Goal: Task Accomplishment & Management: Manage account settings

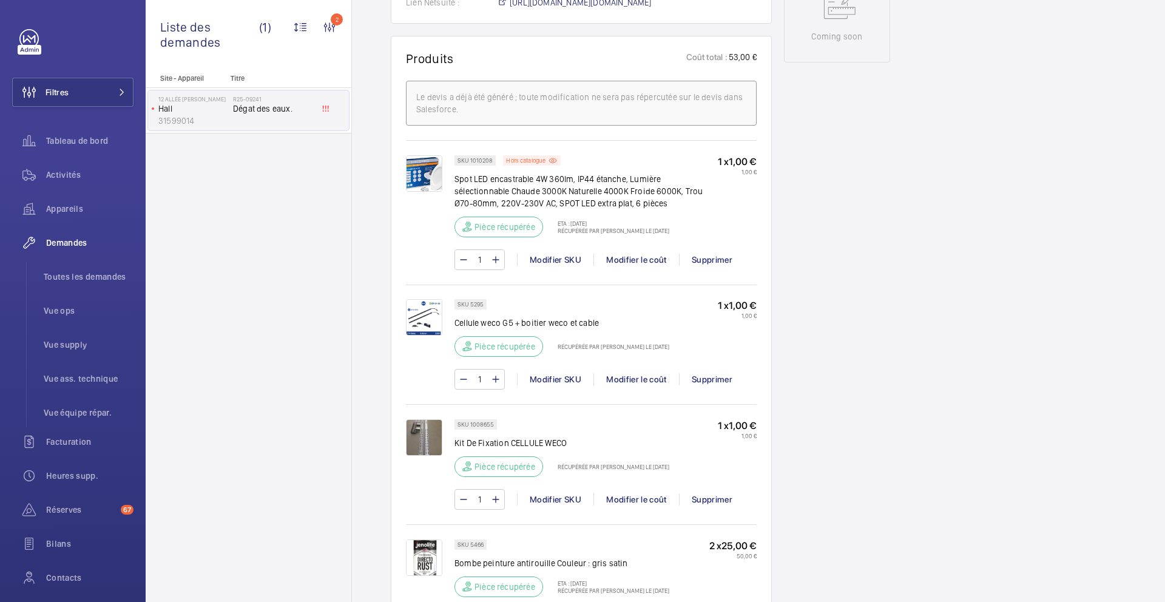
scroll to position [691, 0]
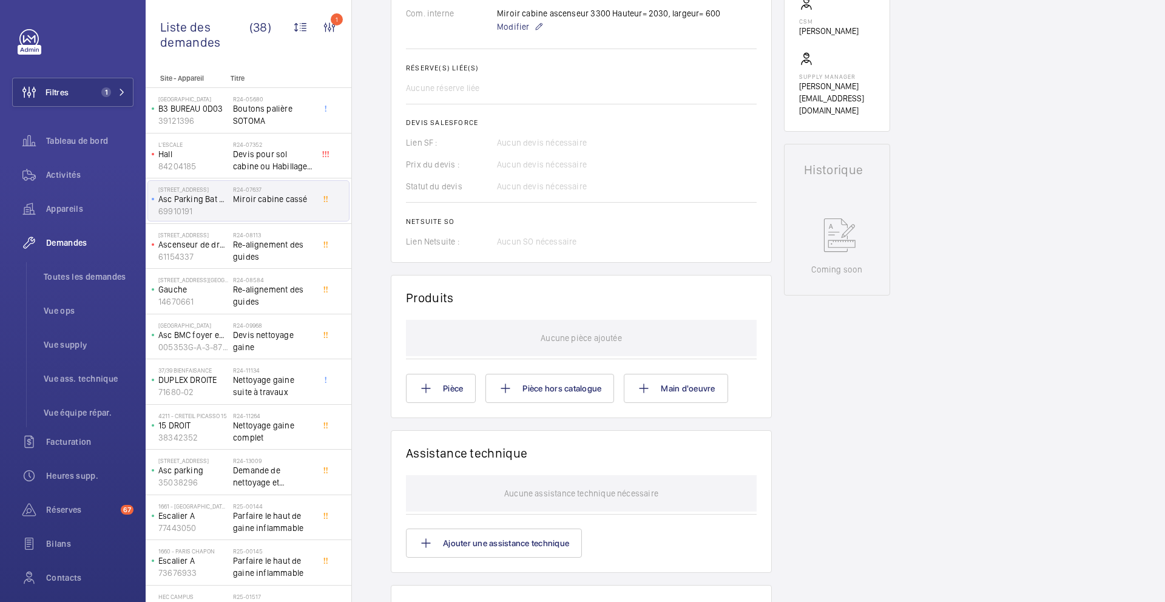
scroll to position [430, 0]
click at [665, 385] on button "Main d'oeuvre" at bounding box center [676, 385] width 104 height 29
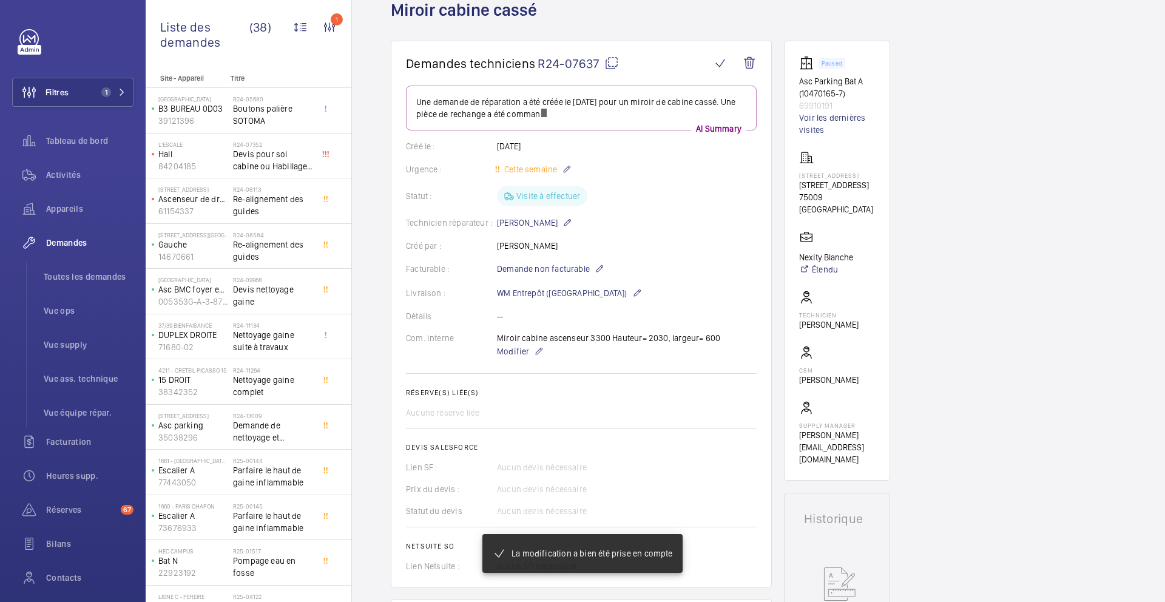
scroll to position [64, 0]
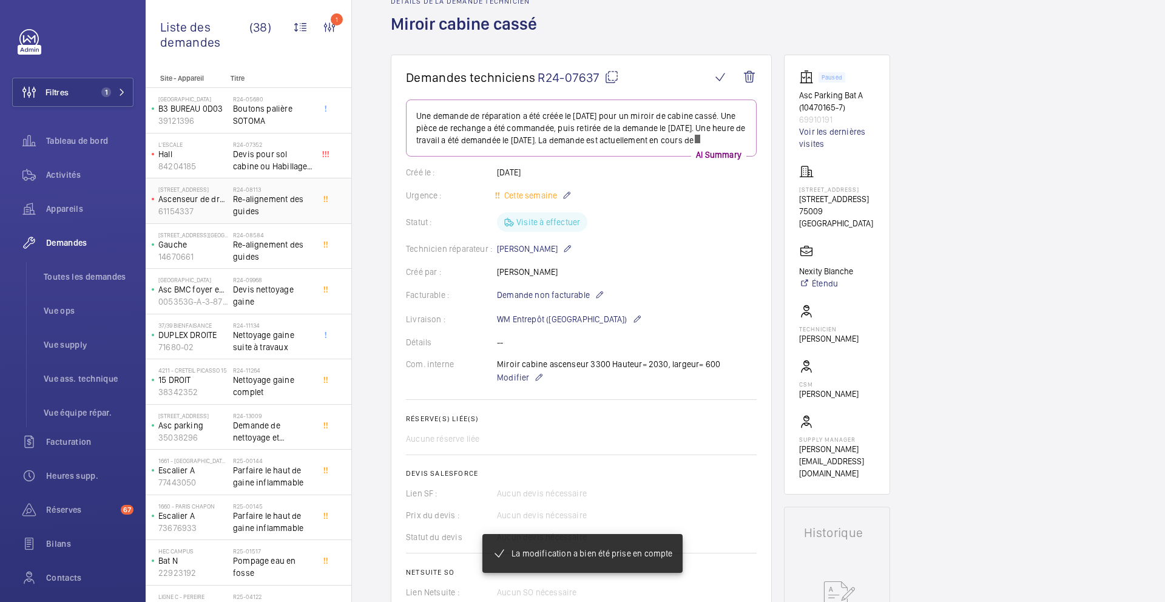
click at [315, 212] on div "R24-08113 Re-alignement des guides" at bounding box center [275, 201] width 85 height 40
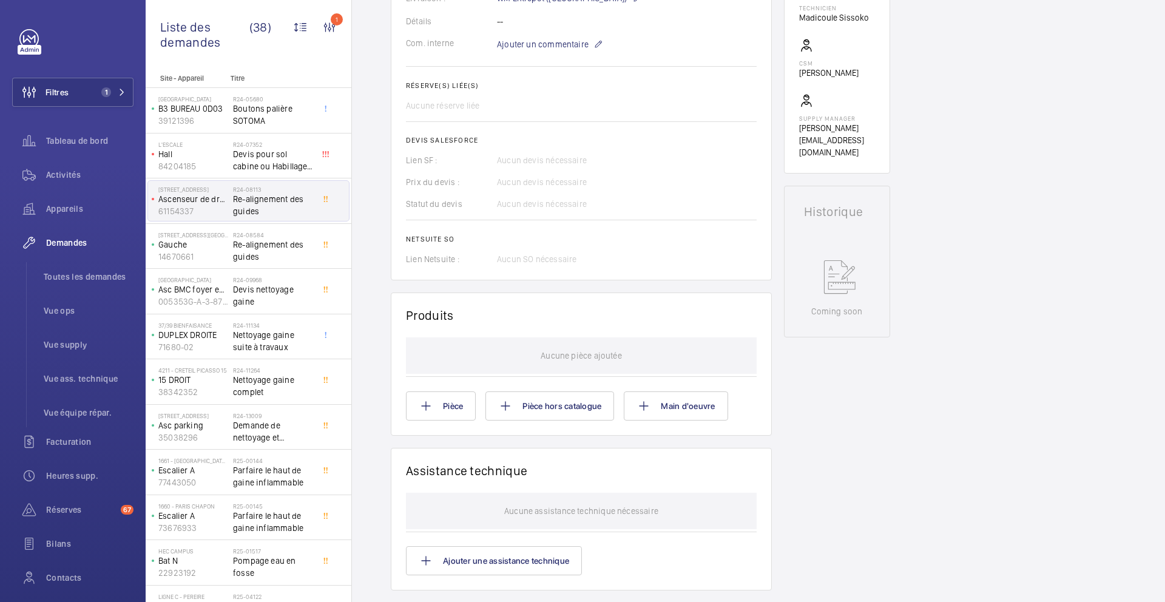
scroll to position [405, 0]
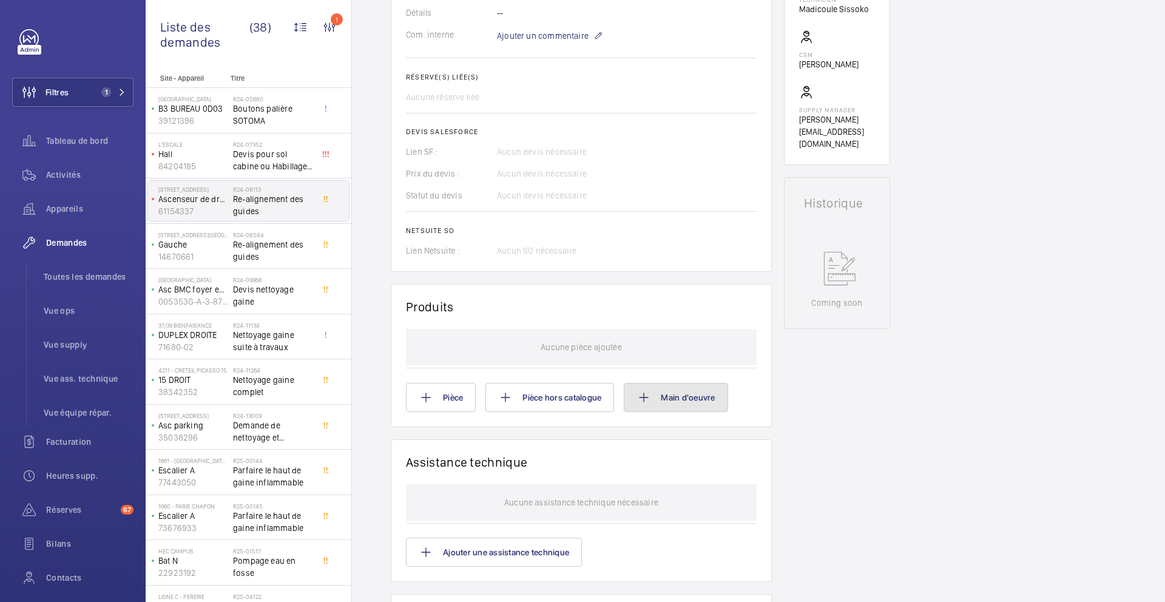
click at [687, 408] on button "Main d'oeuvre" at bounding box center [676, 397] width 104 height 29
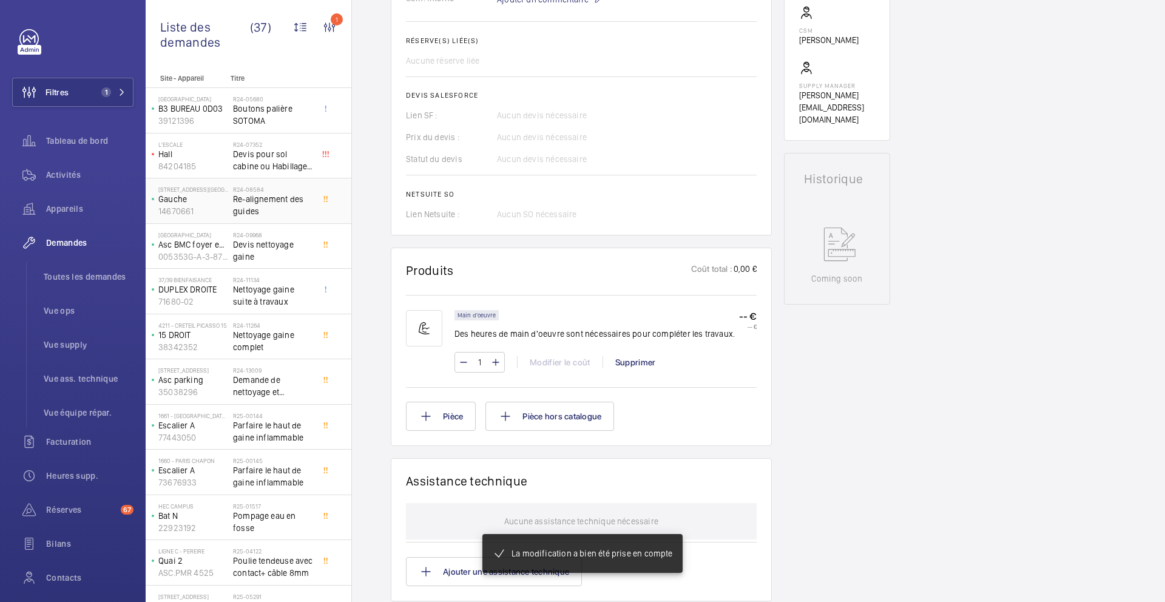
scroll to position [442, 0]
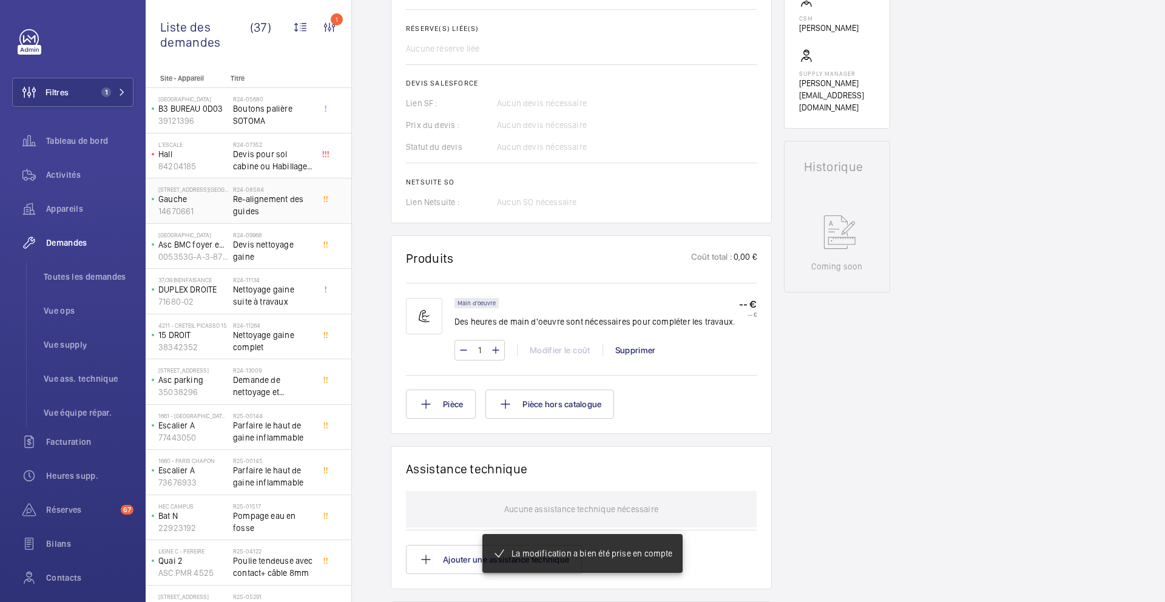
click at [296, 211] on span "Re-alignement des guides" at bounding box center [273, 205] width 80 height 24
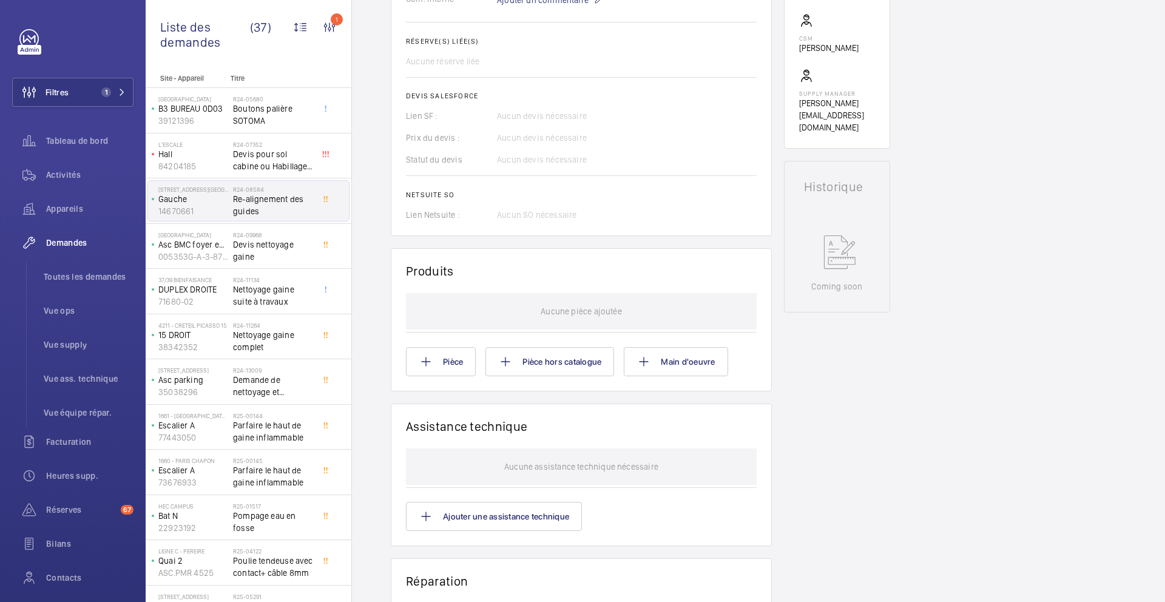
scroll to position [501, 0]
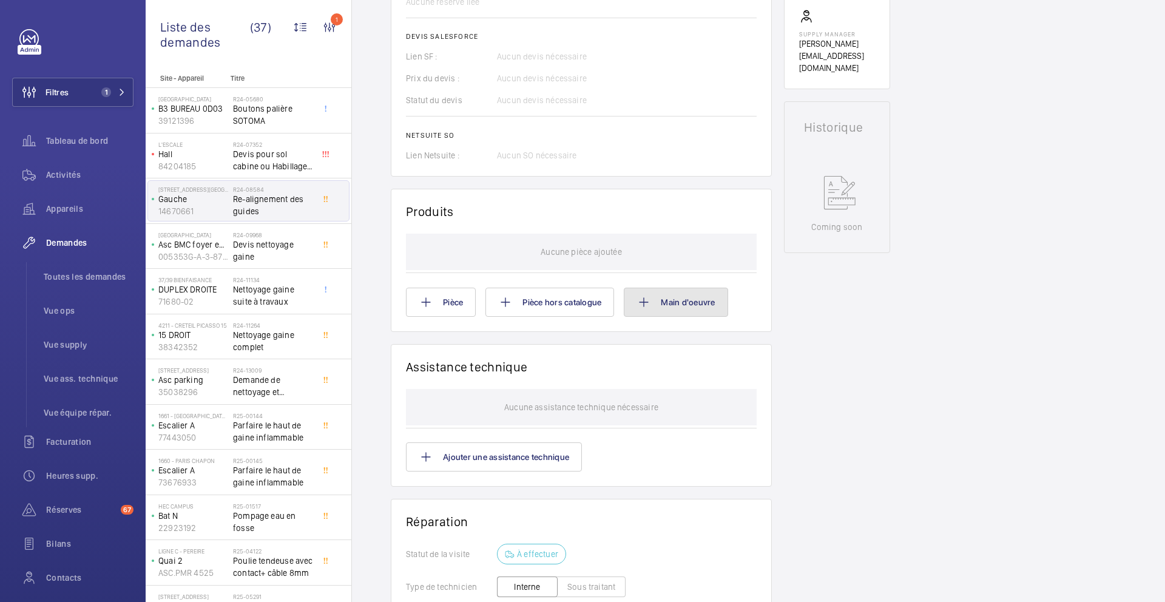
click at [675, 303] on button "Main d'oeuvre" at bounding box center [676, 302] width 104 height 29
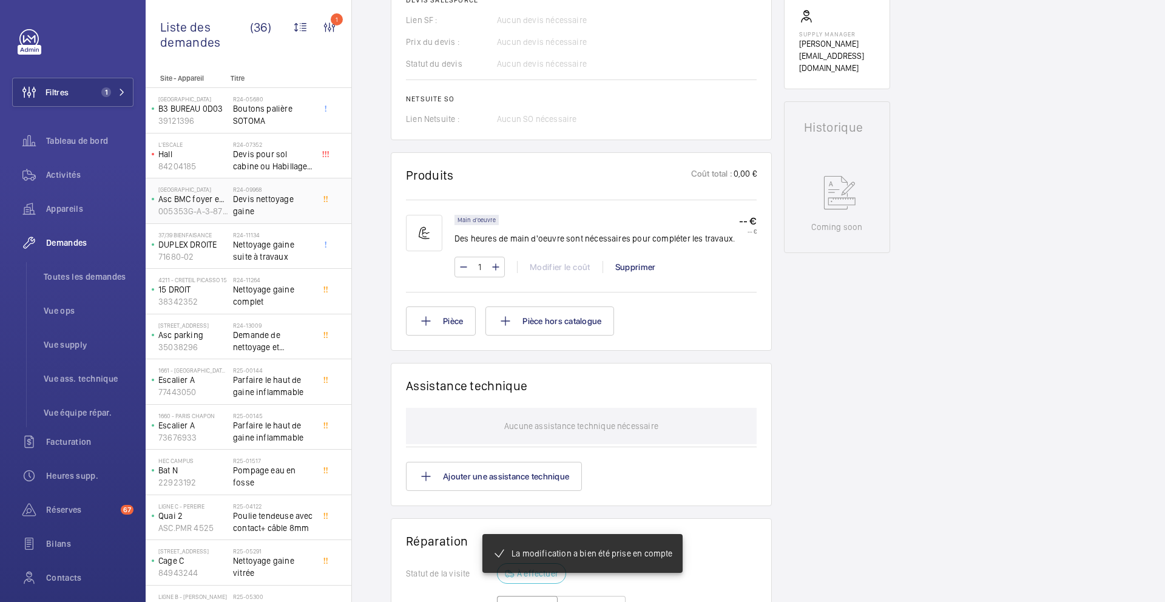
click at [294, 219] on div "R24-09968 Devis nettoyage gaine" at bounding box center [273, 203] width 80 height 35
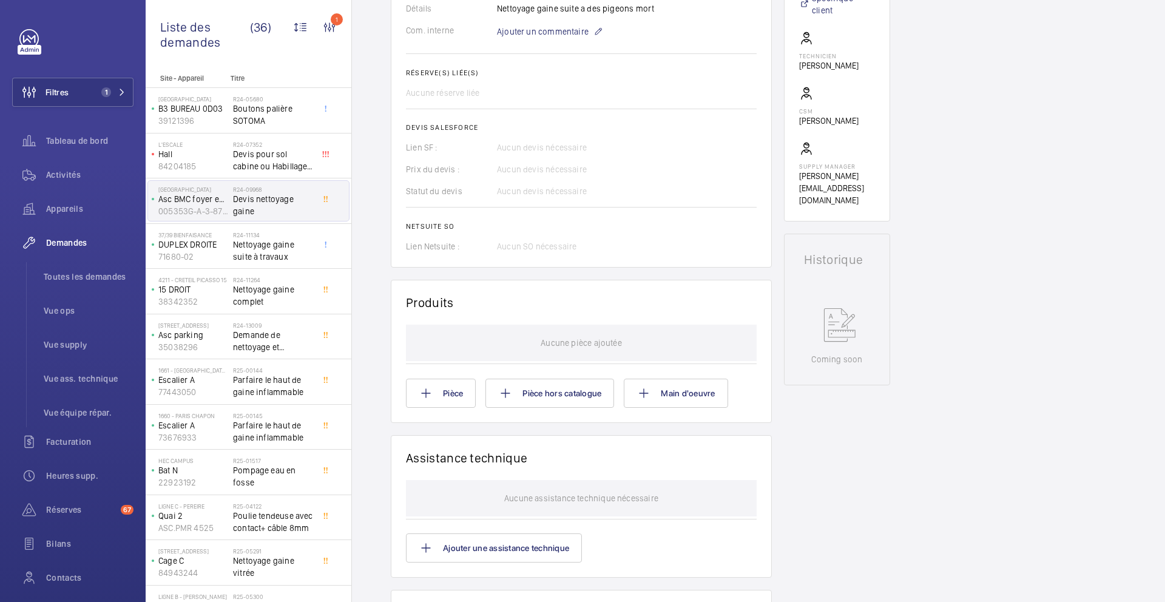
scroll to position [433, 0]
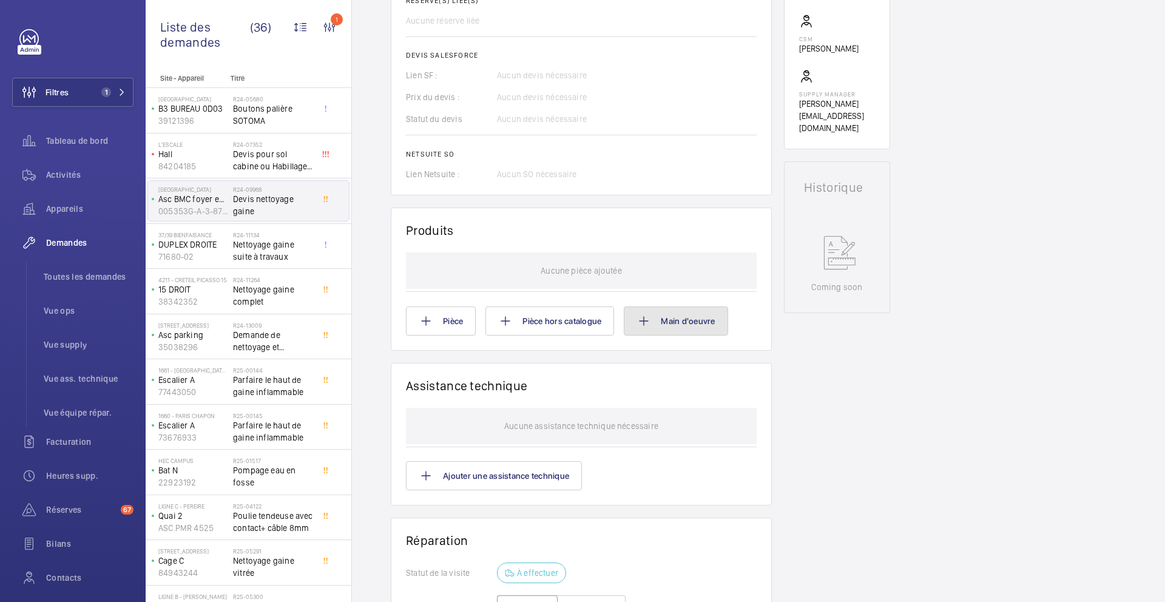
click at [683, 333] on button "Main d'oeuvre" at bounding box center [676, 320] width 104 height 29
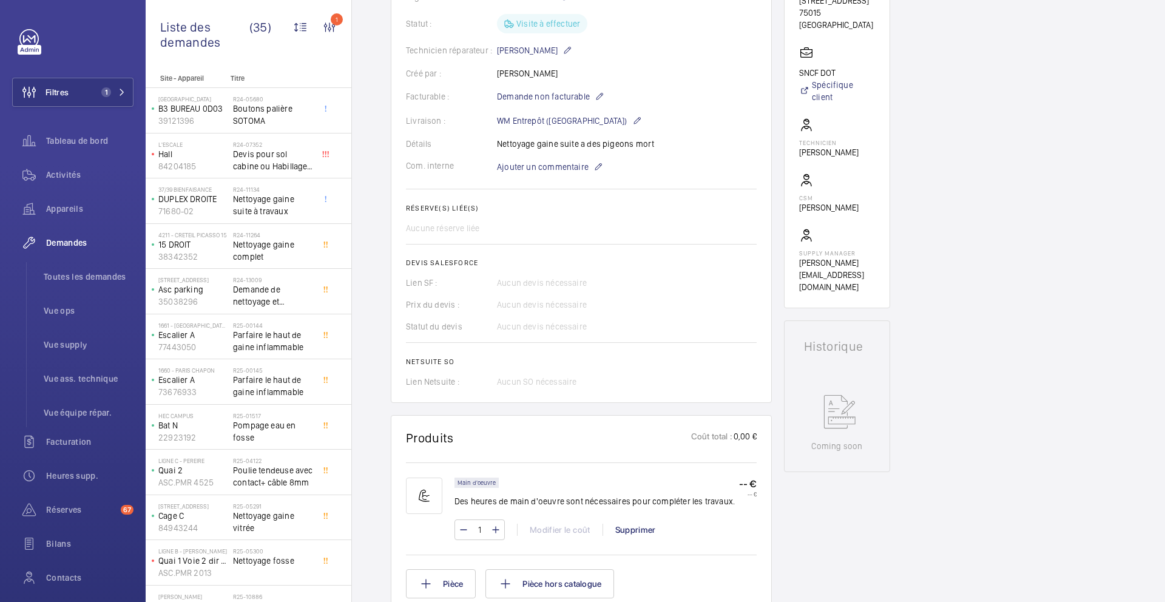
scroll to position [228, 0]
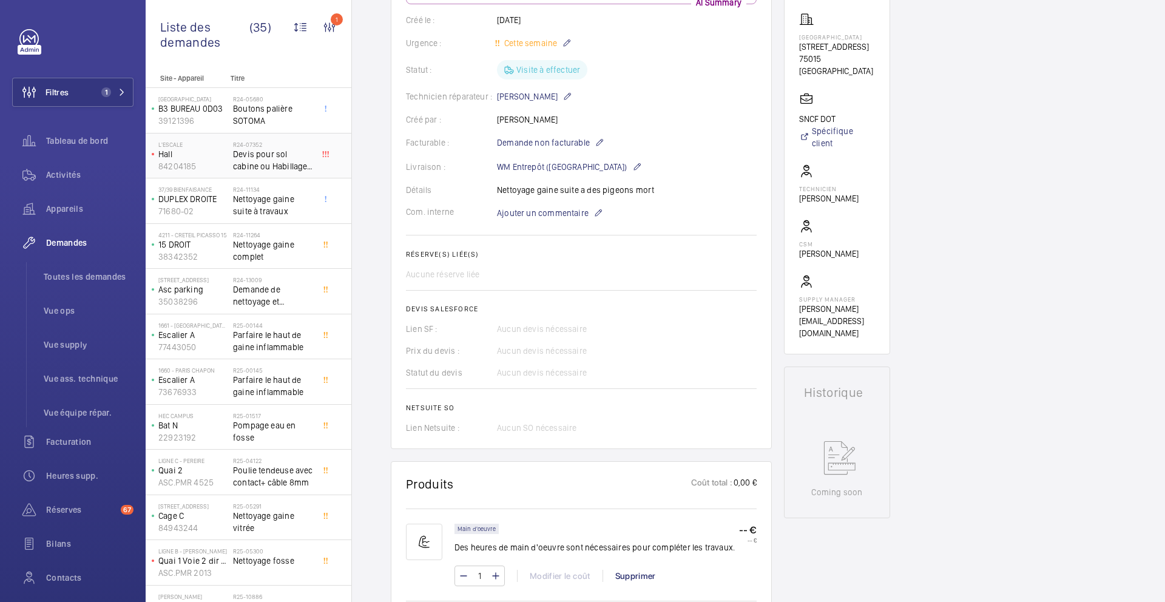
click at [306, 158] on span "Devis pour sol cabine ou Habillage cabine" at bounding box center [273, 160] width 80 height 24
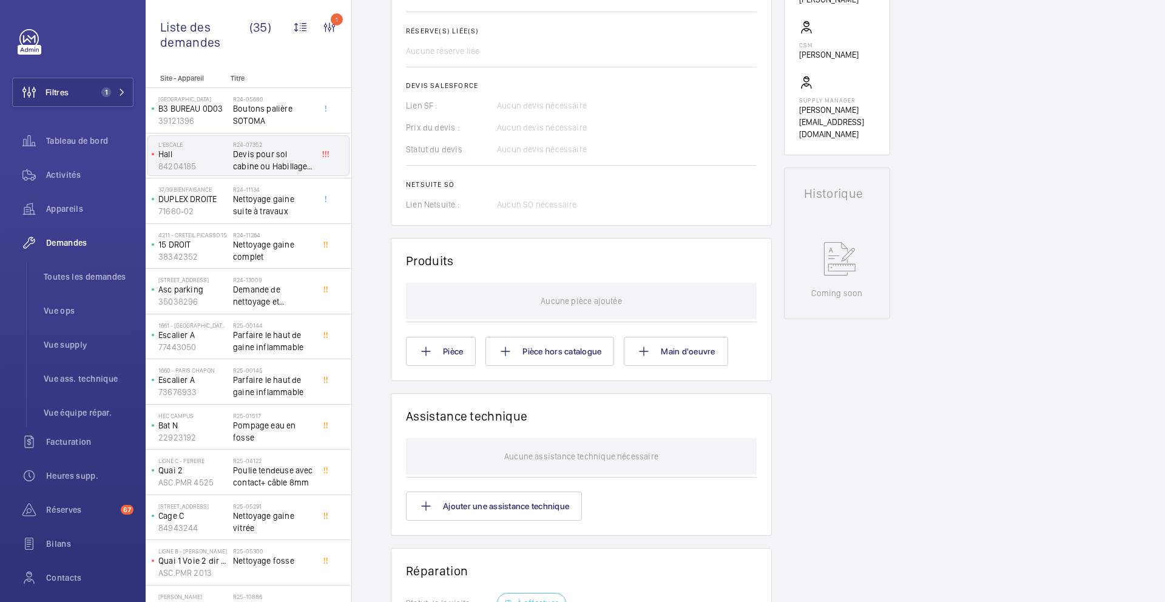
scroll to position [451, 0]
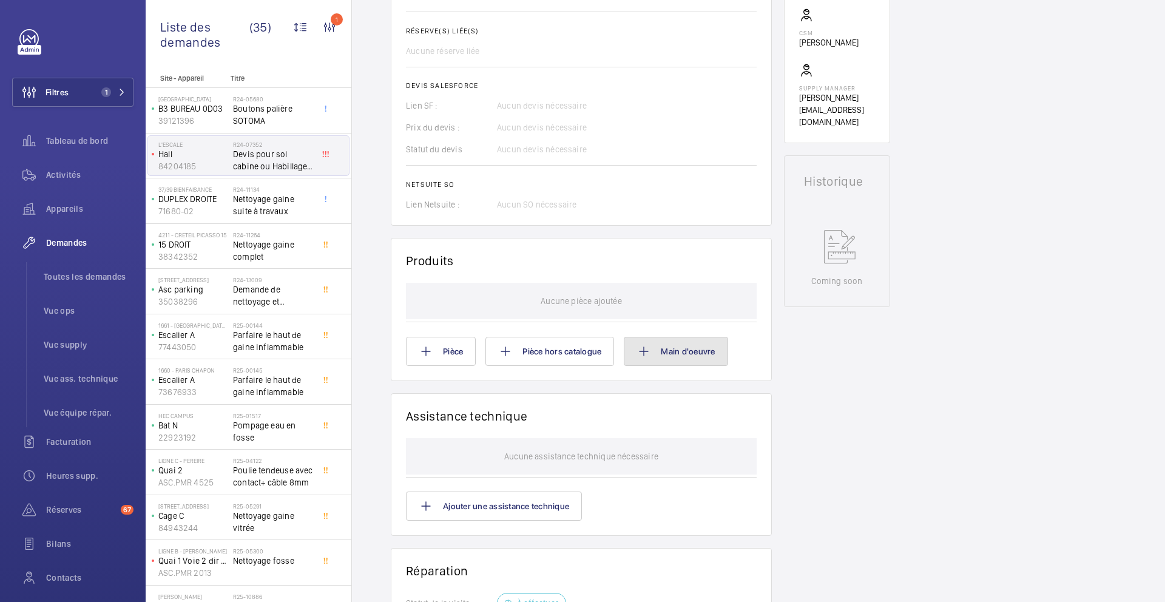
click at [694, 358] on button "Main d'oeuvre" at bounding box center [676, 351] width 104 height 29
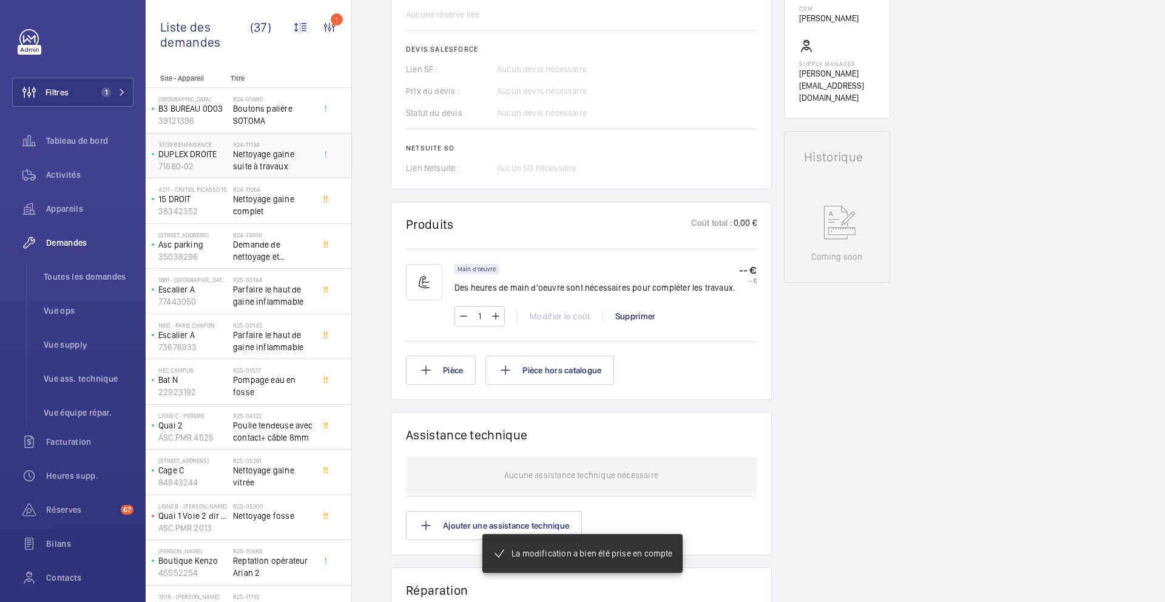
scroll to position [488, 0]
click at [294, 167] on span "Nettoyage gaine suite à travaux" at bounding box center [273, 160] width 80 height 24
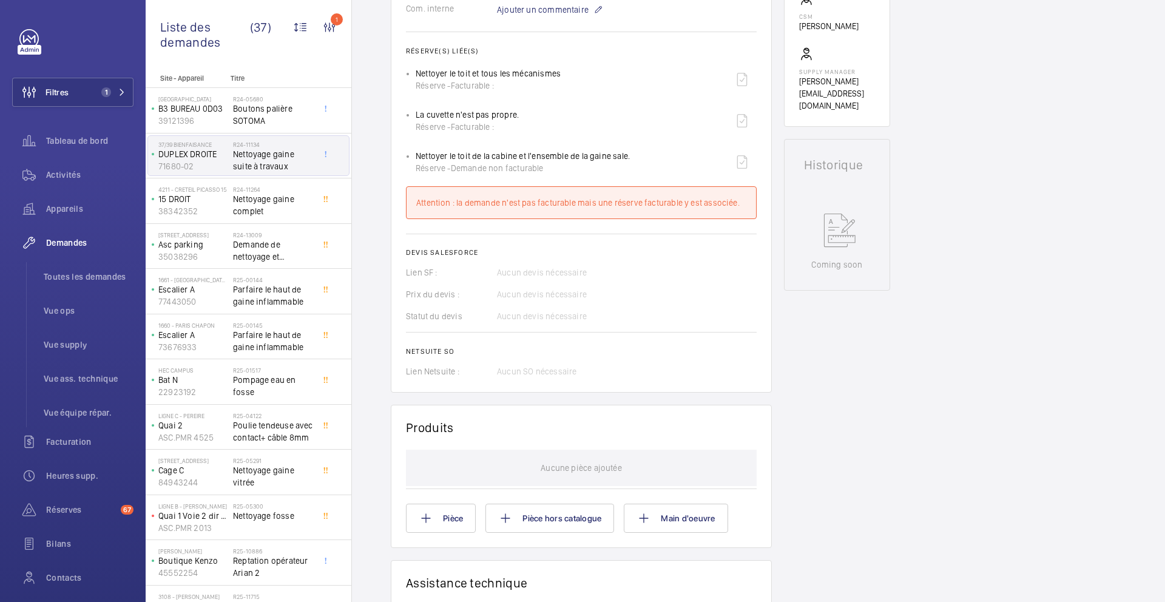
scroll to position [575, 0]
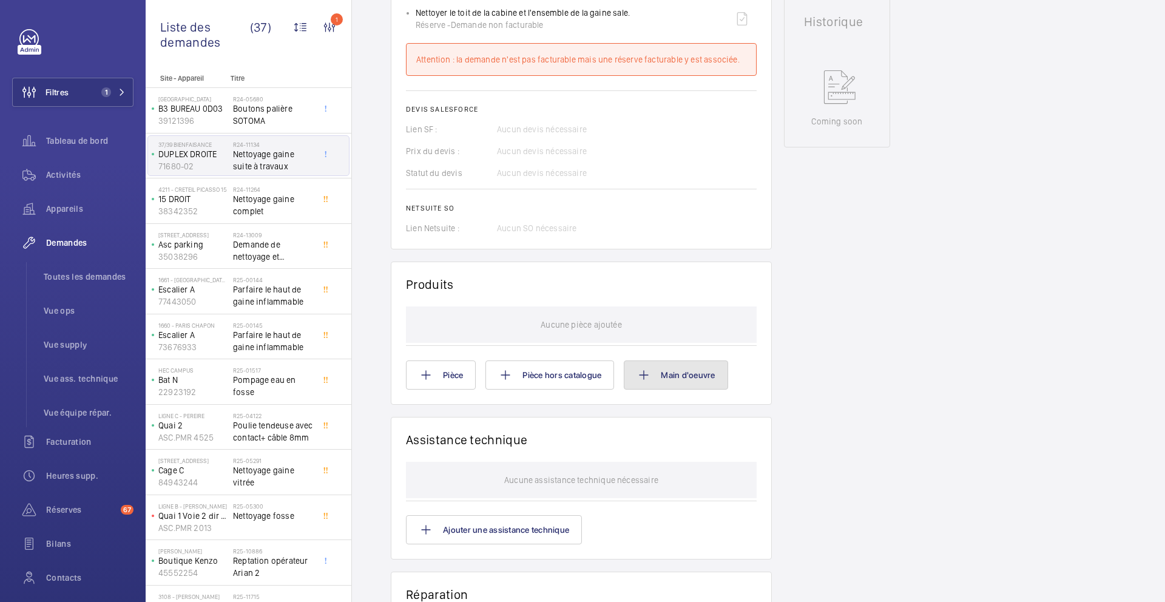
click at [698, 376] on button "Main d'oeuvre" at bounding box center [676, 374] width 104 height 29
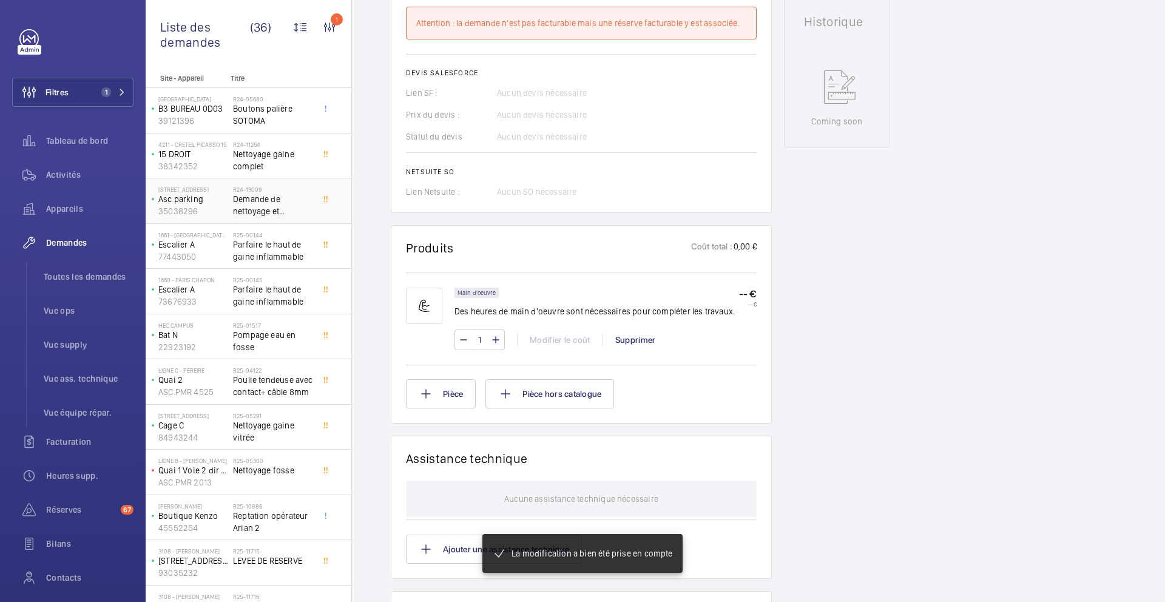
scroll to position [587, 0]
click at [304, 177] on div "4211 - CRETEIL PICASSO 15 15 DROIT 38342352 R24-11264 Nettoyage gaine complet" at bounding box center [249, 156] width 206 height 46
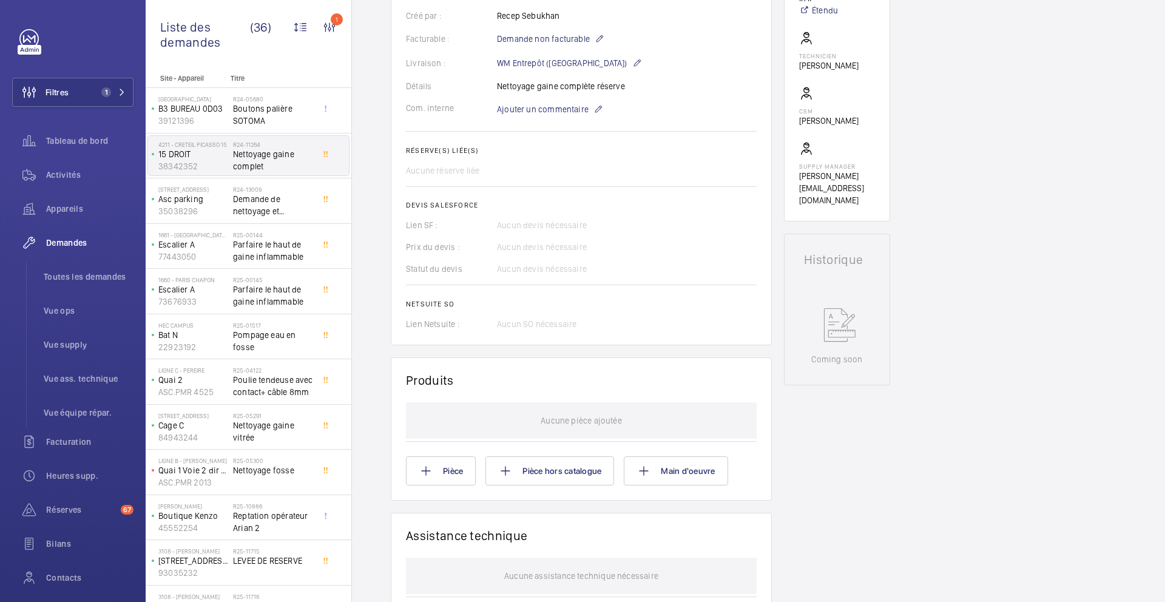
scroll to position [387, 0]
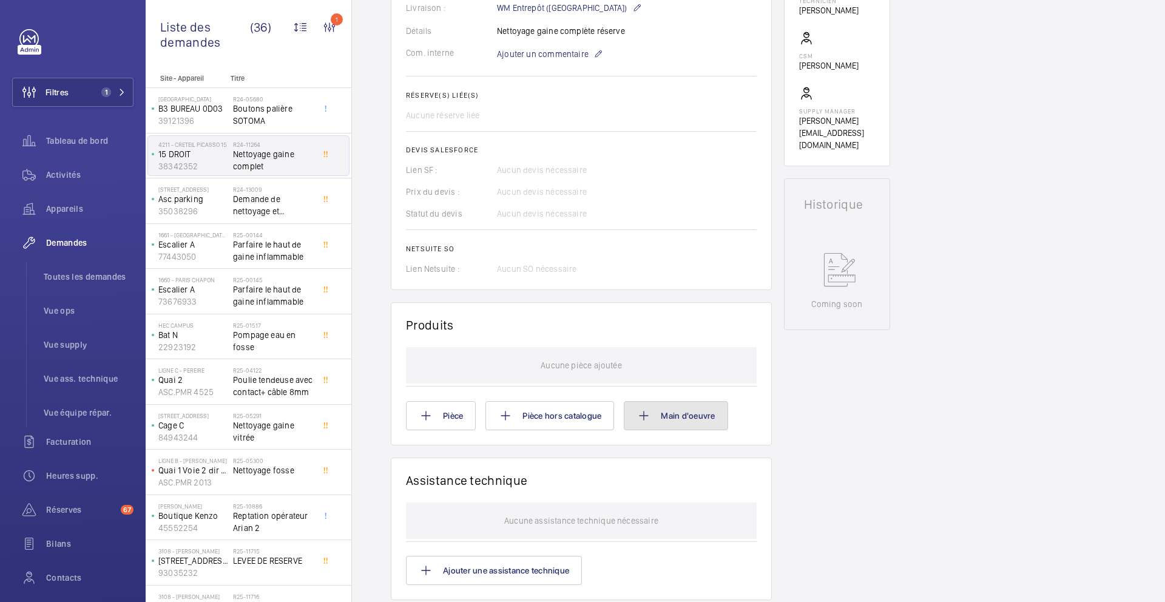
click at [710, 418] on button "Main d'oeuvre" at bounding box center [676, 415] width 104 height 29
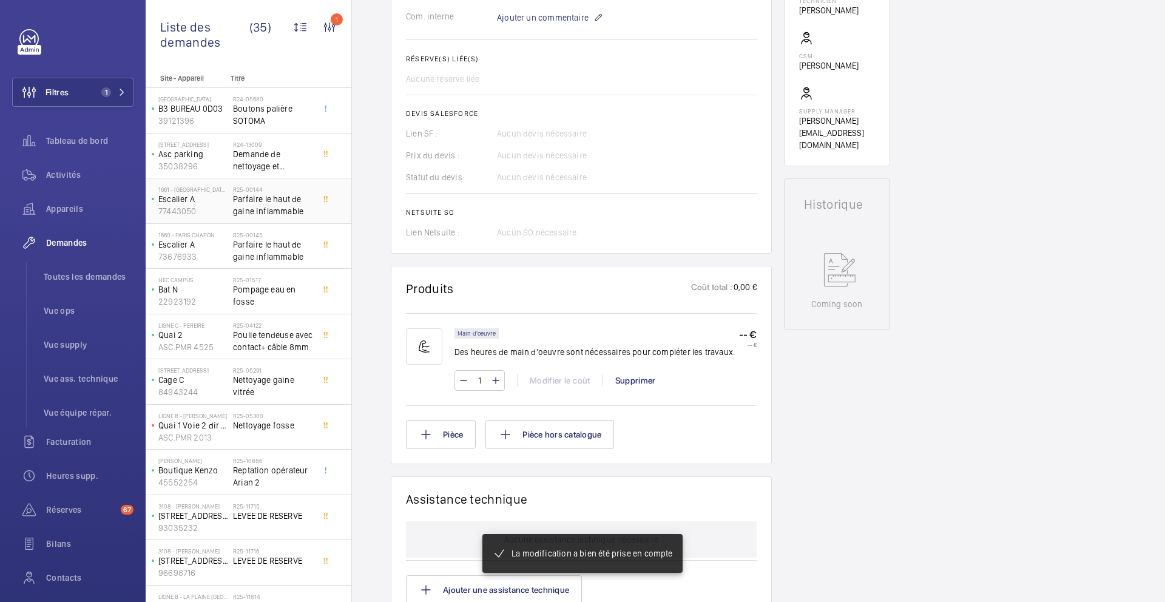
scroll to position [399, 0]
click at [292, 173] on div "R24-13009 Demande de nettoyage et présence d'eau en fosse" at bounding box center [273, 158] width 80 height 35
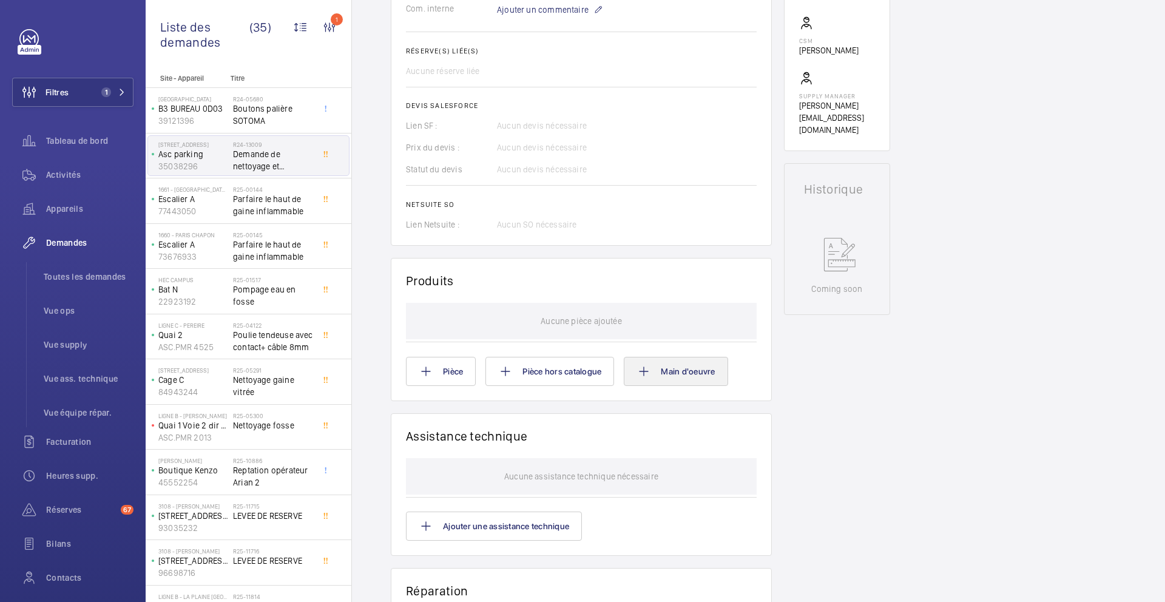
scroll to position [454, 0]
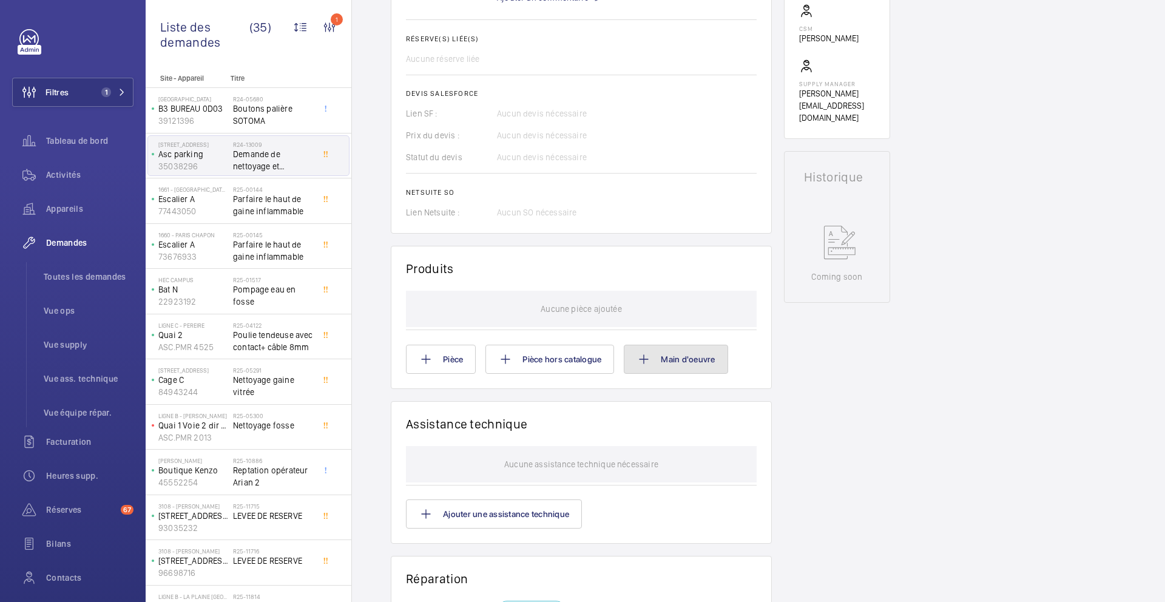
click at [681, 370] on button "Main d'oeuvre" at bounding box center [676, 359] width 104 height 29
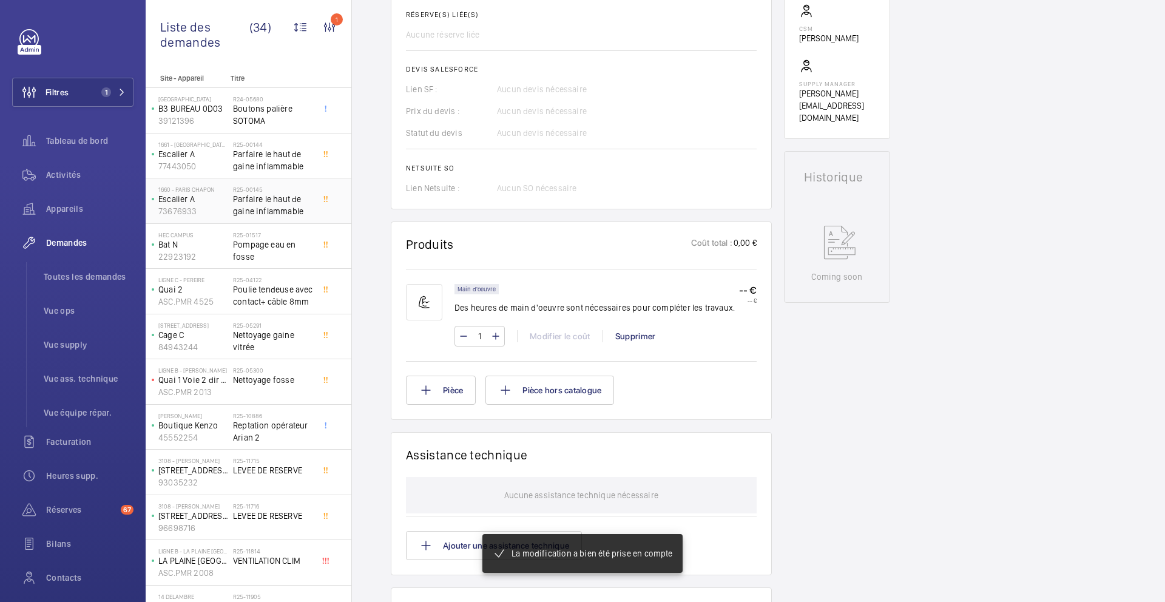
click at [305, 195] on span "Parfaire le haut de gaine inflammable" at bounding box center [273, 205] width 80 height 24
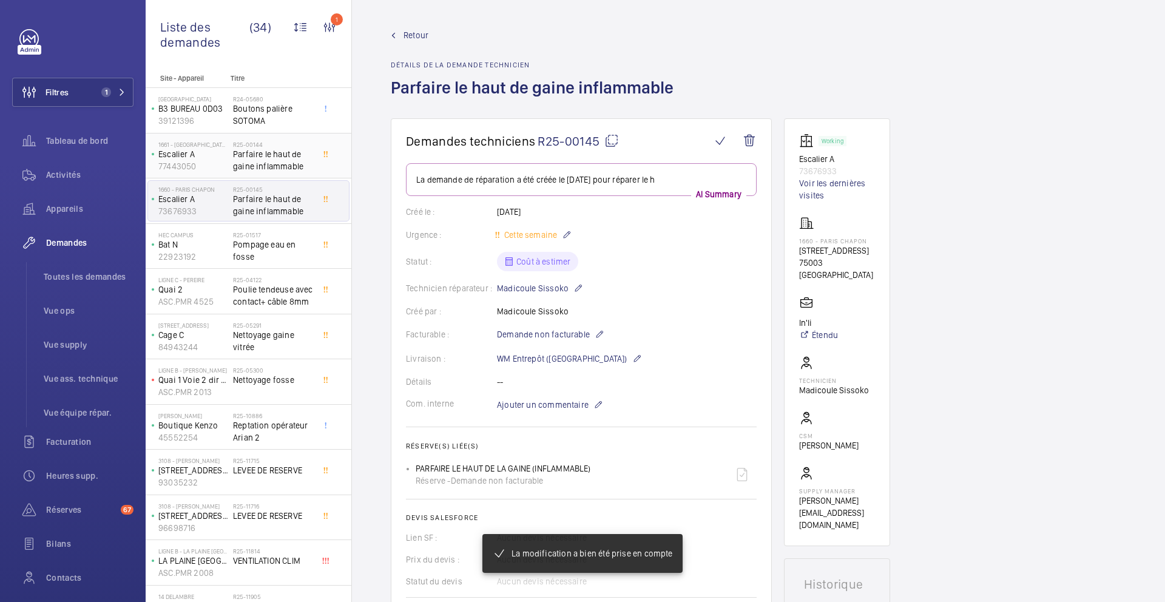
click at [315, 168] on div "R25-00144 Parfaire le haut de gaine inflammable" at bounding box center [275, 156] width 85 height 40
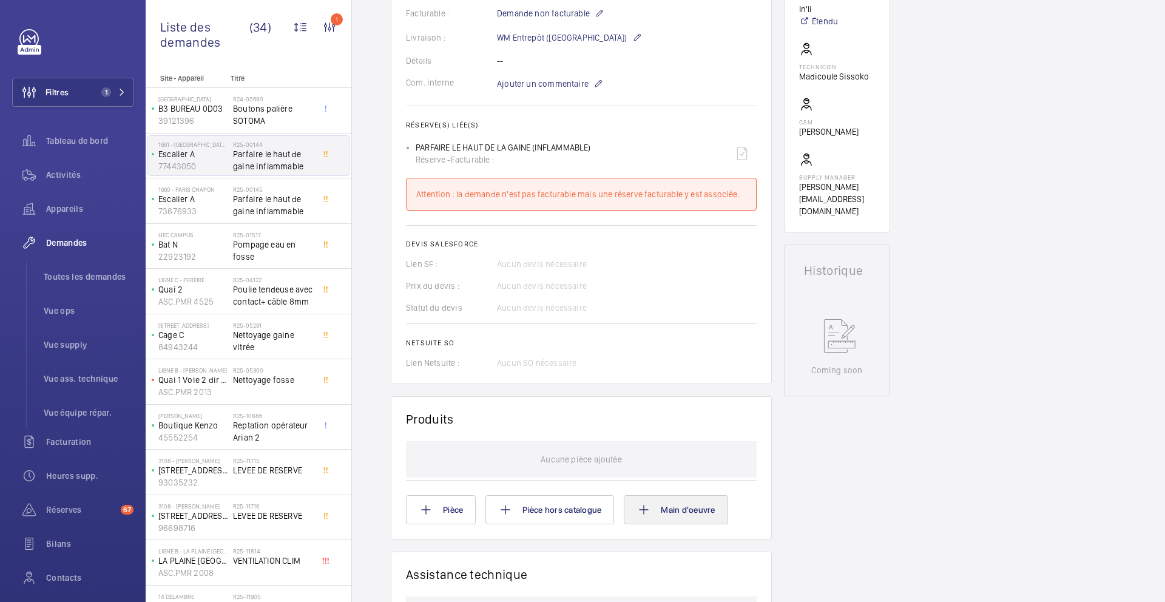
scroll to position [333, 0]
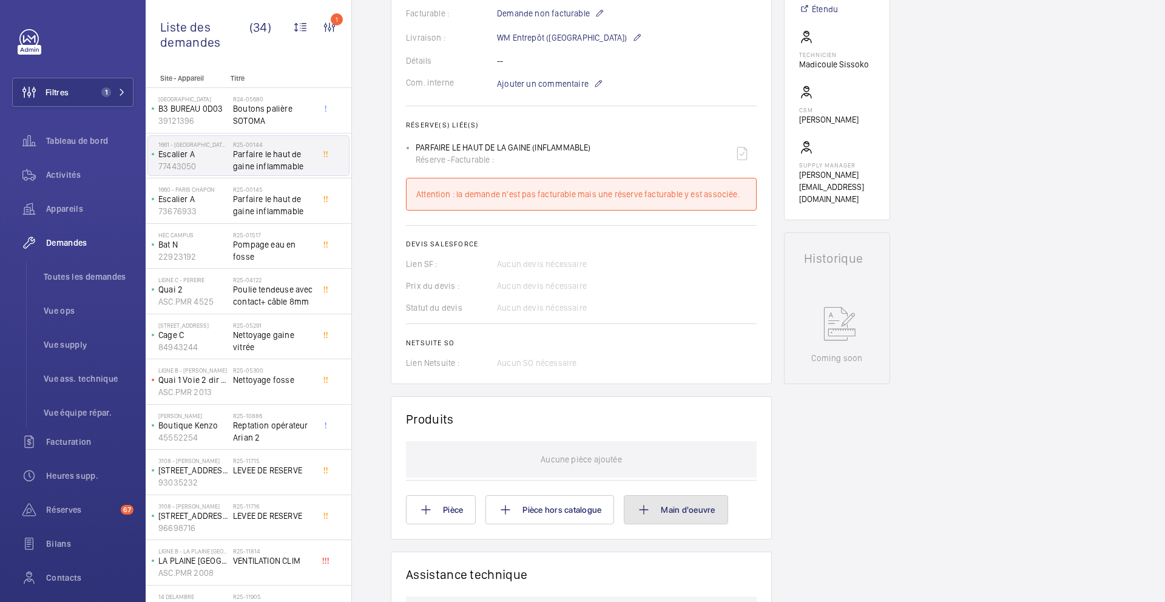
click at [722, 497] on button "Main d'oeuvre" at bounding box center [676, 509] width 104 height 29
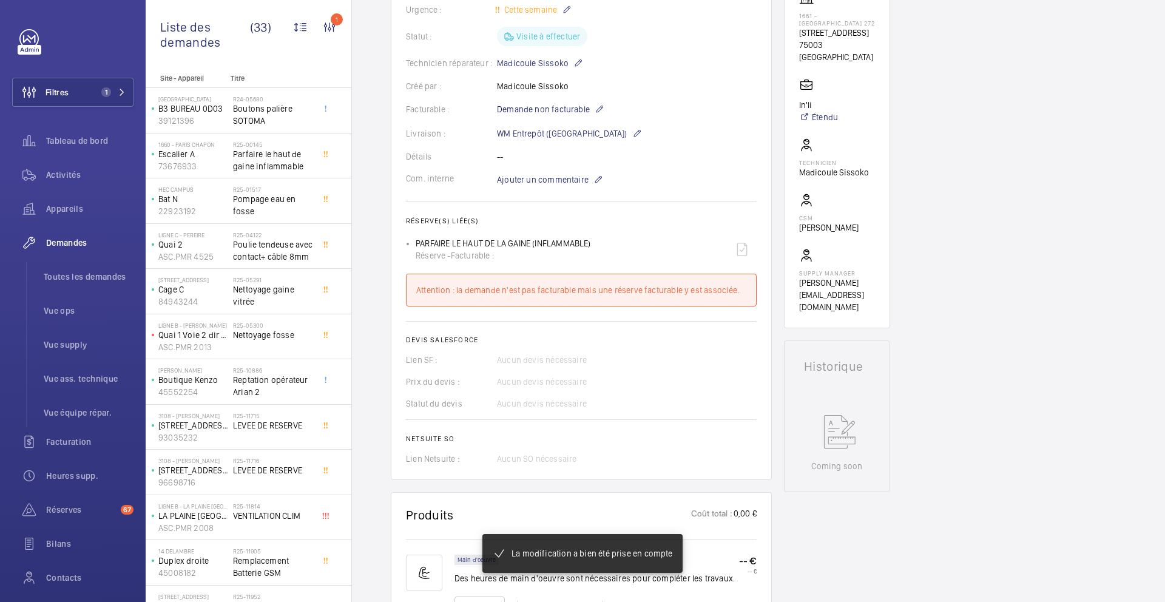
scroll to position [0, 0]
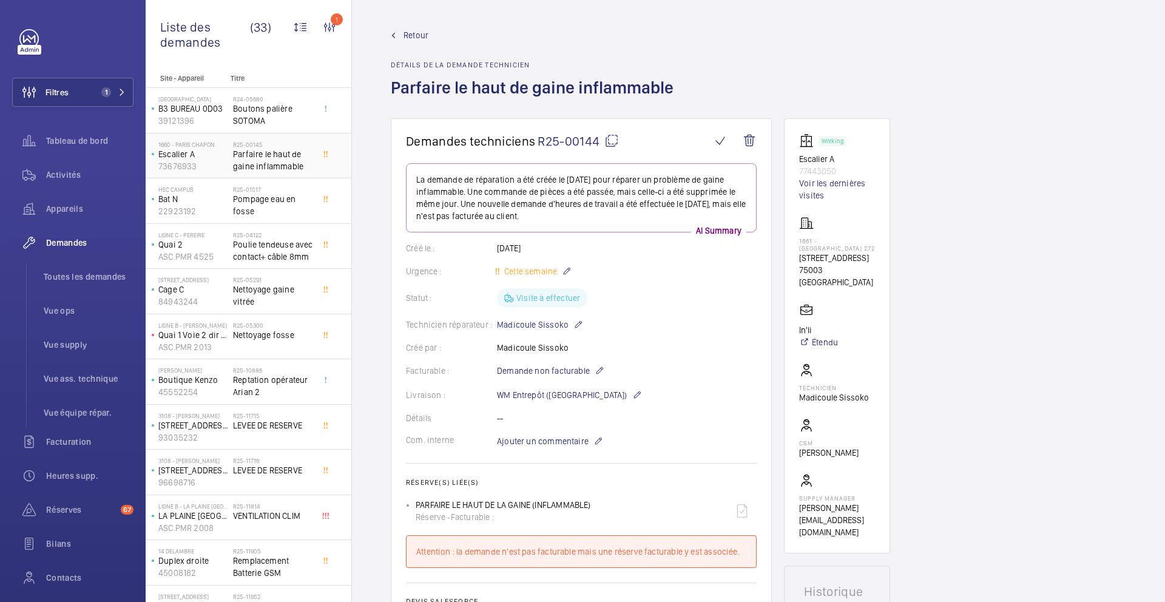
click at [292, 171] on span "Parfaire le haut de gaine inflammable" at bounding box center [273, 160] width 80 height 24
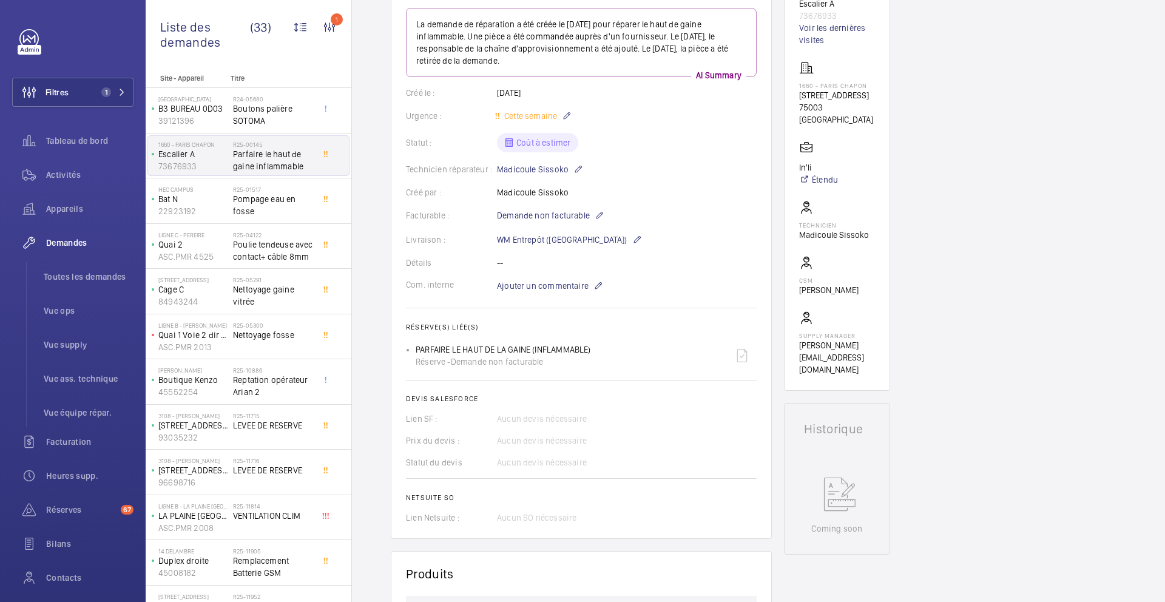
scroll to position [251, 0]
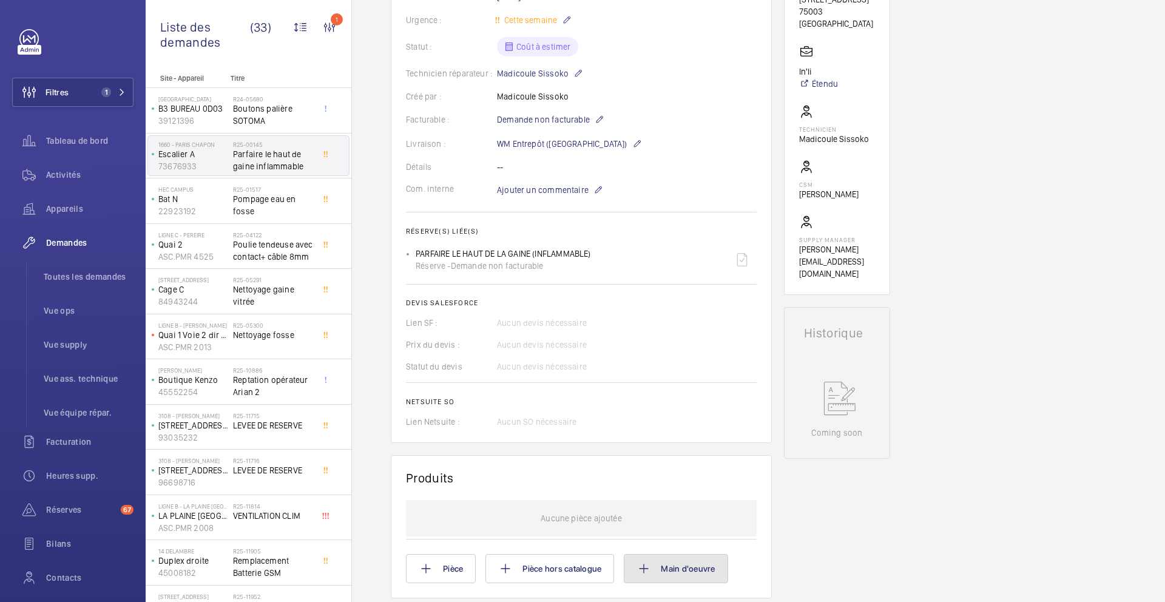
click at [709, 559] on button "Main d'oeuvre" at bounding box center [676, 568] width 104 height 29
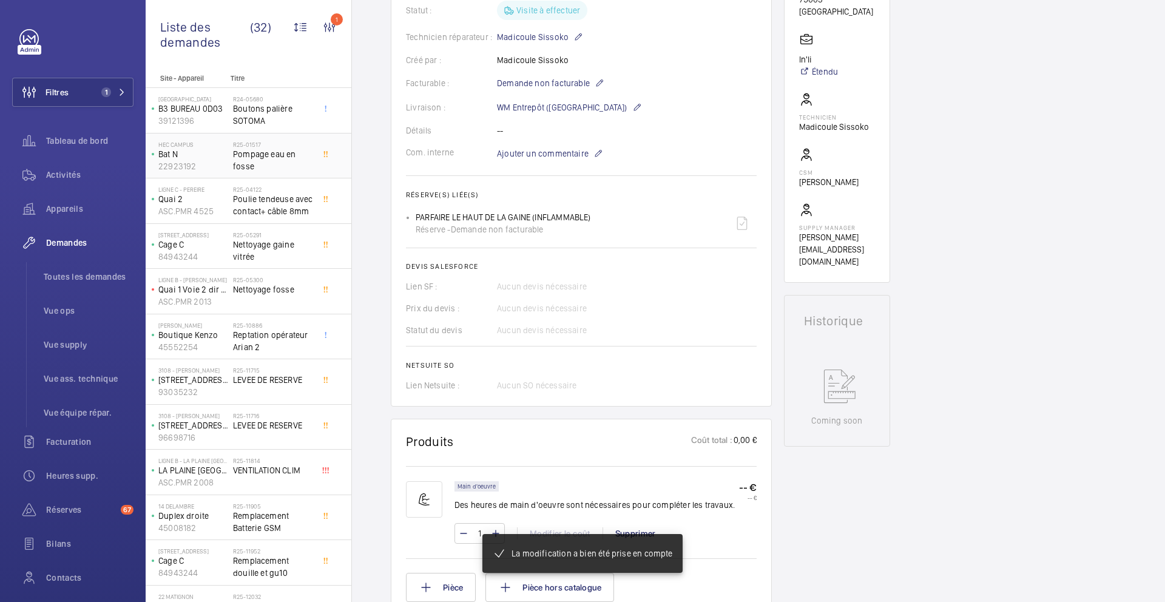
scroll to position [275, 0]
click at [308, 163] on span "Pompage eau en fosse" at bounding box center [273, 160] width 80 height 24
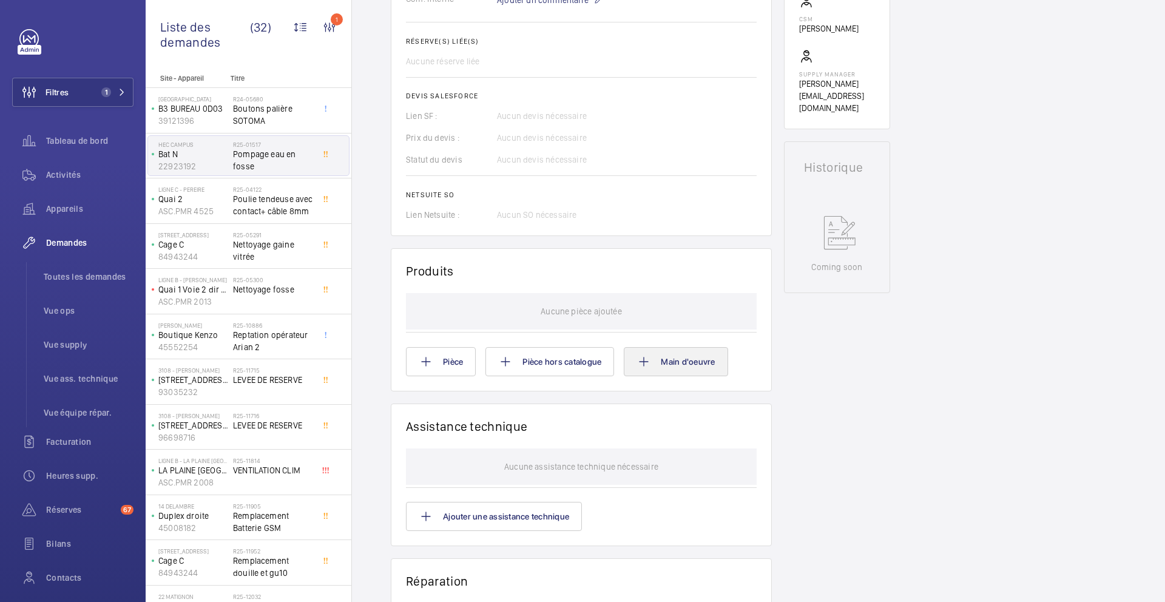
scroll to position [441, 0]
click at [699, 375] on button "Main d'oeuvre" at bounding box center [676, 361] width 104 height 29
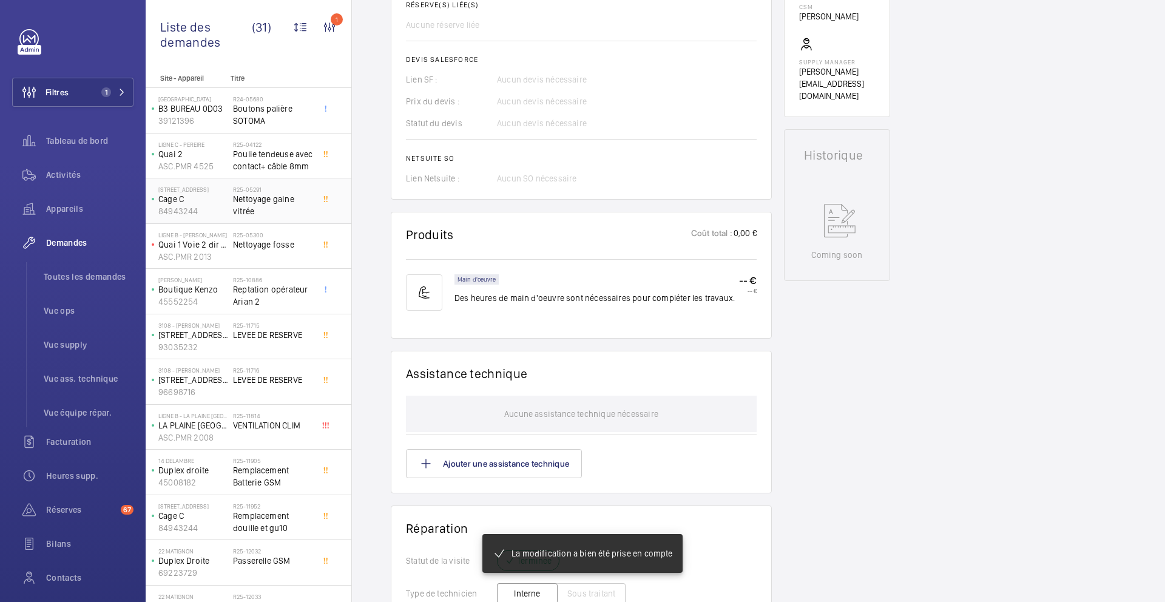
scroll to position [453, 0]
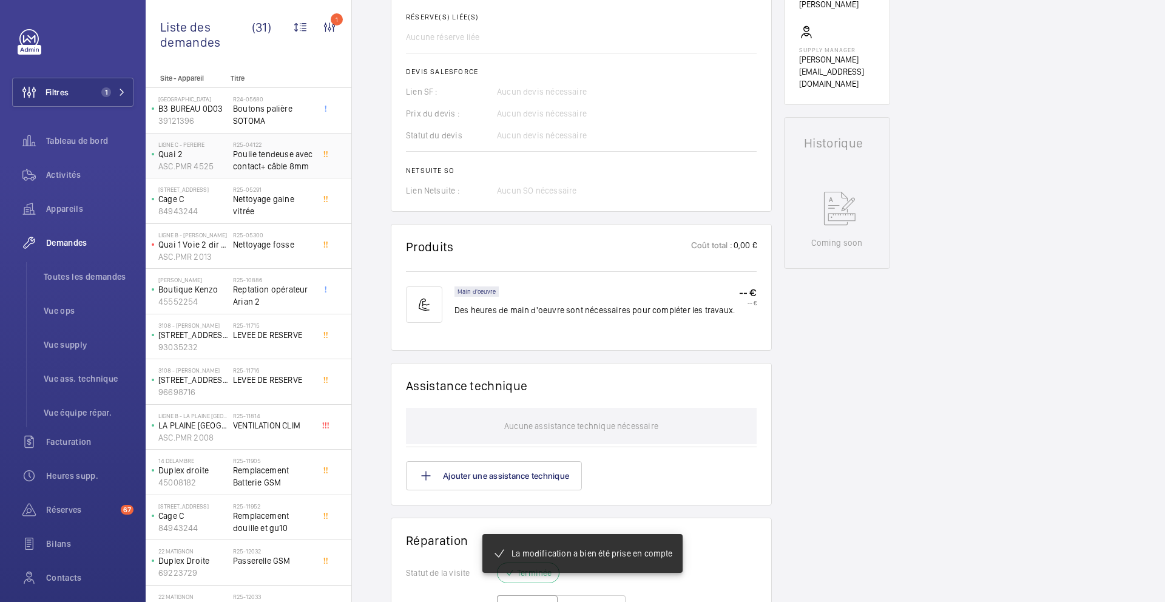
click at [268, 163] on span "Poulie tendeuse avec contact+ câble 8mm" at bounding box center [273, 160] width 80 height 24
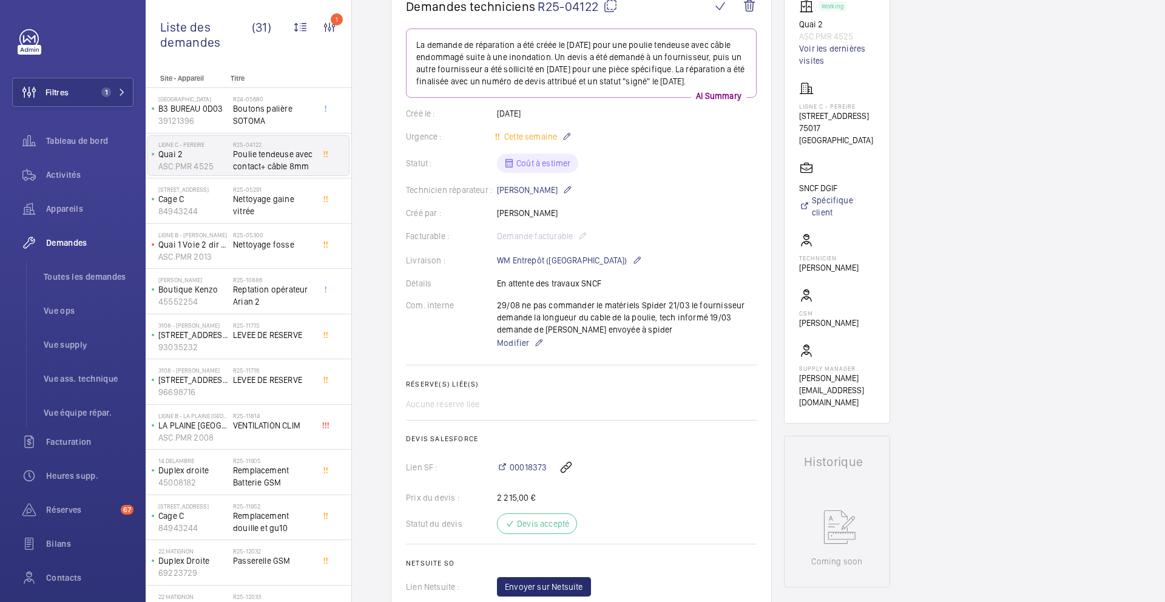
scroll to position [134, 0]
click at [280, 212] on span "Nettoyage gaine vitrée" at bounding box center [273, 205] width 80 height 24
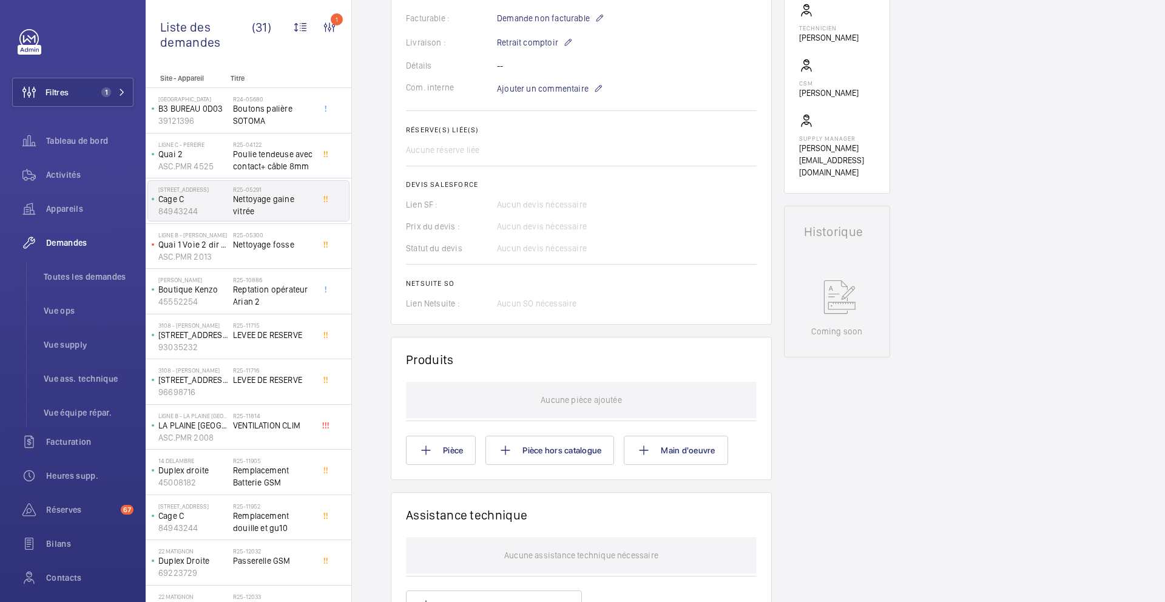
scroll to position [377, 0]
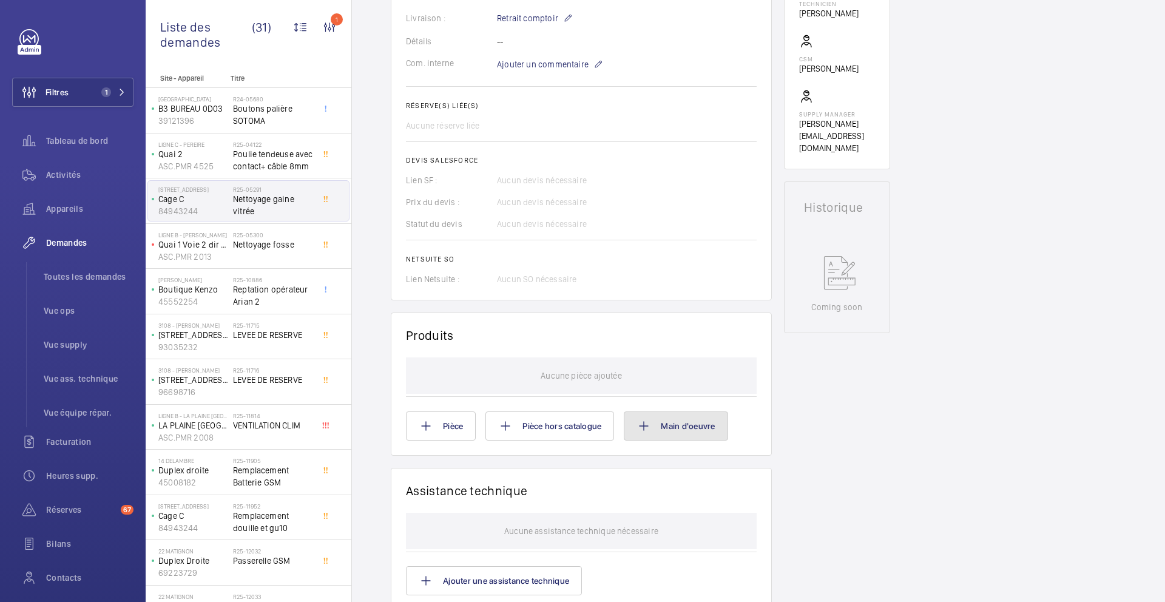
click at [705, 430] on button "Main d'oeuvre" at bounding box center [676, 425] width 104 height 29
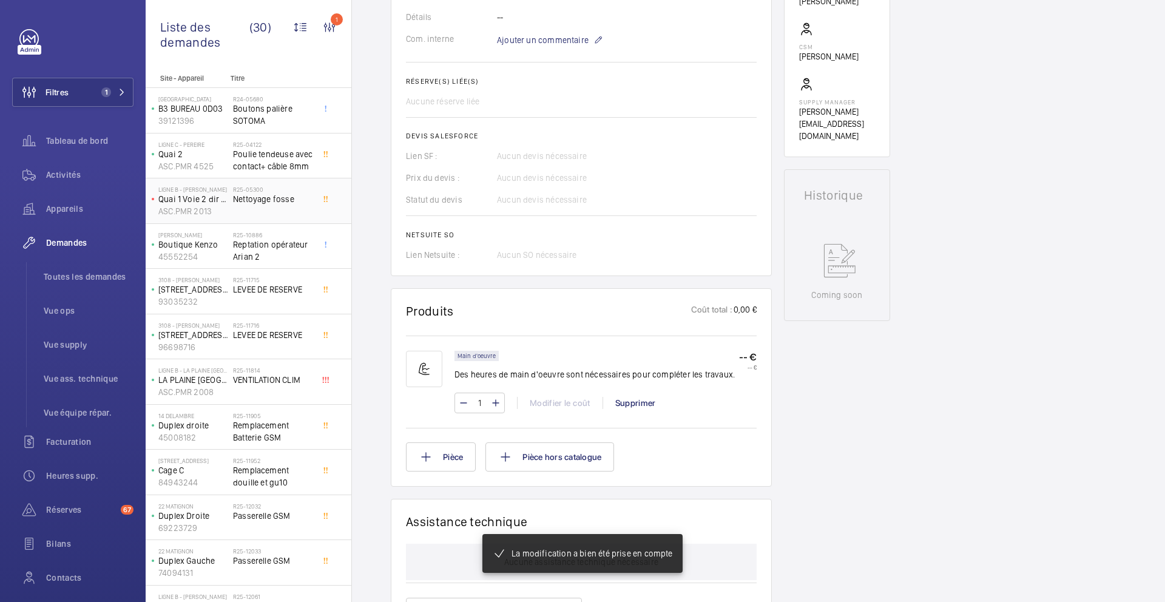
scroll to position [401, 0]
click at [289, 196] on span "Nettoyage fosse" at bounding box center [273, 199] width 80 height 12
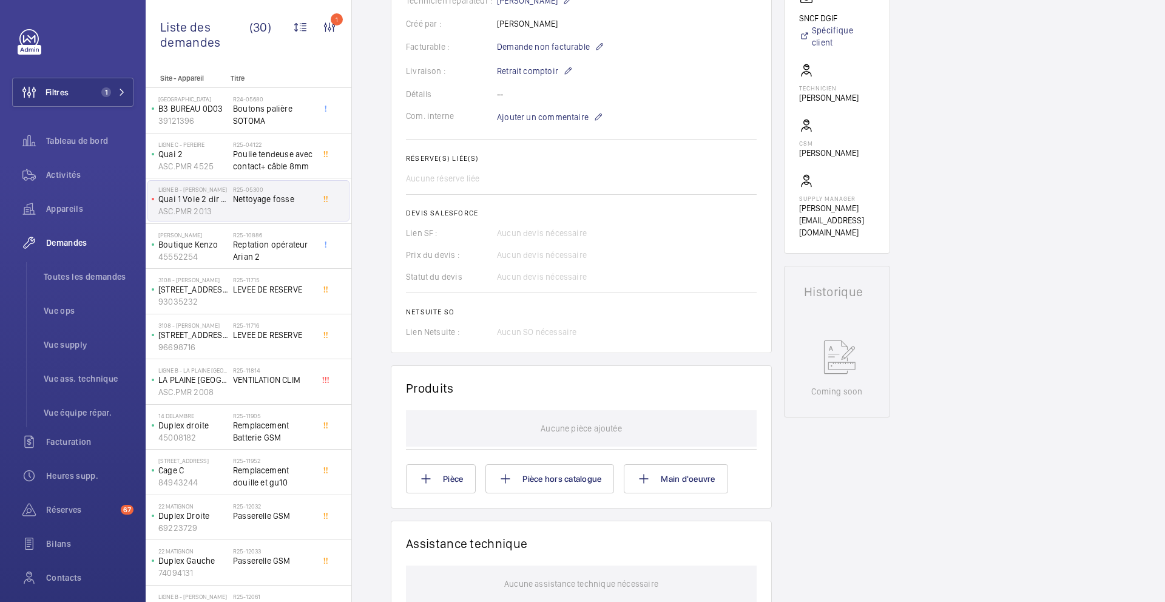
scroll to position [359, 0]
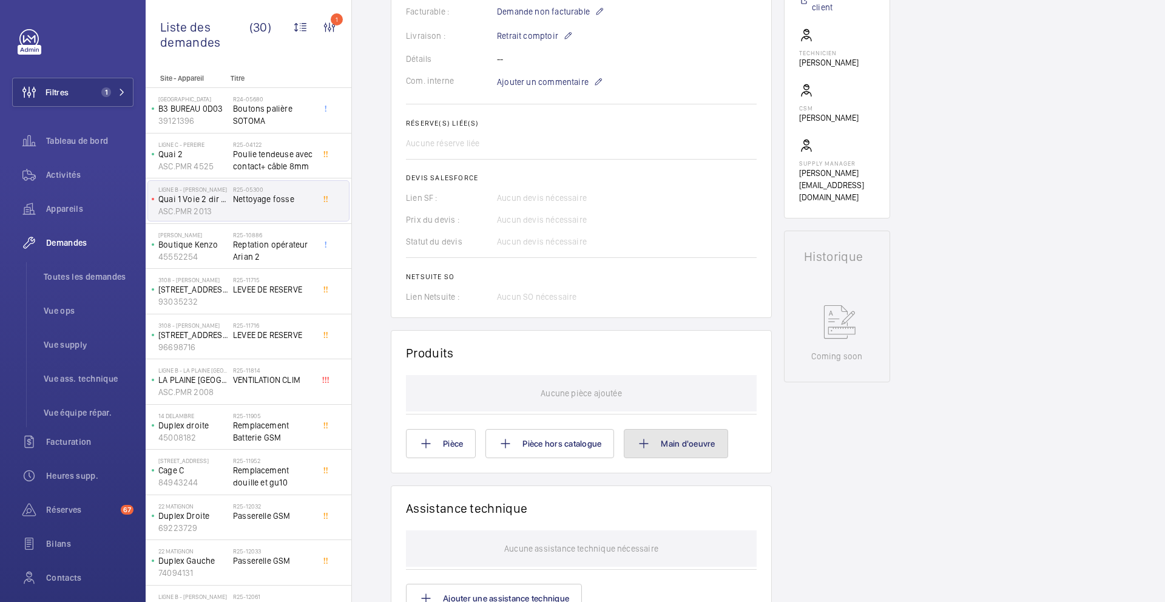
click at [684, 431] on button "Main d'oeuvre" at bounding box center [676, 443] width 104 height 29
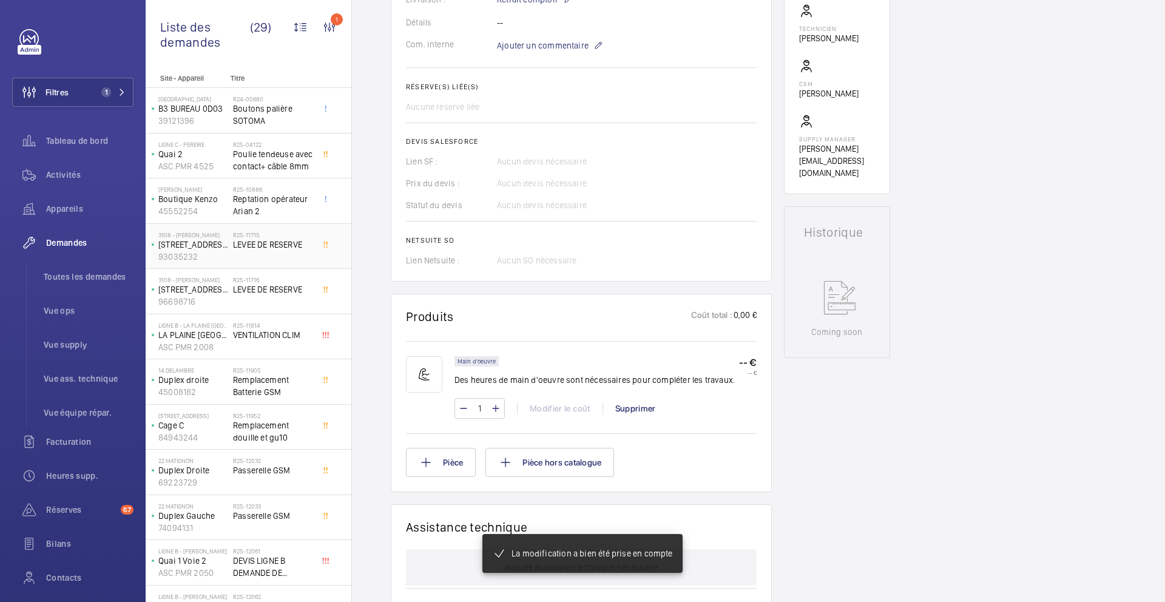
scroll to position [396, 0]
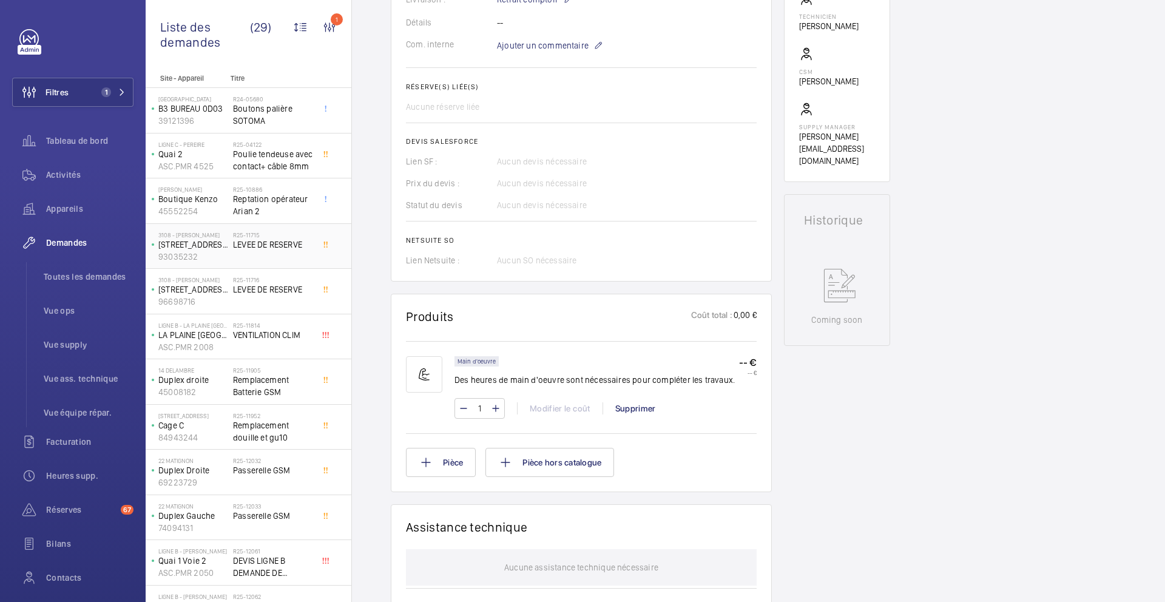
click at [307, 255] on div "R25-11715 LEVEE DE RESERVE" at bounding box center [273, 248] width 80 height 35
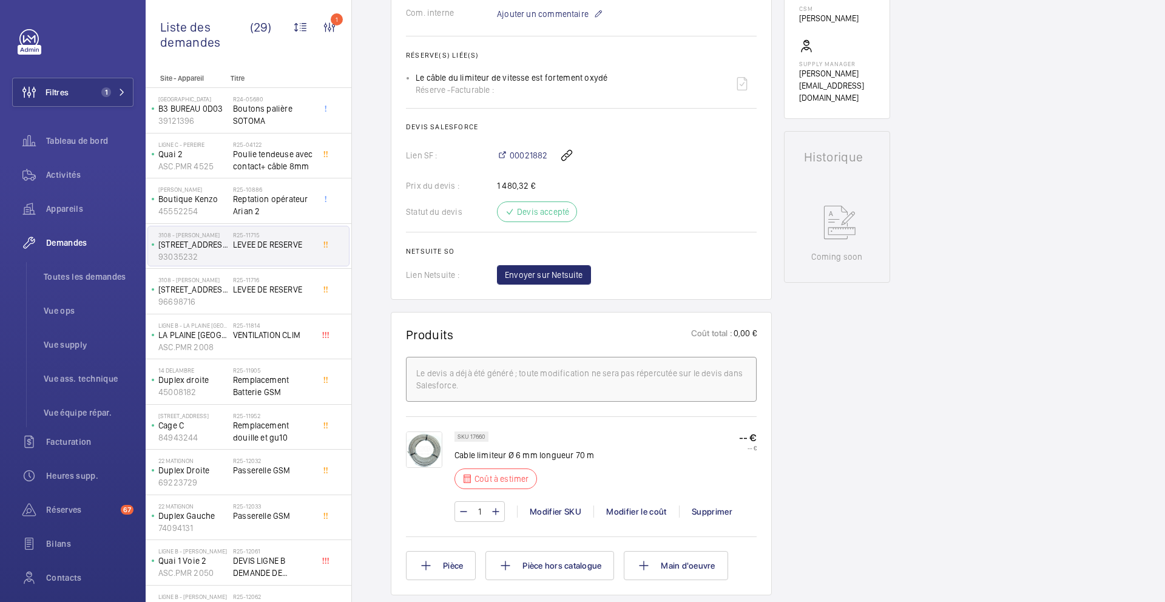
scroll to position [502, 0]
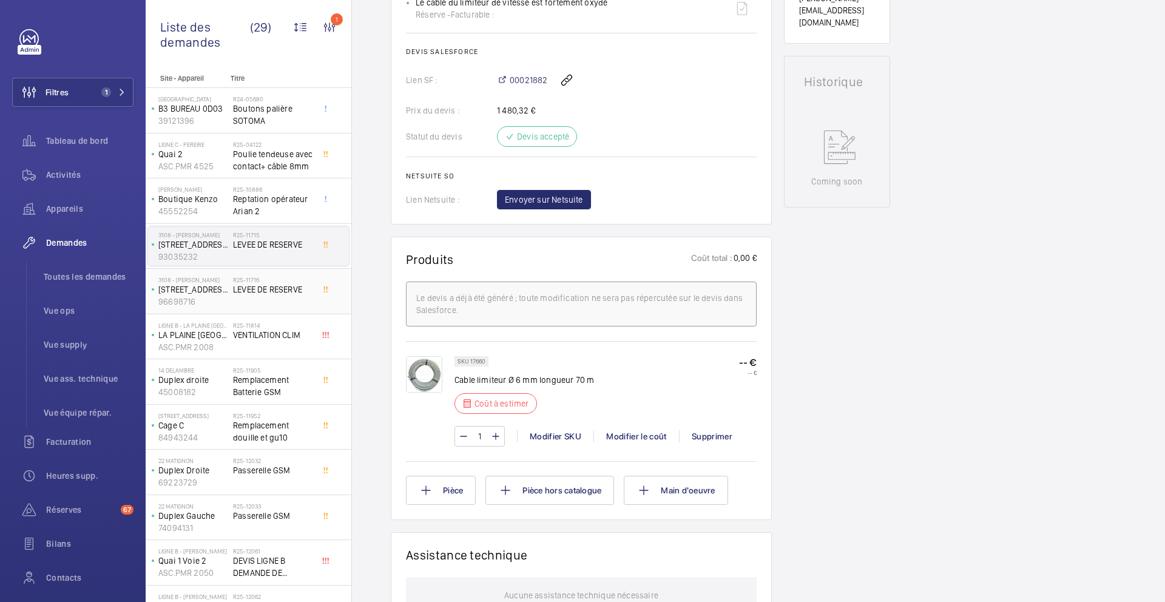
click at [293, 296] on div "R25-11716 LEVEE DE RESERVE" at bounding box center [273, 293] width 80 height 35
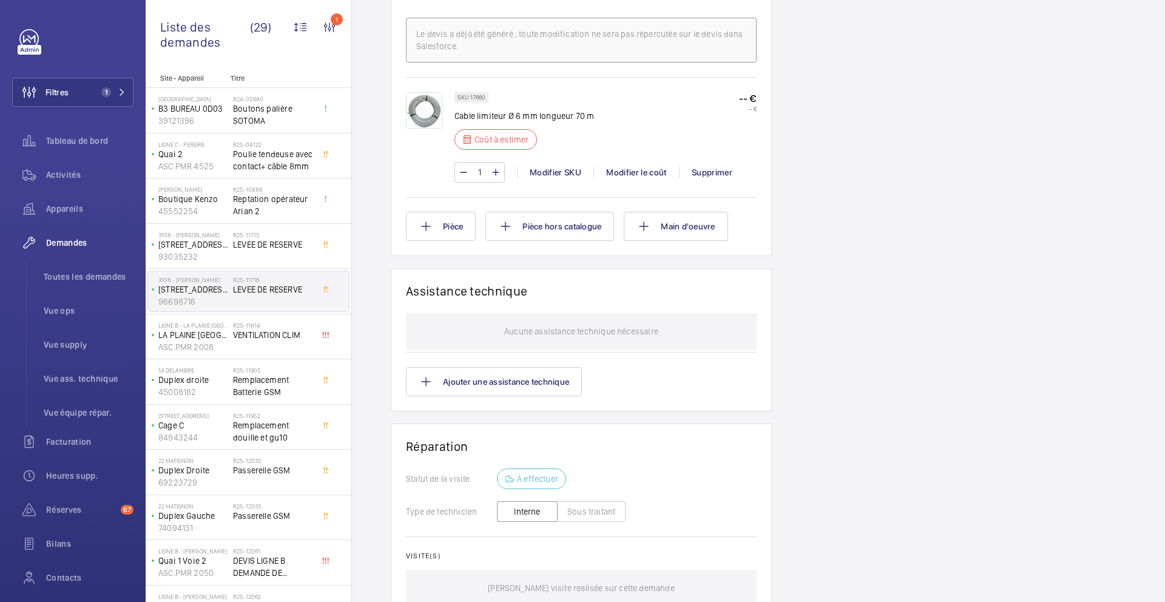
scroll to position [767, 0]
click at [308, 343] on div "R25-11814 VENTILATION CLIM" at bounding box center [273, 339] width 80 height 35
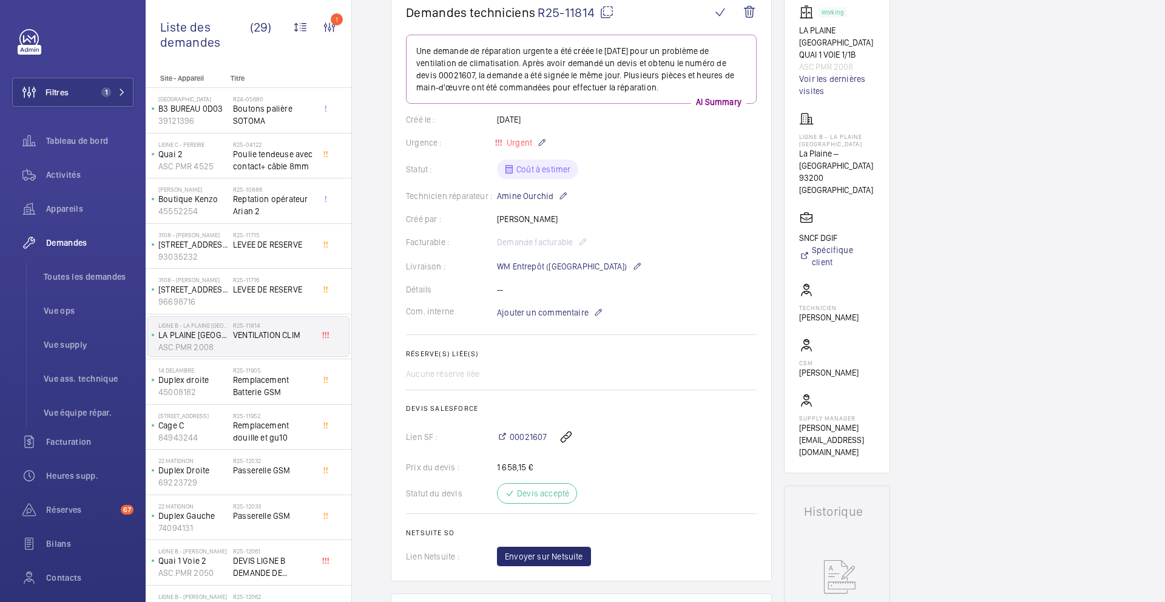
scroll to position [126, 0]
click at [278, 386] on span "Remplacement Batterie GSM" at bounding box center [273, 386] width 80 height 24
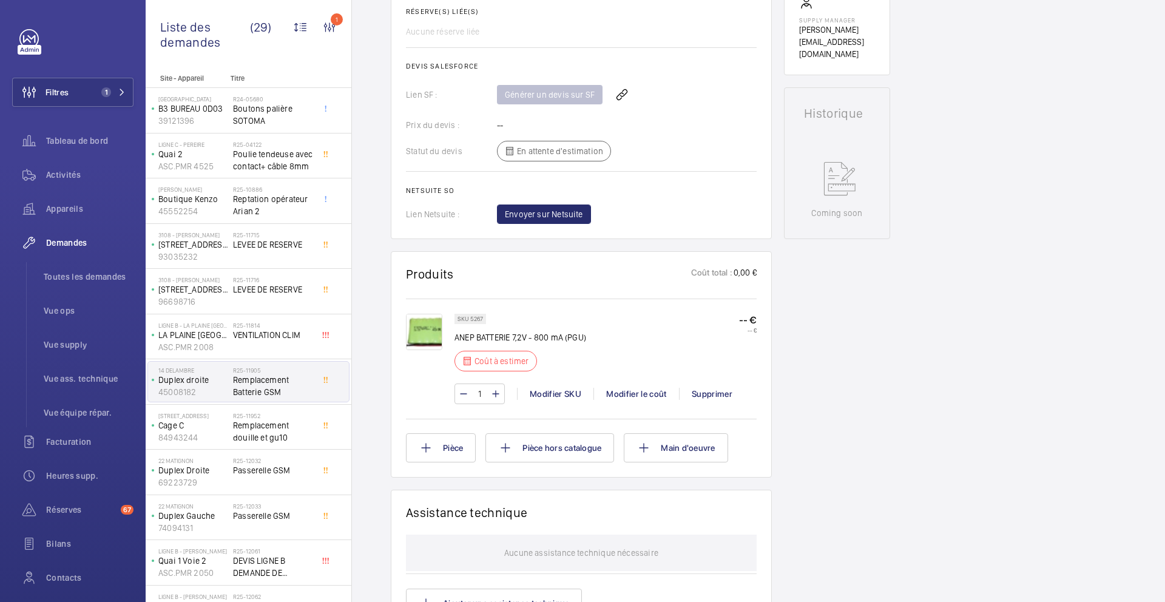
scroll to position [521, 0]
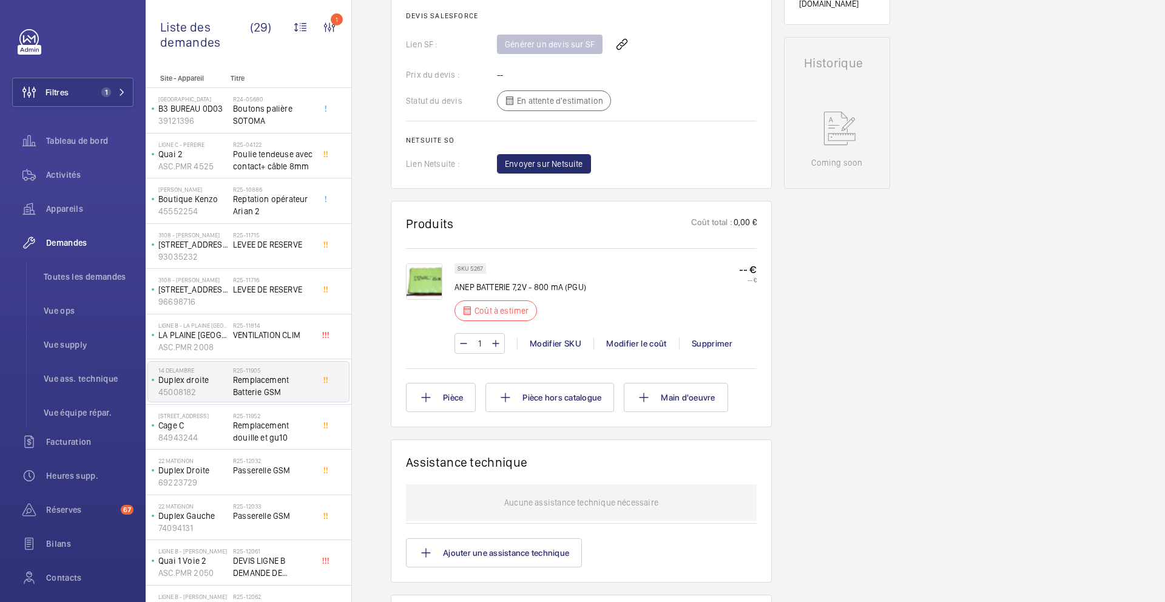
click at [538, 289] on p "ANEP BATTERIE 7,2V - 800 mA (PGU)" at bounding box center [520, 287] width 132 height 12
copy div "ANEP BATTERIE 7,2V - 800 mA (PGU)"
click at [480, 269] on p "SKU 5267" at bounding box center [469, 268] width 25 height 4
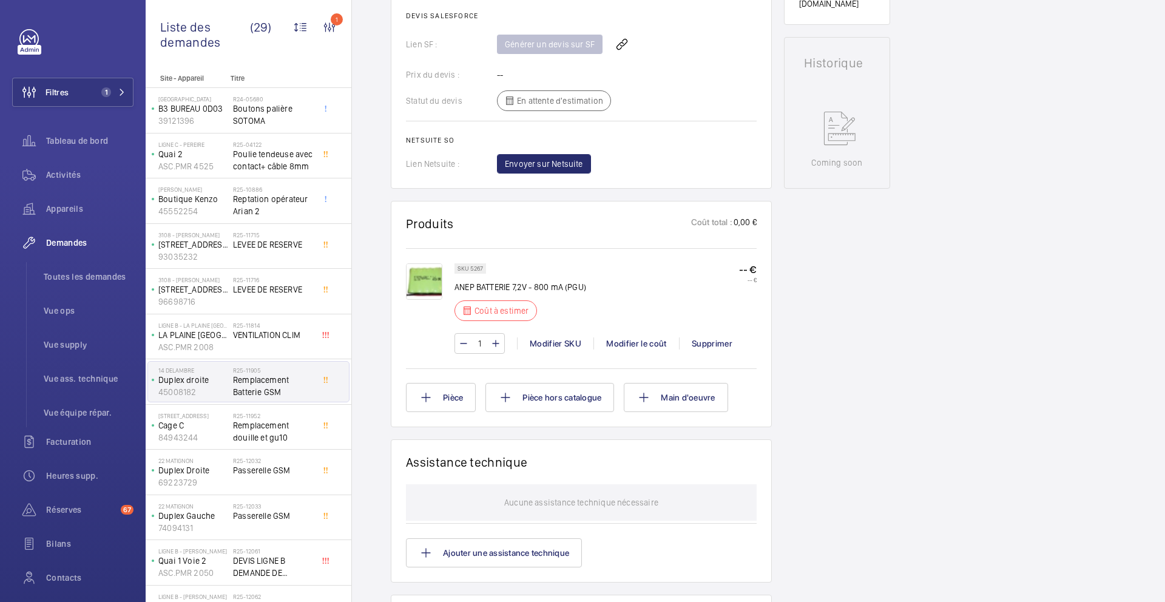
click at [480, 269] on p "SKU 5267" at bounding box center [469, 268] width 25 height 4
copy p "5267"
click at [643, 344] on div "Modifier le coût" at bounding box center [636, 343] width 86 height 12
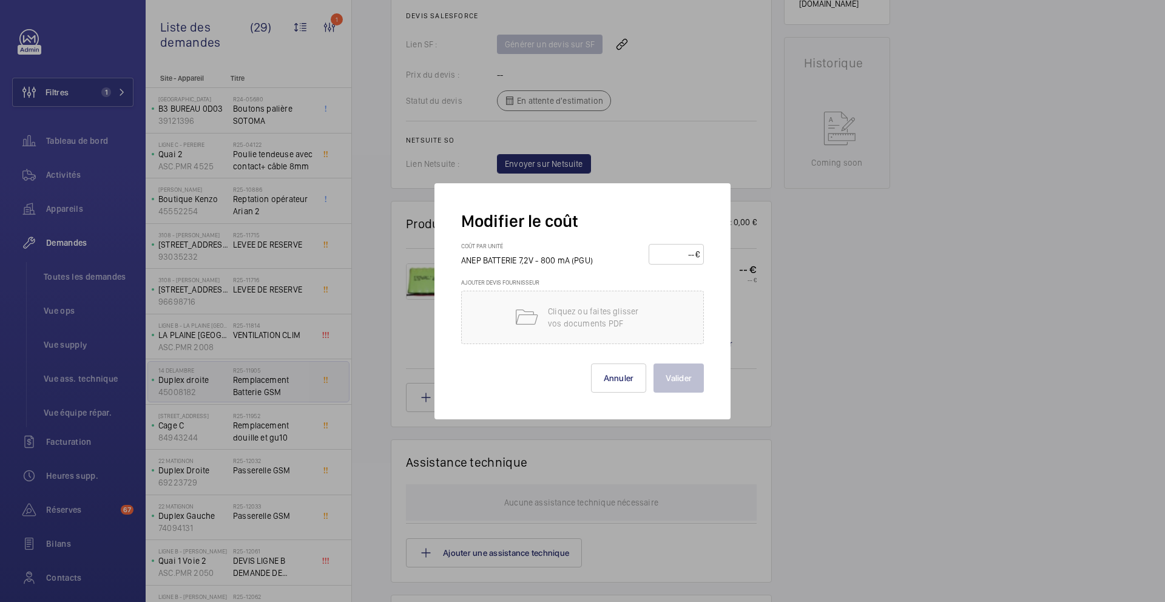
click at [662, 248] on input "number" at bounding box center [674, 253] width 42 height 19
type input "45"
click at [678, 376] on button "Valider" at bounding box center [678, 377] width 50 height 29
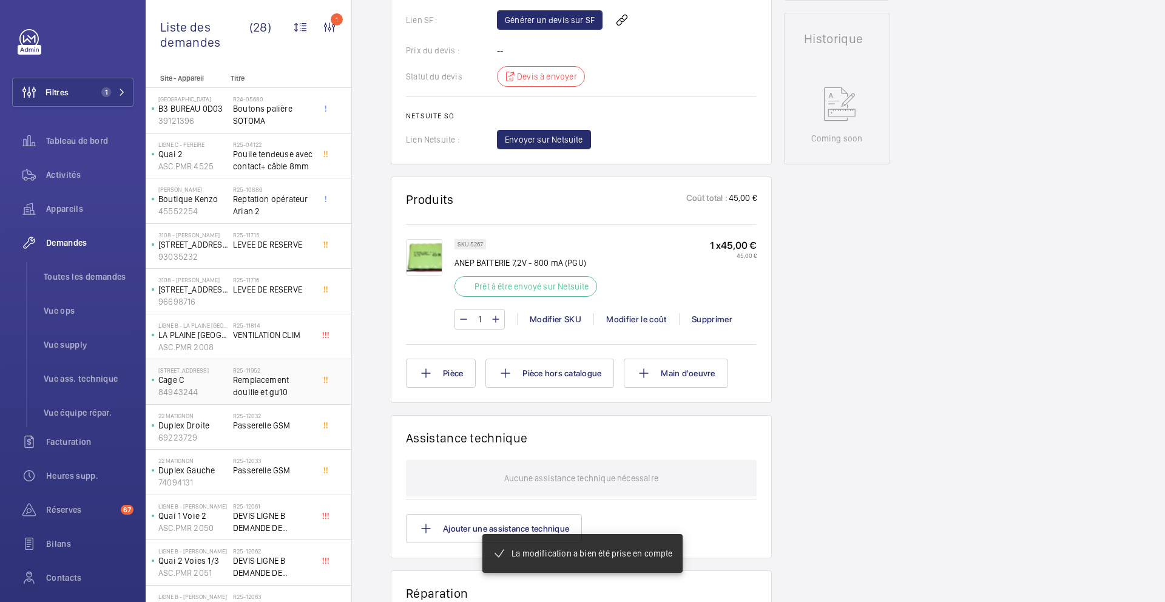
scroll to position [558, 0]
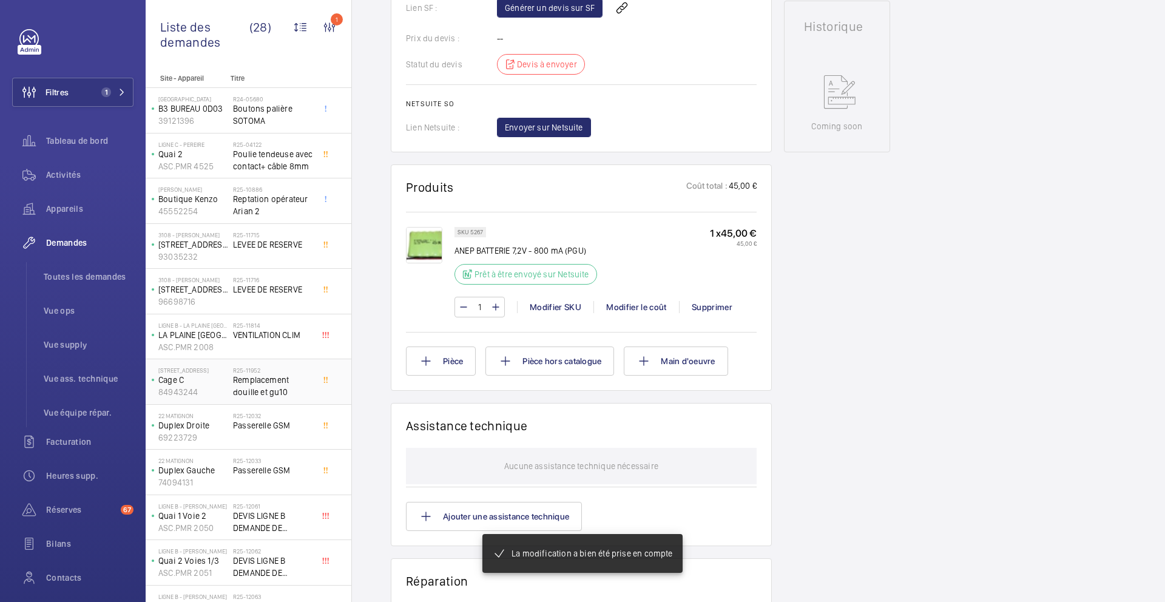
click at [300, 394] on span "Remplacement douille et gu10" at bounding box center [273, 386] width 80 height 24
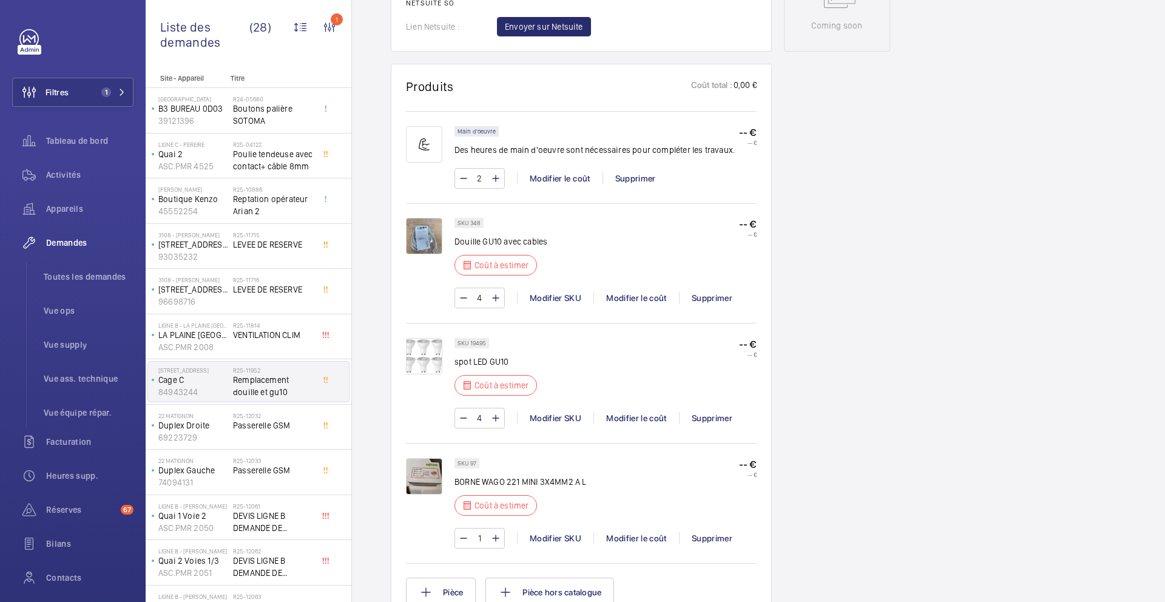
scroll to position [662, 0]
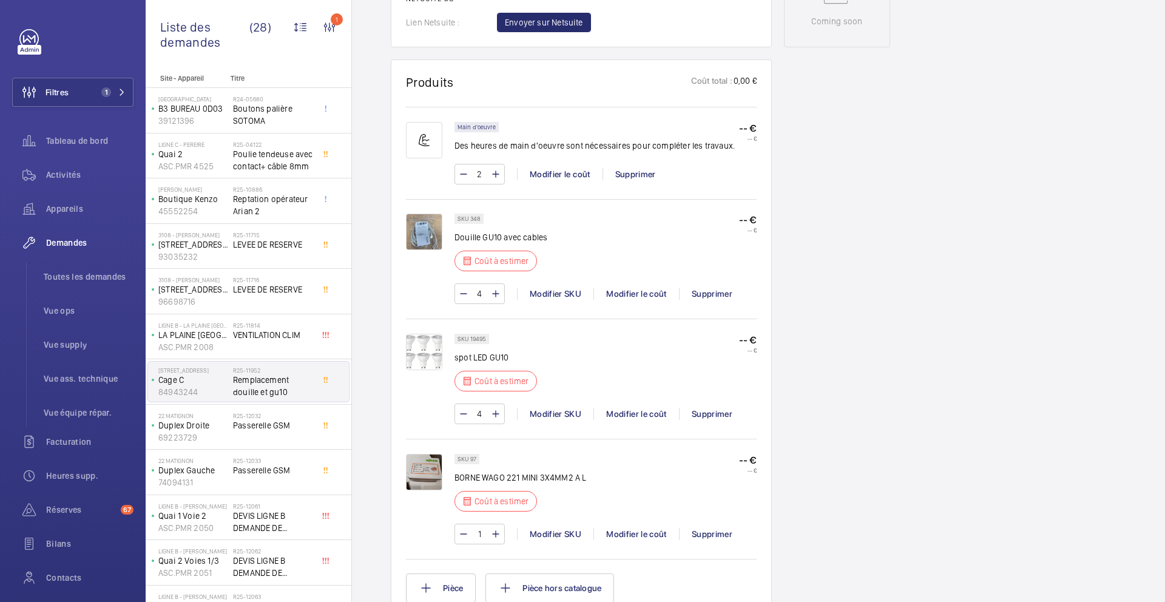
click at [503, 240] on p "Douille GU10 avec cables" at bounding box center [500, 237] width 93 height 12
copy div "Douille GU10 avec cables"
click at [473, 217] on p "SKU 348" at bounding box center [468, 219] width 23 height 4
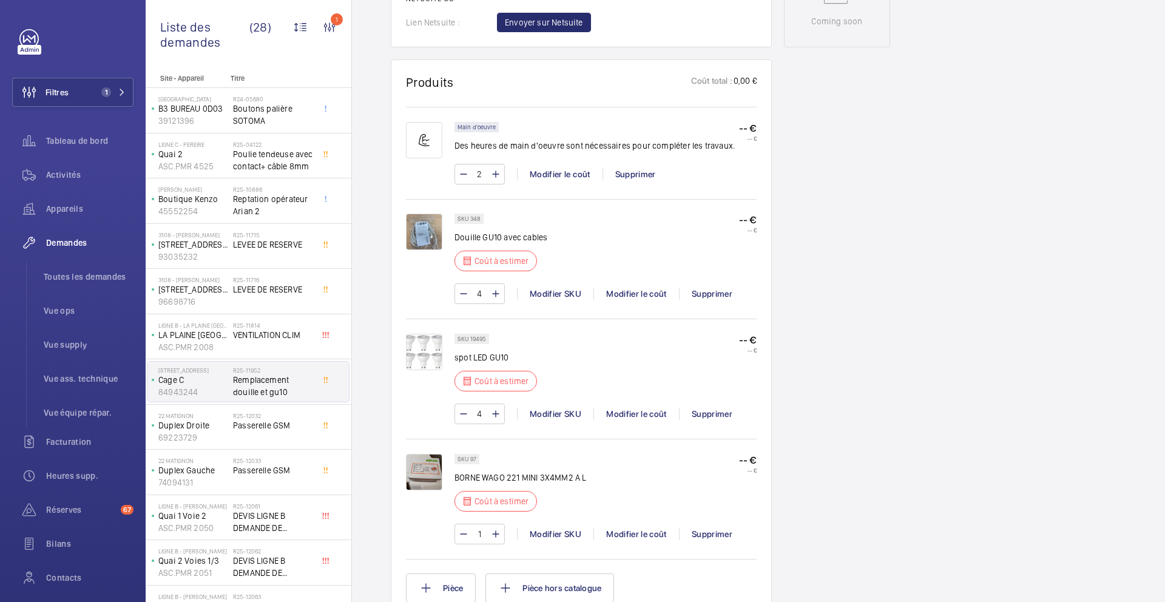
click at [473, 217] on p "SKU 348" at bounding box center [468, 219] width 23 height 4
copy p "348"
click at [615, 292] on div "Modifier le coût" at bounding box center [636, 294] width 86 height 12
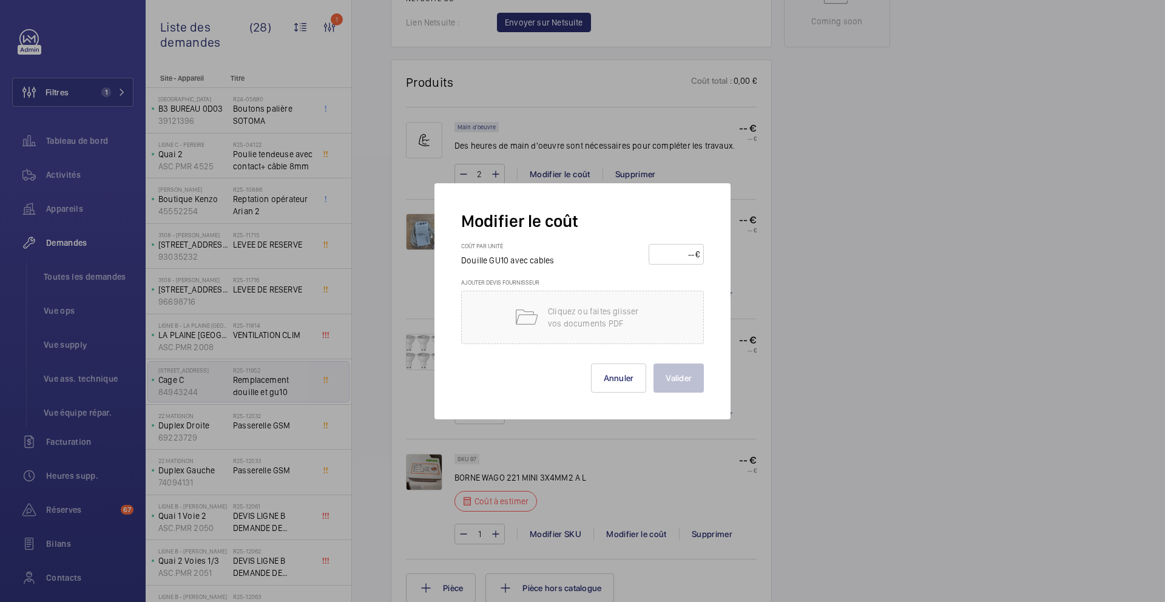
click at [662, 249] on input "number" at bounding box center [674, 253] width 42 height 19
type input "5"
click at [683, 375] on button "Valider" at bounding box center [678, 377] width 50 height 29
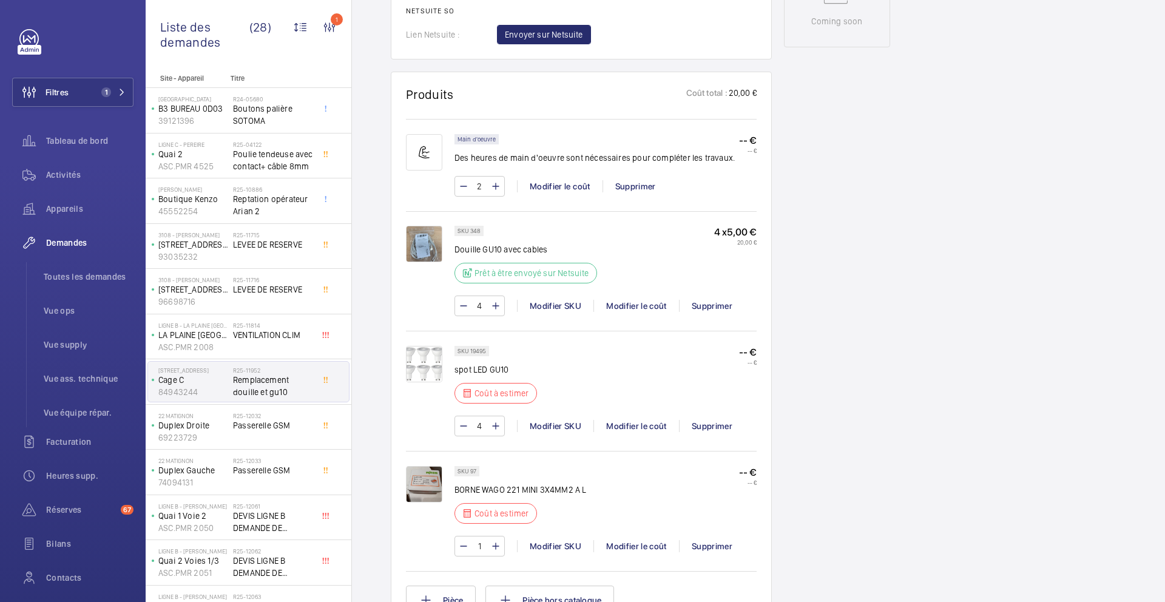
click at [482, 353] on p "SKU 19495" at bounding box center [471, 351] width 29 height 4
copy p "19495"
click at [639, 427] on div "Modifier le coût" at bounding box center [636, 426] width 86 height 12
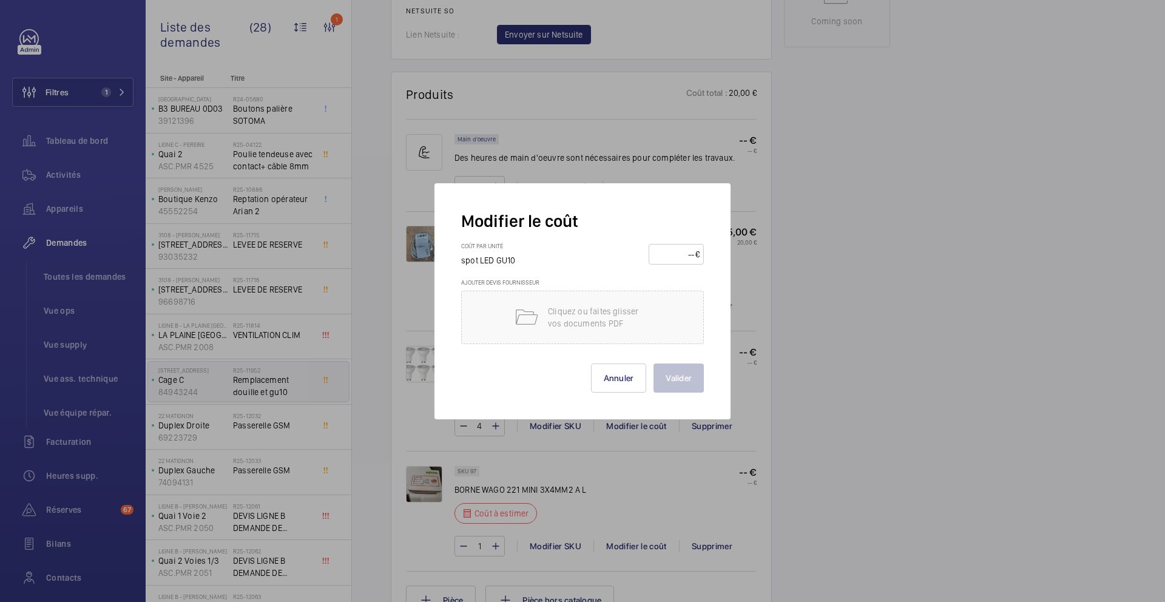
click at [673, 255] on input "number" at bounding box center [674, 253] width 42 height 19
type input "7"
click at [690, 385] on button "Valider" at bounding box center [678, 377] width 50 height 29
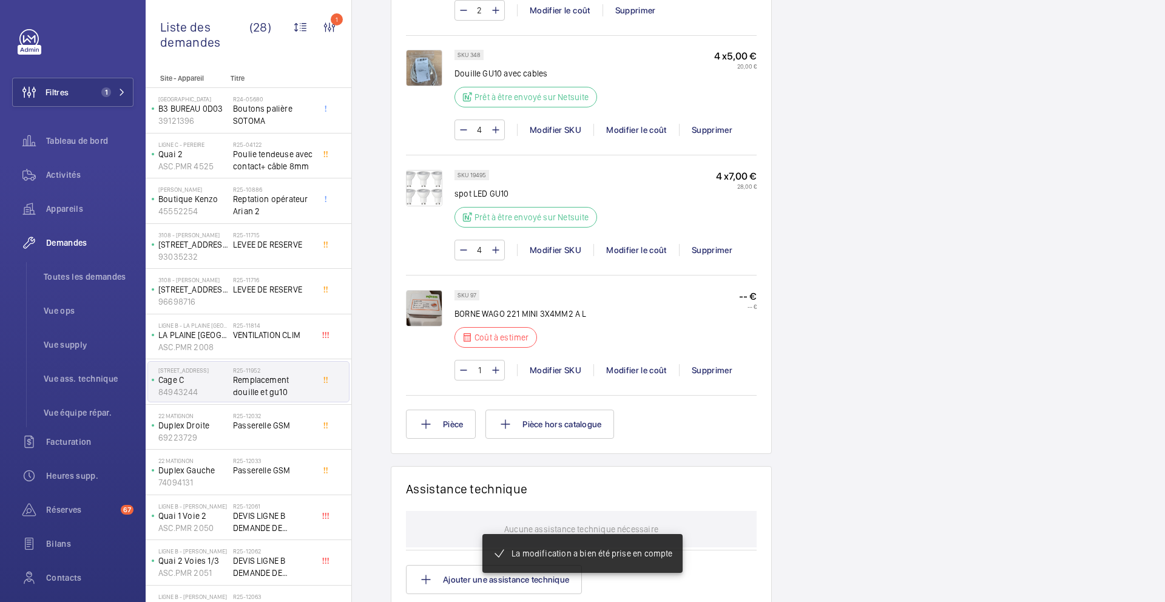
scroll to position [851, 0]
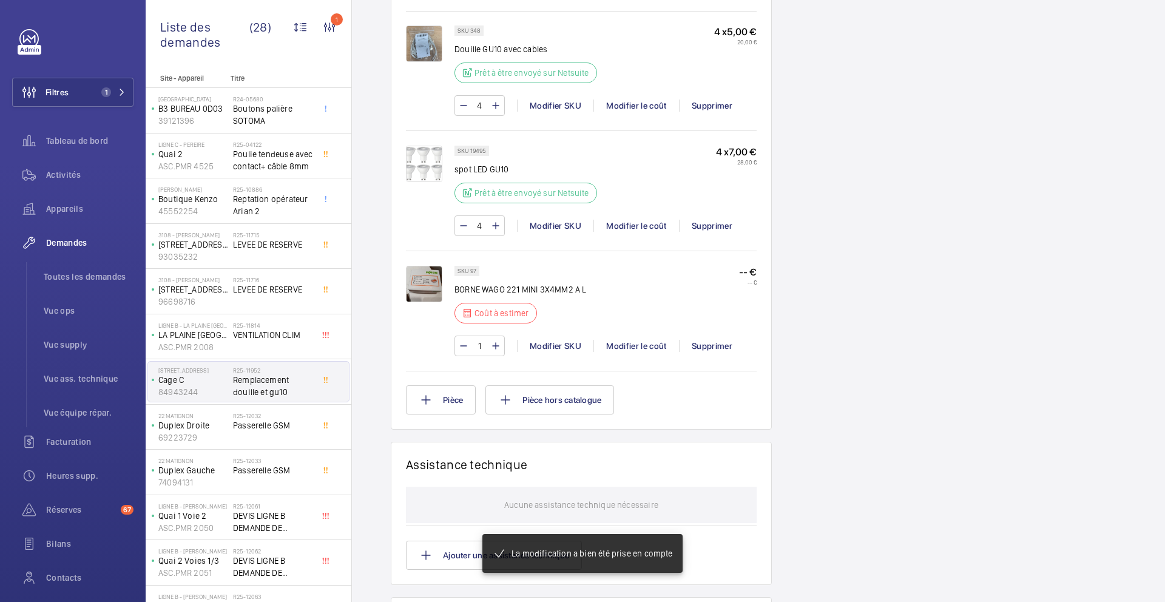
click at [525, 289] on p "BORNE WAGO 221 MINI 3X4MM2 A L" at bounding box center [520, 289] width 132 height 12
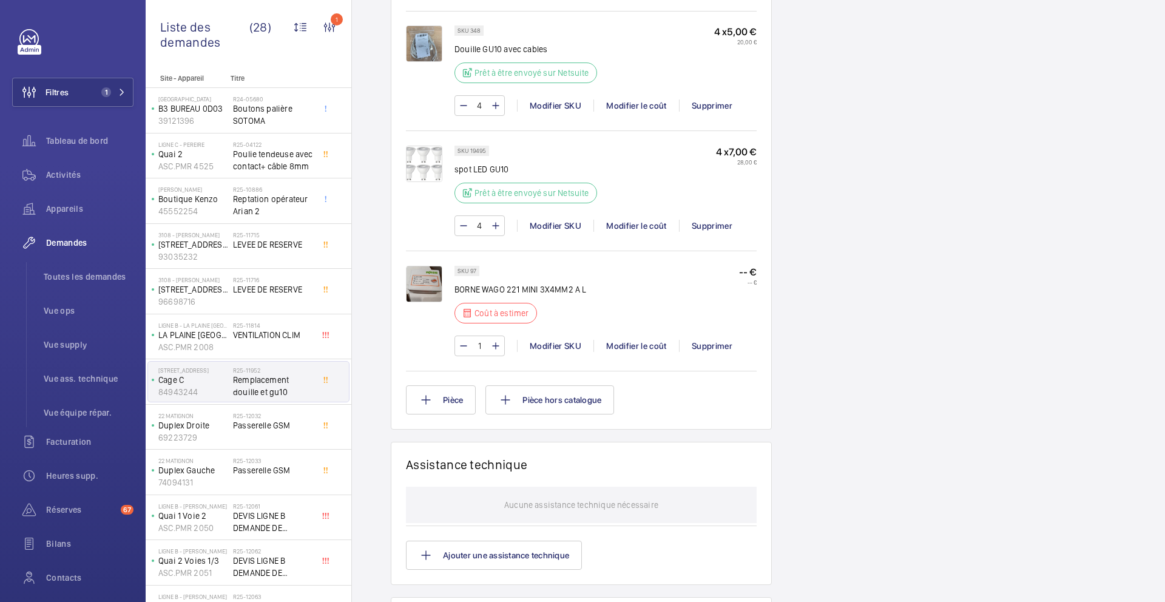
click at [489, 289] on p "BORNE WAGO 221 MINI 3X4MM2 A L" at bounding box center [520, 289] width 132 height 12
copy div "BORNE WAGO 221 MINI 3X4MM2 A L"
click at [629, 348] on div "Modifier le coût" at bounding box center [636, 346] width 86 height 12
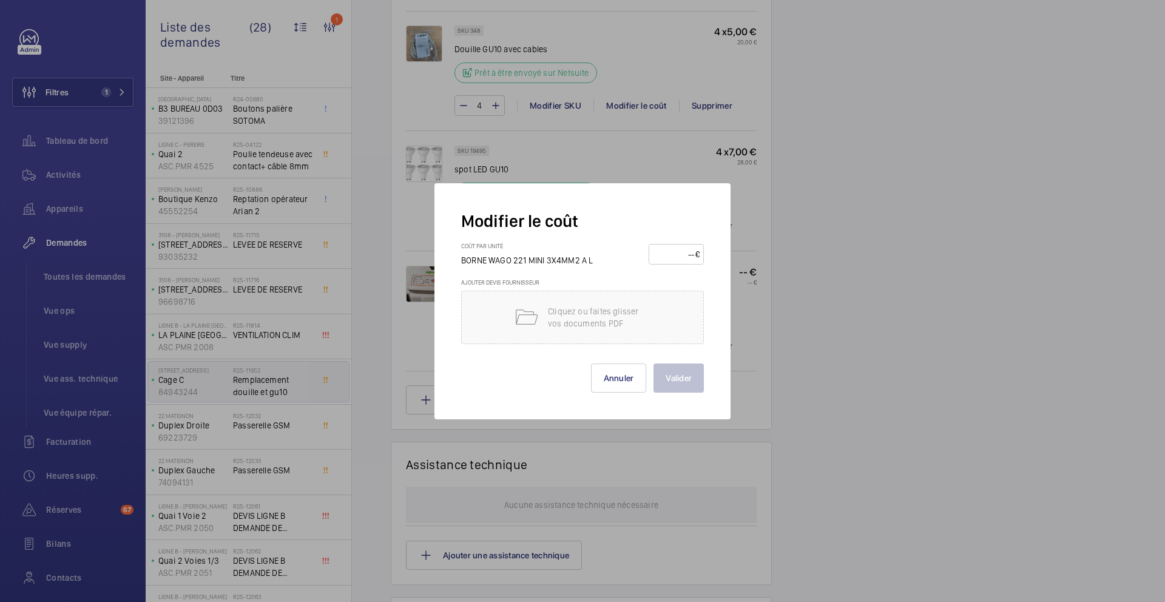
click at [687, 249] on input "number" at bounding box center [674, 253] width 42 height 19
type input "35"
click at [683, 380] on button "Valider" at bounding box center [678, 377] width 50 height 29
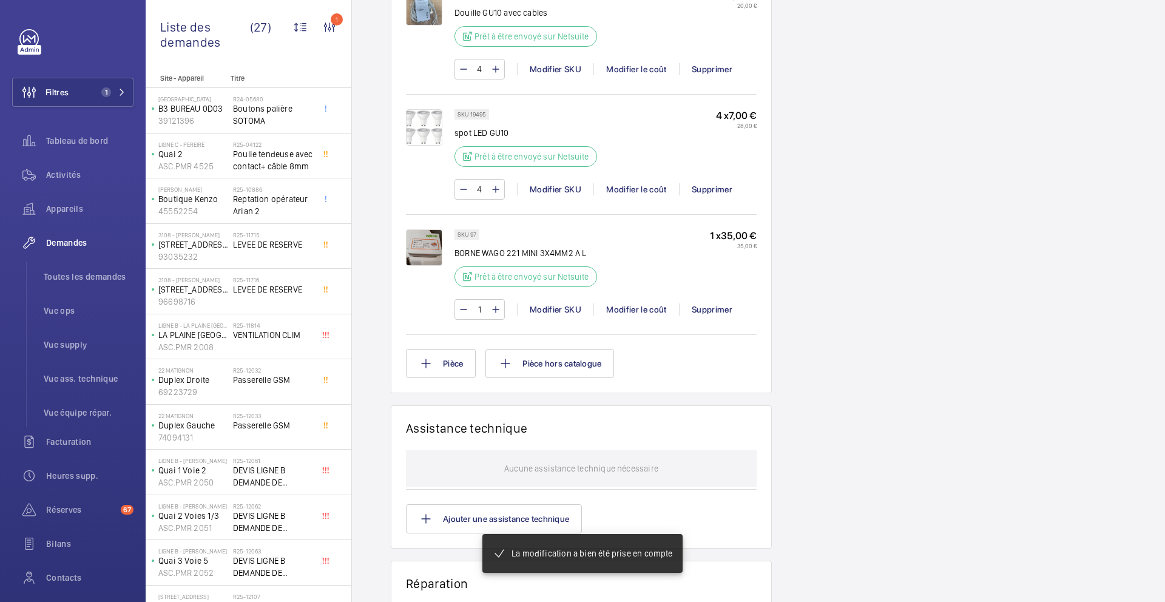
scroll to position [887, 0]
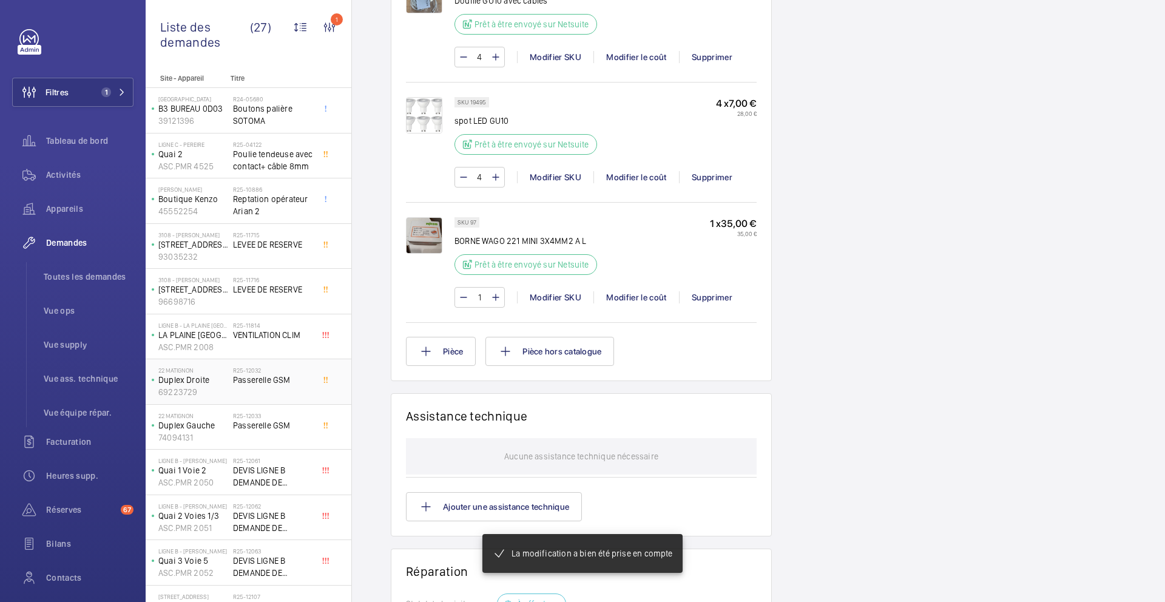
click at [288, 383] on span "Passerelle GSM" at bounding box center [273, 380] width 80 height 12
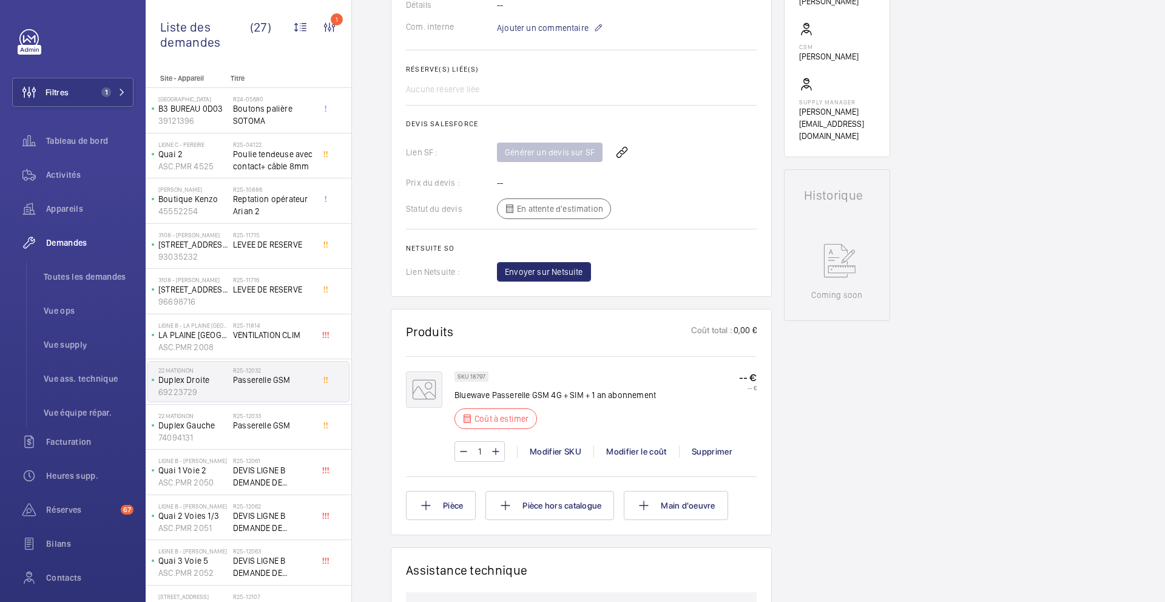
scroll to position [402, 0]
click at [481, 376] on p "SKU 18797" at bounding box center [471, 376] width 28 height 4
copy p "18797"
click at [563, 454] on div "Modifier SKU" at bounding box center [555, 451] width 76 height 12
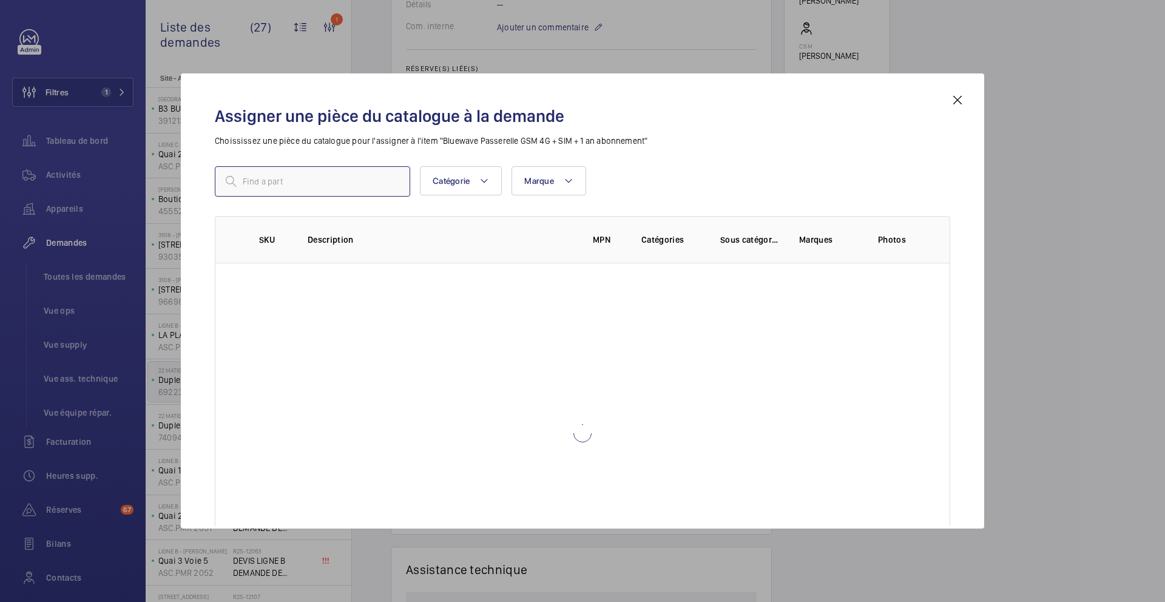
click at [340, 184] on input "text" at bounding box center [312, 181] width 195 height 30
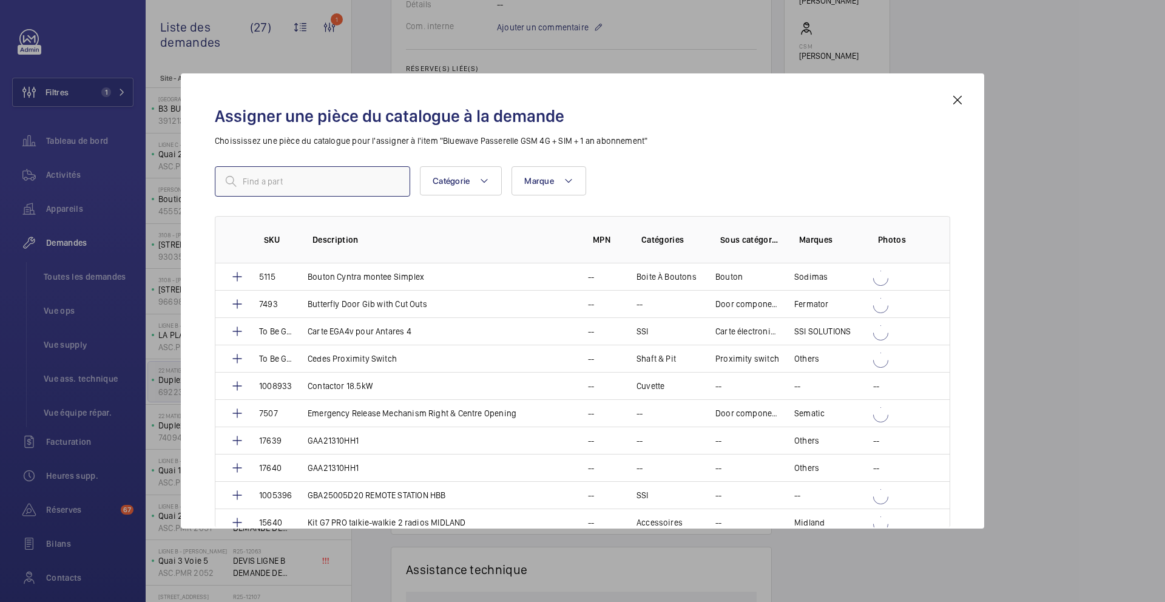
paste input "18798"
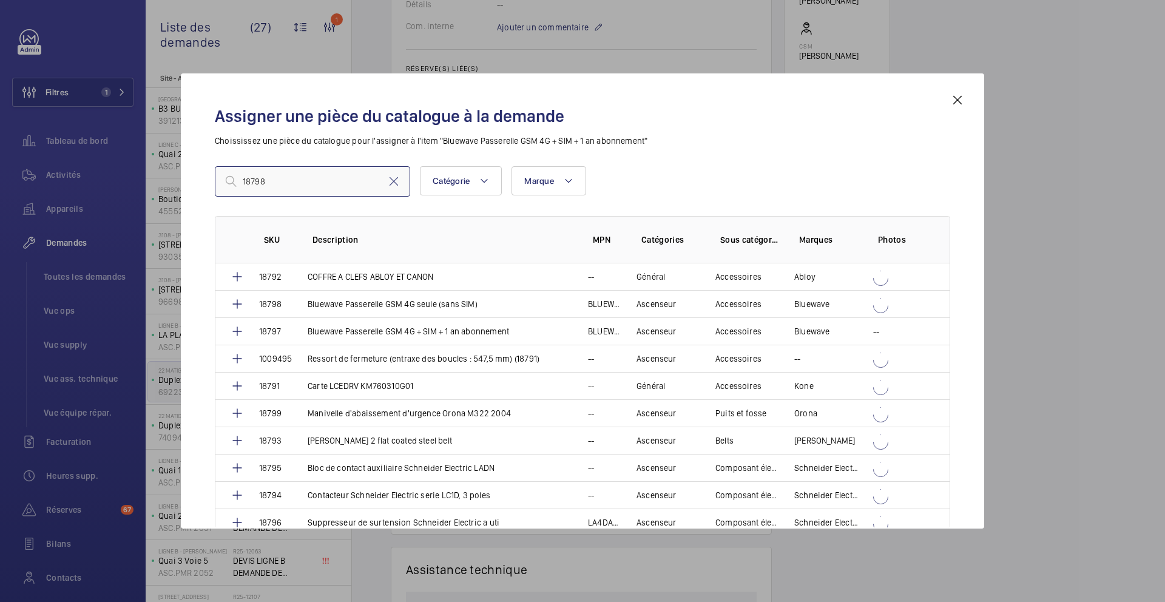
type input "18798"
click at [420, 310] on td "Bluewave Passerelle GSM 4G seule (sans SIM)" at bounding box center [433, 303] width 280 height 27
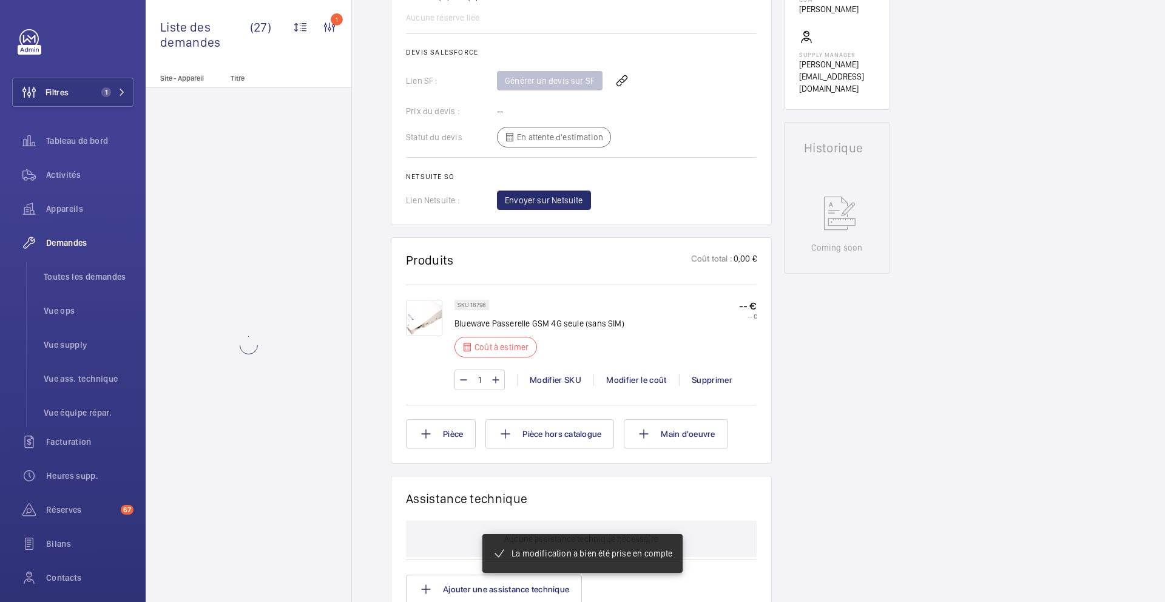
scroll to position [473, 0]
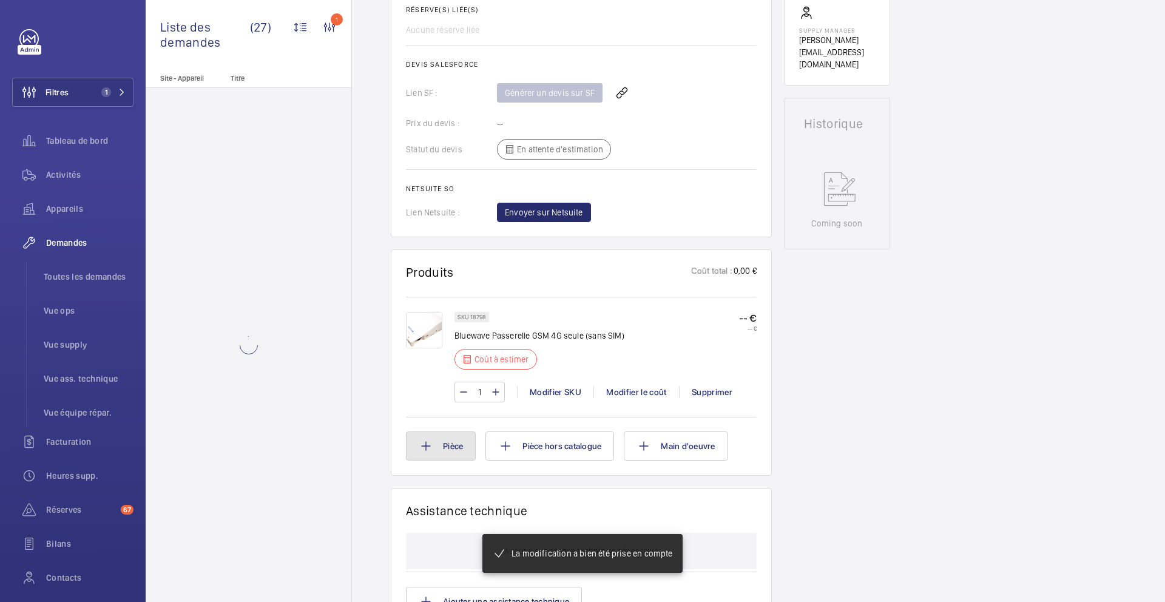
click at [457, 441] on button "Pièce" at bounding box center [441, 445] width 70 height 29
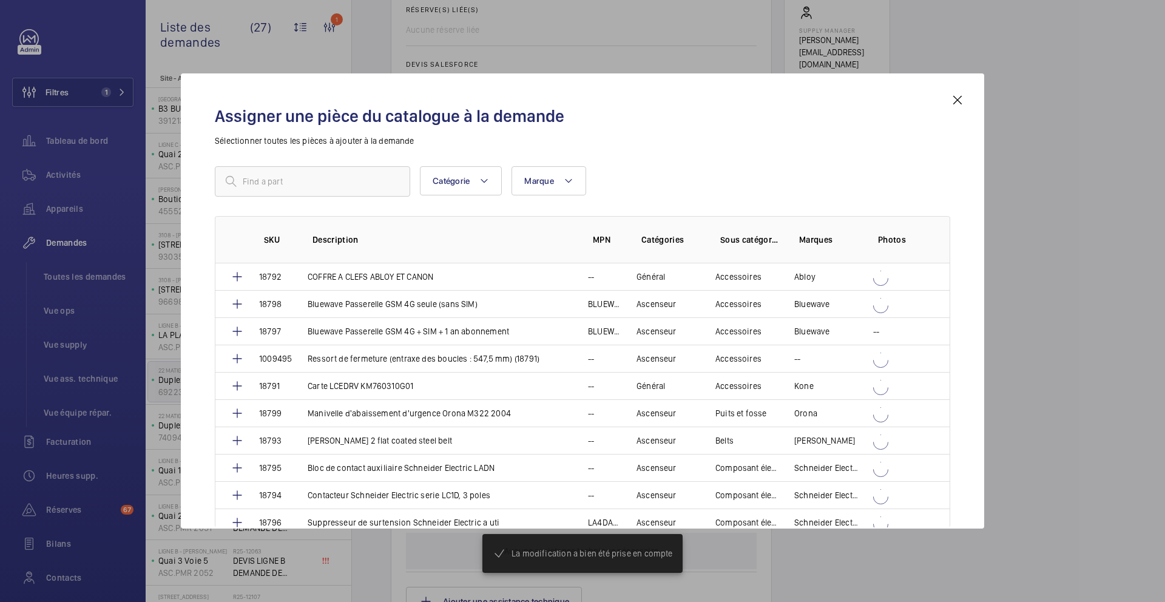
scroll to position [497, 0]
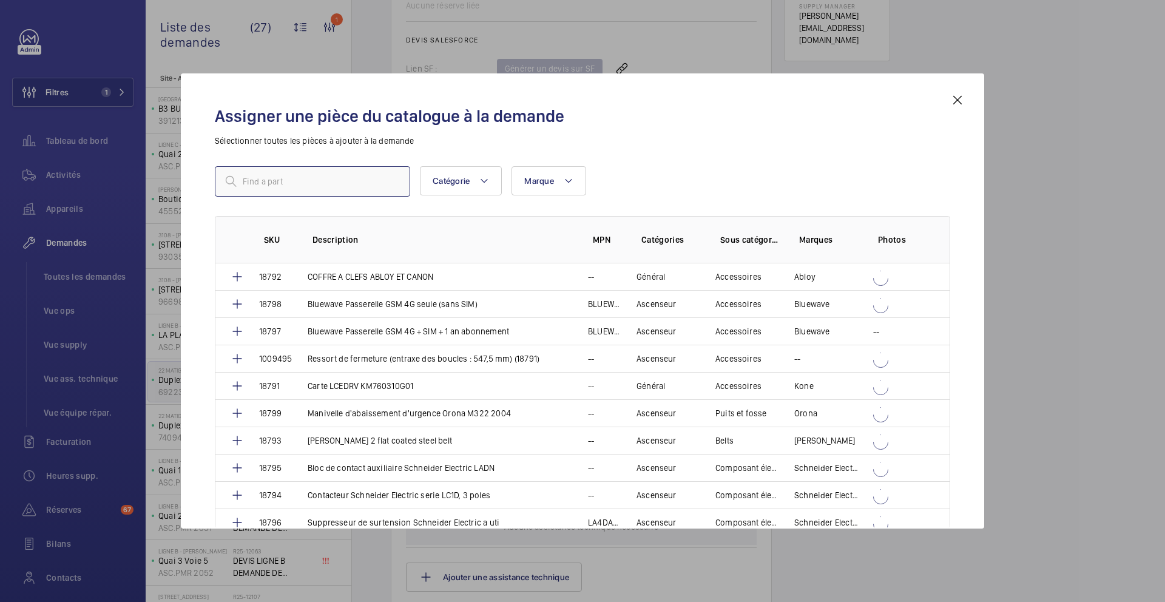
click at [334, 190] on input "text" at bounding box center [312, 181] width 195 height 30
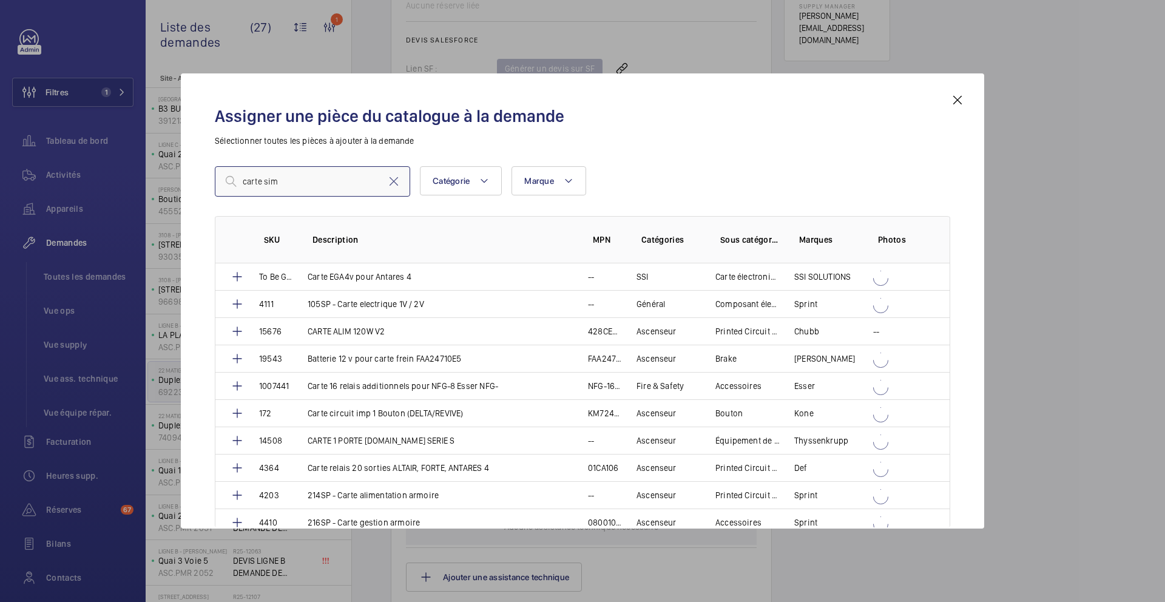
drag, startPoint x: 292, startPoint y: 188, endPoint x: 193, endPoint y: 177, distance: 99.5
click at [193, 177] on div "Assigner une pièce du catalogue à la demande Sélectionner toutes les pièces à a…" at bounding box center [582, 300] width 803 height 455
type input "189"
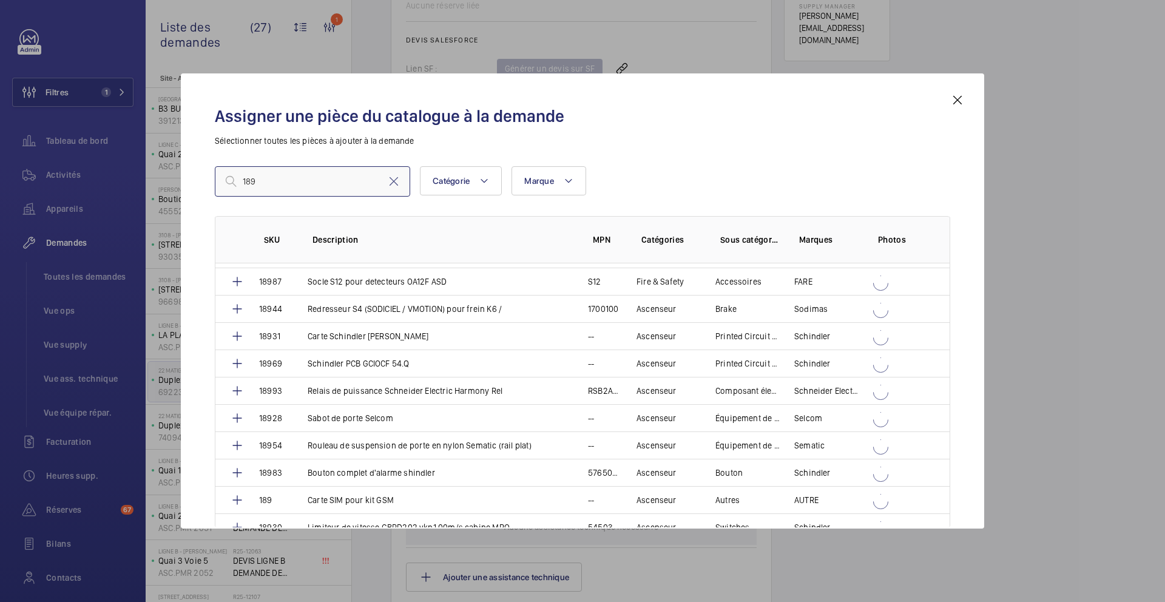
scroll to position [2539, 0]
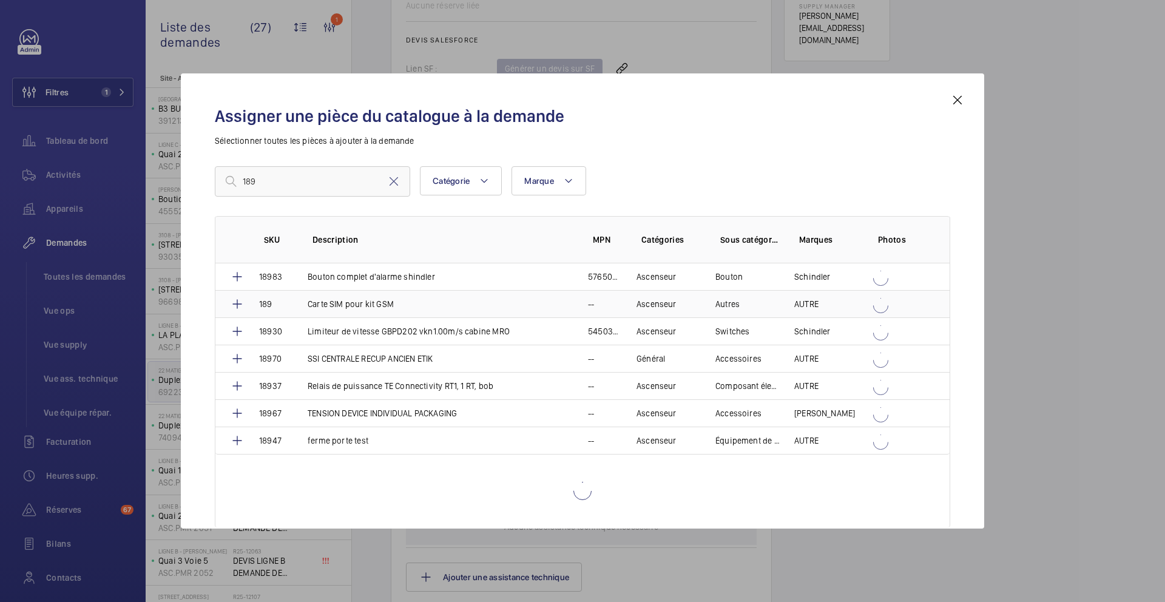
click at [379, 300] on p "Carte SIM pour kit GSM" at bounding box center [351, 304] width 86 height 12
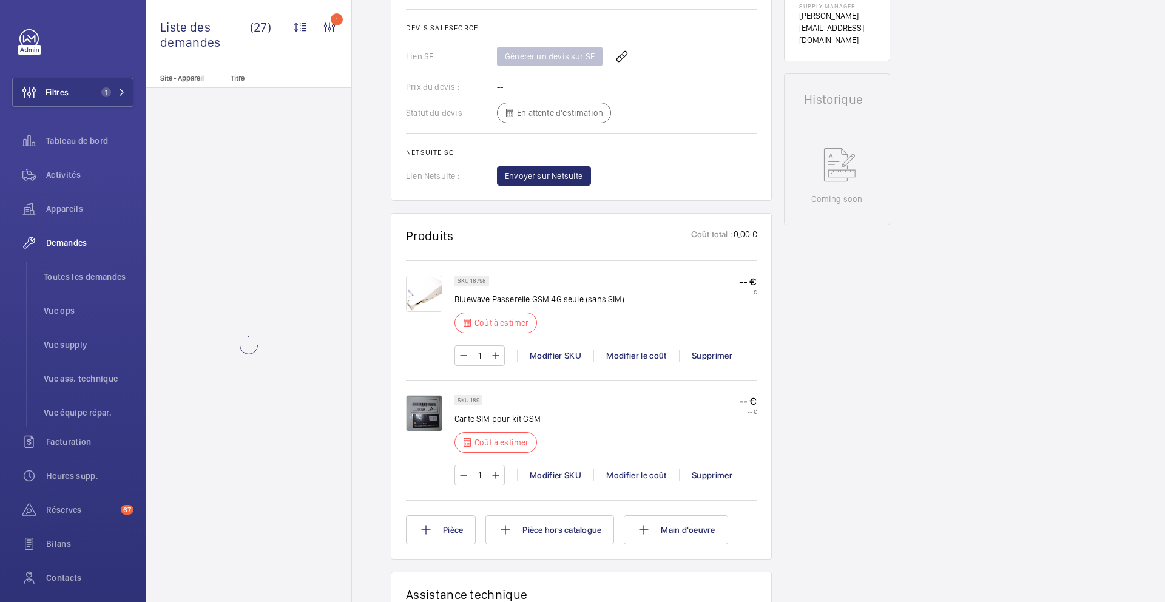
scroll to position [533, 0]
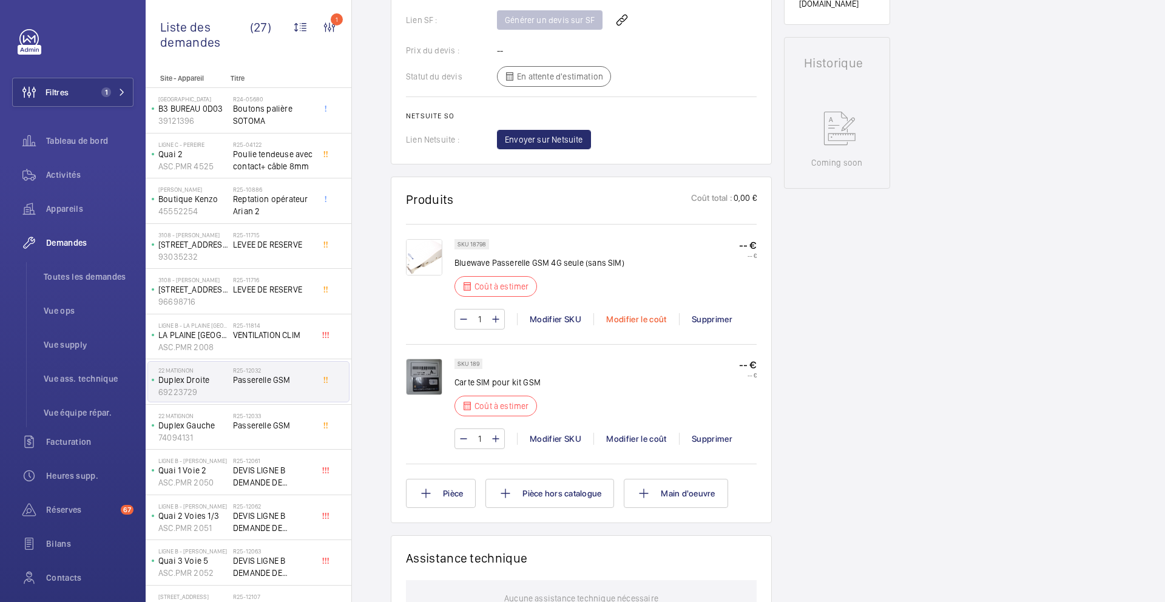
click at [650, 325] on div "Modifier le coût" at bounding box center [636, 319] width 86 height 12
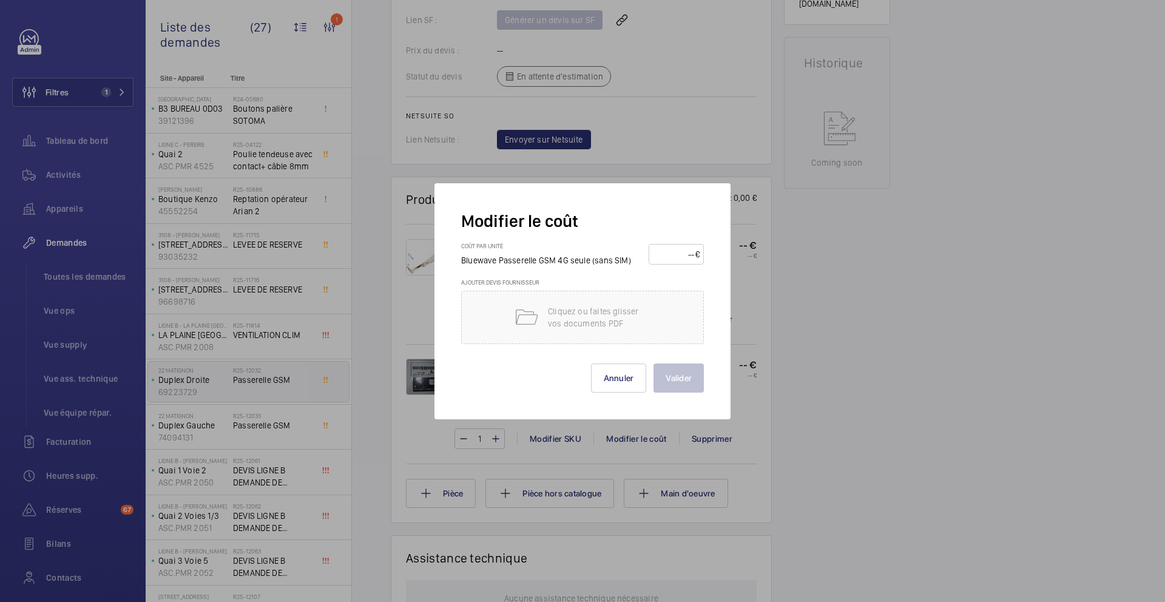
click at [666, 254] on input "number" at bounding box center [674, 253] width 42 height 19
type input "185"
click at [681, 376] on button "Valider" at bounding box center [678, 377] width 50 height 29
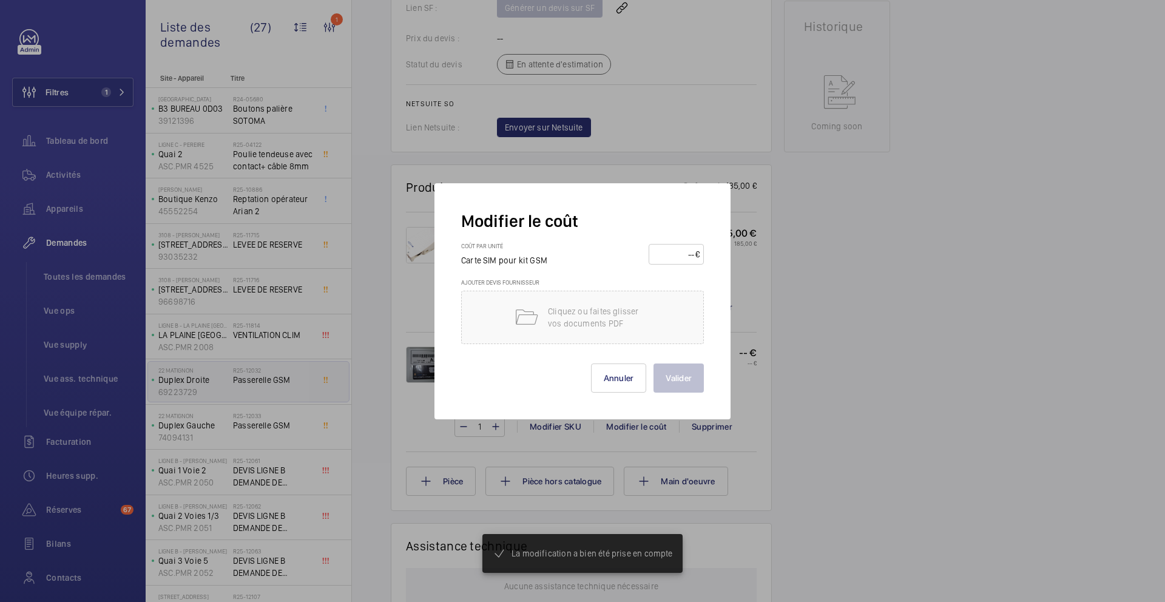
scroll to position [582, 0]
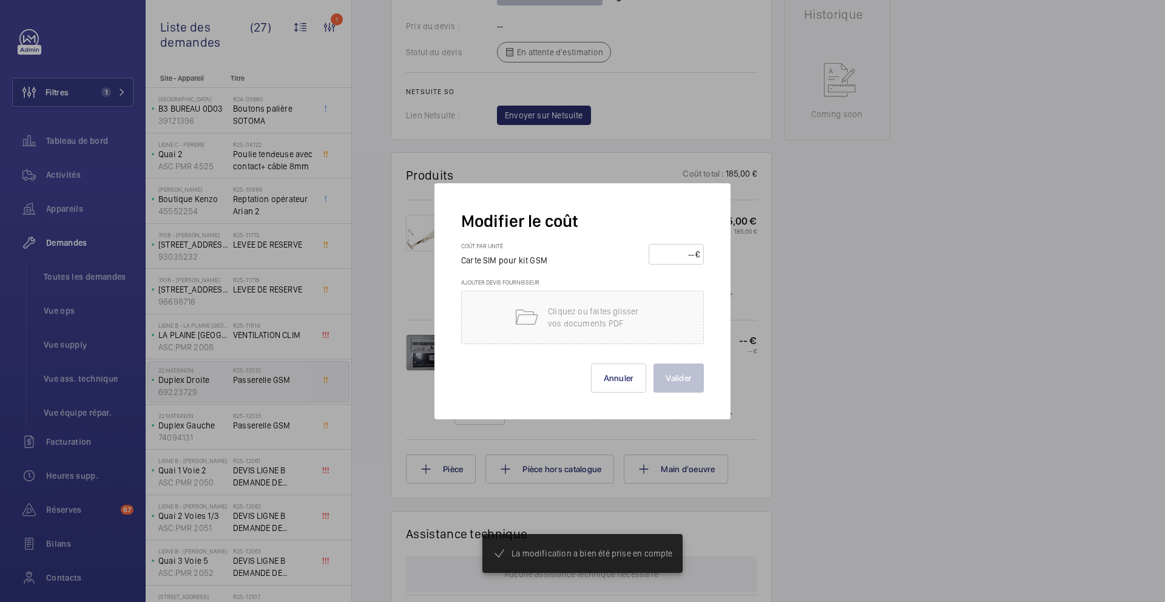
click at [669, 253] on input "number" at bounding box center [674, 253] width 42 height 19
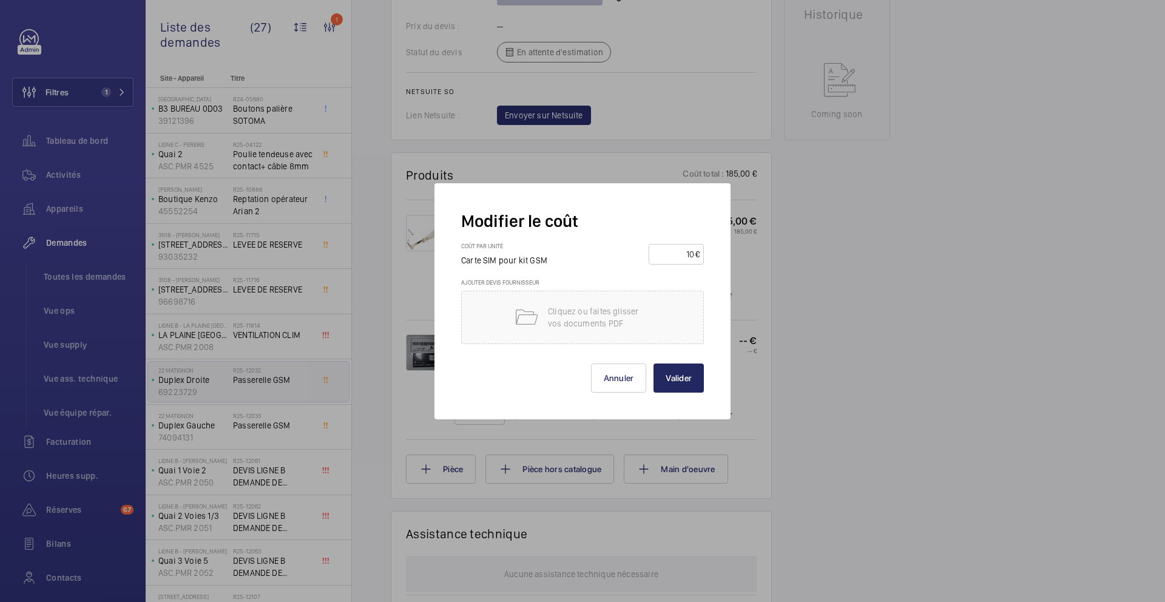
type input "10"
click at [690, 377] on button "Valider" at bounding box center [678, 377] width 50 height 29
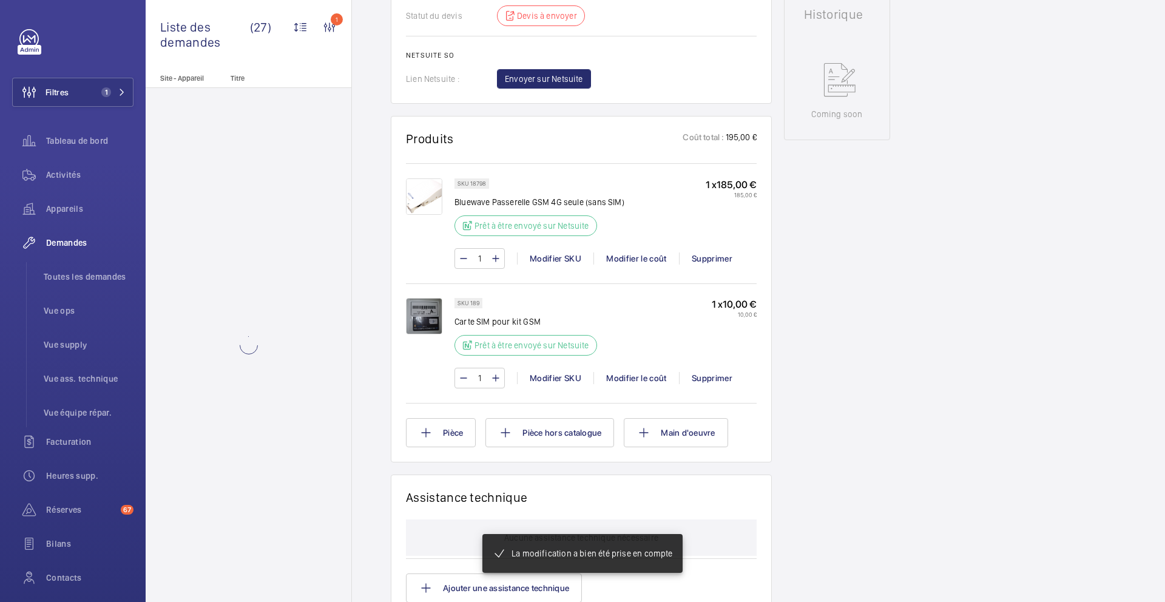
click at [479, 181] on p "SKU 18798" at bounding box center [471, 183] width 29 height 4
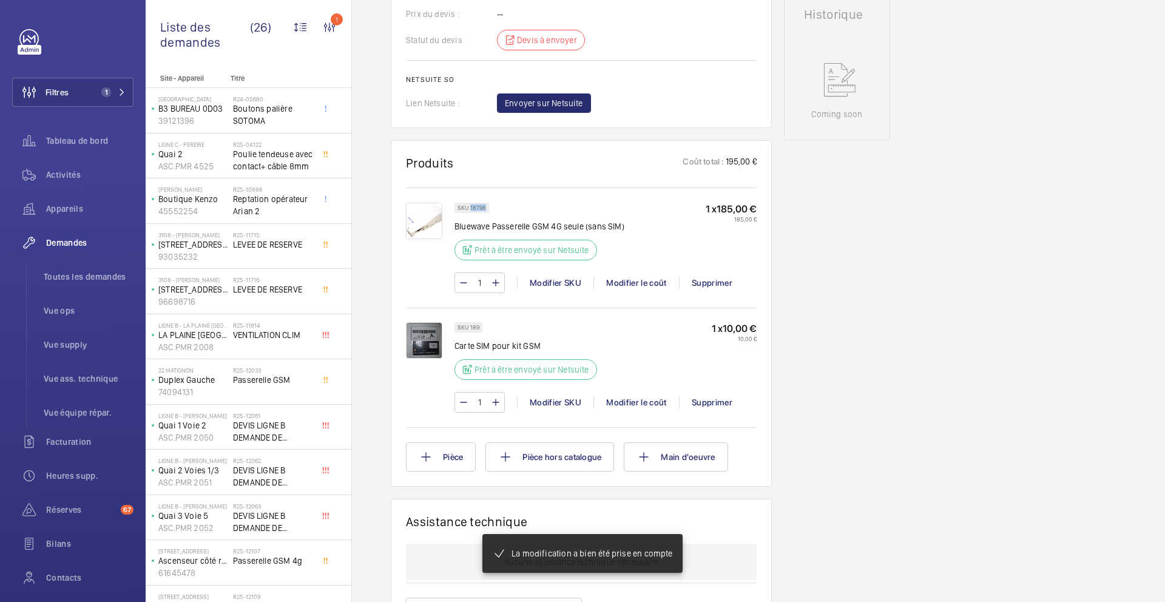
scroll to position [618, 0]
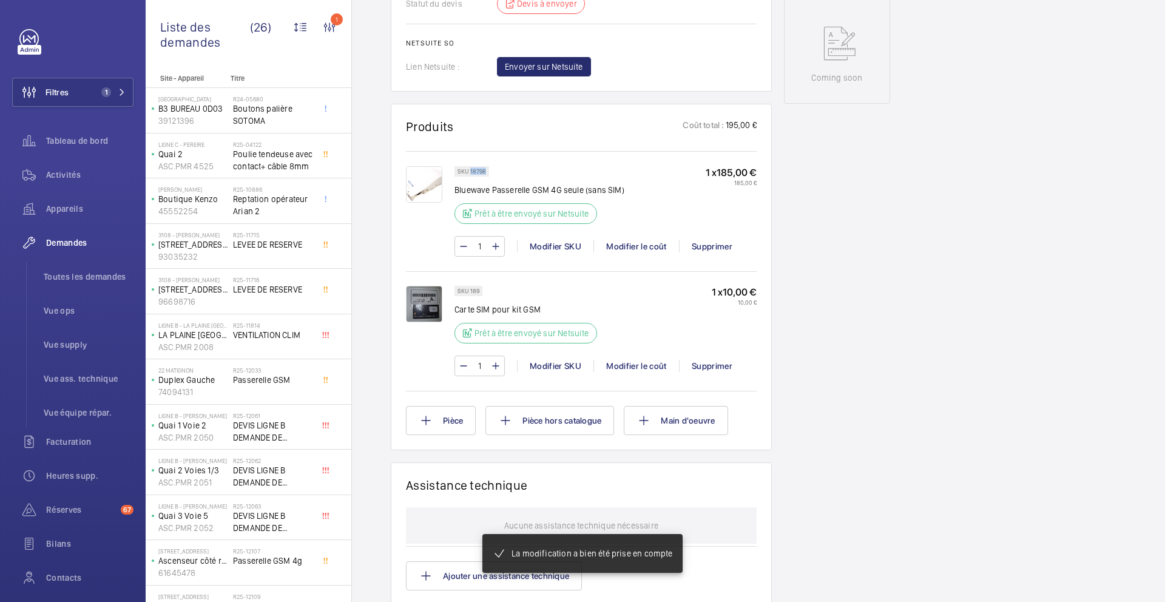
click at [479, 172] on p "SKU 18798" at bounding box center [471, 171] width 29 height 4
copy p "18798"
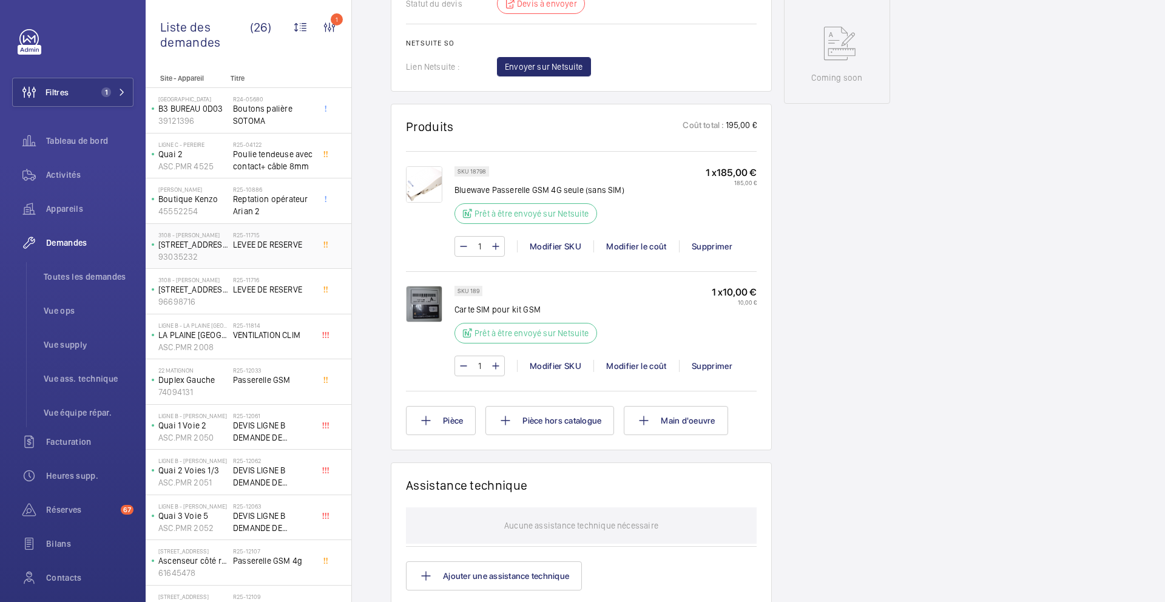
click at [311, 248] on span "LEVEE DE RESERVE" at bounding box center [273, 244] width 80 height 12
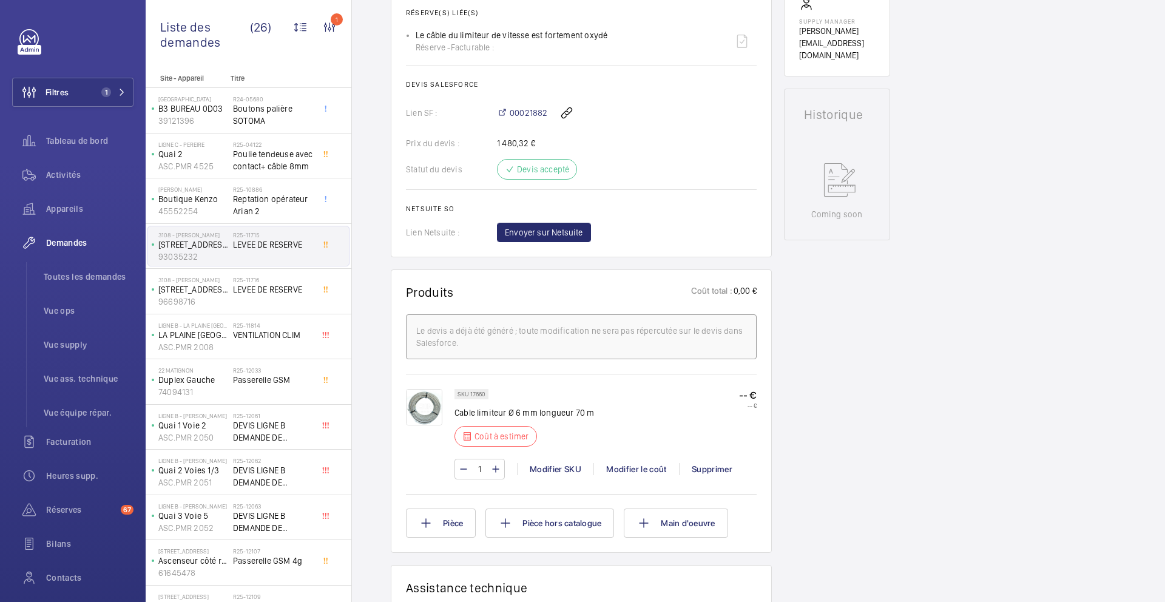
scroll to position [471, 0]
click at [297, 380] on span "Passerelle GSM" at bounding box center [273, 380] width 80 height 12
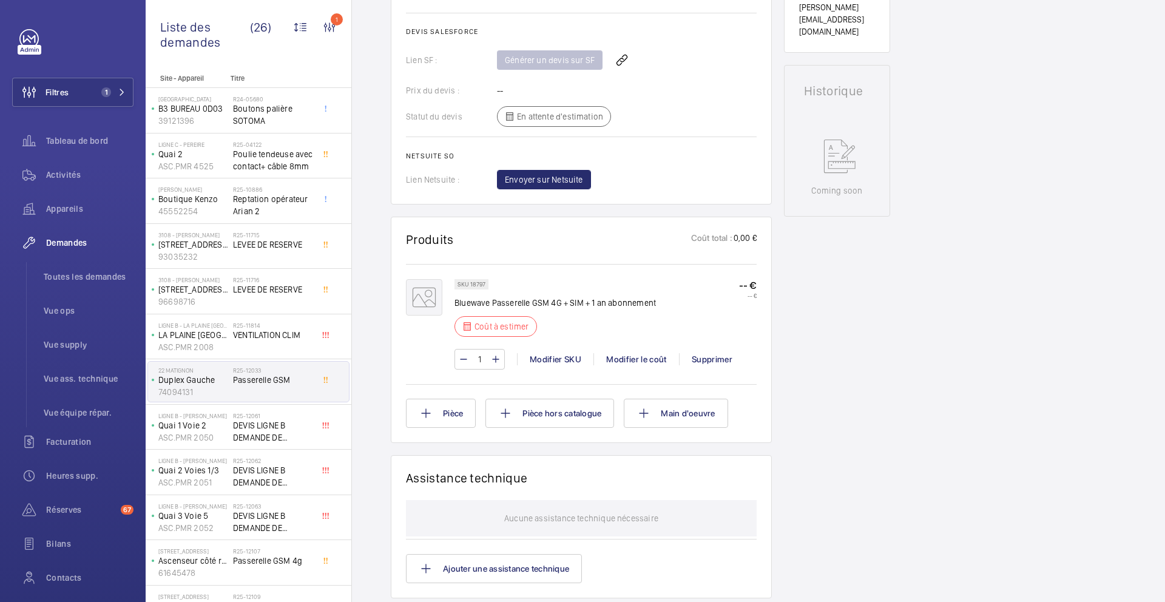
scroll to position [517, 0]
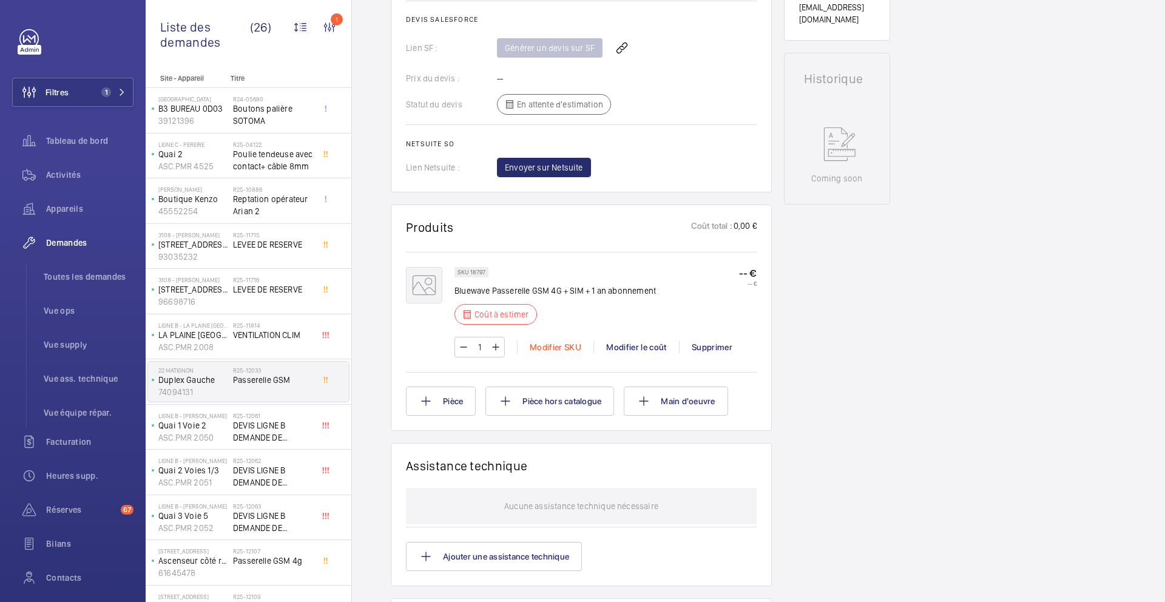
click at [550, 352] on div "Modifier SKU" at bounding box center [555, 347] width 76 height 12
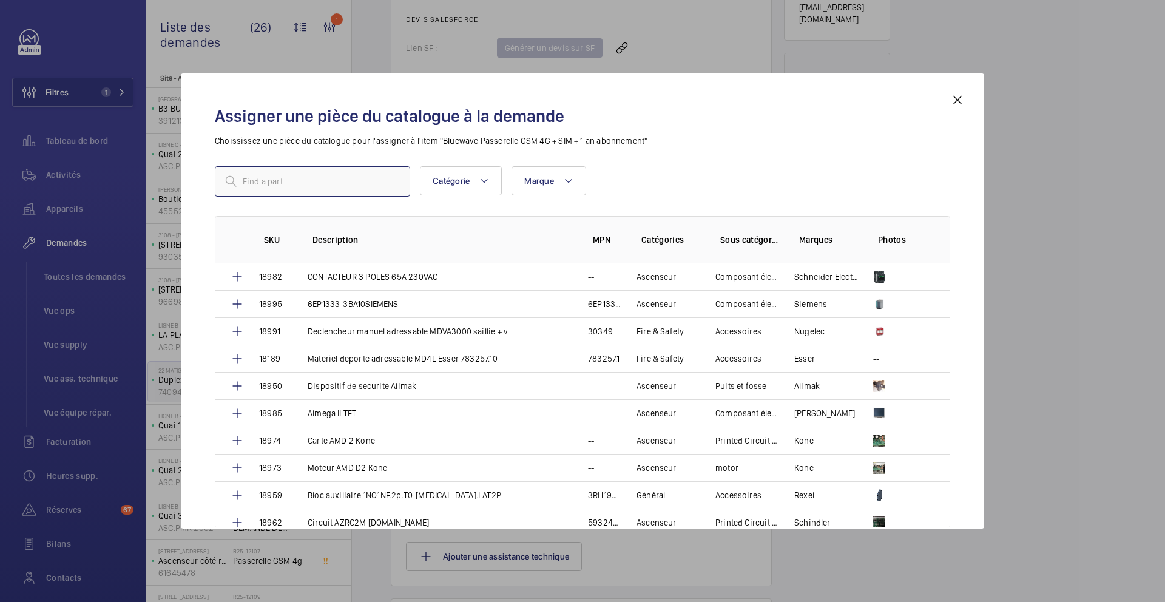
click at [342, 178] on input "text" at bounding box center [312, 181] width 195 height 30
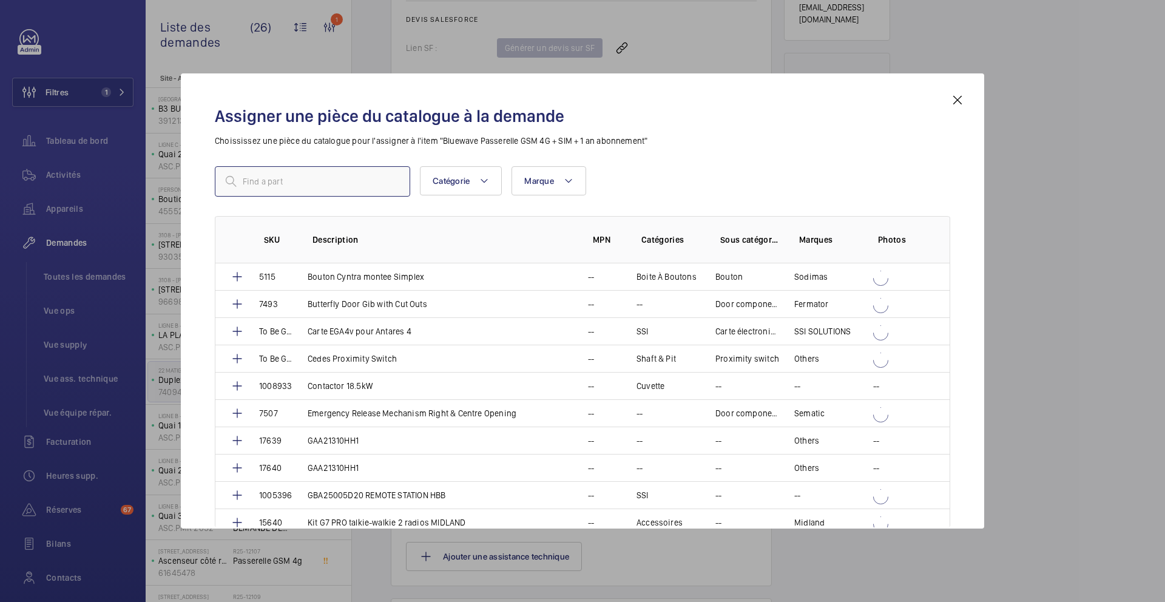
paste input "18798"
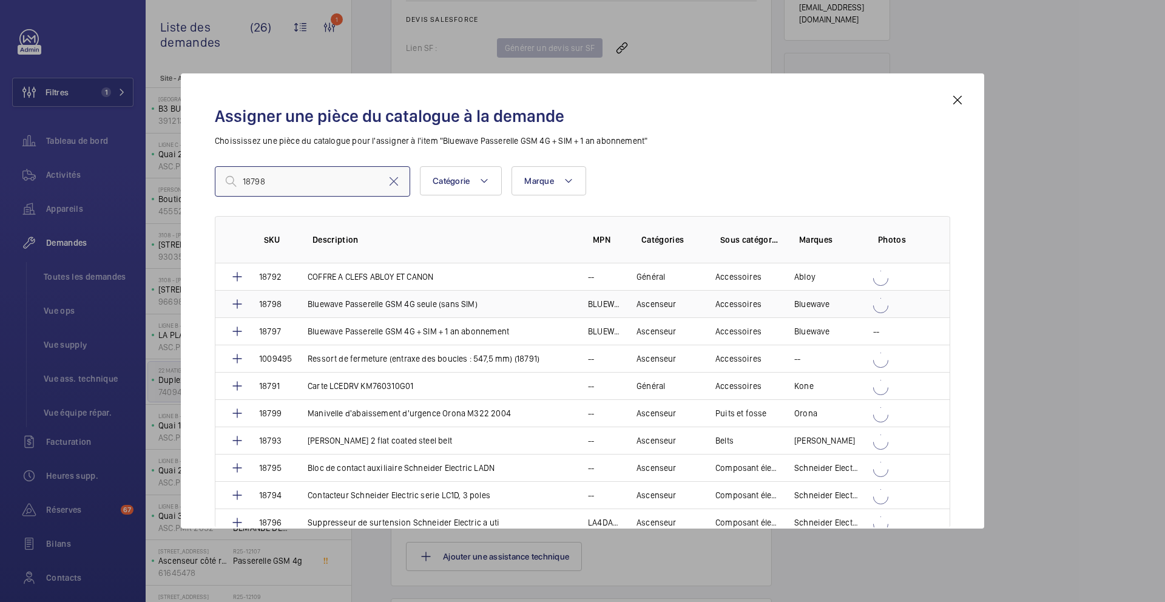
type input "18798"
click at [411, 311] on td "Bluewave Passerelle GSM 4G seule (sans SIM)" at bounding box center [433, 303] width 280 height 27
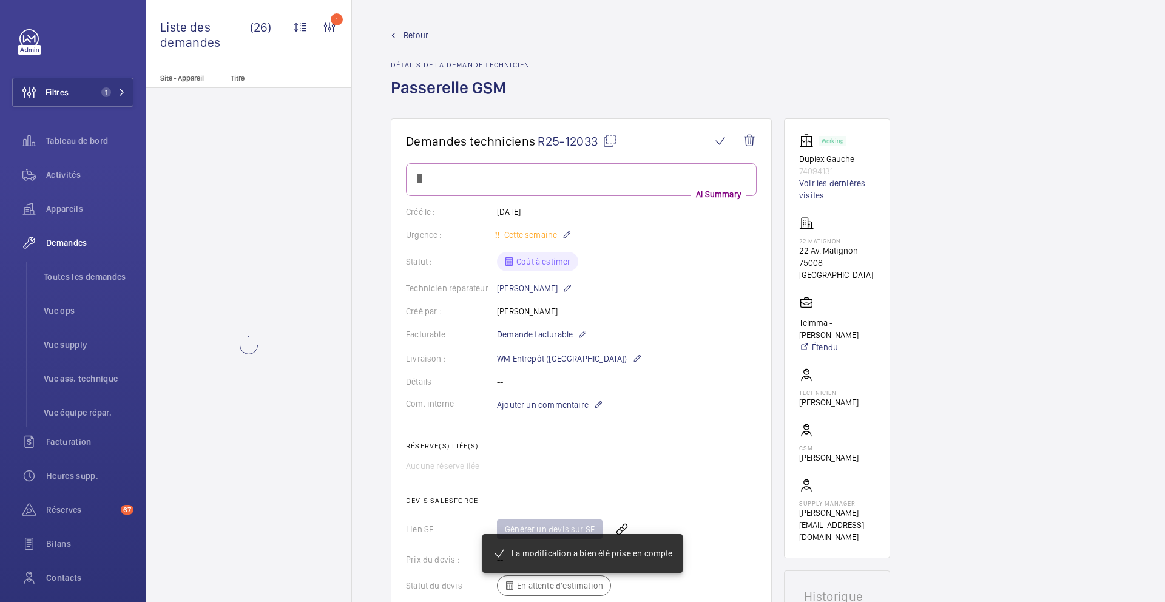
scroll to position [517, 0]
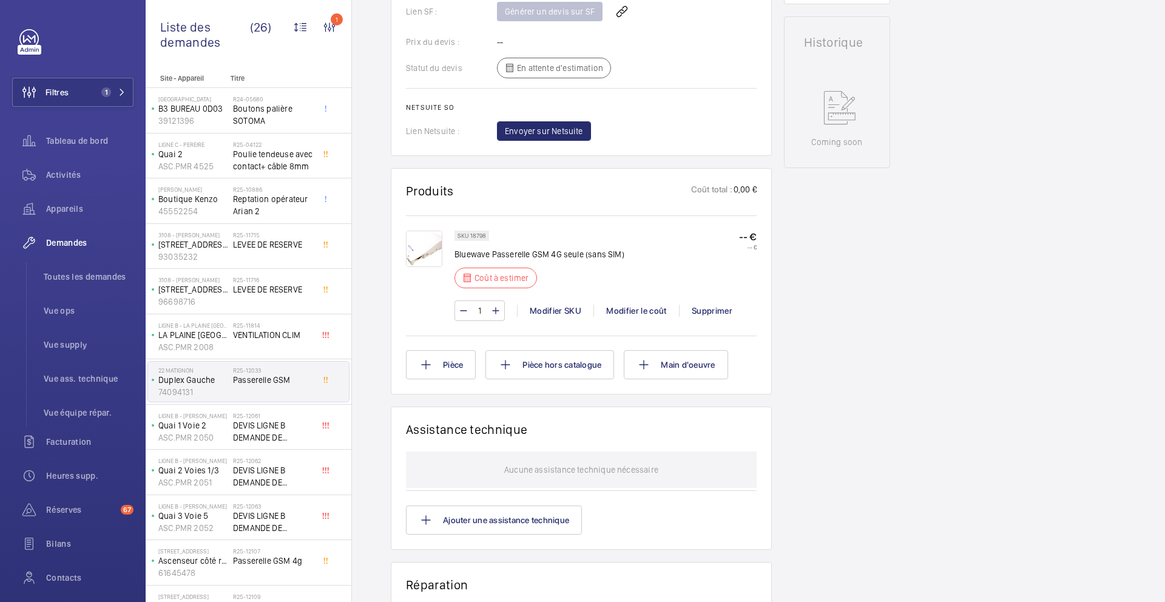
scroll to position [554, 0]
click at [451, 367] on button "Pièce" at bounding box center [441, 364] width 70 height 29
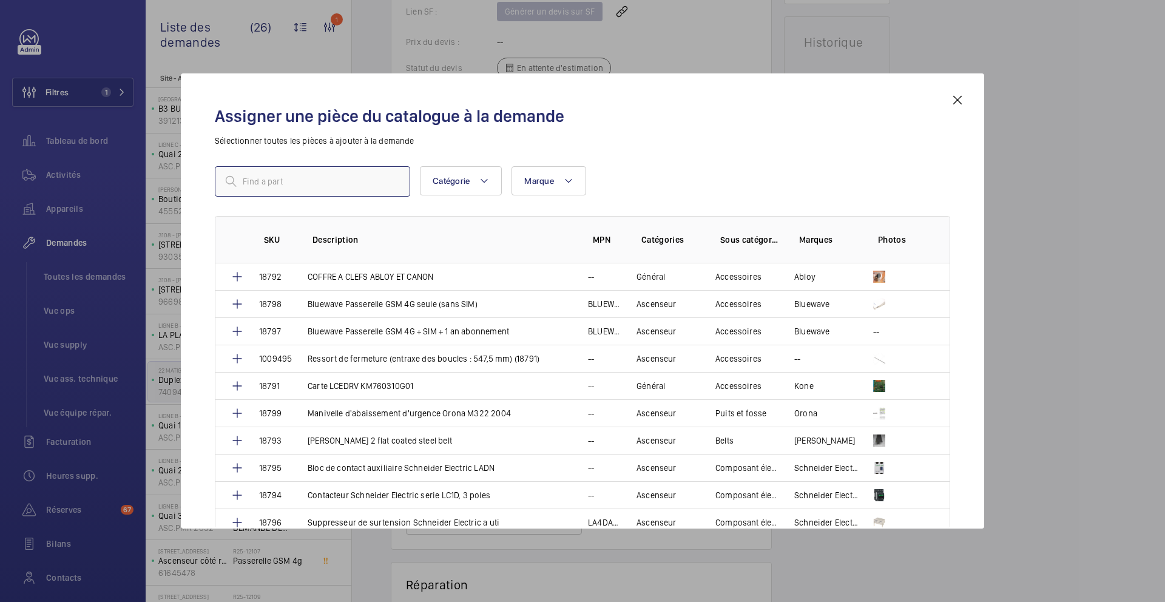
click at [352, 181] on input "text" at bounding box center [312, 181] width 195 height 30
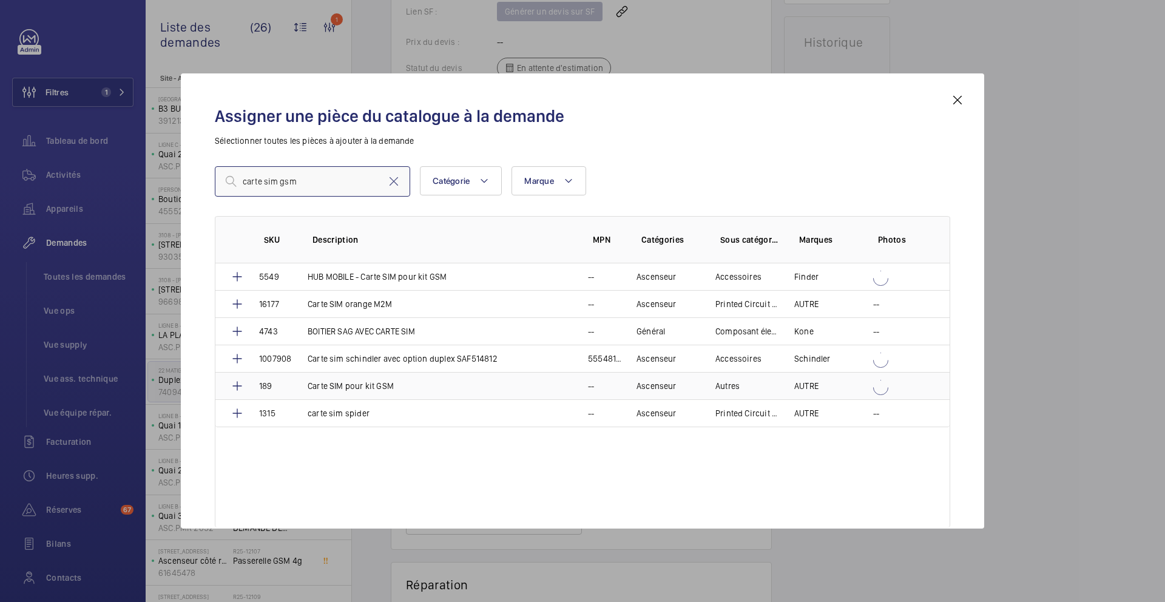
type input "carte sim gsm"
click at [406, 389] on td "Carte SIM pour kit GSM" at bounding box center [433, 385] width 280 height 27
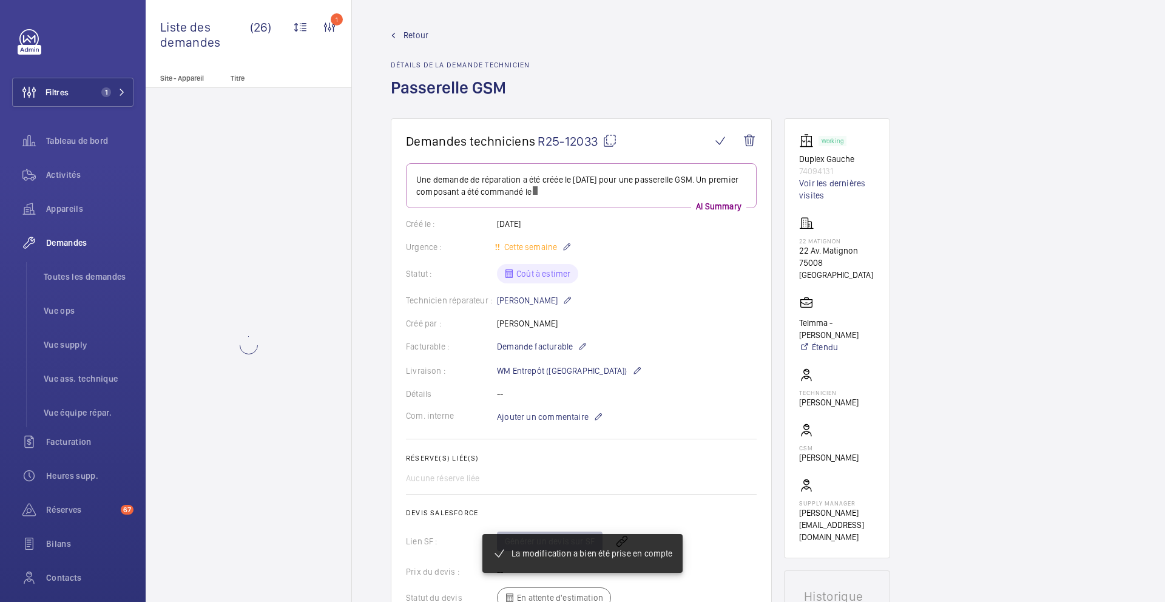
scroll to position [578, 0]
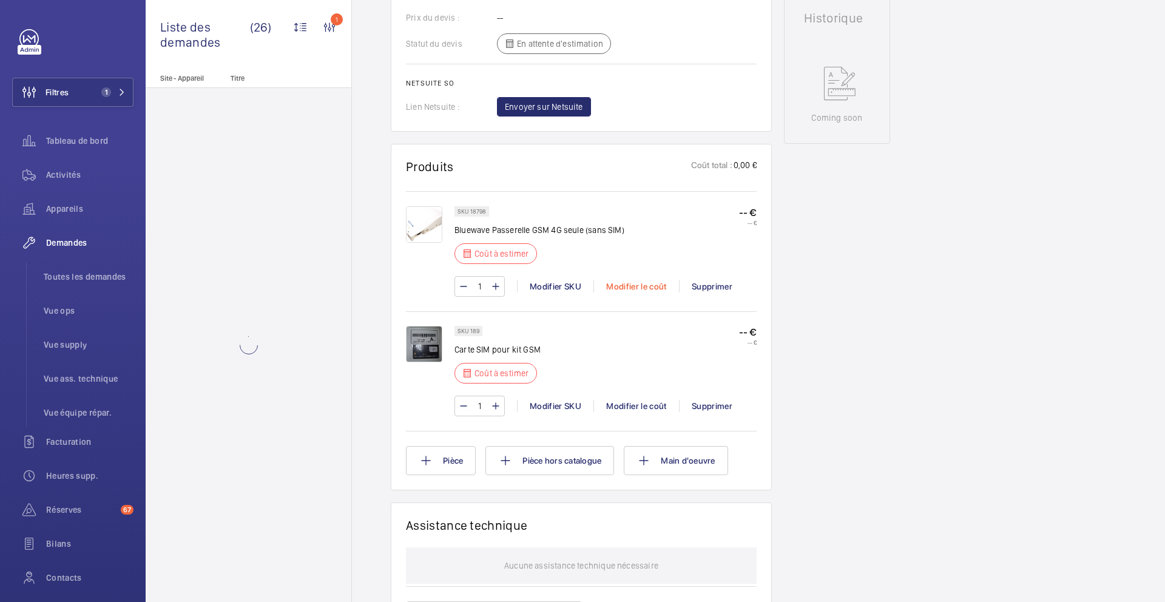
click at [644, 280] on div "Modifier le coût" at bounding box center [636, 286] width 86 height 12
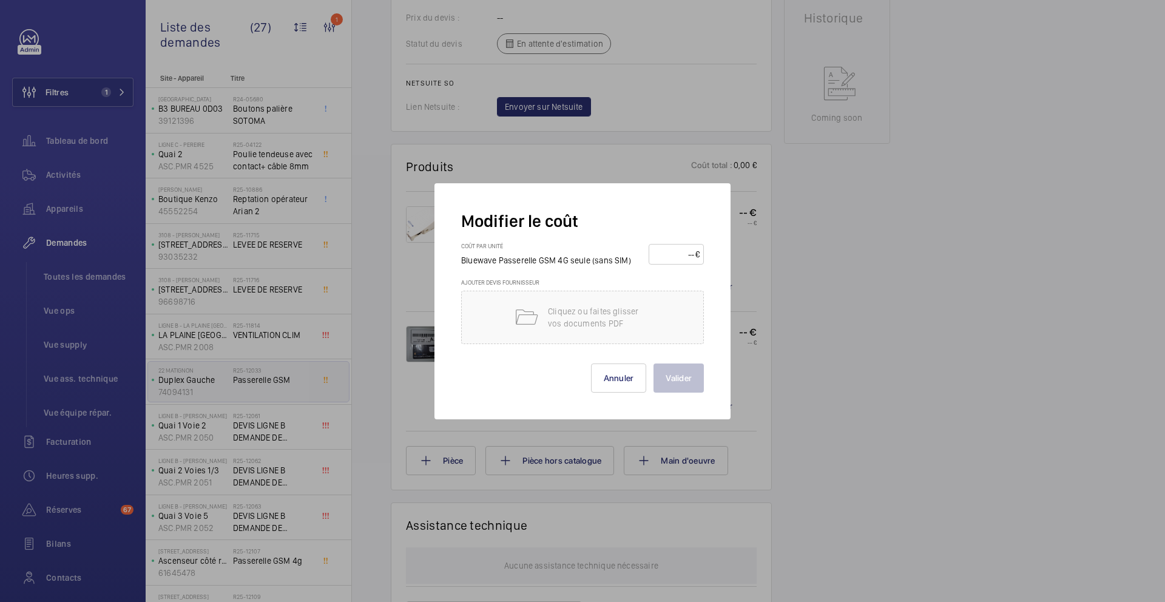
scroll to position [590, 0]
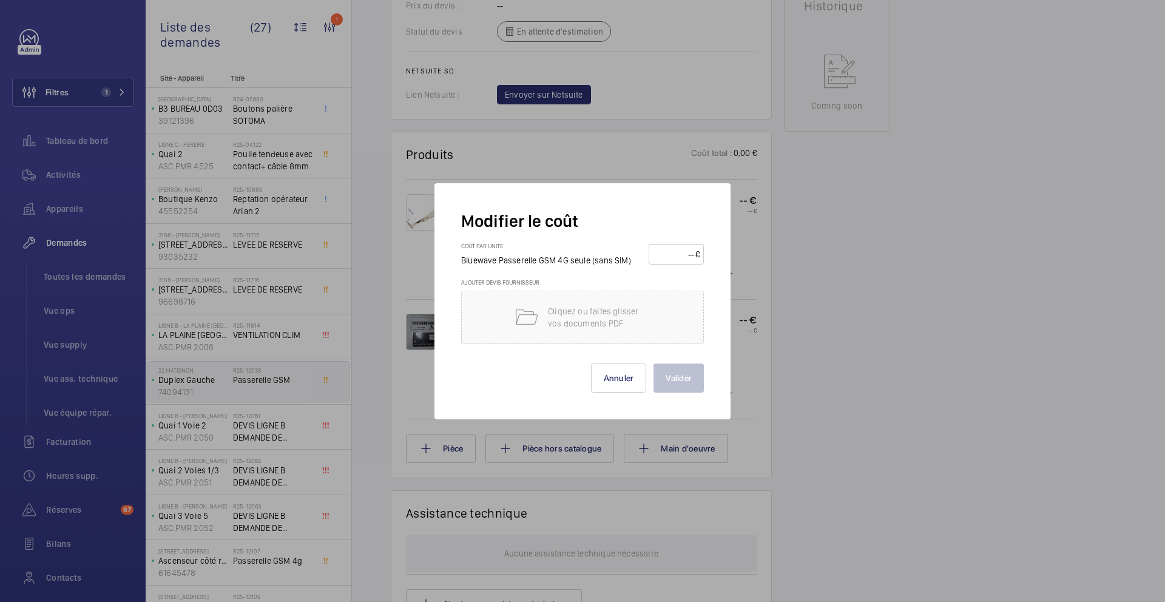
click at [676, 252] on input "number" at bounding box center [674, 253] width 42 height 19
type input "185"
click at [673, 383] on button "Valider" at bounding box center [678, 377] width 50 height 29
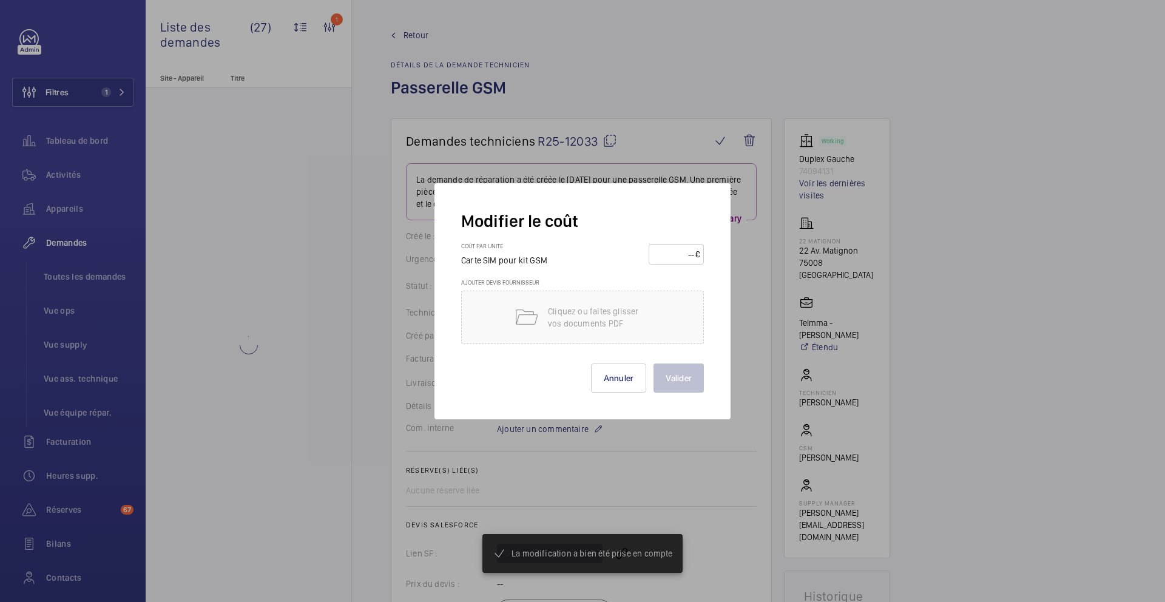
scroll to position [627, 0]
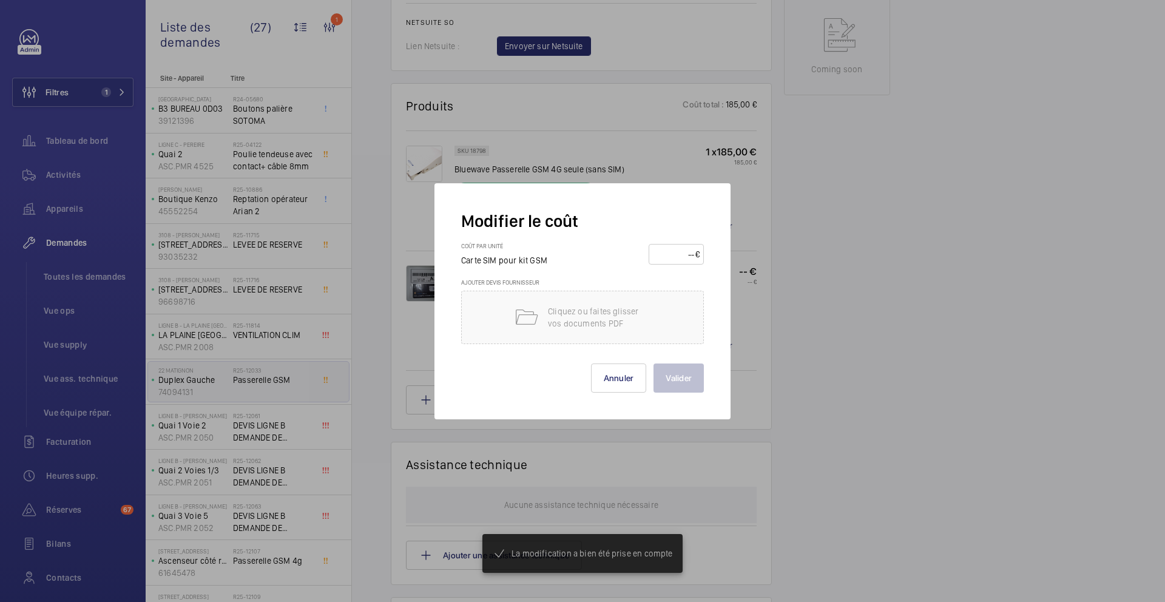
click at [676, 258] on input "number" at bounding box center [674, 253] width 42 height 19
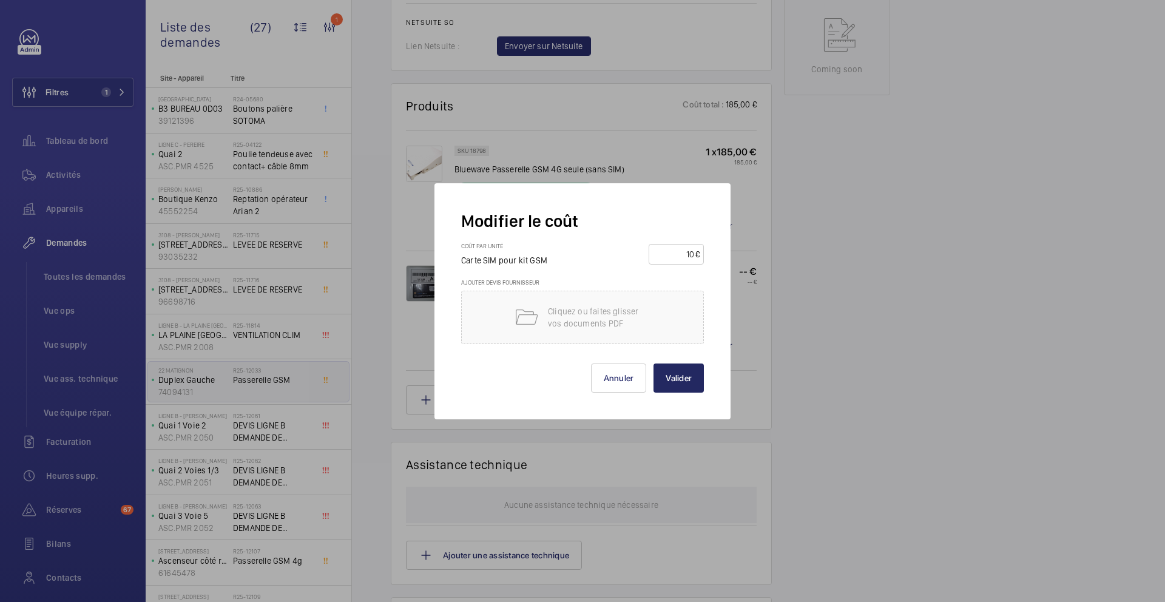
type input "10"
click at [666, 377] on button "Valider" at bounding box center [678, 377] width 50 height 29
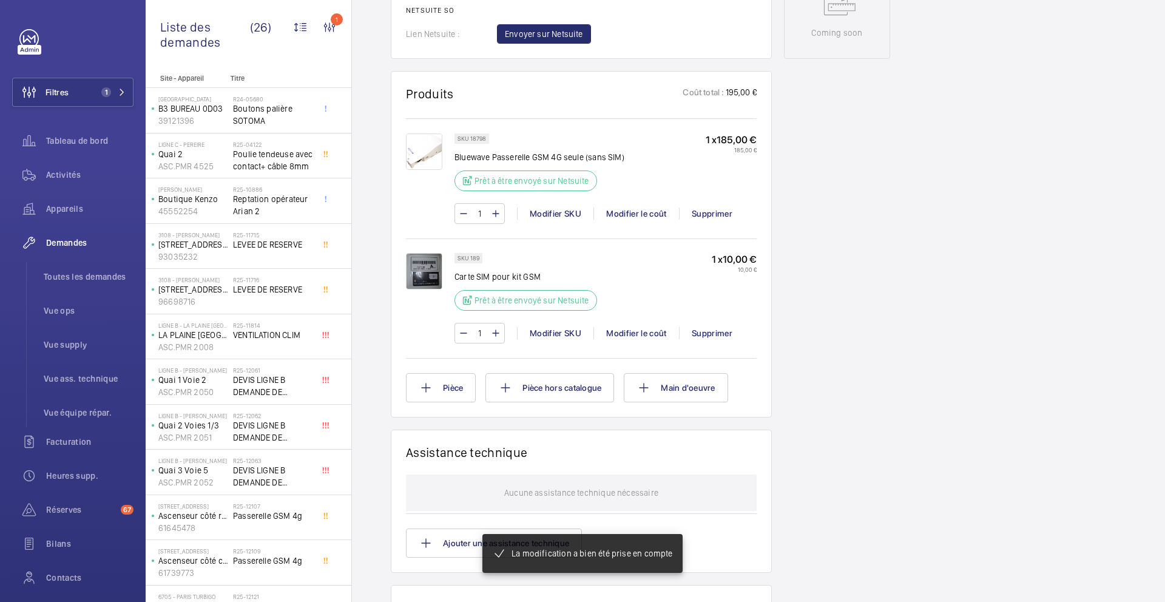
scroll to position [675, 0]
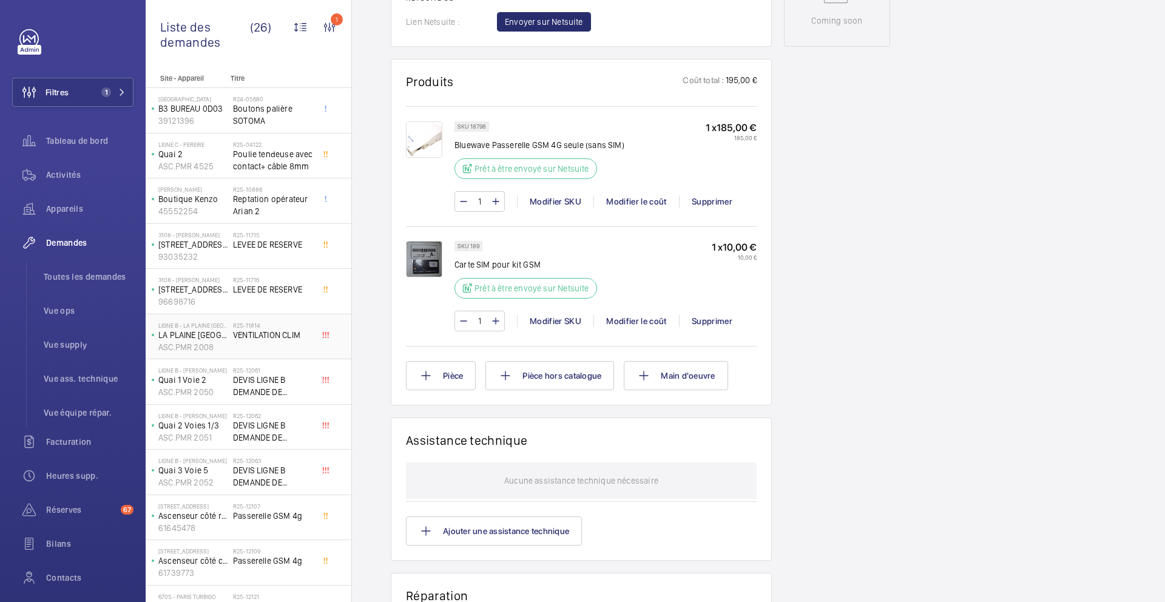
click at [305, 349] on div "R25-11814 VENTILATION CLIM" at bounding box center [273, 339] width 80 height 35
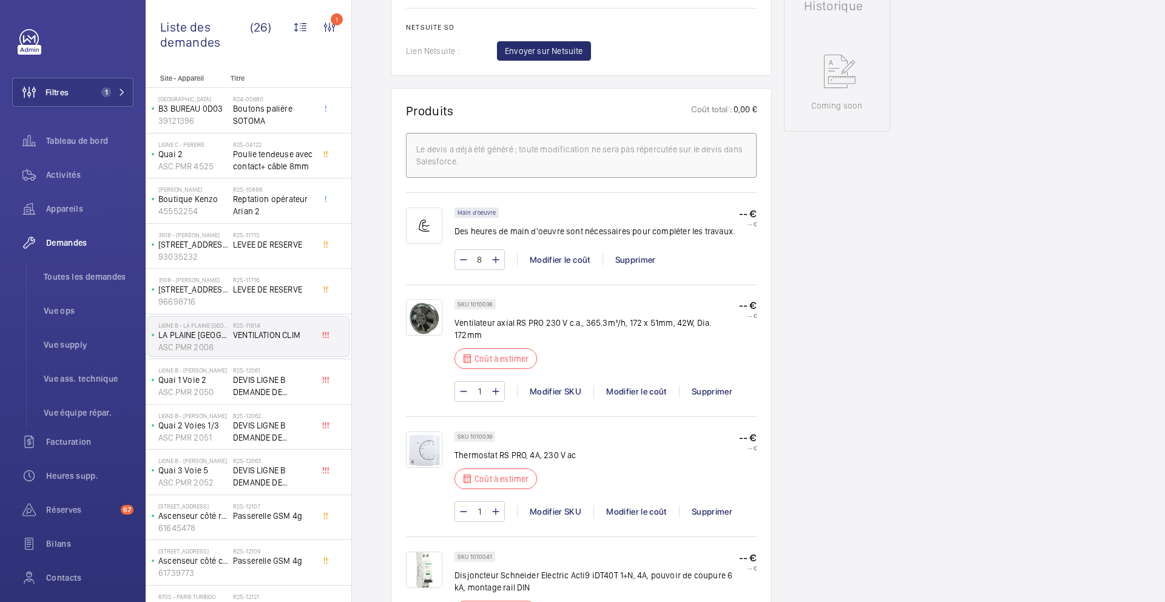
scroll to position [364, 0]
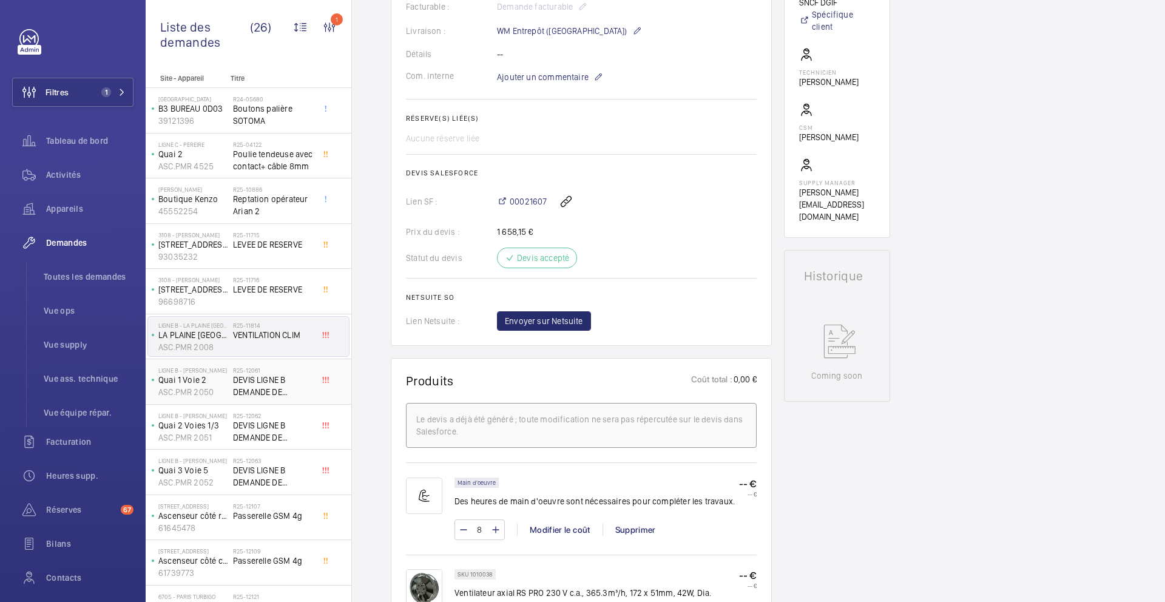
click at [300, 390] on span "DEVIS LIGNE B DEMANDE DE CHIFFRAGE" at bounding box center [273, 386] width 80 height 24
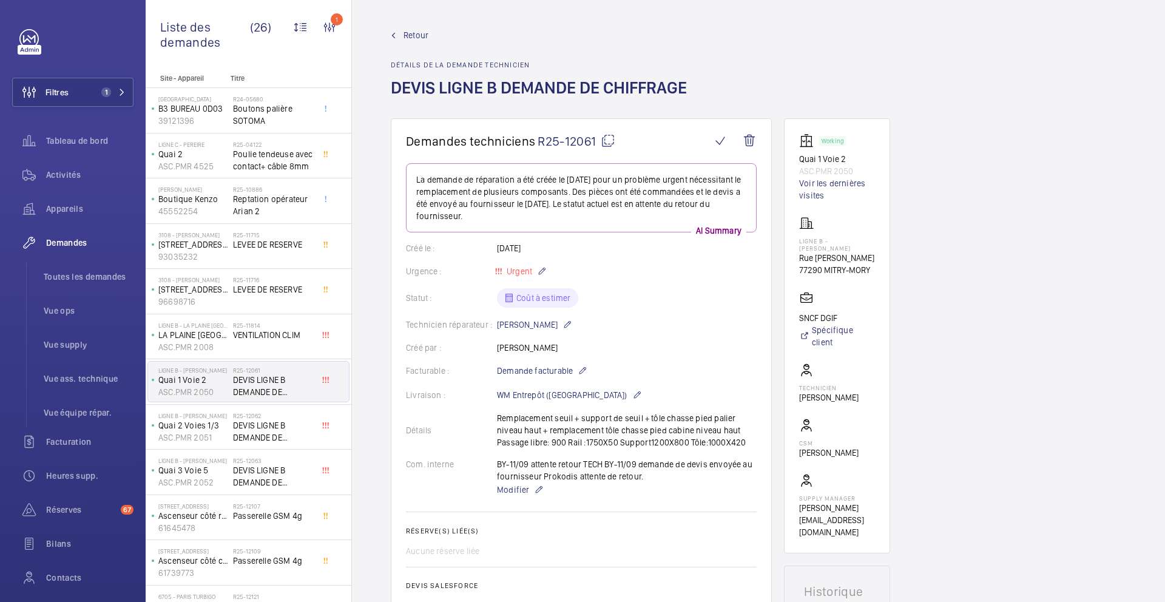
click at [609, 141] on mat-icon at bounding box center [608, 140] width 15 height 15
click at [298, 436] on span "DEVIS LIGNE B DEMANDE DE CHIFFRAGE" at bounding box center [273, 431] width 80 height 24
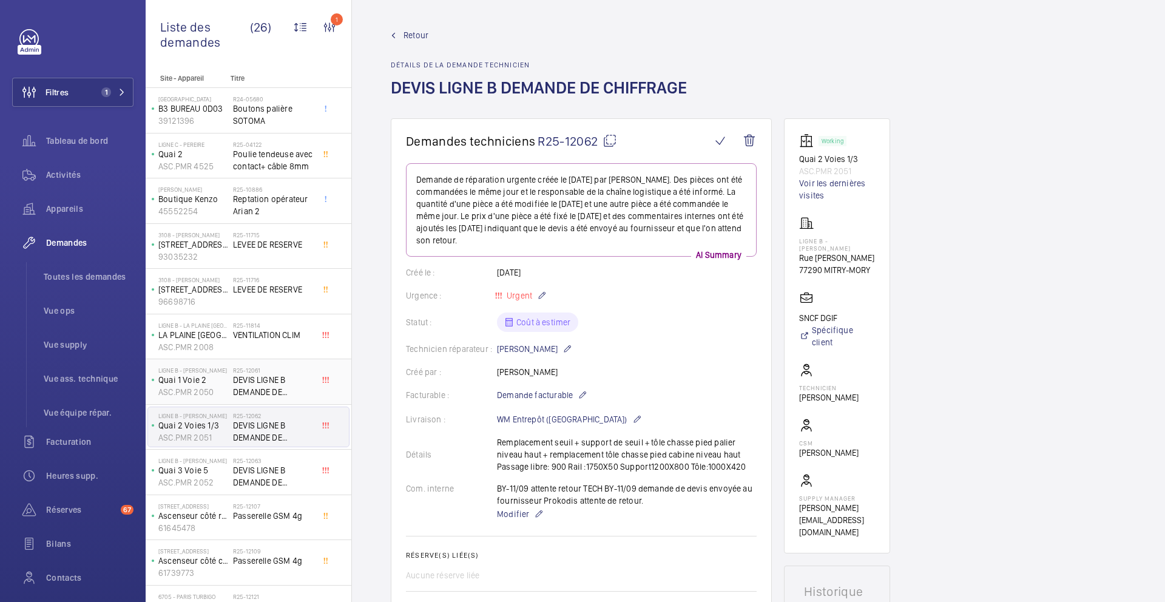
click at [299, 391] on span "DEVIS LIGNE B DEMANDE DE CHIFFRAGE" at bounding box center [273, 386] width 80 height 24
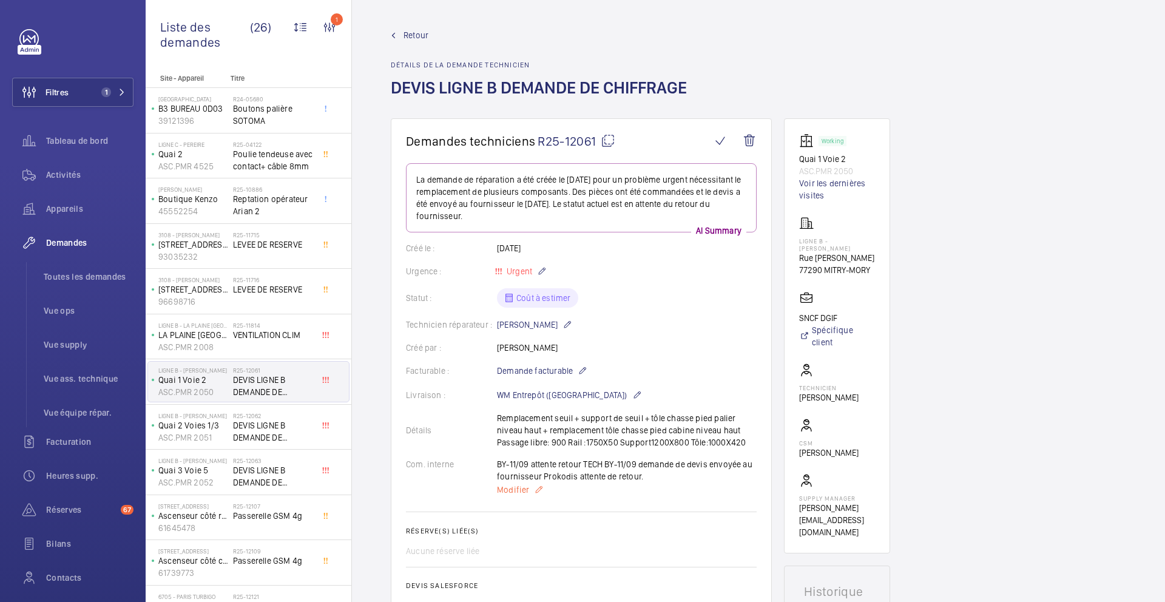
click at [524, 493] on span "Modifier" at bounding box center [513, 490] width 32 height 12
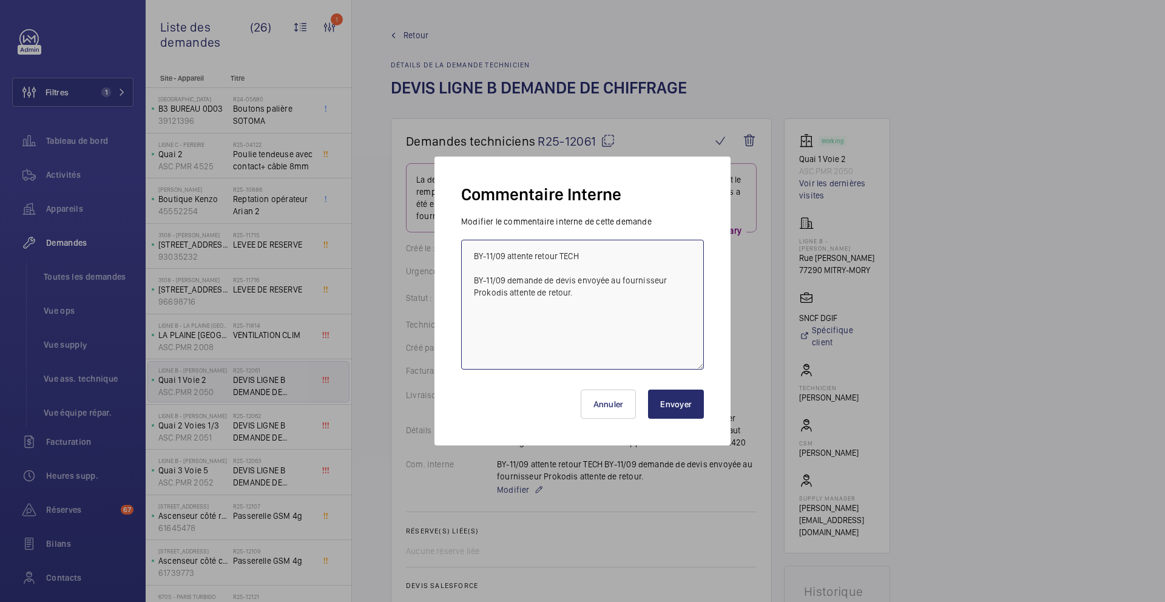
click at [471, 255] on textarea "BY-11/09 attente retour TECH BY-11/09 demande de devis envoyée au fournisseur P…" at bounding box center [582, 305] width 243 height 130
drag, startPoint x: 550, startPoint y: 258, endPoint x: 402, endPoint y: 258, distance: 148.6
click at [402, 258] on div "Commentaire Interne Modifier le commentaire interne de cette demande 15/09 Frs …" at bounding box center [582, 301] width 1165 height 602
type textarea "15/09 Frs relancé BY-11/09 attente retour TECH BY-11/09 demande de devis envoyé…"
click at [680, 400] on button "Envoyer" at bounding box center [676, 403] width 56 height 29
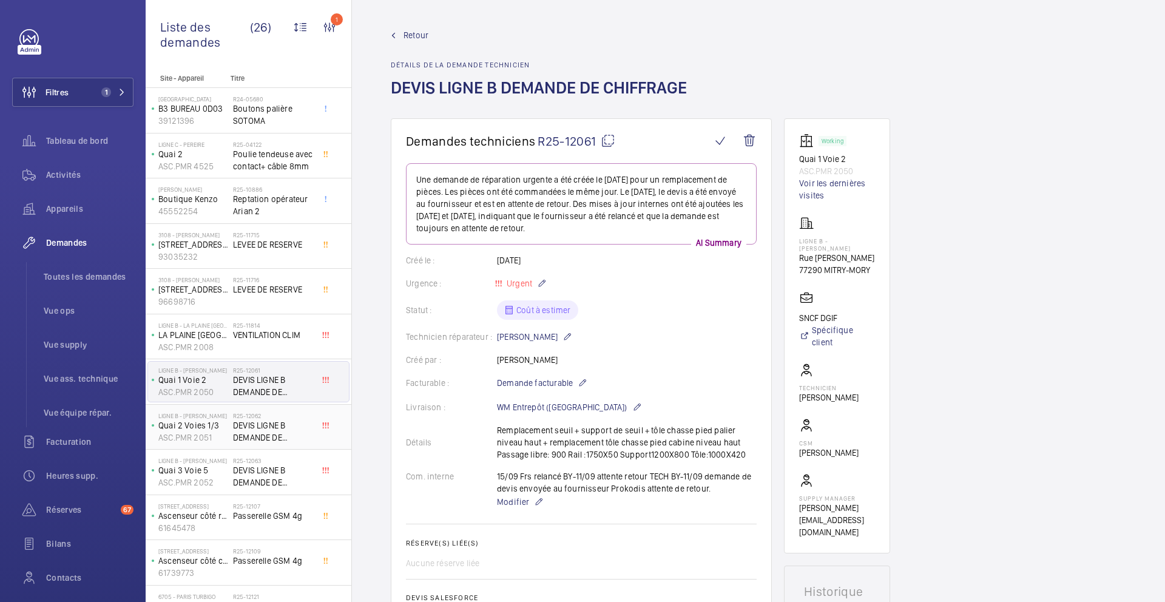
click at [283, 425] on span "DEVIS LIGNE B DEMANDE DE CHIFFRAGE" at bounding box center [273, 431] width 80 height 24
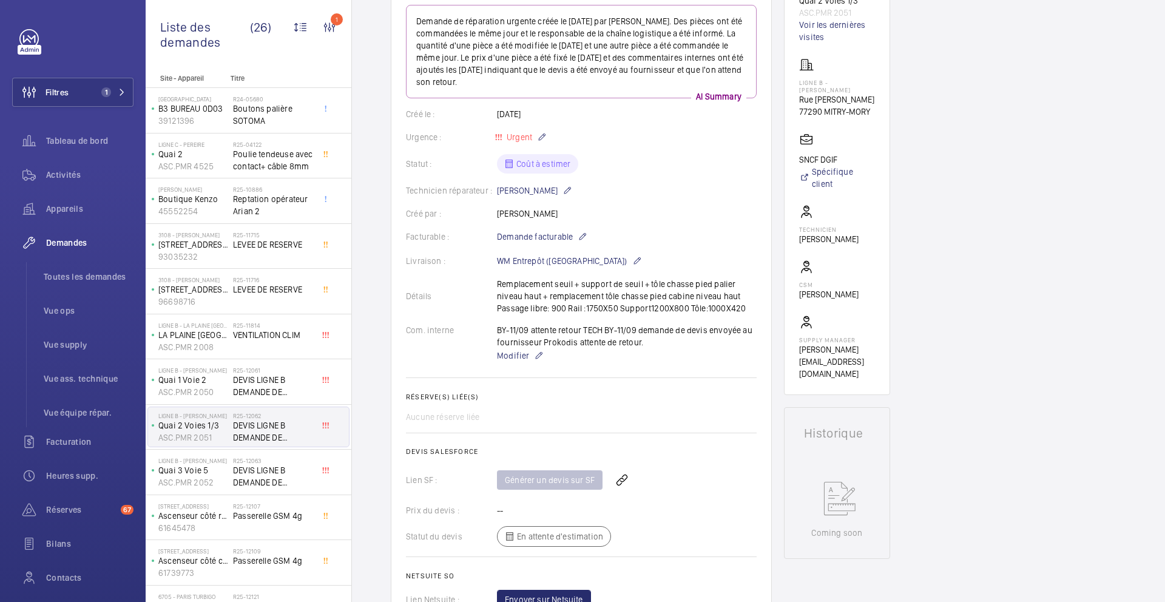
scroll to position [247, 0]
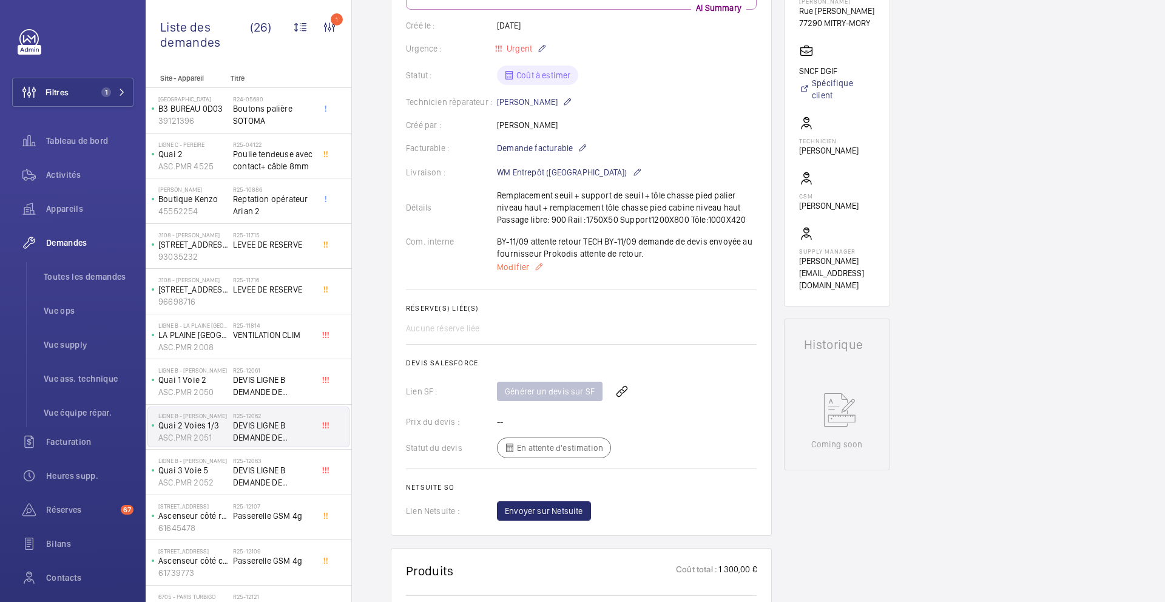
click at [507, 273] on p "Modifier" at bounding box center [627, 267] width 260 height 15
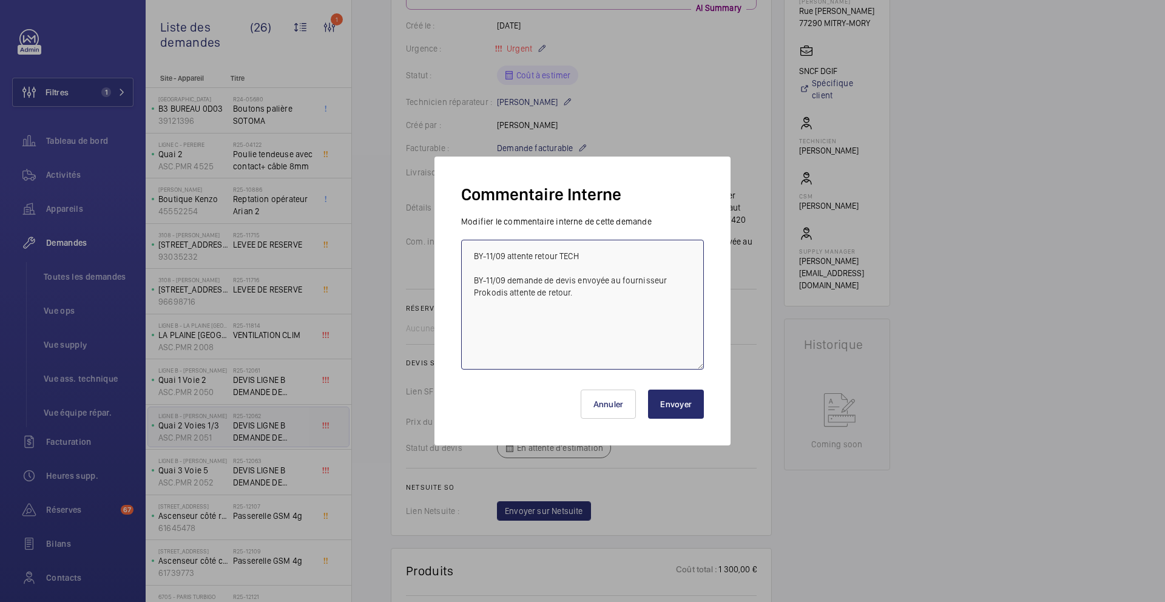
click at [471, 257] on textarea "BY-11/09 attente retour TECH BY-11/09 demande de devis envoyée au fournisseur P…" at bounding box center [582, 305] width 243 height 130
paste textarea "15/09 Frs relancé"
type textarea "15/09 Frs relancé BY-11/09 attente retour TECH BY-11/09 demande de devis envoyé…"
click at [689, 405] on button "Envoyer" at bounding box center [676, 403] width 56 height 29
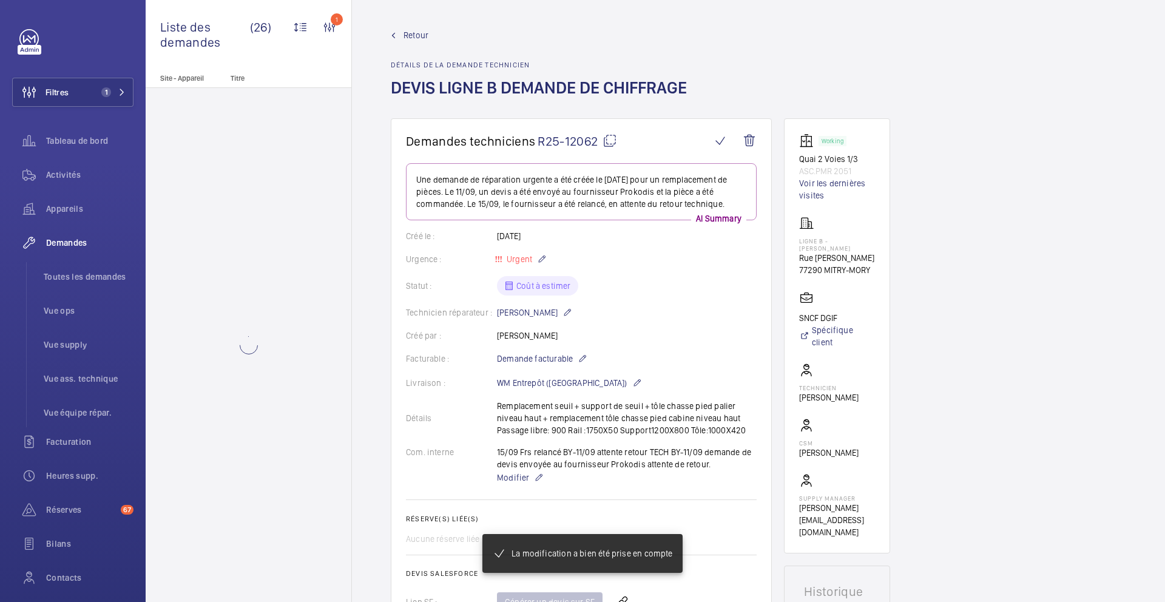
scroll to position [271, 0]
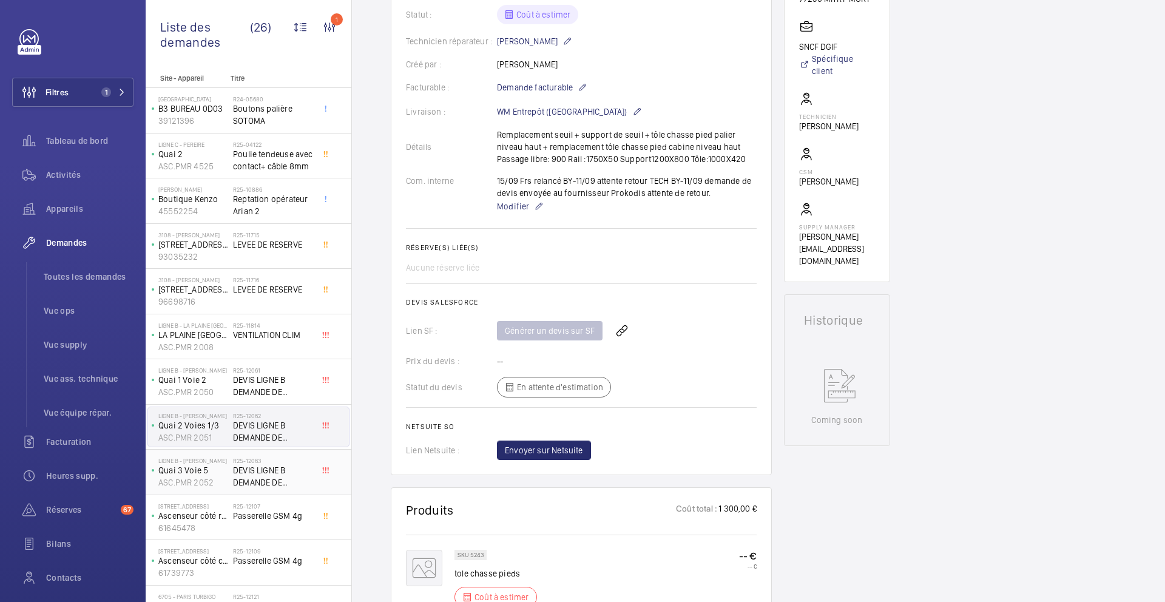
click at [300, 473] on span "DEVIS LIGNE B DEMANDE DE chiffrage" at bounding box center [273, 476] width 80 height 24
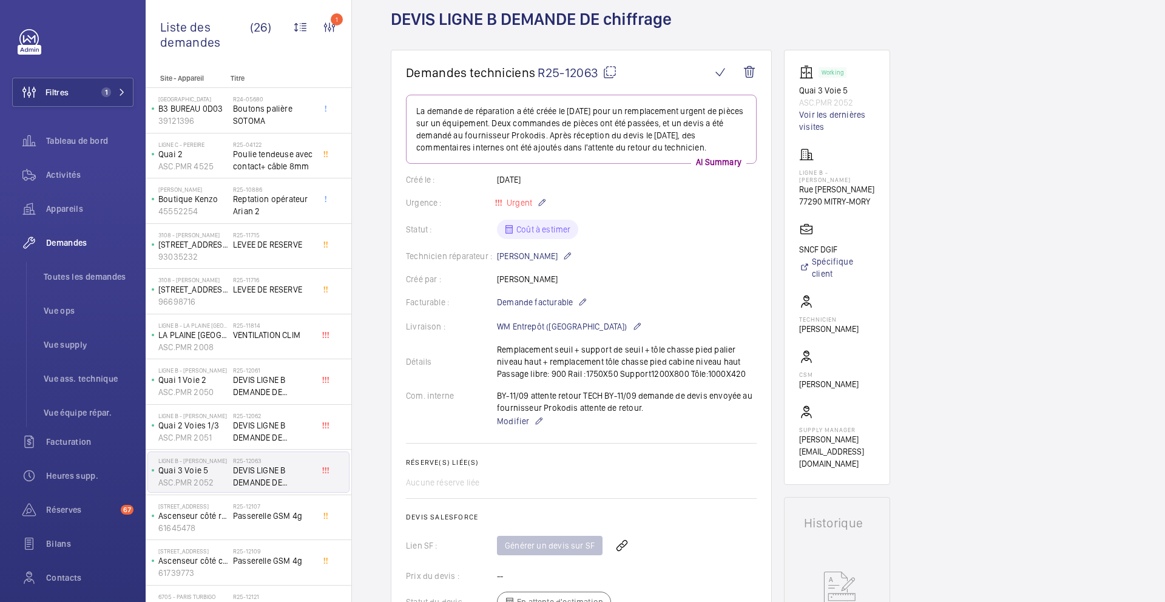
scroll to position [110, 0]
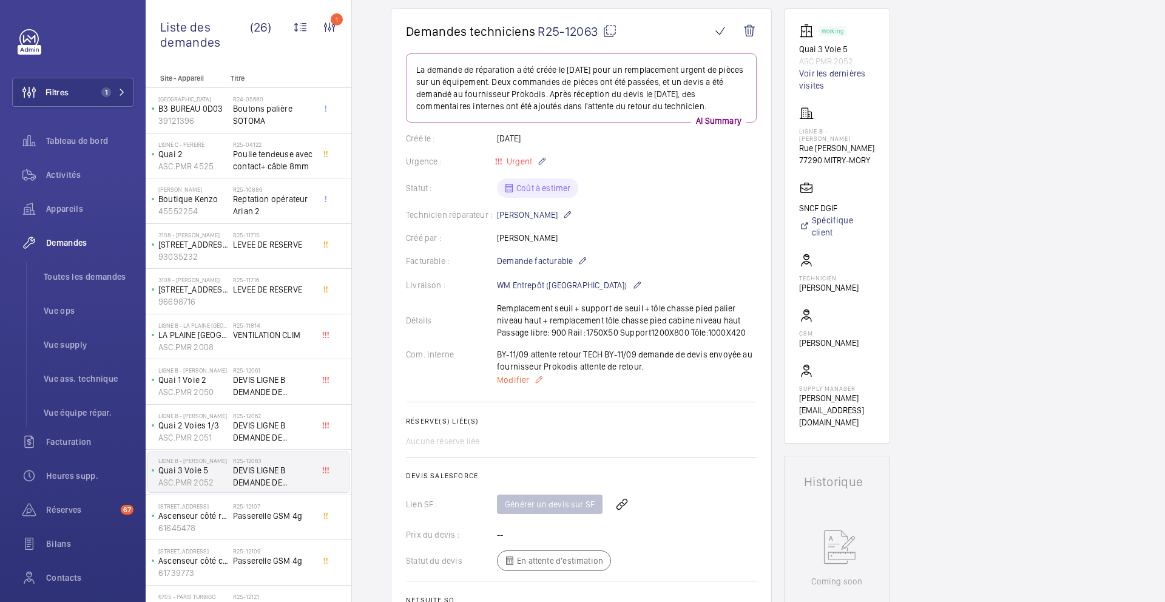
click at [508, 382] on span "Modifier" at bounding box center [513, 380] width 32 height 12
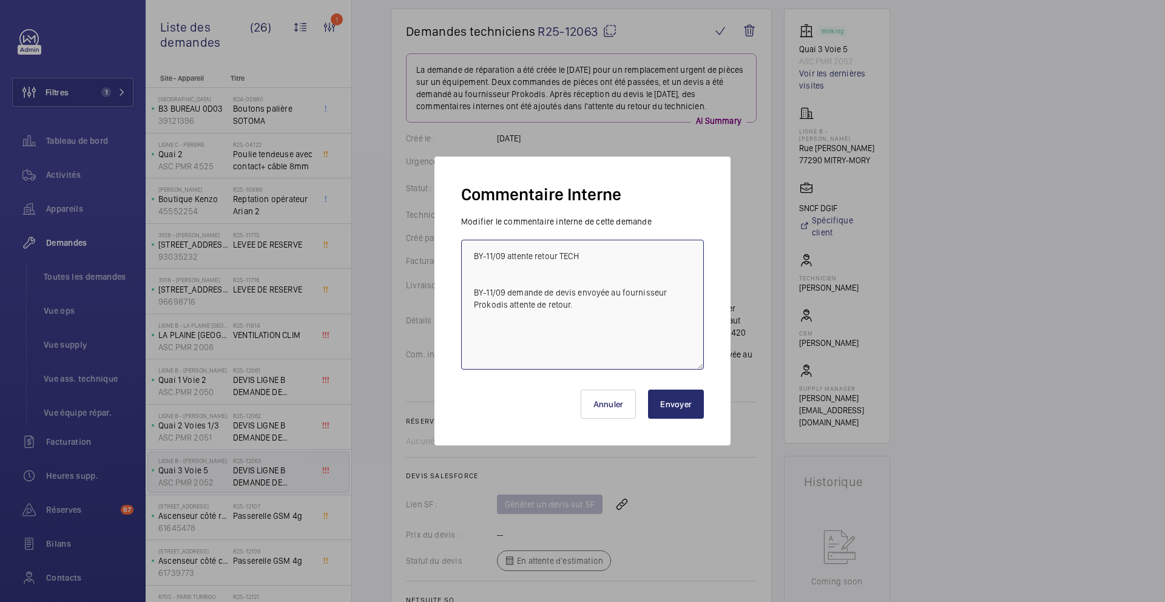
click at [467, 261] on textarea "BY-11/09 attente retour TECH BY-11/09 demande de devis envoyée au fournisseur P…" at bounding box center [582, 305] width 243 height 130
paste textarea "15/09 Frs relancé"
type textarea "15/09 Frs relancé BY-11/09 attente retour TECH BY-11/09 demande de devis envoyé…"
click at [675, 397] on button "Envoyer" at bounding box center [676, 403] width 56 height 29
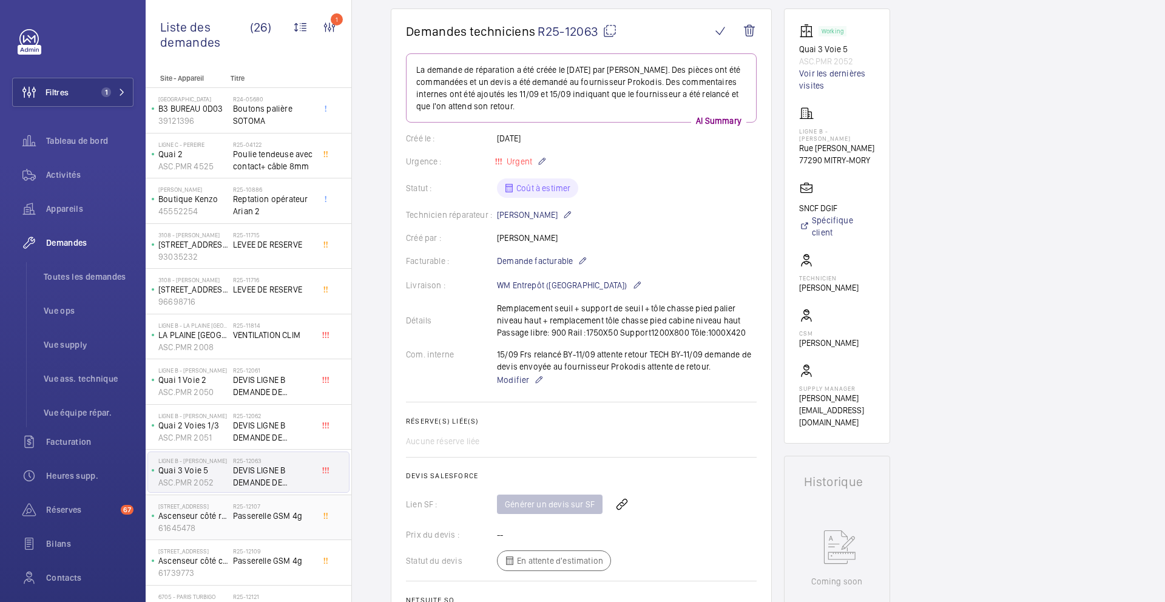
click at [295, 516] on span "Passerelle GSM 4g" at bounding box center [273, 516] width 80 height 12
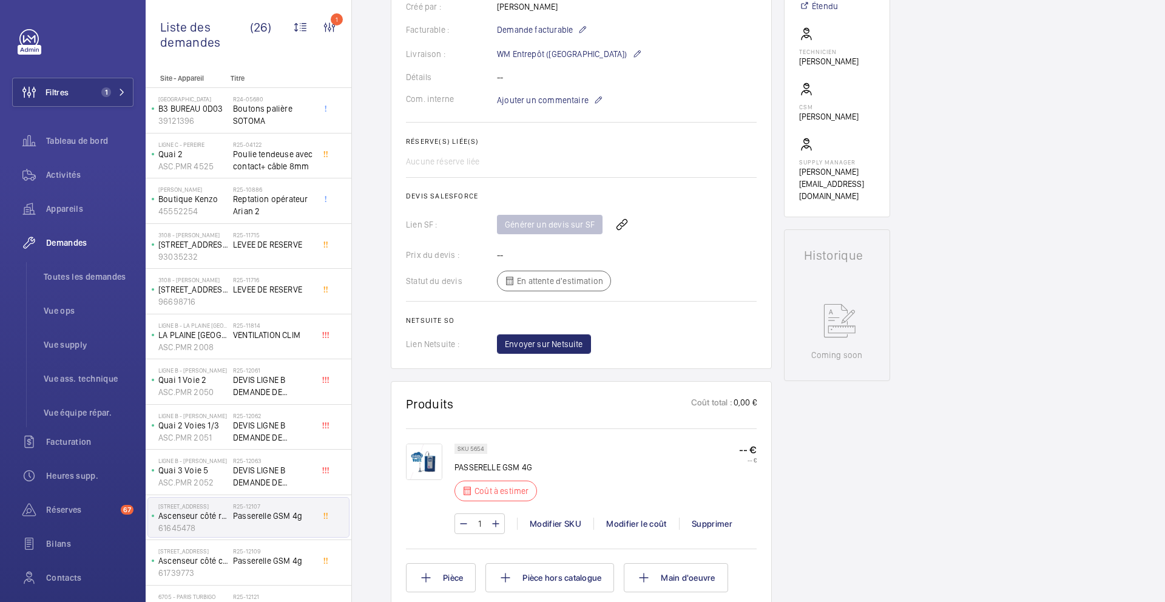
scroll to position [382, 0]
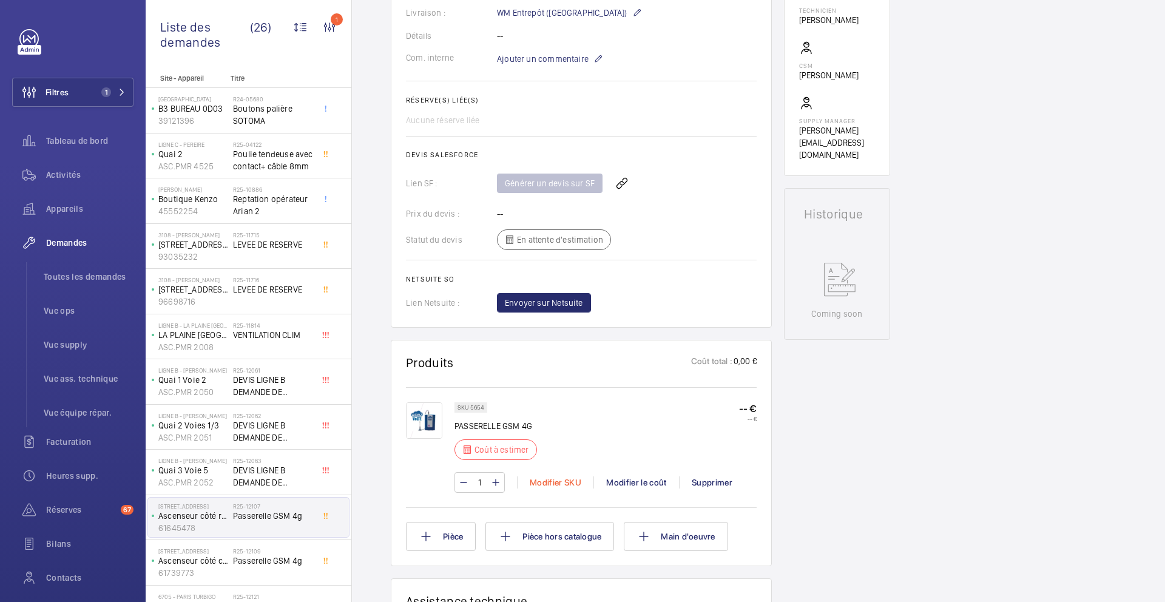
click at [563, 484] on div "Modifier SKU" at bounding box center [555, 482] width 76 height 12
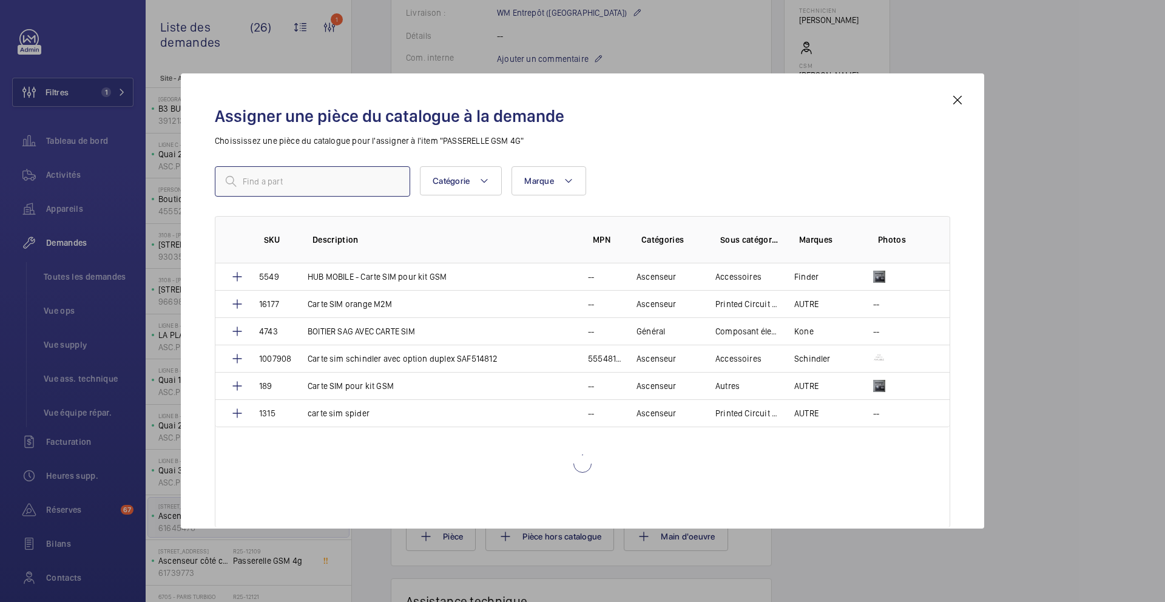
click at [357, 188] on input "text" at bounding box center [312, 181] width 195 height 30
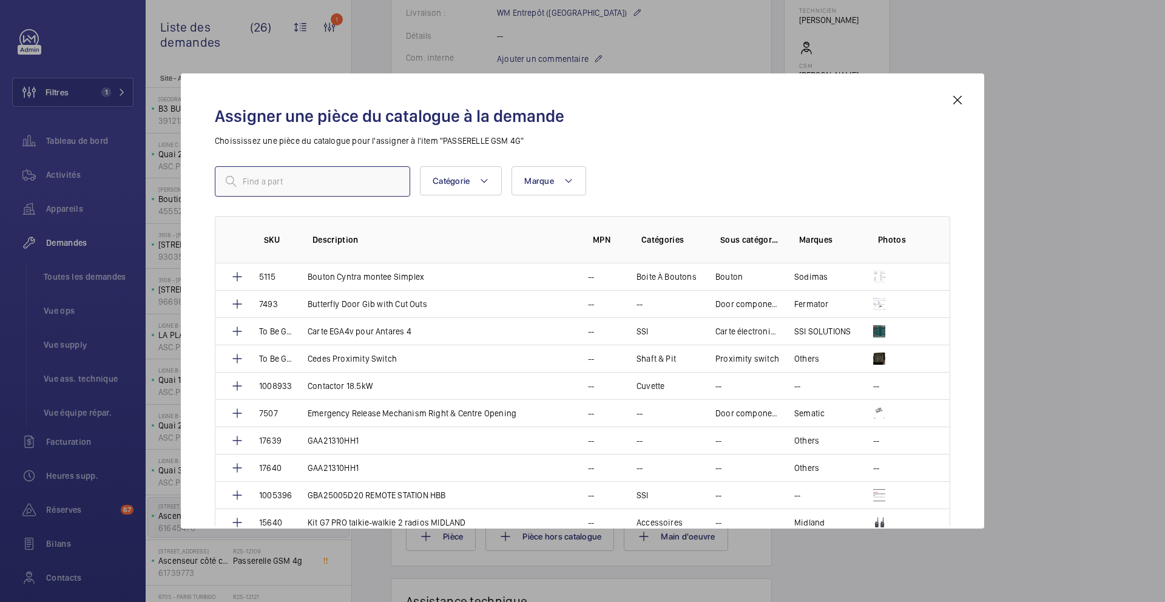
click at [317, 190] on input "text" at bounding box center [312, 181] width 195 height 30
paste input "18798"
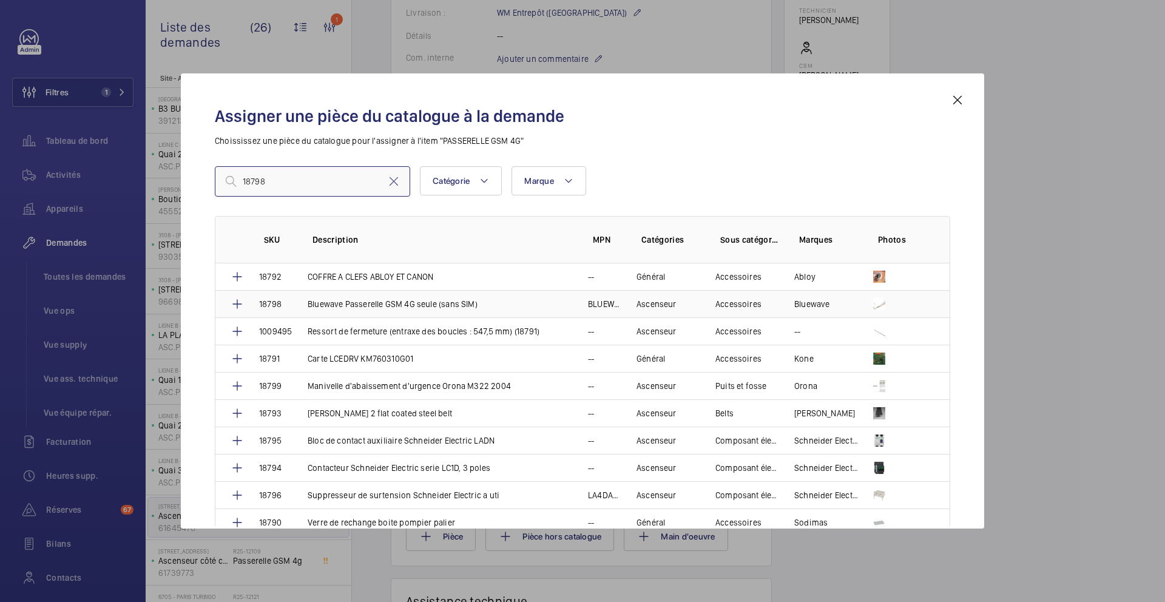
type input "18798"
click at [434, 311] on td "Bluewave Passerelle GSM 4G seule (sans SIM)" at bounding box center [433, 303] width 280 height 27
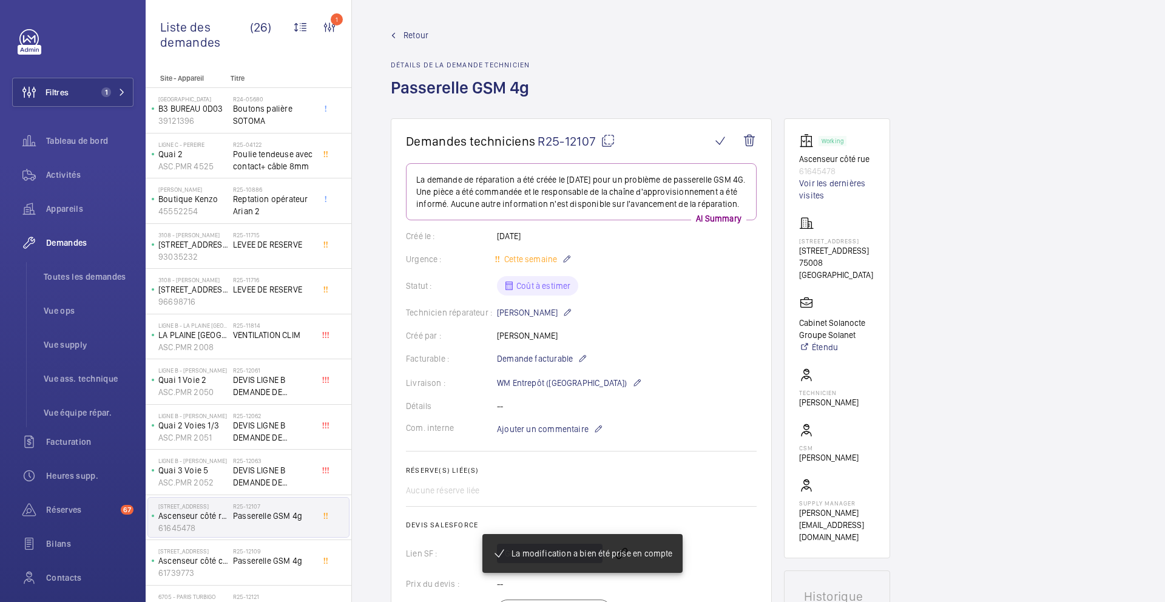
scroll to position [419, 0]
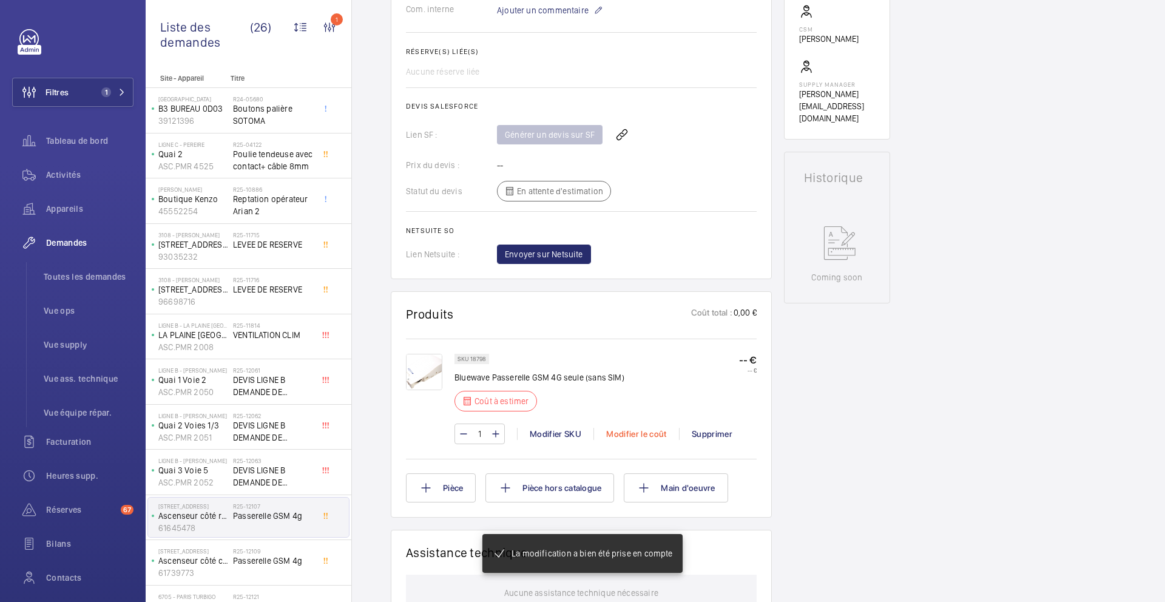
click at [647, 440] on div "Modifier le coût" at bounding box center [636, 434] width 86 height 12
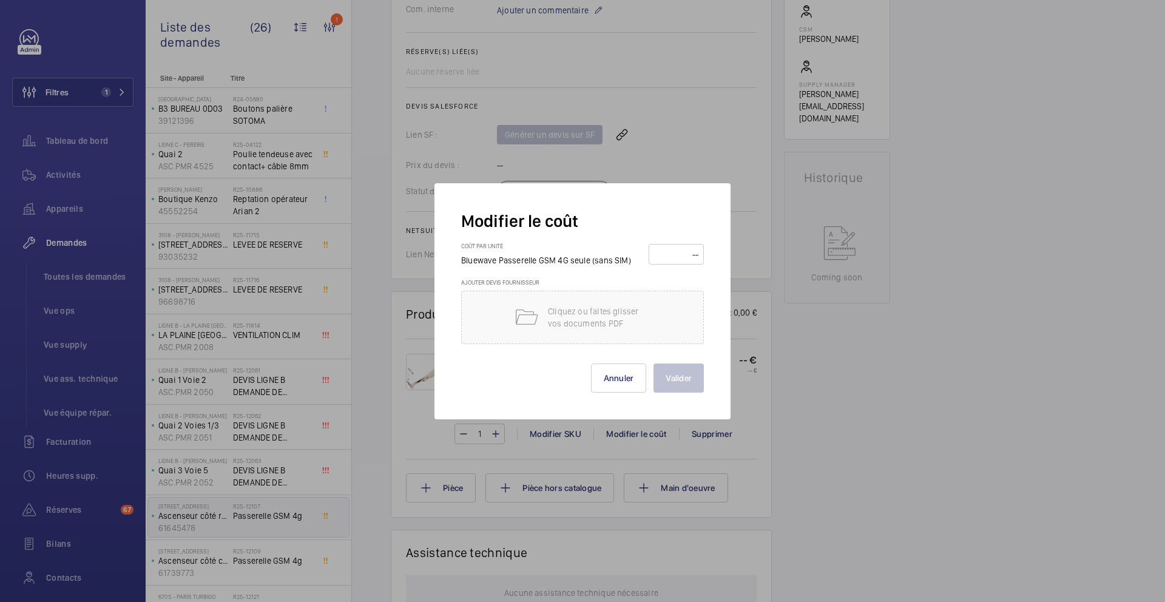
click at [675, 252] on input "number" at bounding box center [676, 253] width 47 height 19
type input "185"
click at [686, 371] on button "Valider" at bounding box center [678, 377] width 50 height 29
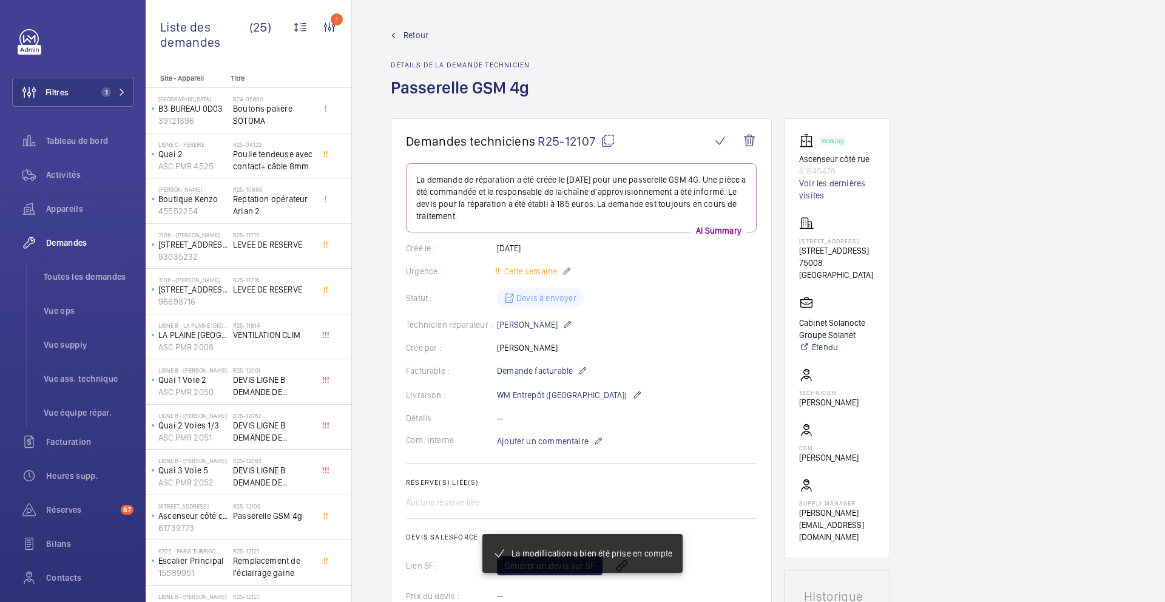
scroll to position [455, 0]
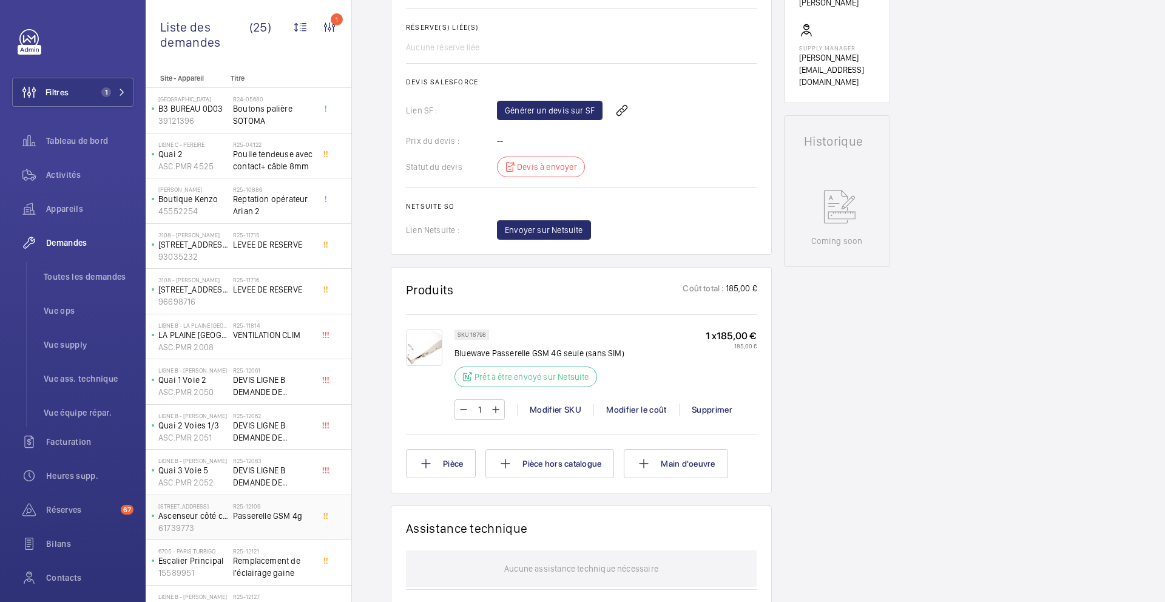
click at [283, 502] on div "R25-12109 Passerelle GSM 4g" at bounding box center [273, 519] width 80 height 35
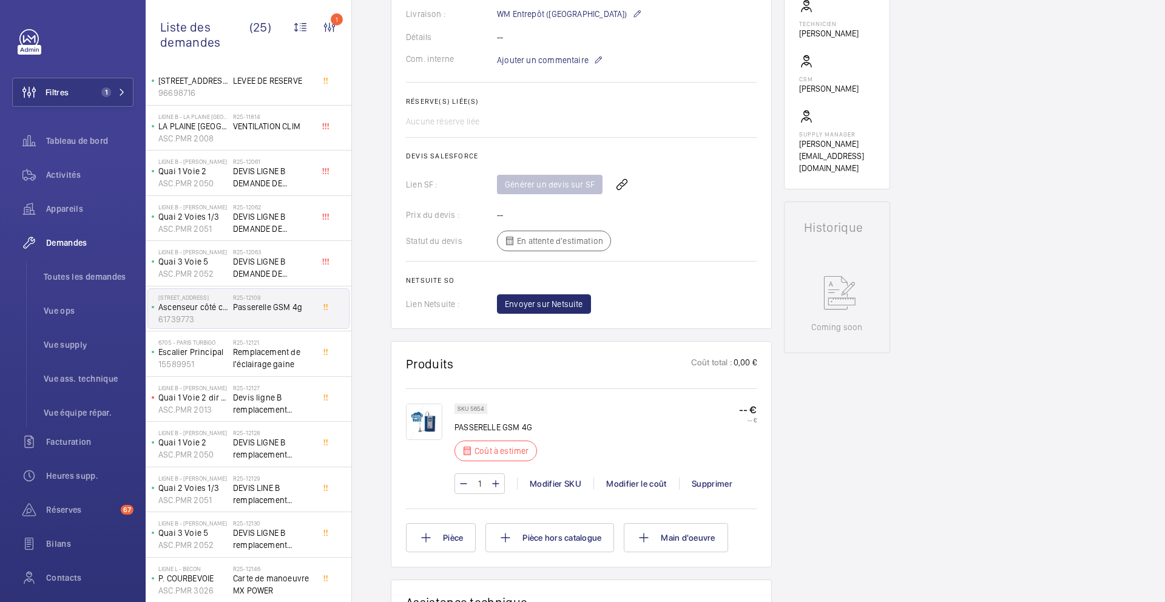
scroll to position [381, 0]
click at [544, 484] on div "Modifier SKU" at bounding box center [555, 483] width 76 height 12
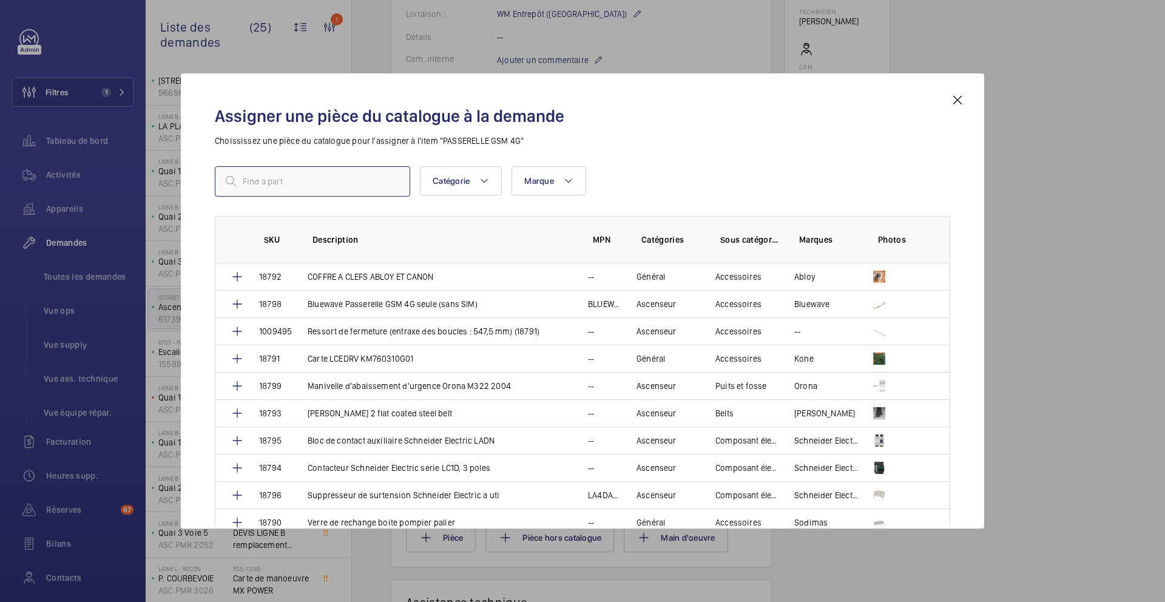
click at [354, 187] on input "text" at bounding box center [312, 181] width 195 height 30
type input "18798"
click at [372, 297] on td "Bluewave Passerelle GSM 4G seule (sans SIM)" at bounding box center [433, 303] width 280 height 27
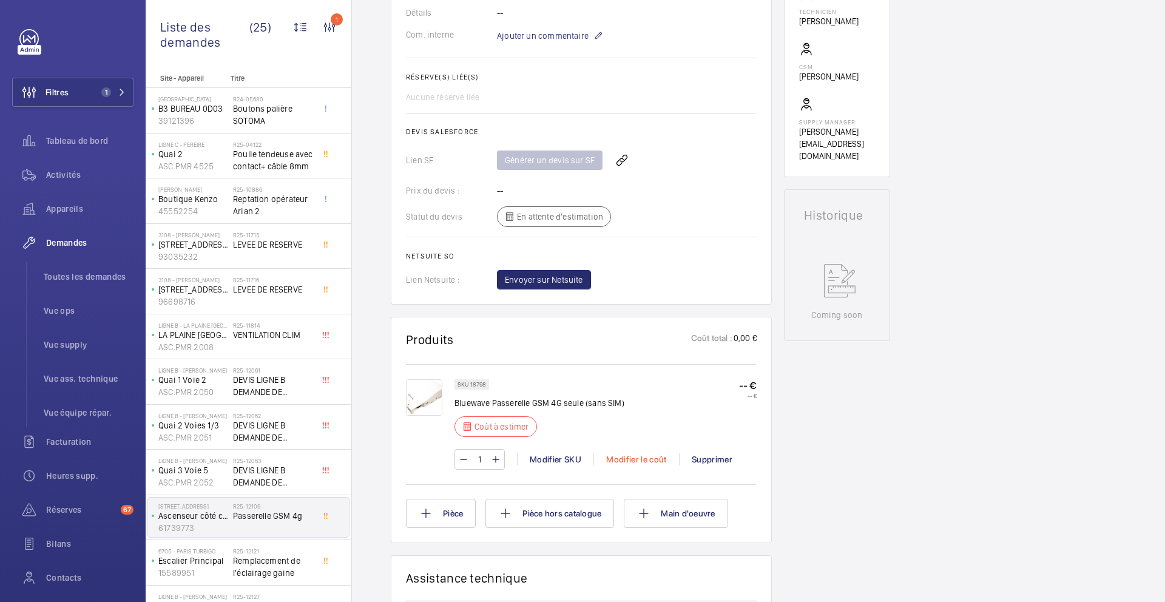
scroll to position [417, 0]
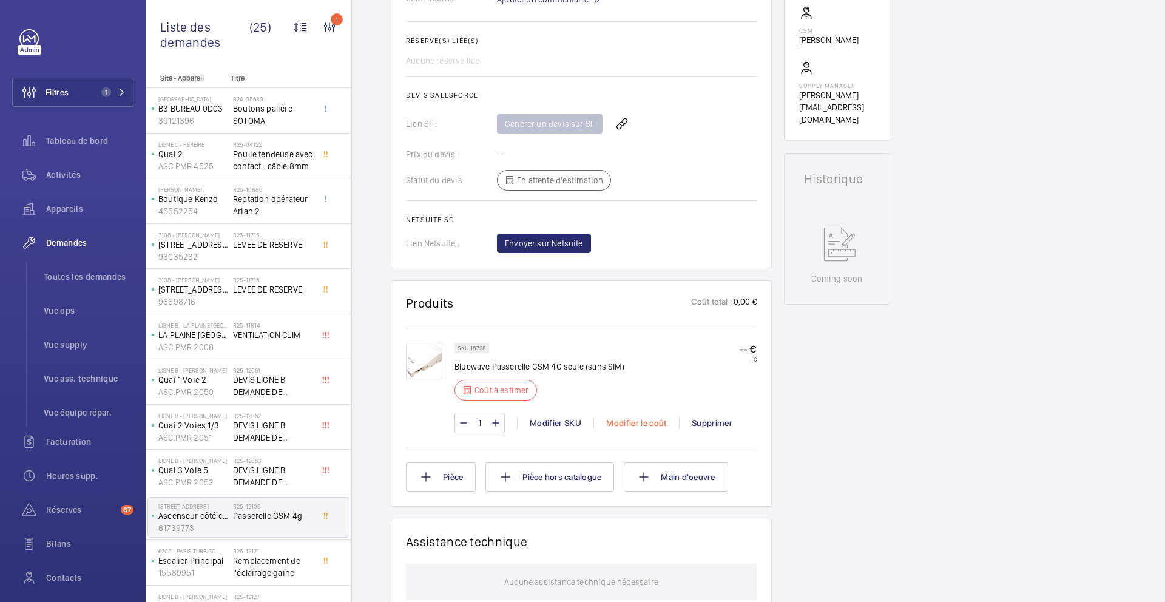
click at [618, 429] on div "Modifier le coût" at bounding box center [636, 423] width 86 height 12
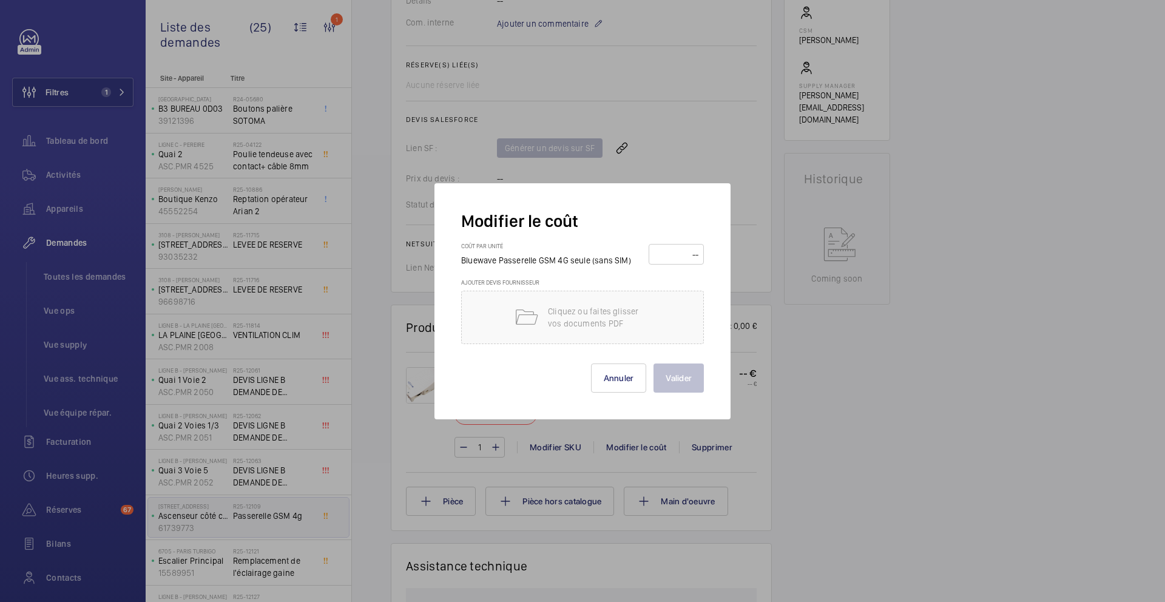
click at [677, 260] on input "number" at bounding box center [676, 253] width 47 height 19
type input "185"
click at [698, 365] on button "Valider" at bounding box center [678, 377] width 50 height 29
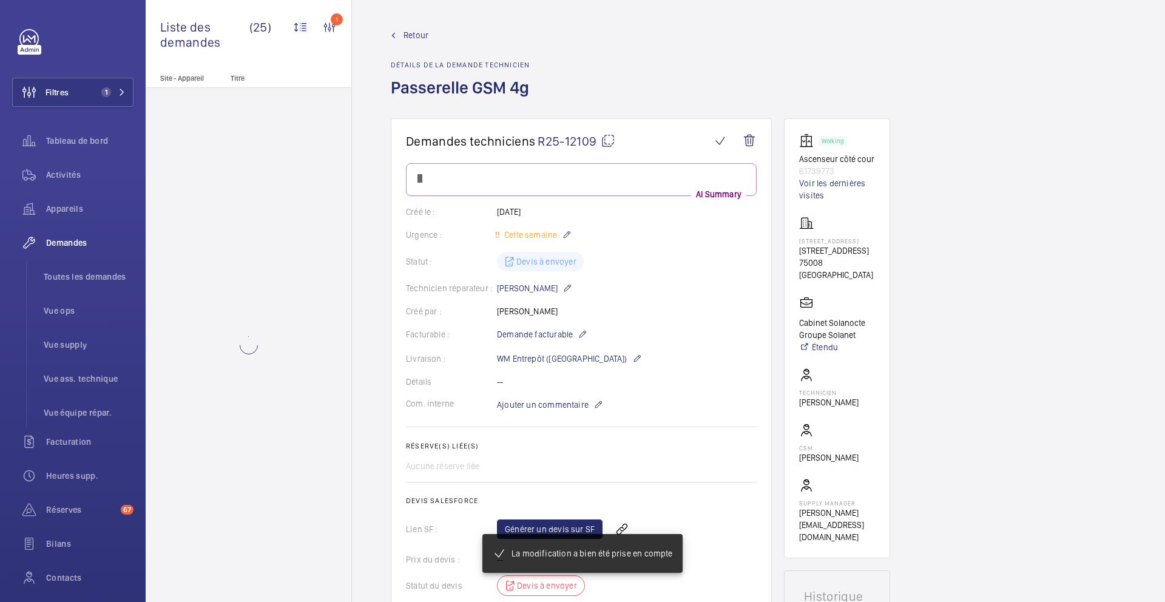
scroll to position [454, 0]
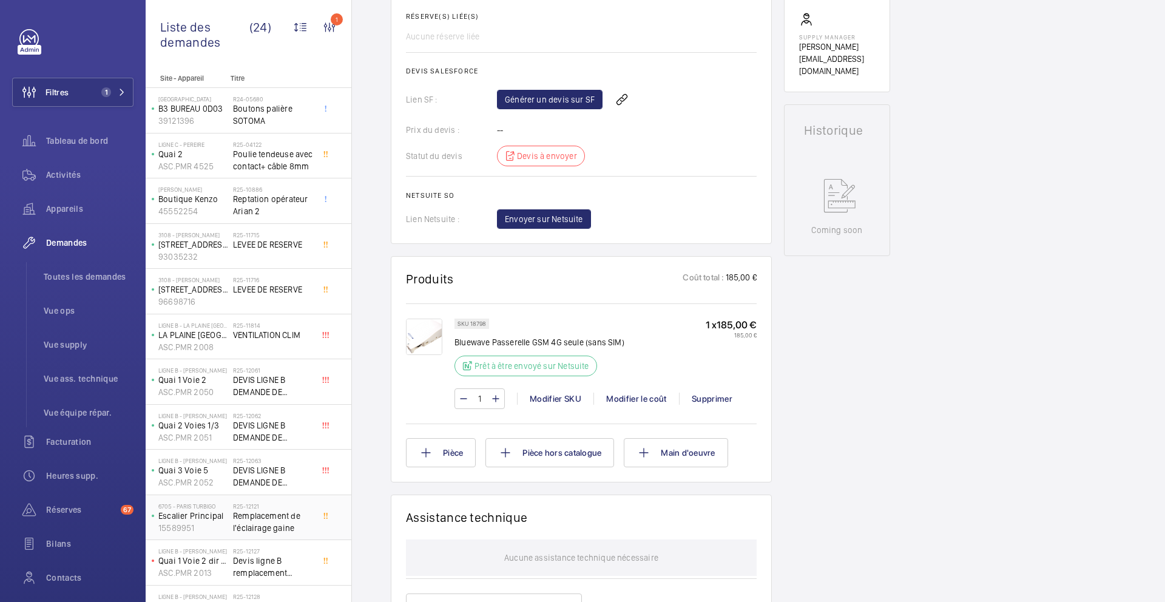
scroll to position [78, 0]
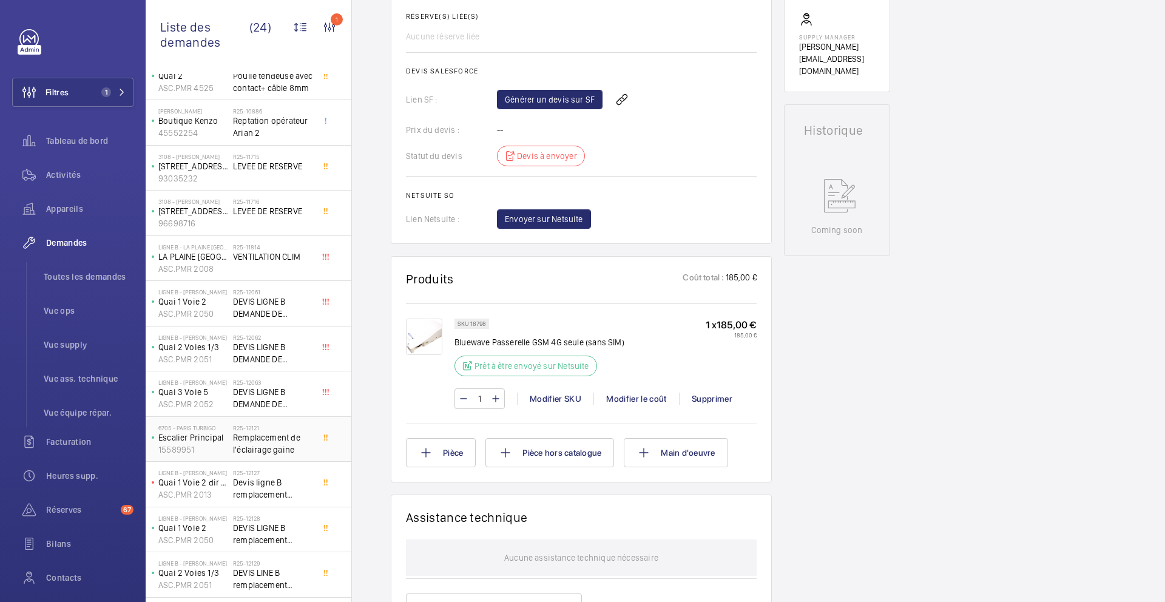
click at [292, 448] on span "Remplacement de l'éclairage gaine" at bounding box center [273, 443] width 80 height 24
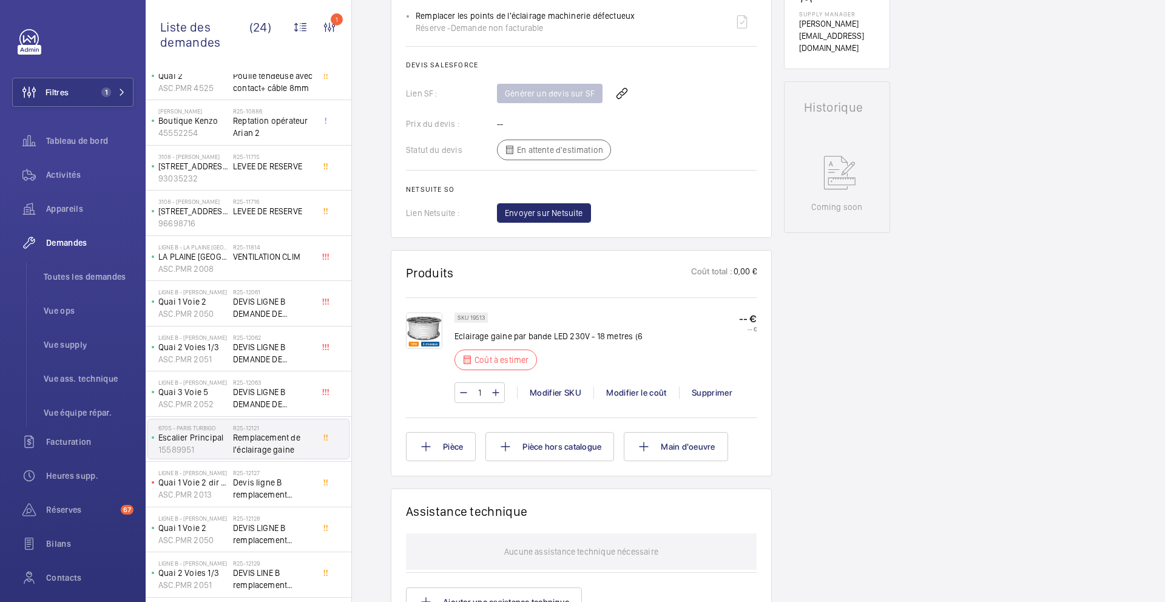
scroll to position [479, 0]
click at [479, 317] on p "SKU 19513" at bounding box center [470, 315] width 27 height 4
copy p "19513"
click at [636, 395] on div "Modifier le coût" at bounding box center [636, 390] width 86 height 12
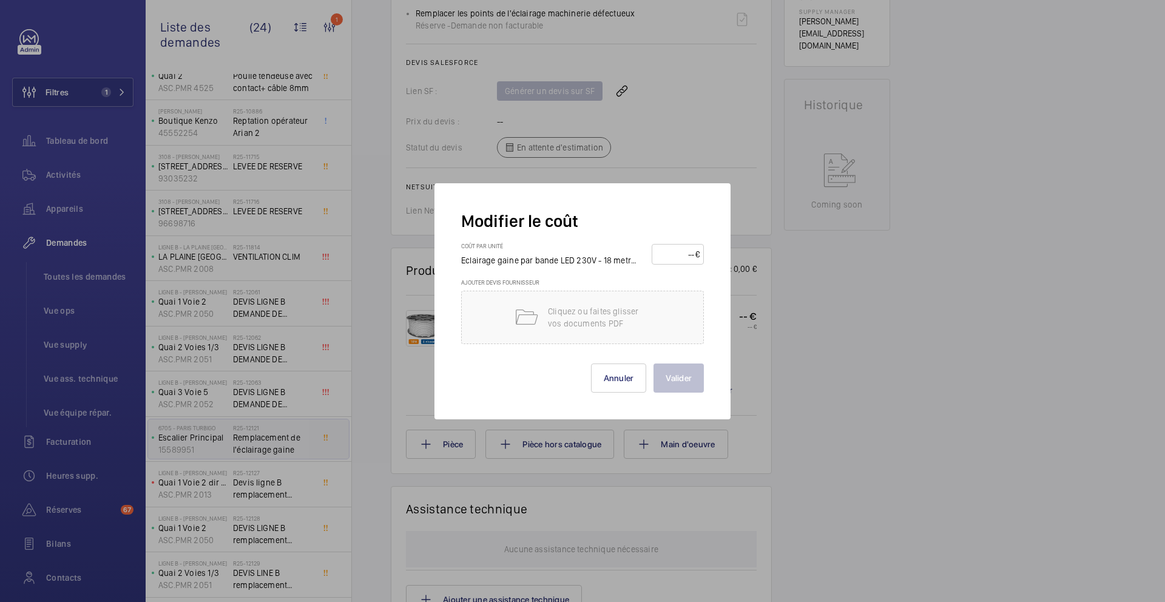
click at [670, 252] on input "number" at bounding box center [675, 253] width 39 height 19
type input "120"
click at [695, 382] on button "Valider" at bounding box center [678, 377] width 50 height 29
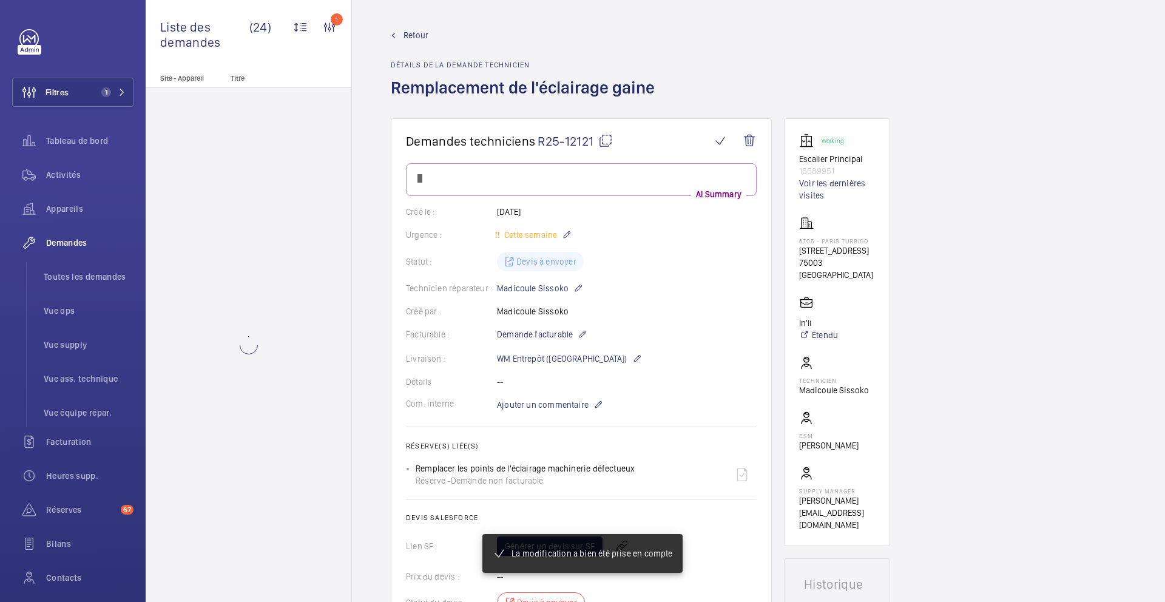
scroll to position [0, 0]
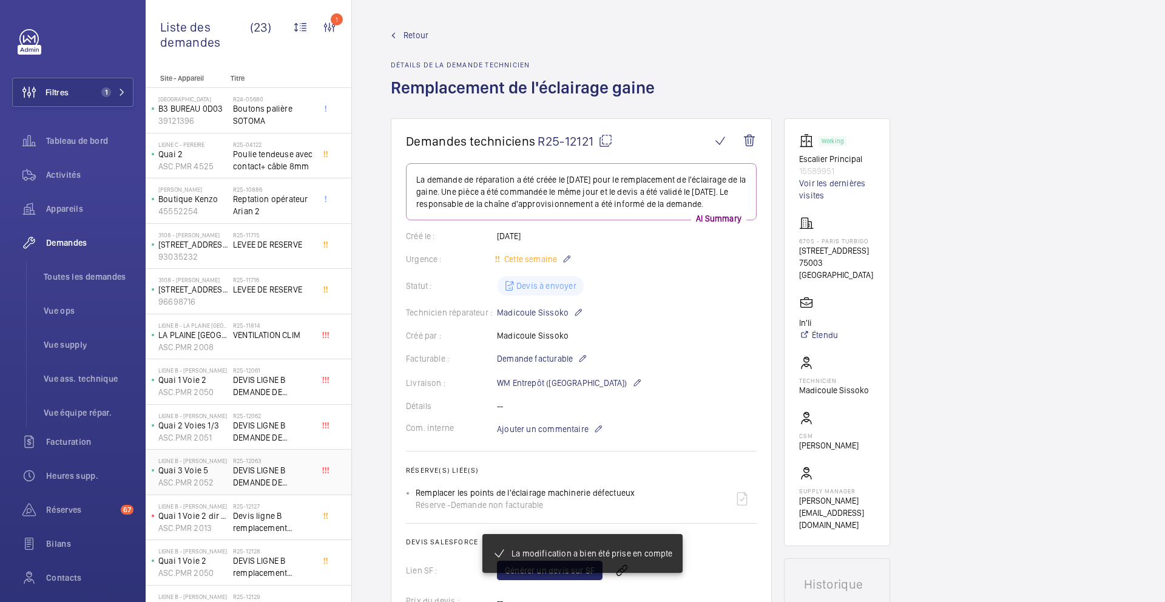
scroll to position [516, 0]
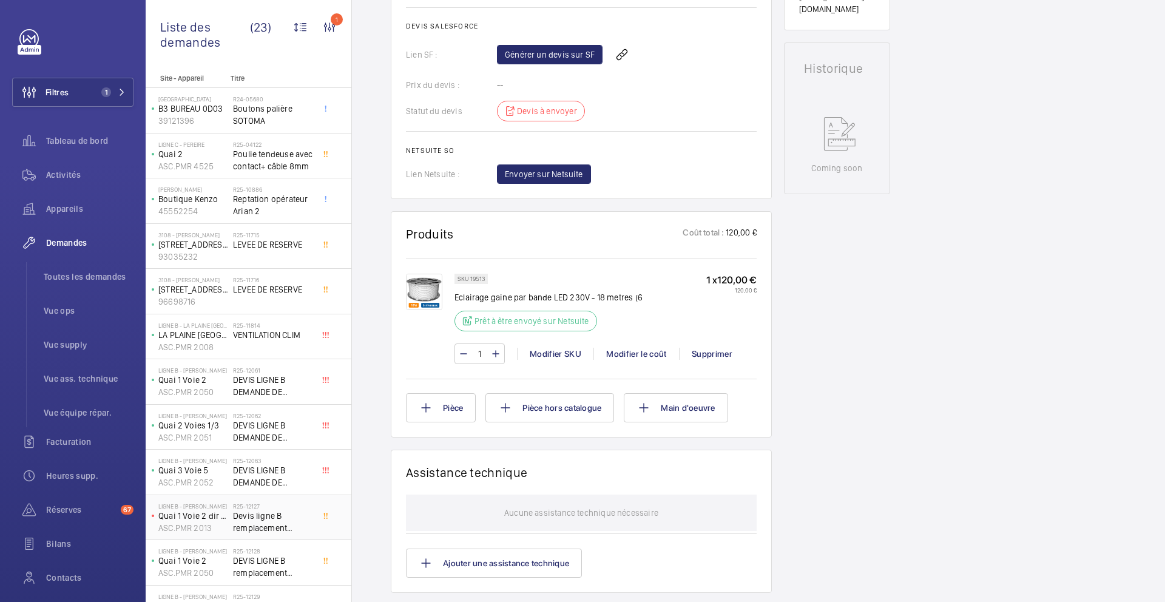
click at [302, 513] on span "Devis ligne B remplacement serrure de porte manœuvre" at bounding box center [273, 522] width 80 height 24
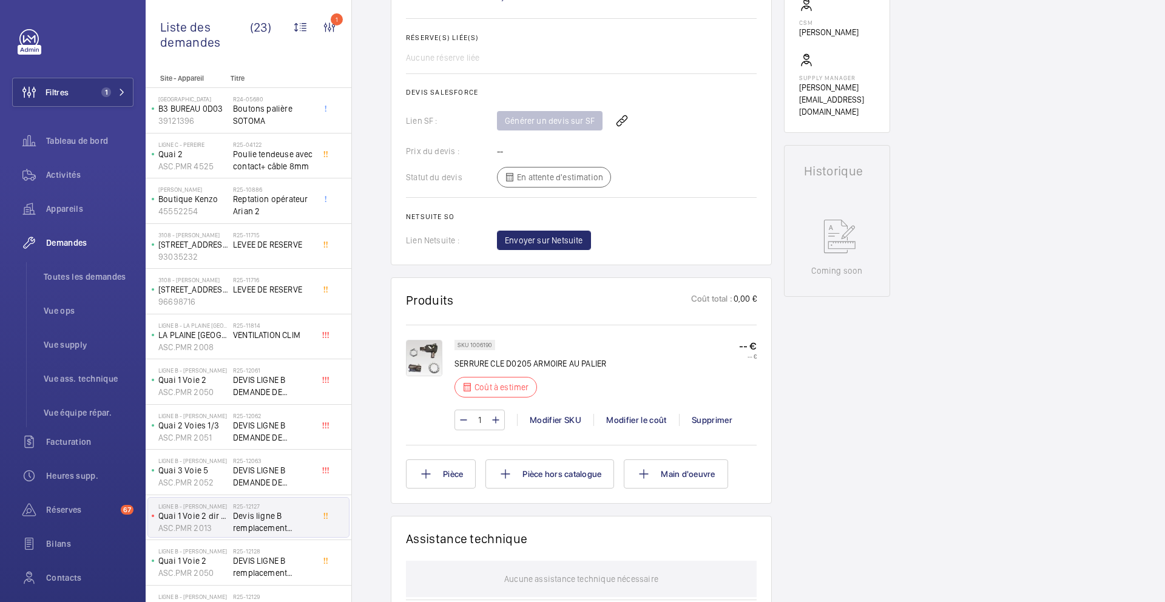
scroll to position [479, 0]
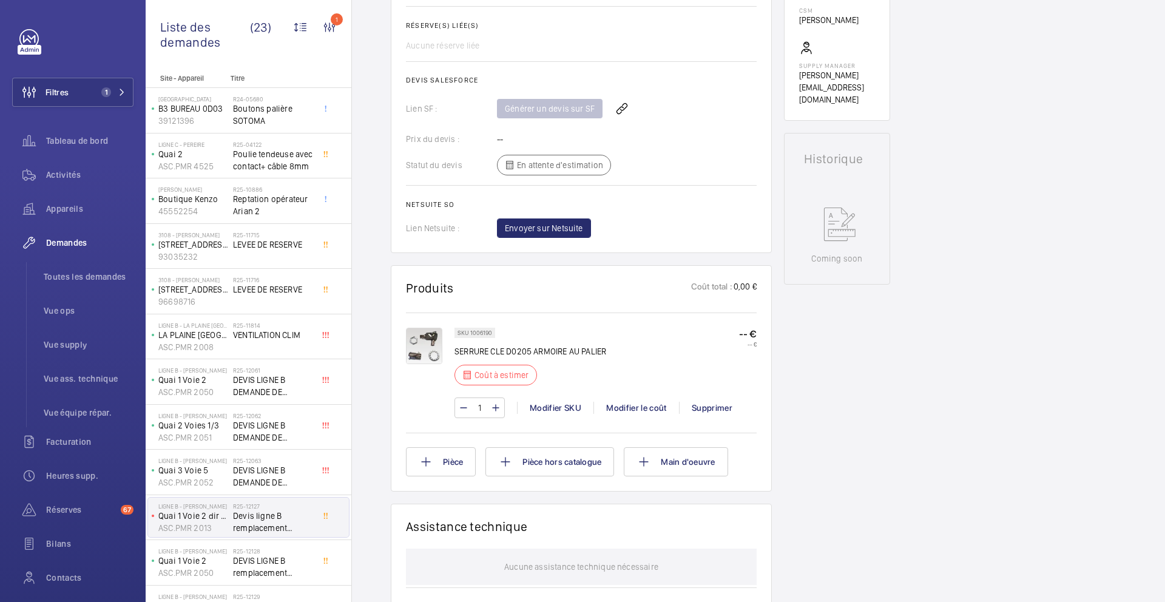
click at [482, 333] on p "SKU 1006190" at bounding box center [474, 333] width 35 height 4
copy p "1006190"
click at [632, 405] on div "Modifier le coût" at bounding box center [636, 408] width 86 height 12
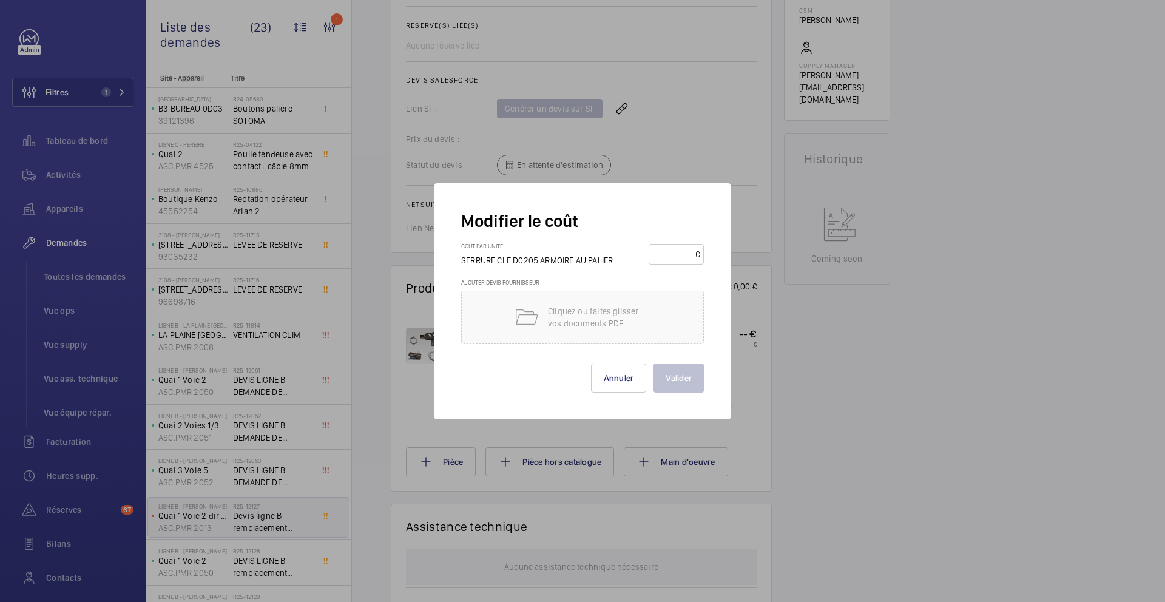
click at [675, 257] on input "number" at bounding box center [674, 253] width 42 height 19
type input "60"
click at [691, 382] on button "Valider" at bounding box center [678, 377] width 50 height 29
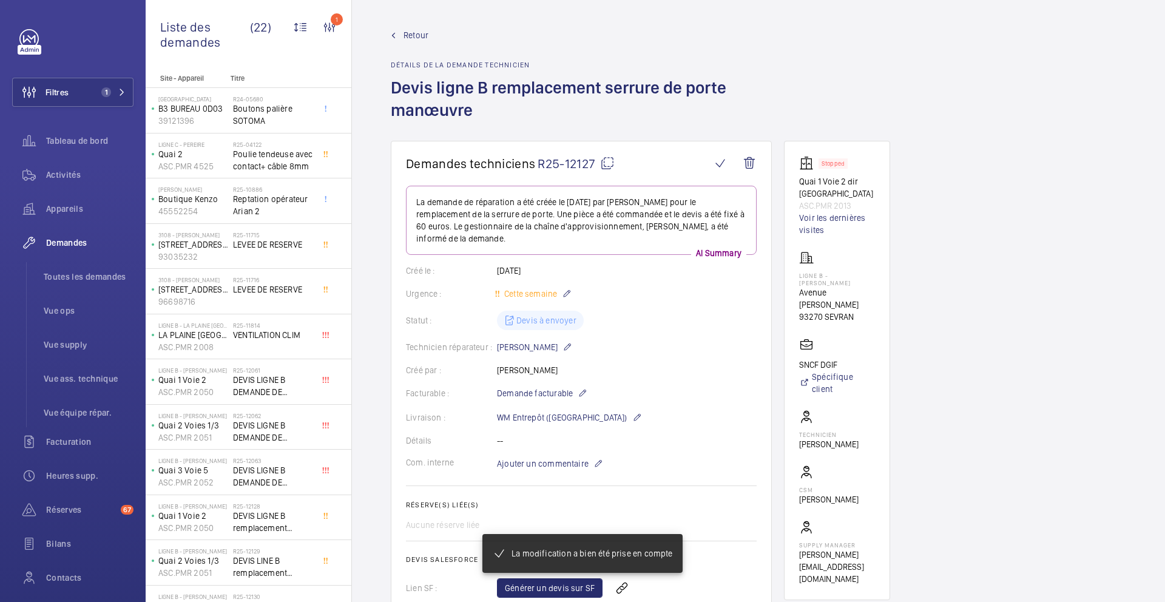
scroll to position [516, 0]
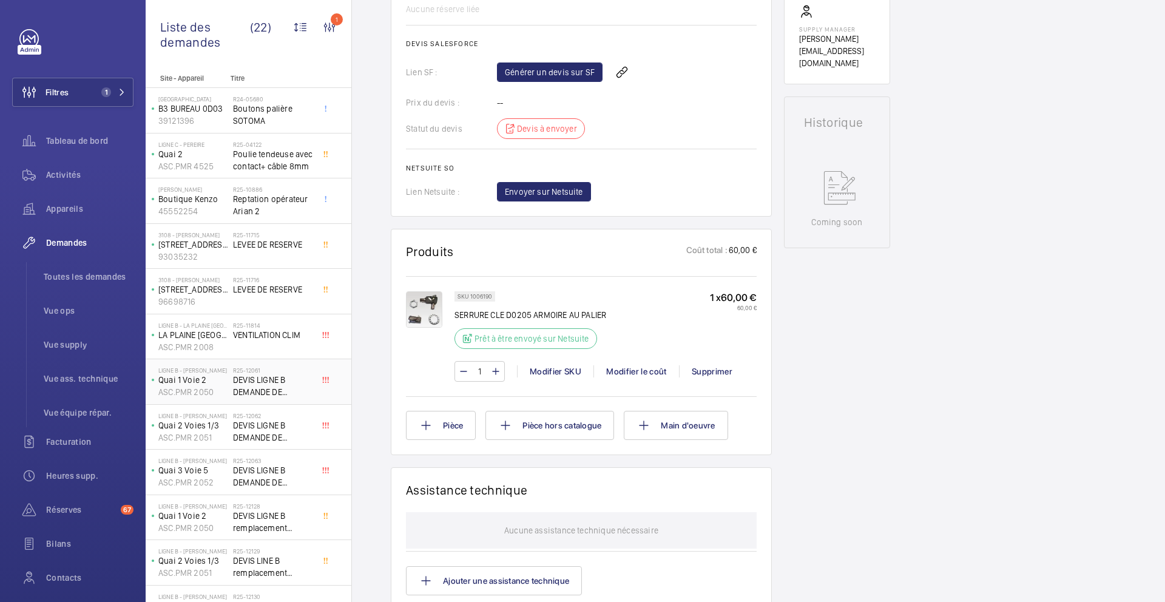
click at [296, 382] on span "DEVIS LIGNE B DEMANDE DE CHIFFRAGE" at bounding box center [273, 386] width 80 height 24
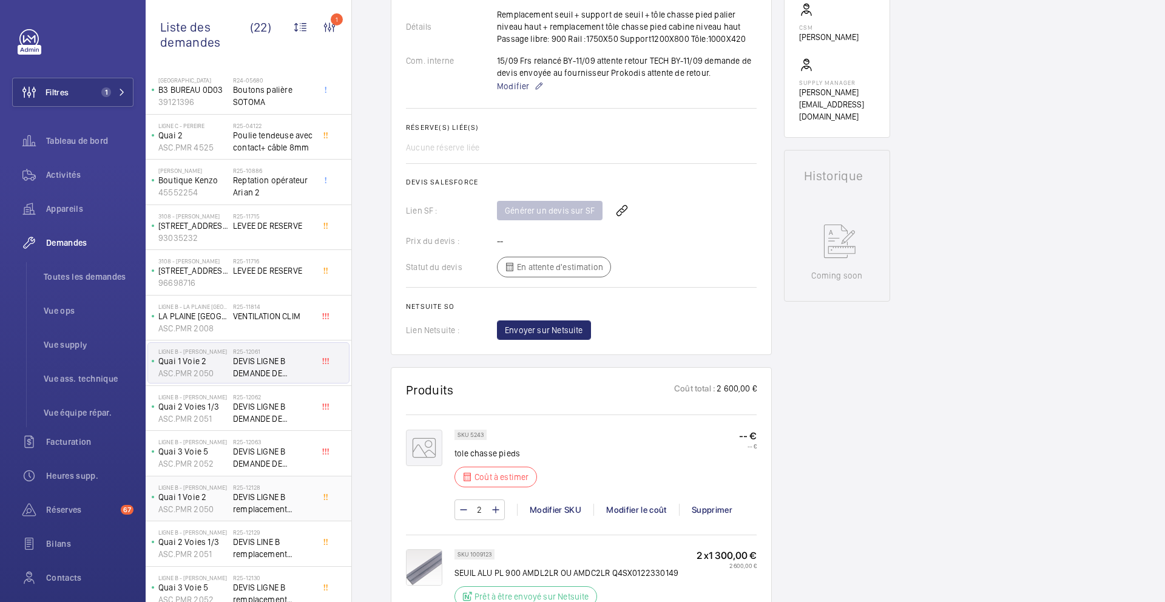
scroll to position [21, 0]
click at [309, 501] on span "DEVIS LIGNE B remplacement bouton pallier" at bounding box center [273, 500] width 80 height 24
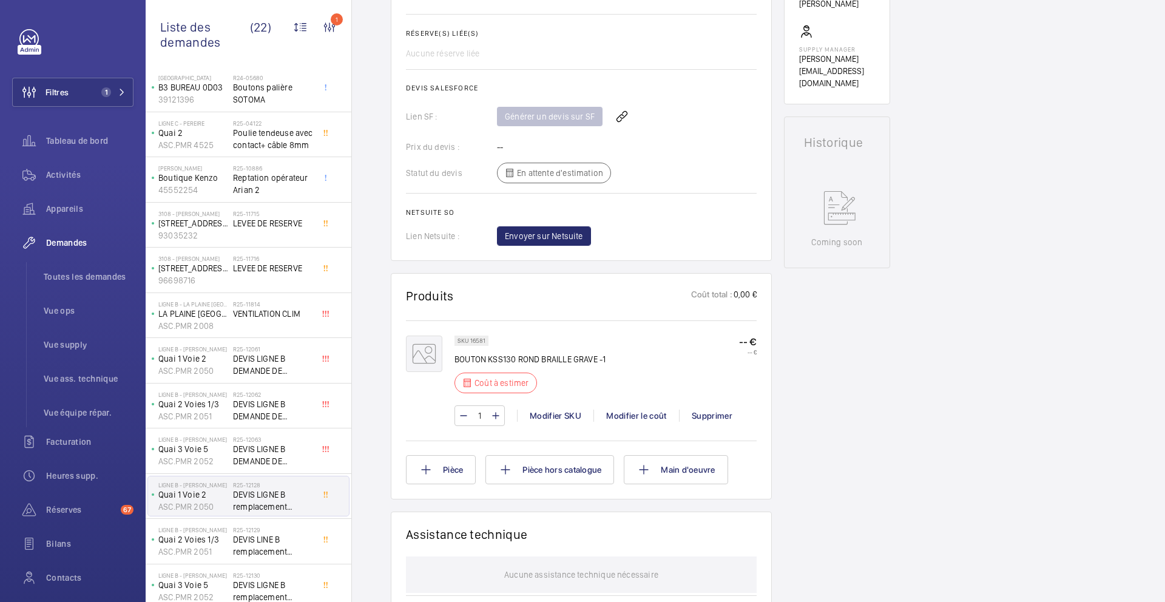
scroll to position [461, 0]
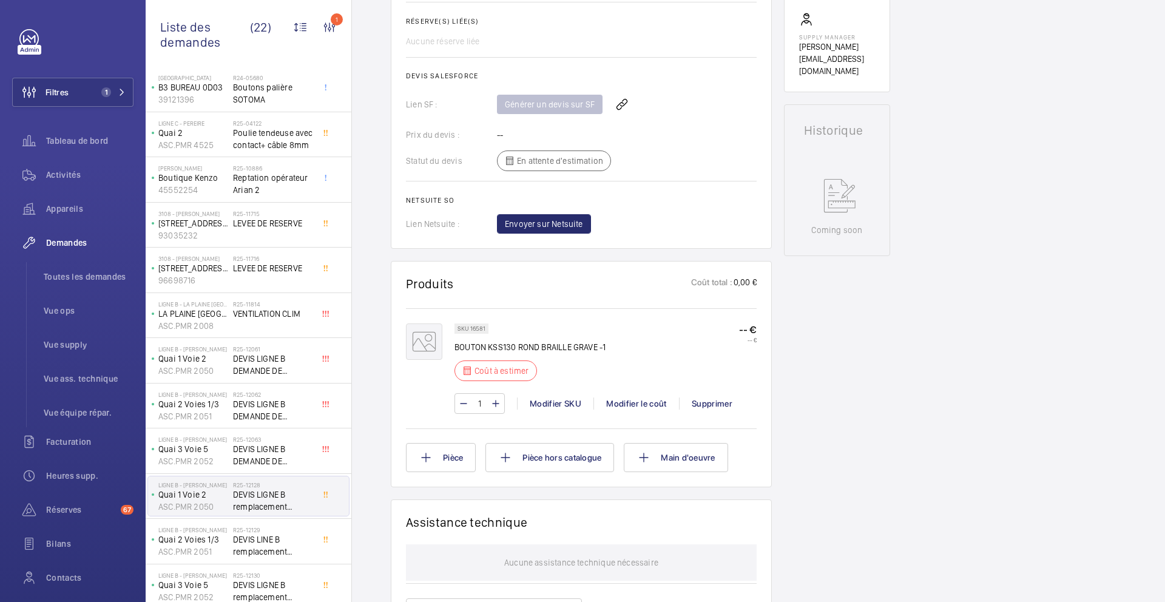
click at [479, 331] on p "SKU 16581" at bounding box center [471, 328] width 28 height 4
click at [641, 405] on div "Modifier le coût" at bounding box center [636, 403] width 86 height 12
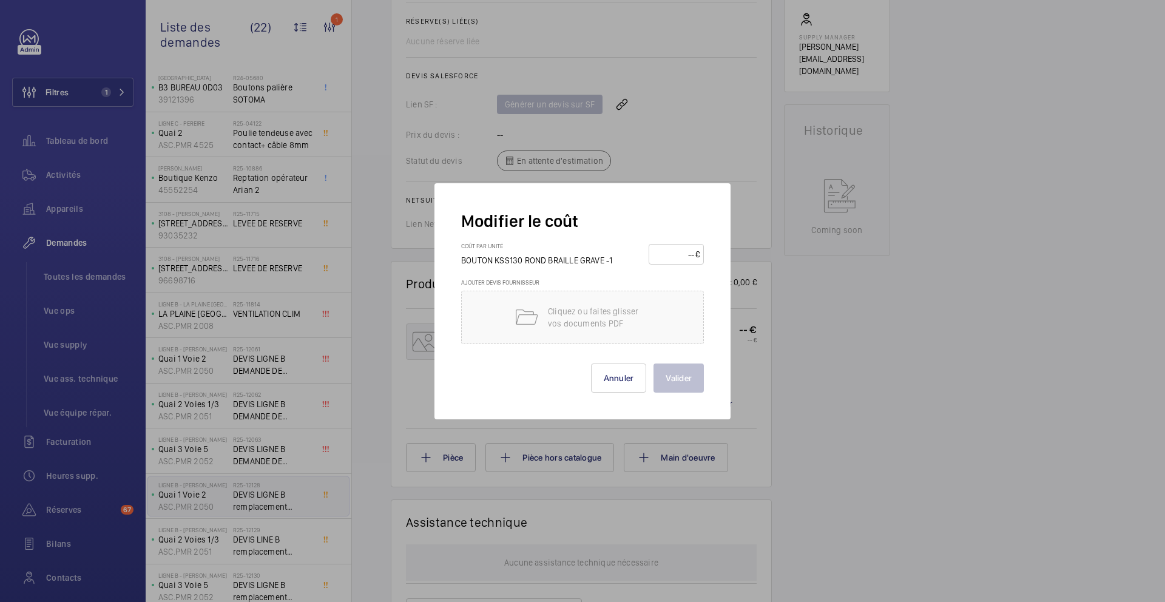
click at [672, 252] on input "number" at bounding box center [674, 253] width 42 height 19
type input "306"
click at [680, 382] on button "Valider" at bounding box center [678, 377] width 50 height 29
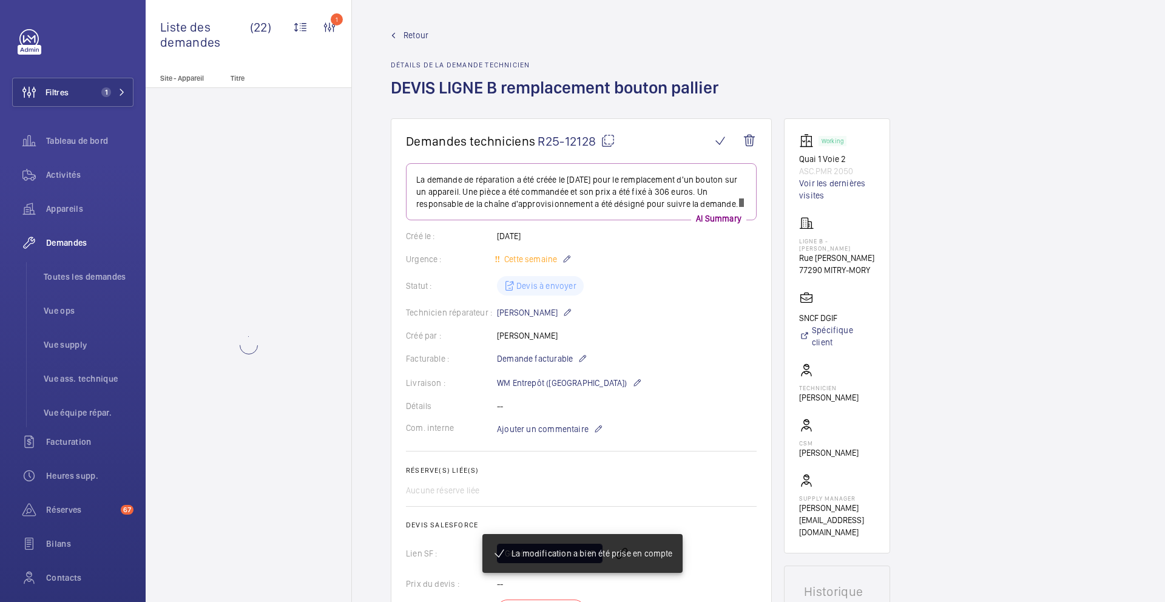
scroll to position [0, 0]
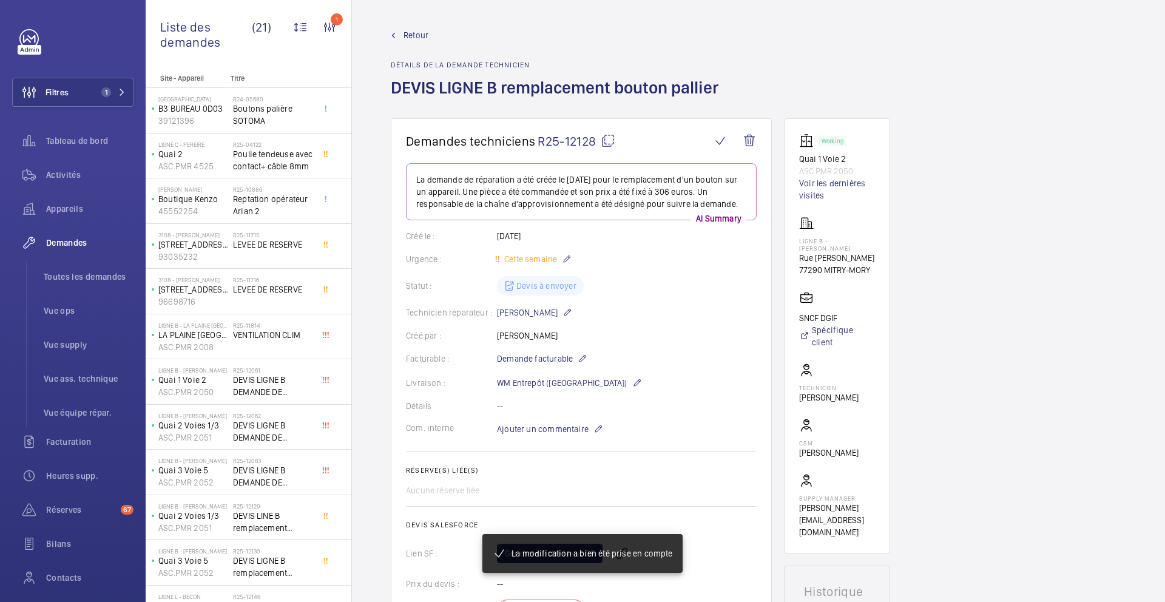
scroll to position [485, 0]
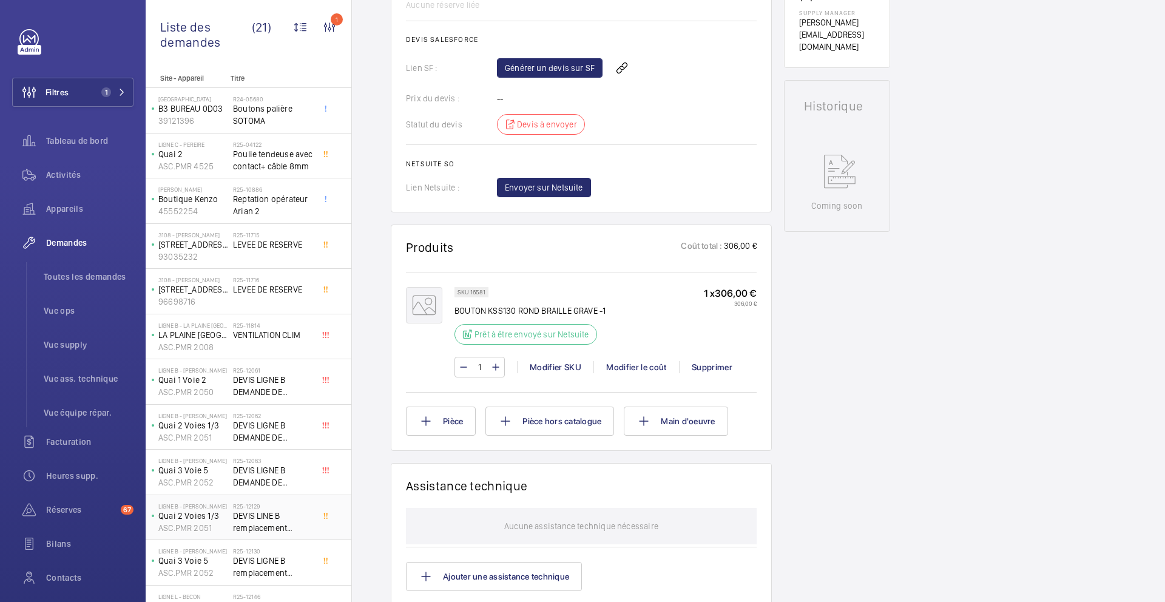
click at [297, 510] on span "DEVIS LINE B remplacement bouton pallier" at bounding box center [273, 522] width 80 height 24
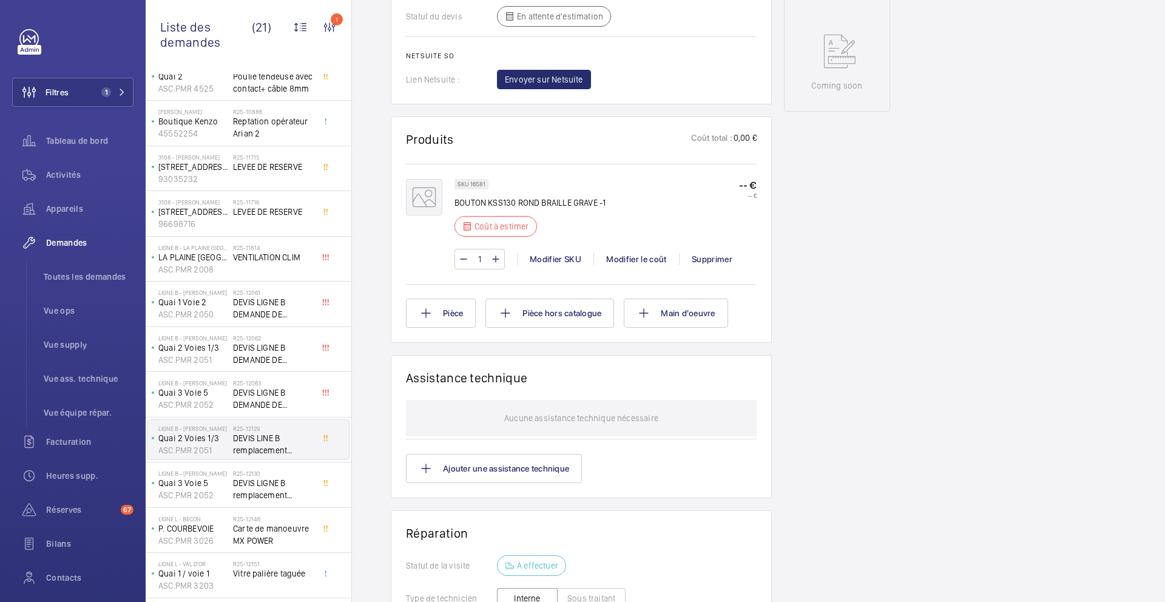
scroll to position [608, 0]
click at [623, 258] on div "Modifier le coût" at bounding box center [636, 257] width 86 height 12
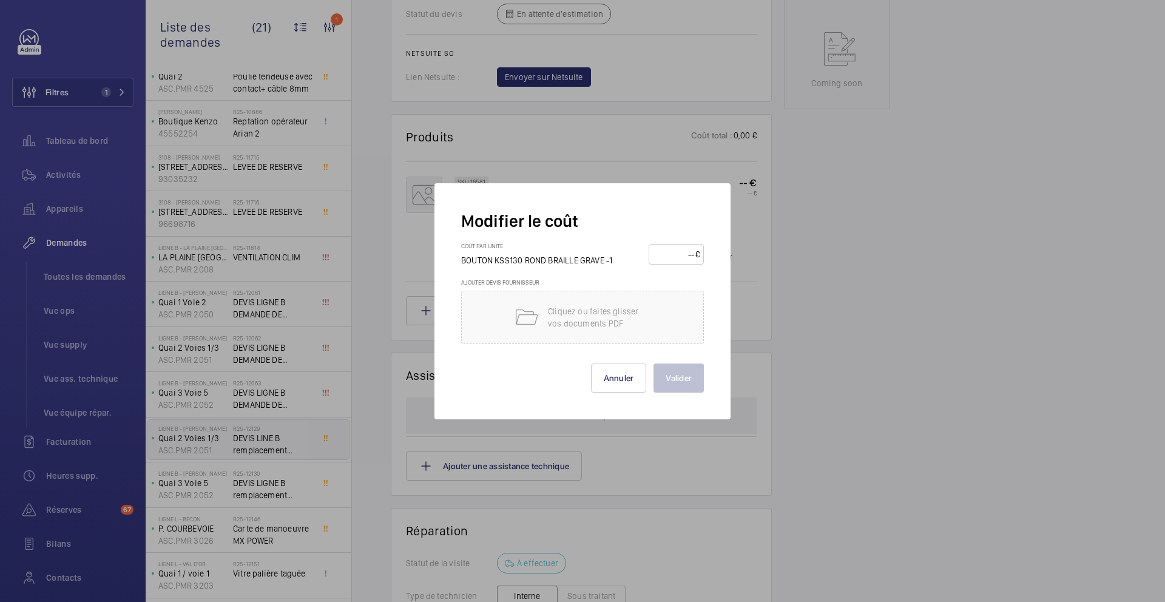
click at [676, 254] on input "number" at bounding box center [674, 253] width 42 height 19
type input "306"
click at [698, 382] on button "Valider" at bounding box center [678, 377] width 50 height 29
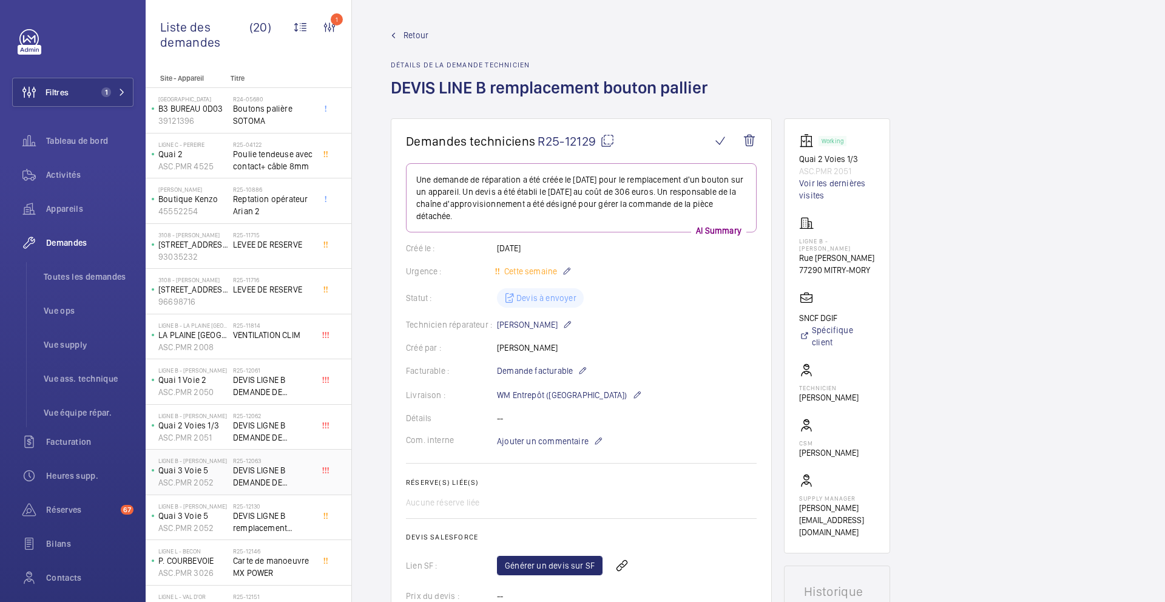
scroll to position [644, 0]
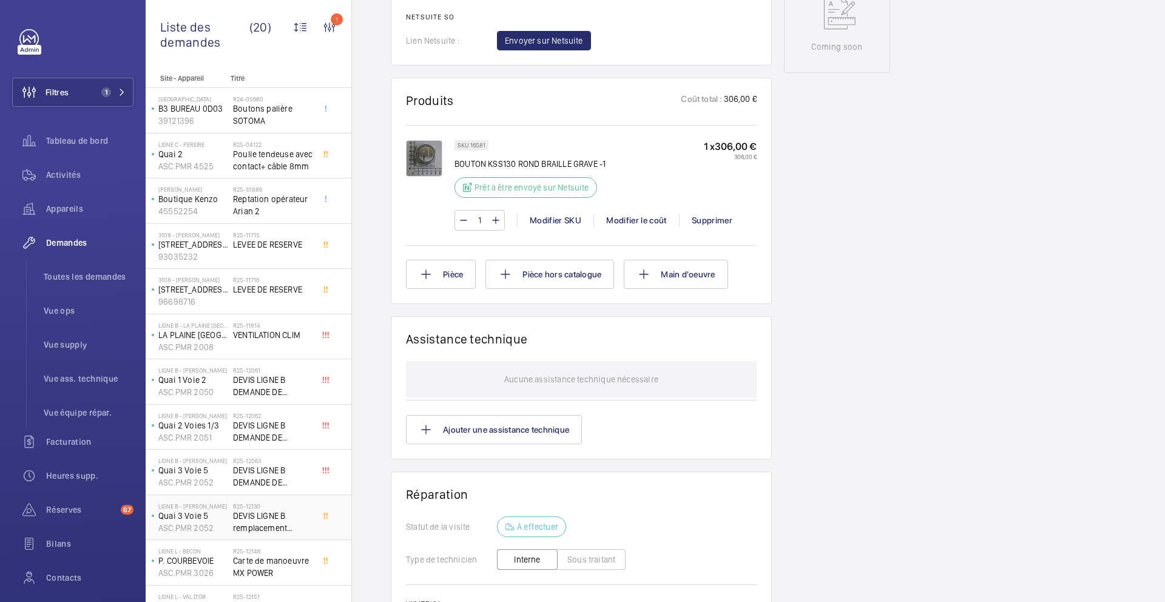
click at [313, 516] on div "R25-12130 DEVIS LIGNE B remplacement boutons" at bounding box center [275, 517] width 85 height 40
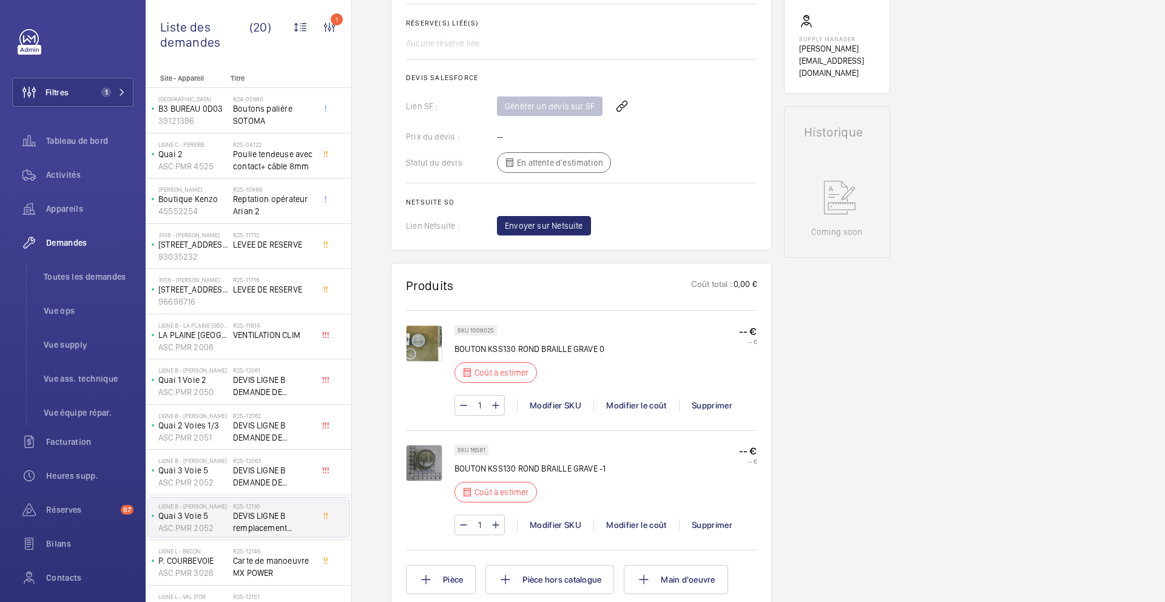
scroll to position [482, 0]
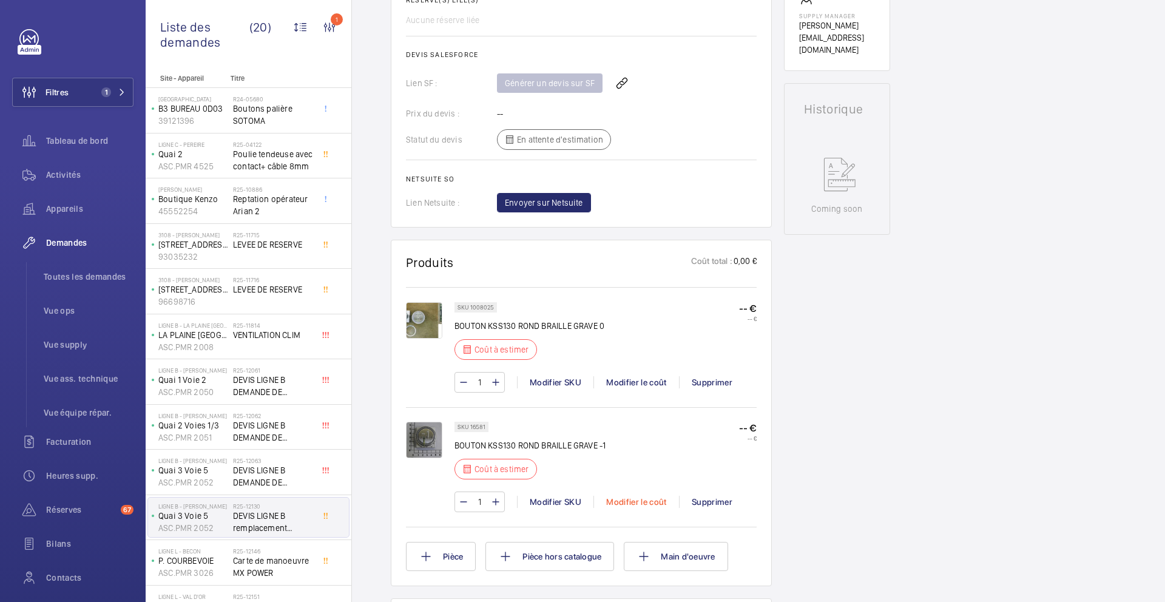
click at [653, 502] on div "Modifier le coût" at bounding box center [636, 502] width 86 height 12
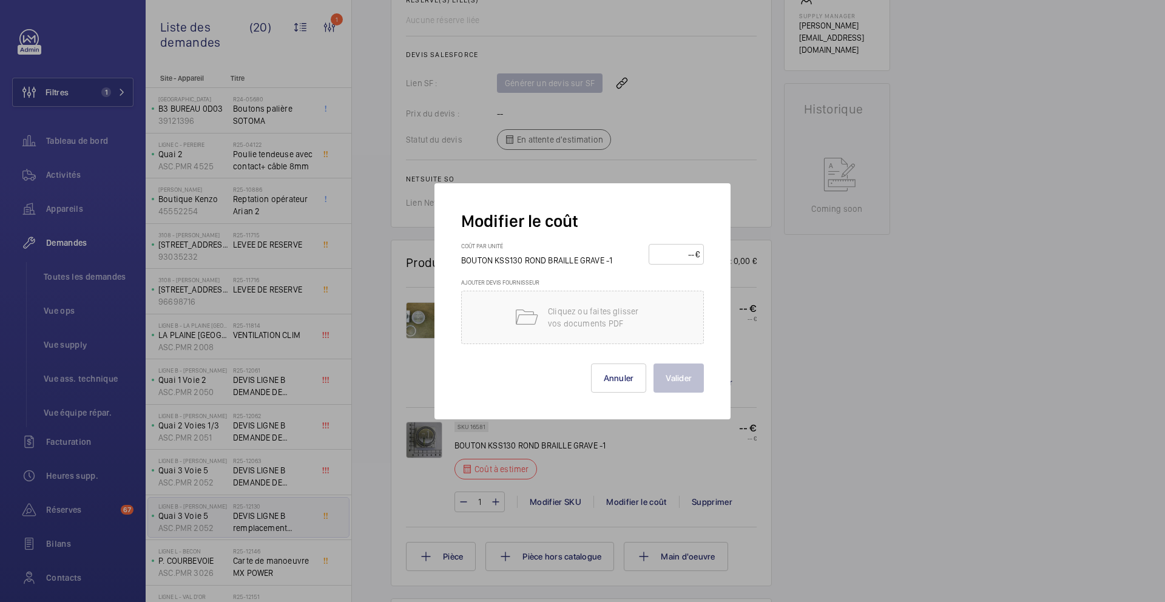
click at [678, 254] on input "number" at bounding box center [674, 253] width 42 height 19
type input "306"
click at [691, 374] on button "Valider" at bounding box center [678, 377] width 50 height 29
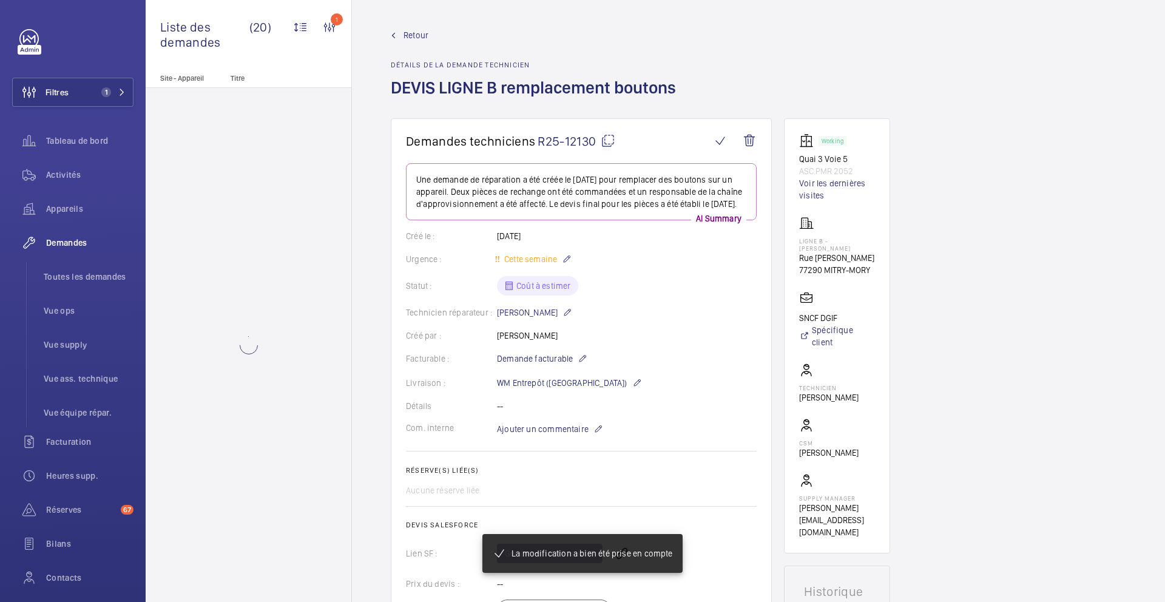
scroll to position [519, 0]
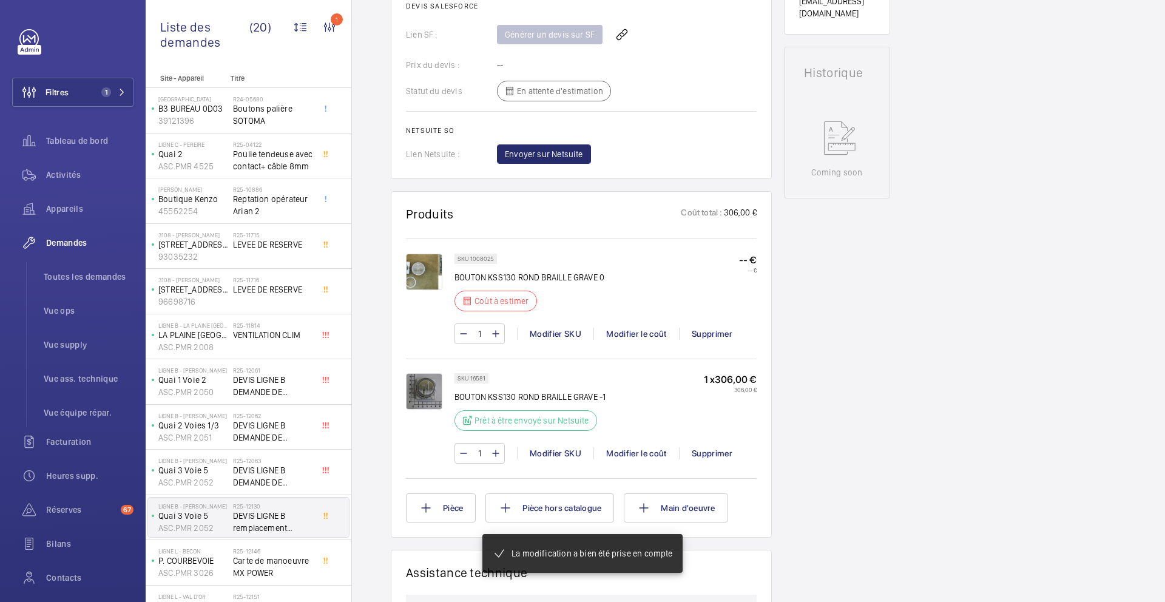
click at [482, 261] on p "SKU 1008025" at bounding box center [475, 259] width 36 height 4
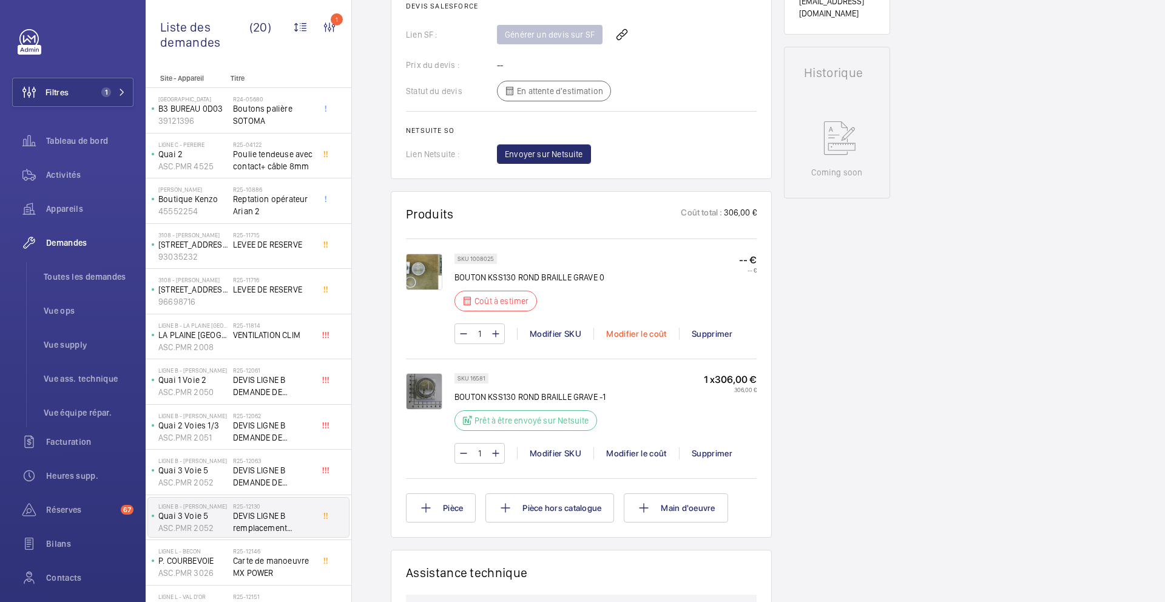
click at [627, 340] on div "Modifier le coût" at bounding box center [636, 334] width 86 height 12
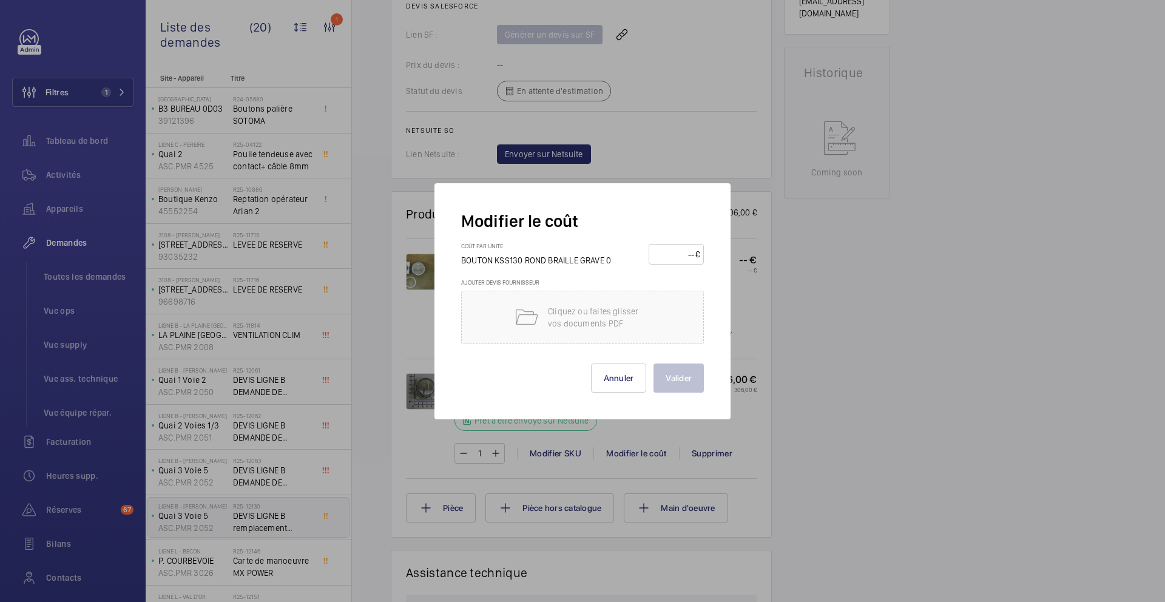
click at [670, 255] on input "number" at bounding box center [674, 253] width 42 height 19
type input "250"
click at [687, 380] on button "Valider" at bounding box center [678, 377] width 50 height 29
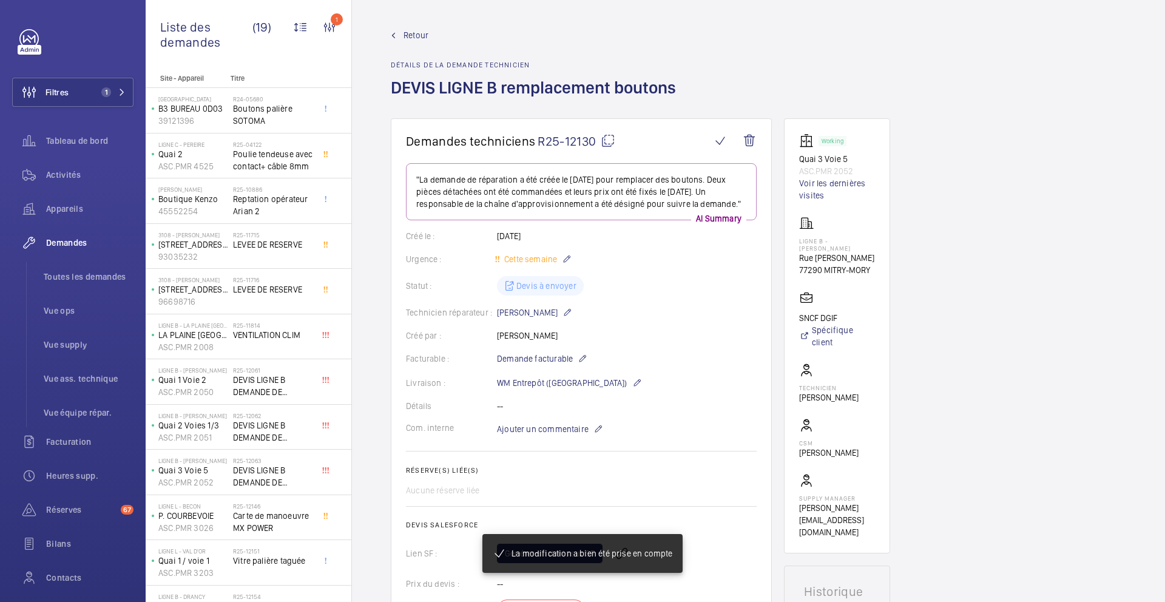
scroll to position [555, 0]
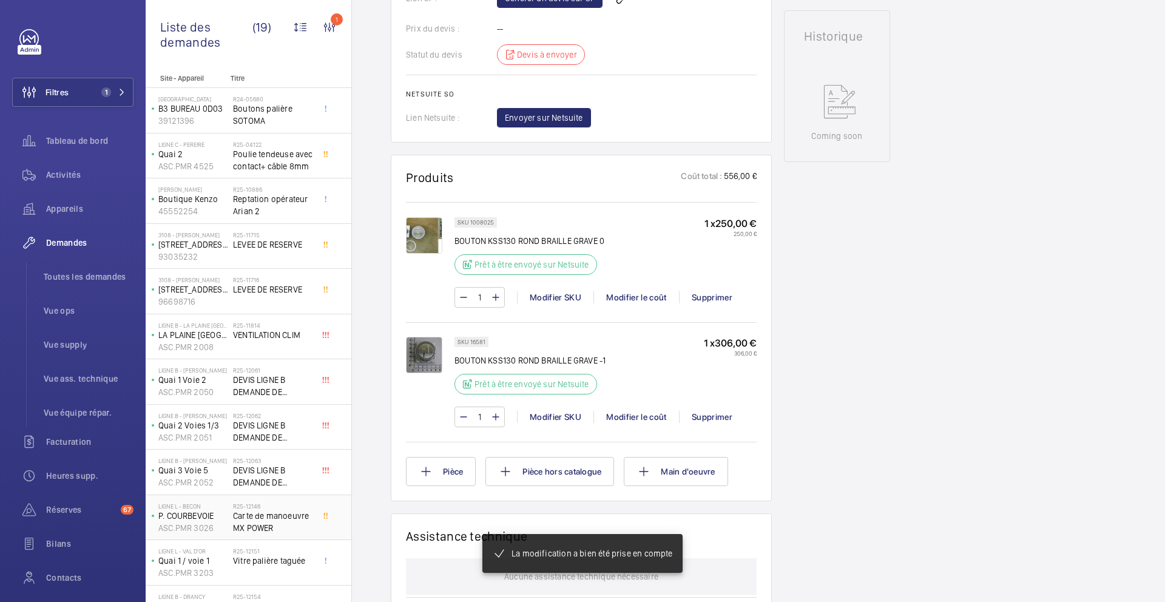
click at [299, 510] on span "Carte de manoeuvre MX POWER" at bounding box center [273, 522] width 80 height 24
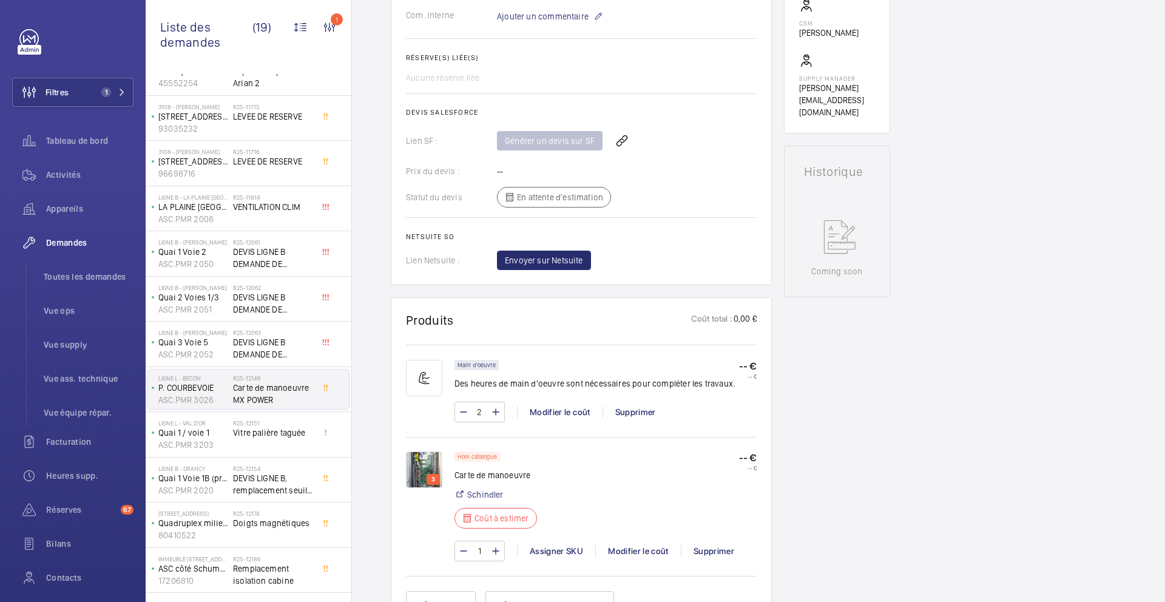
scroll to position [504, 0]
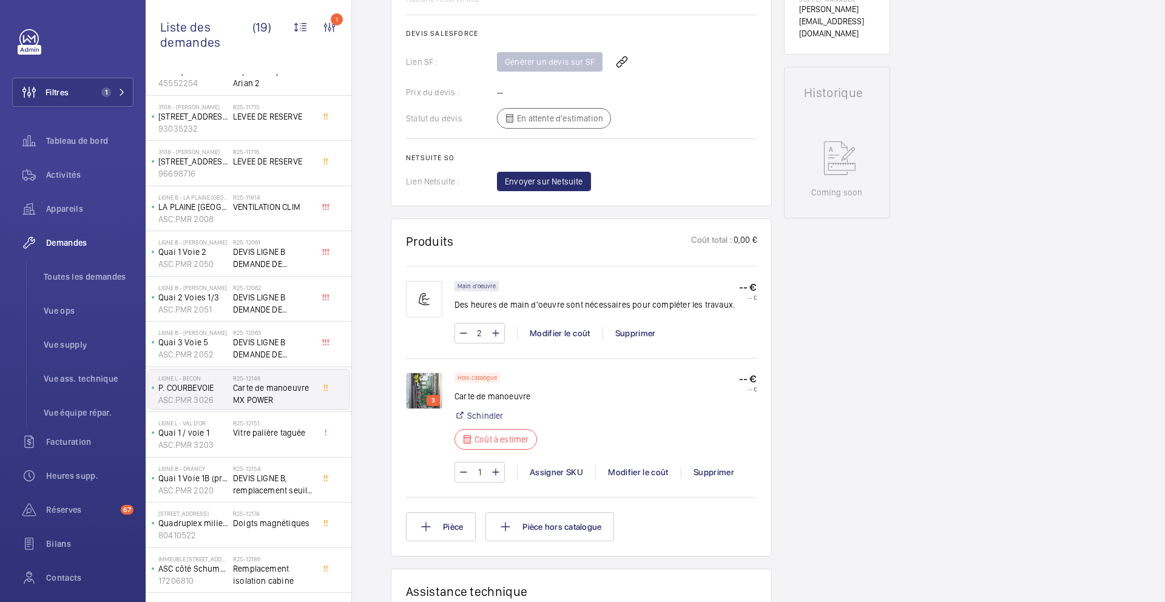
click at [426, 403] on div "3" at bounding box center [432, 400] width 13 height 11
click at [417, 394] on img at bounding box center [424, 390] width 36 height 36
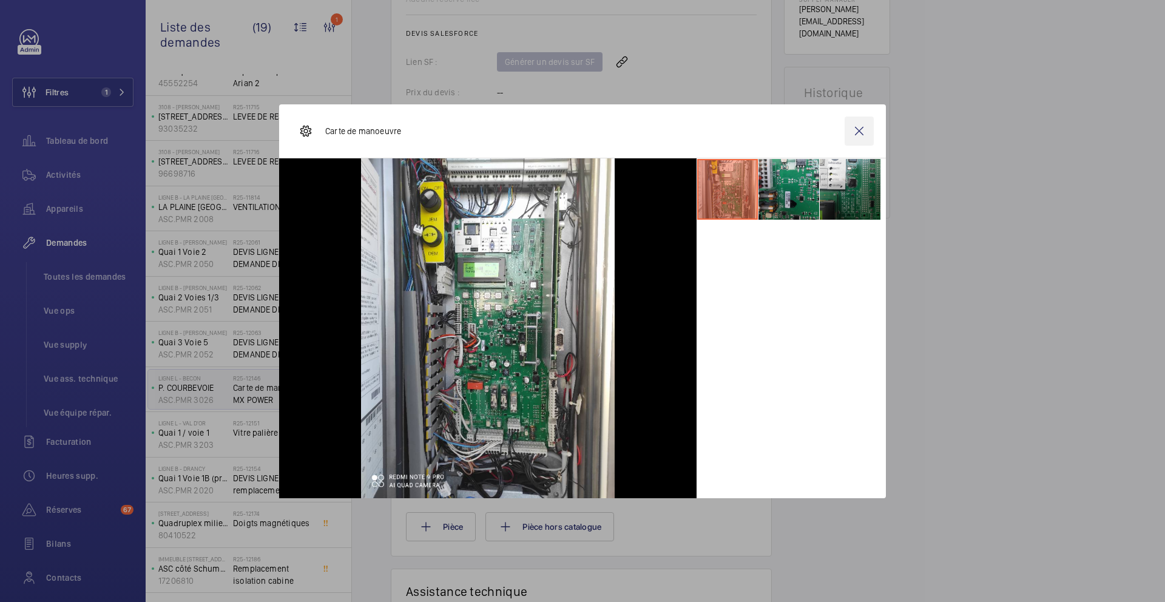
click at [858, 138] on wm-front-icon-button at bounding box center [858, 130] width 29 height 29
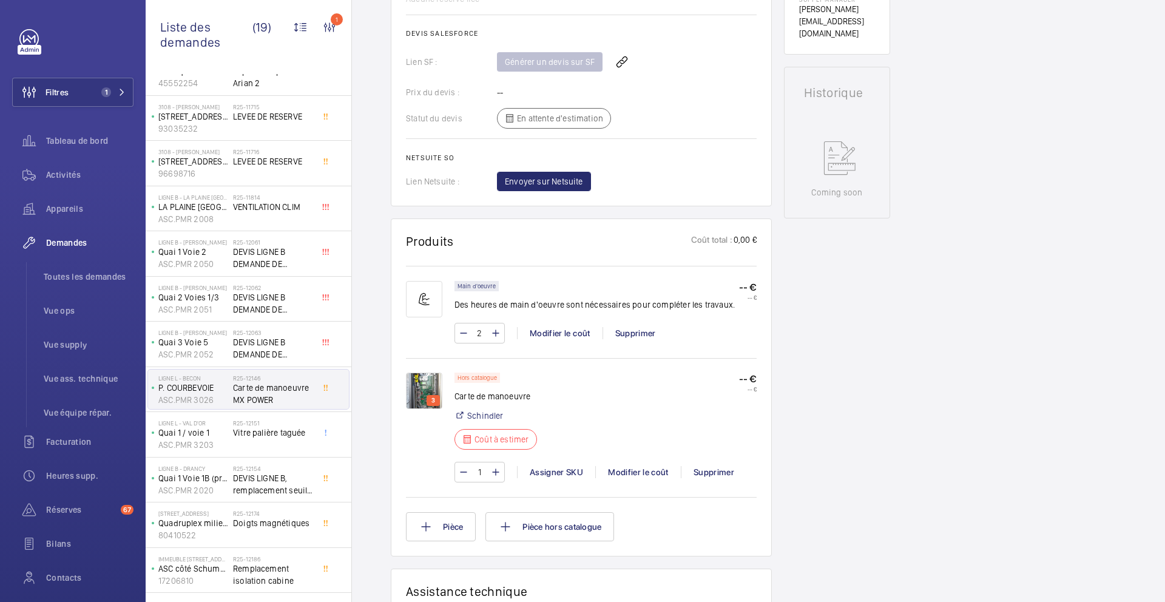
scroll to position [0, 0]
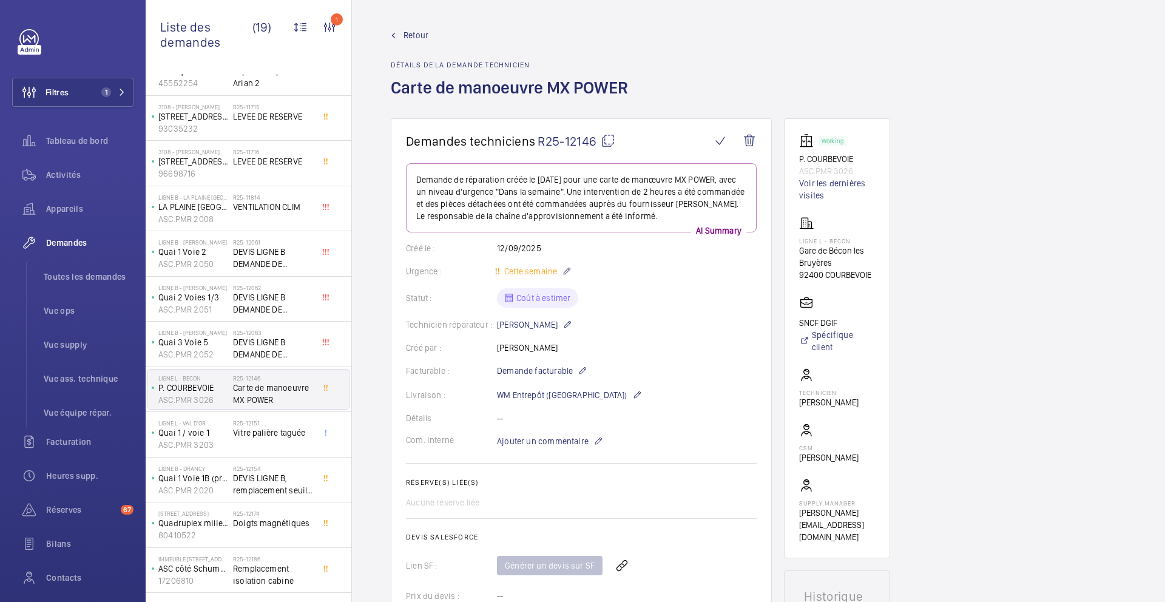
click at [605, 143] on mat-icon at bounding box center [608, 140] width 15 height 15
type textarea "R25-12146"
click at [557, 447] on p "Ajouter un commentaire" at bounding box center [550, 441] width 106 height 15
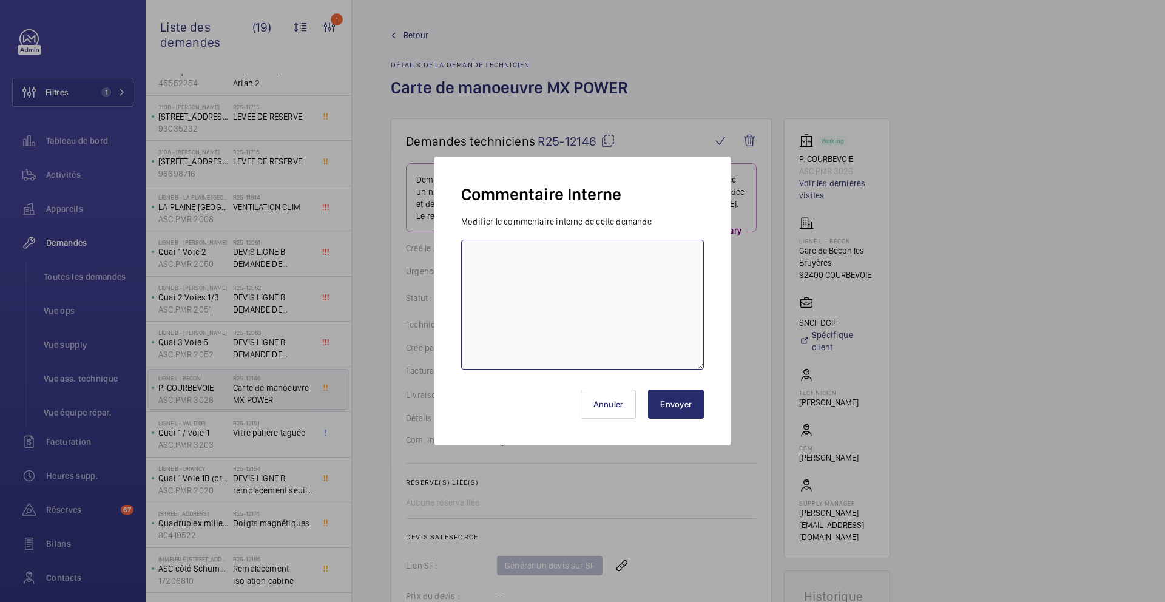
click at [523, 321] on textarea at bounding box center [582, 305] width 243 height 130
paste textarea "https://www.sodica.fr/fr/1/circuit-asixb-02-q-zidSHR-594371"
type textarea "https://www.sodica.fr/fr/1/circuit-asixb-02-q-zidSHR-594371"
click at [685, 403] on button "Envoyer" at bounding box center [676, 403] width 56 height 29
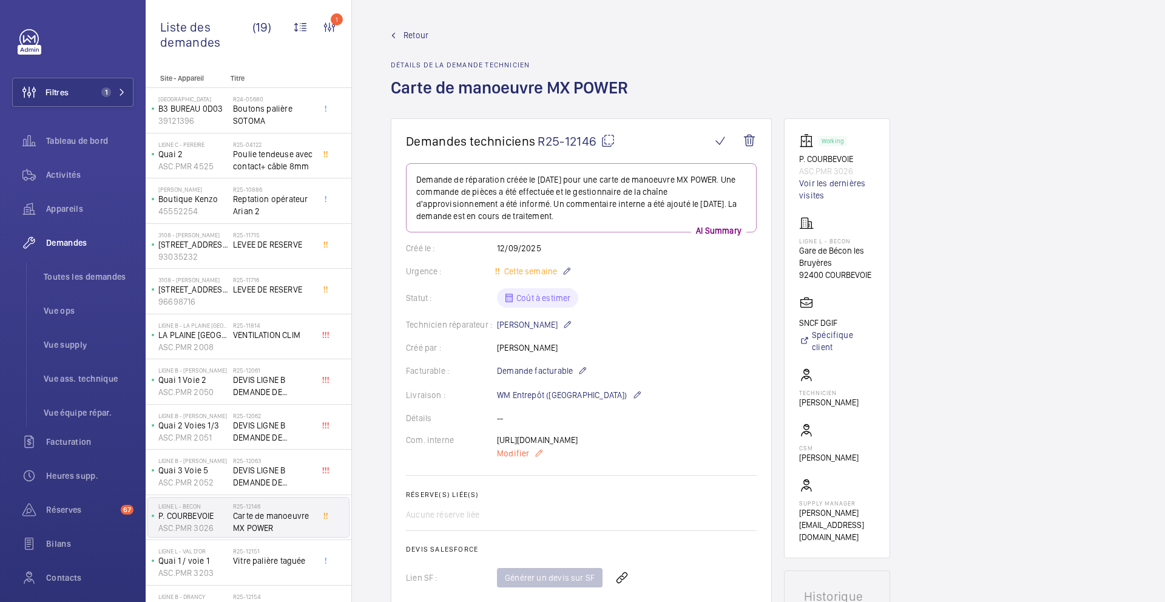
click at [513, 447] on span "Modifier" at bounding box center [513, 453] width 32 height 12
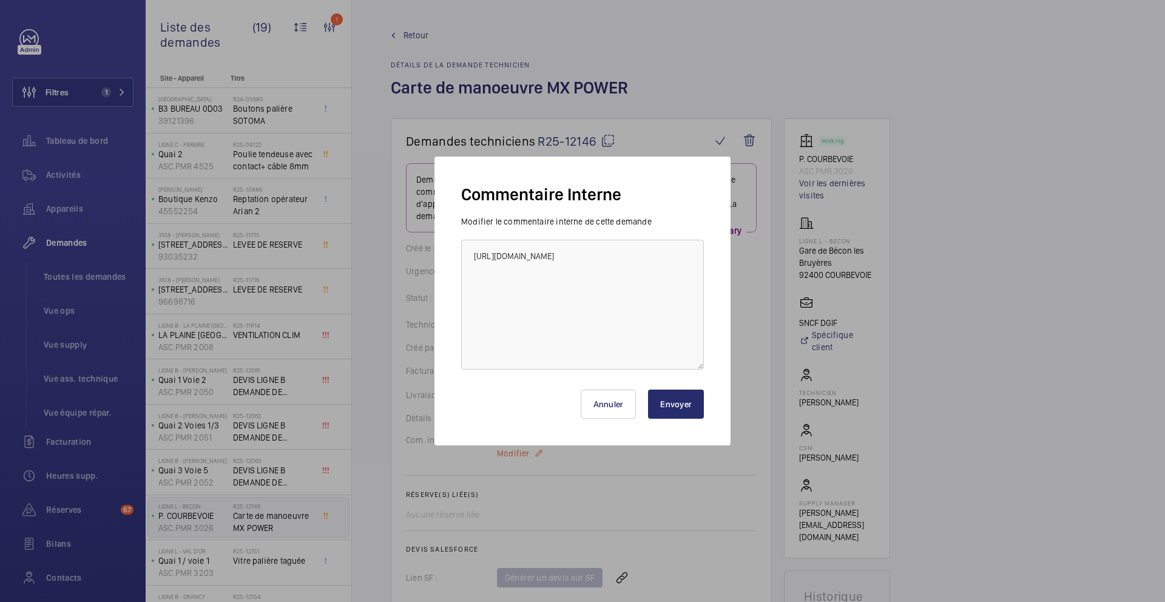
scroll to position [207, 0]
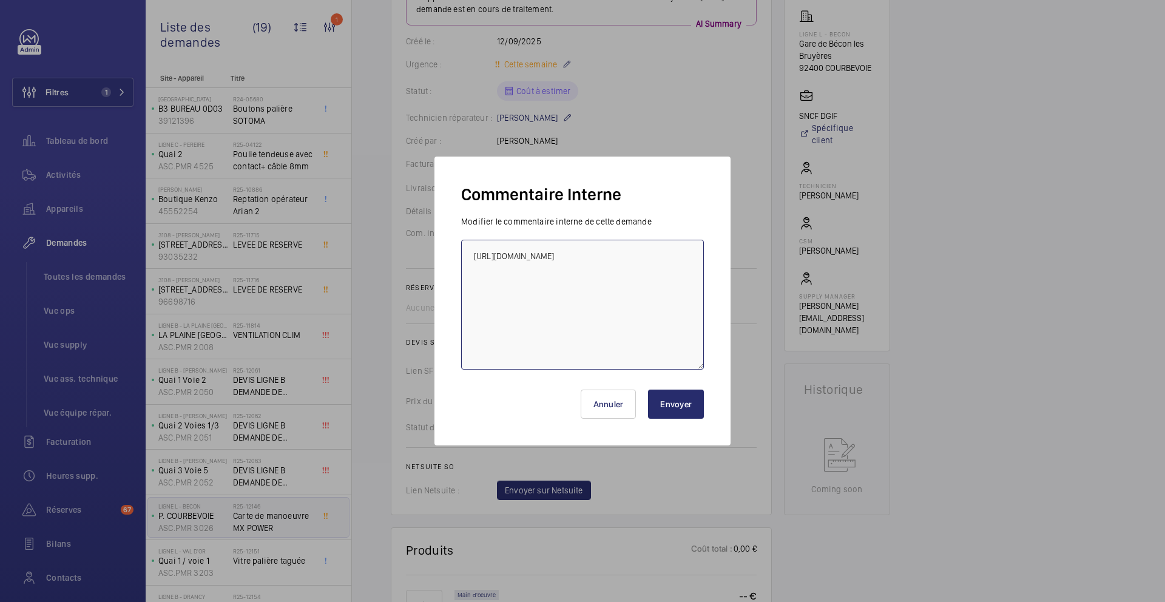
click at [503, 247] on textarea "https://www.sodica.fr/fr/1/circuit-asixb-02-q-zidSHR-594371" at bounding box center [582, 305] width 243 height 130
type textarea "15/09 demande de devis envoyée à sail https://www.sodica.fr/fr/1/circuit-asixb-…"
click at [686, 408] on button "Envoyer" at bounding box center [676, 403] width 56 height 29
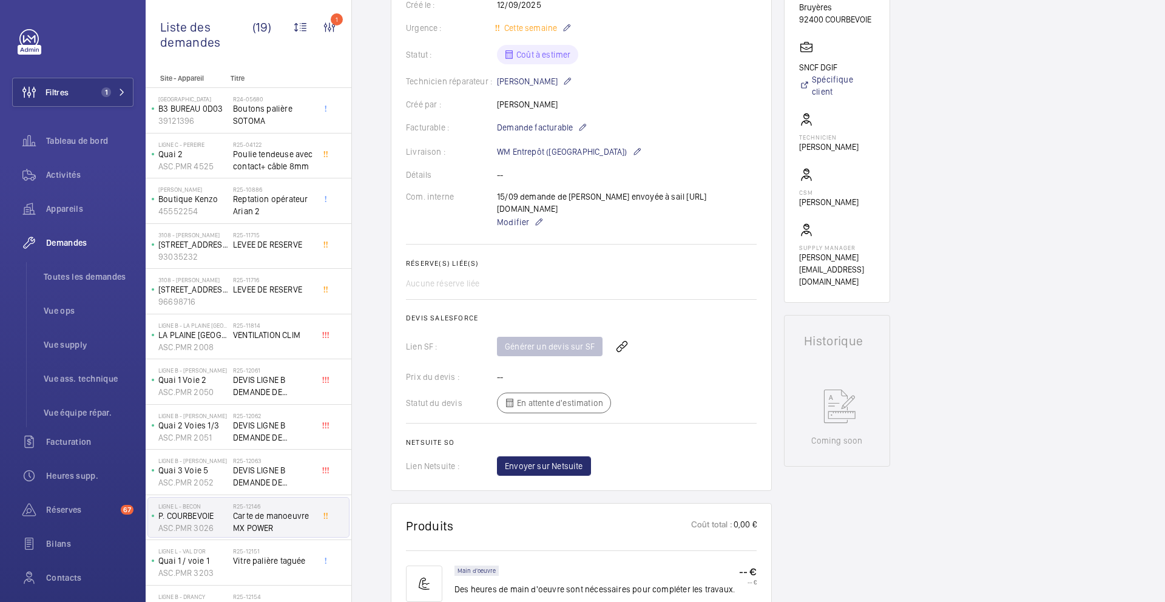
scroll to position [496, 0]
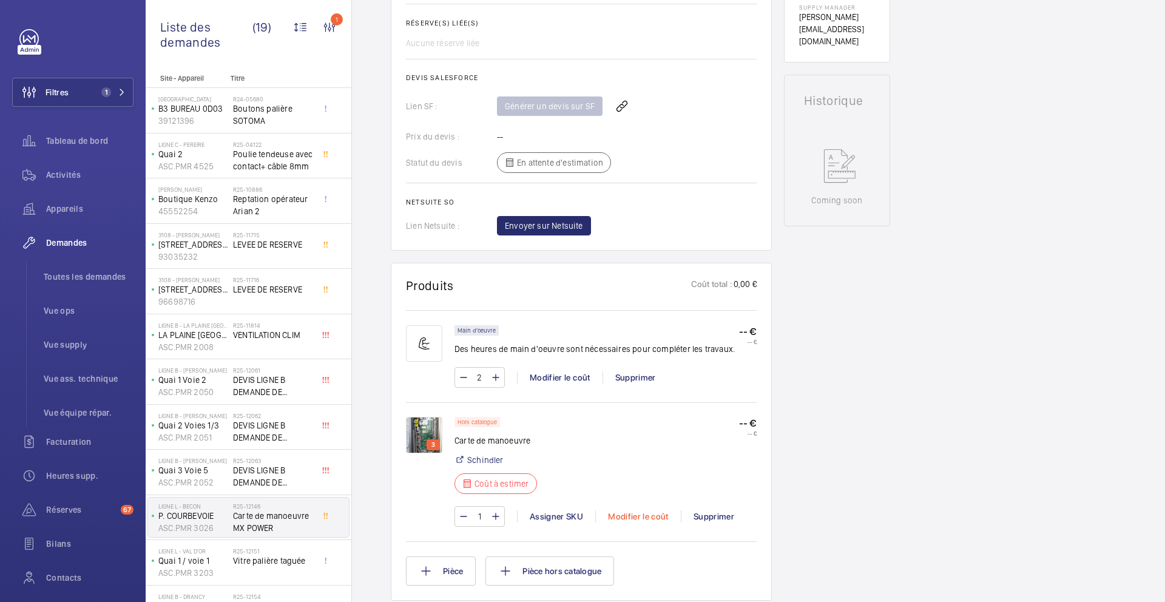
click at [620, 515] on div "Modifier le coût" at bounding box center [638, 516] width 86 height 12
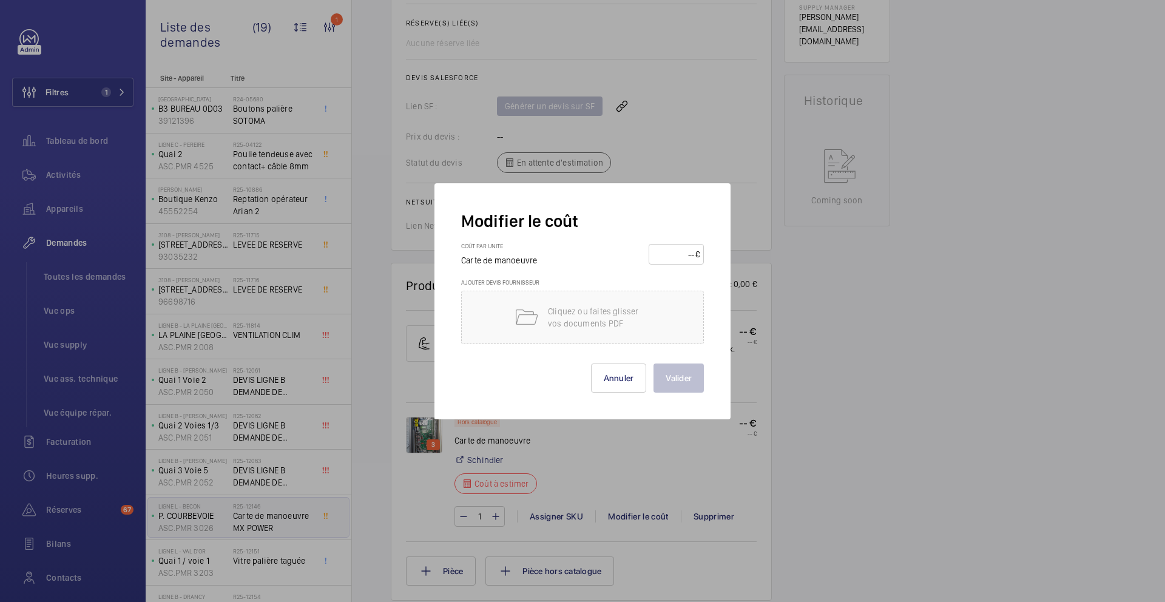
click at [669, 258] on input "number" at bounding box center [674, 253] width 42 height 19
type input "2860"
click at [687, 380] on button "Valider" at bounding box center [678, 377] width 50 height 29
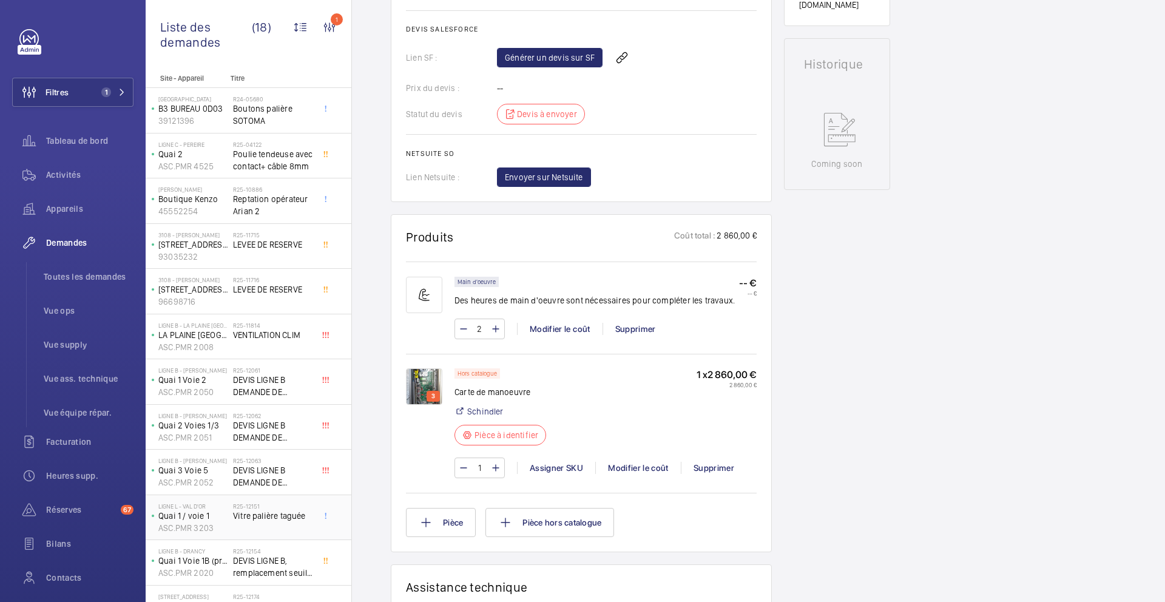
scroll to position [80, 0]
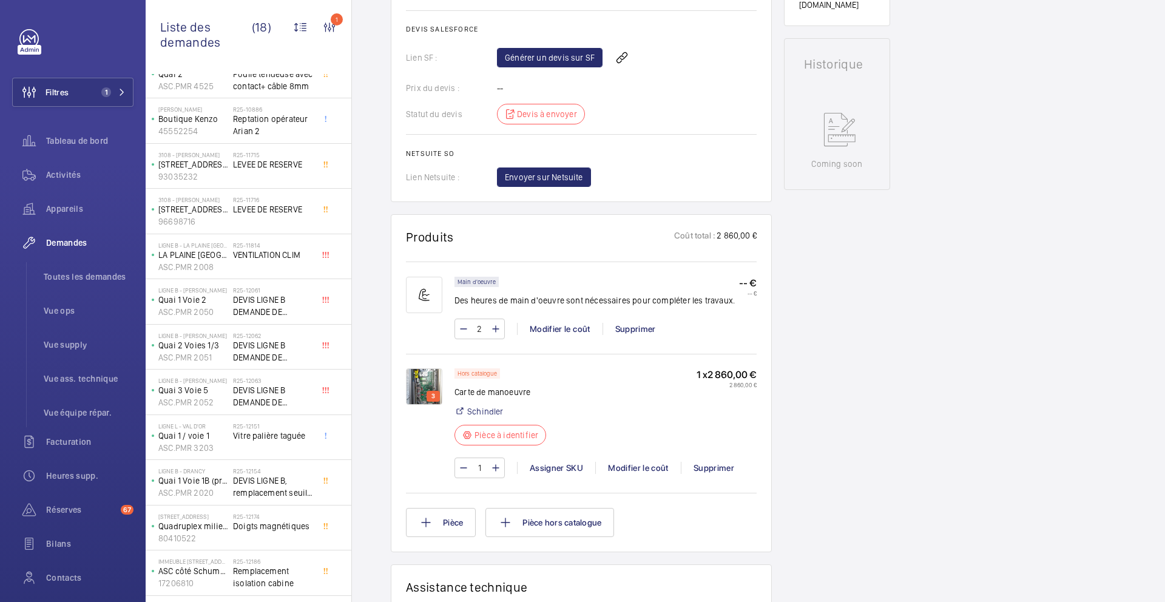
click at [300, 445] on div "R25-12151 Vitre palière taguée" at bounding box center [273, 439] width 80 height 35
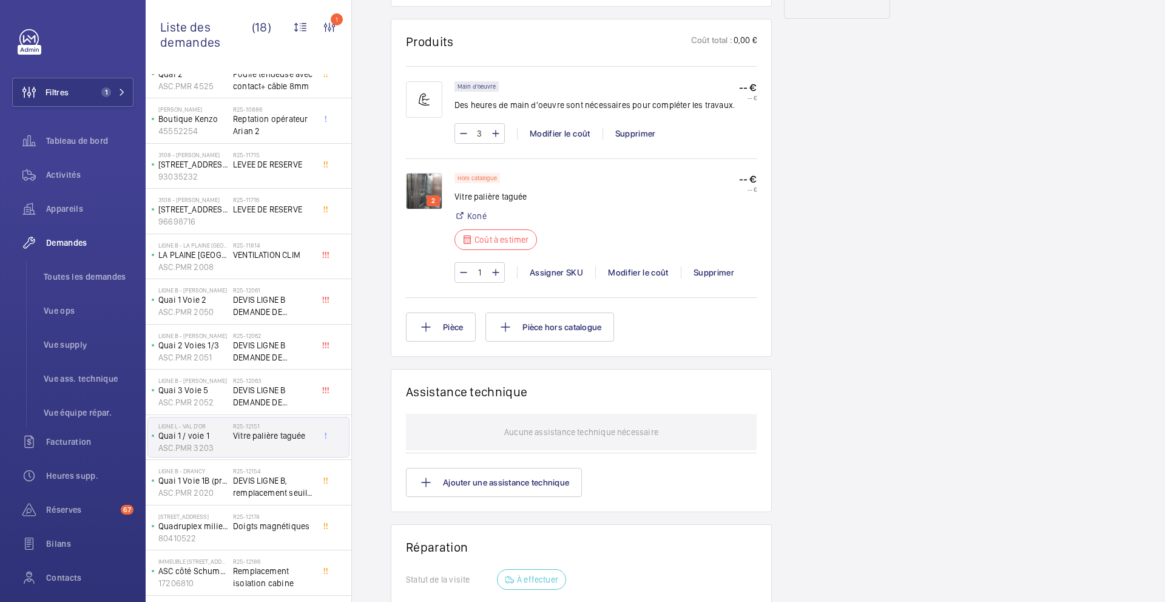
scroll to position [706, 0]
click at [700, 265] on div "Supprimer" at bounding box center [714, 269] width 66 height 12
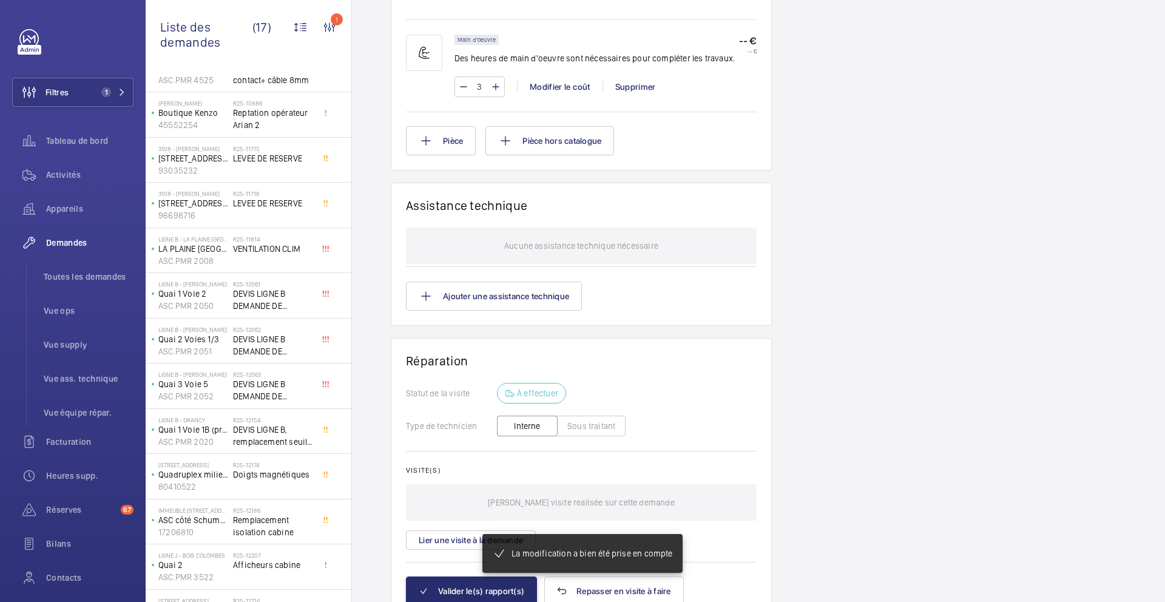
scroll to position [255, 0]
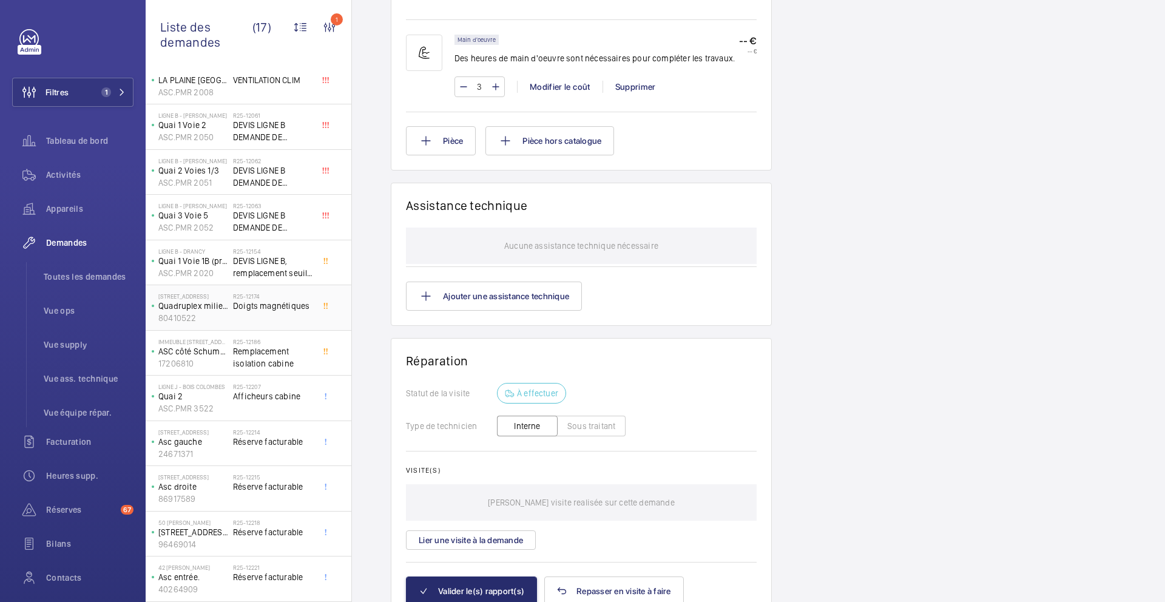
click at [285, 319] on div "R25-12174 Doigts magnétiques" at bounding box center [273, 309] width 80 height 35
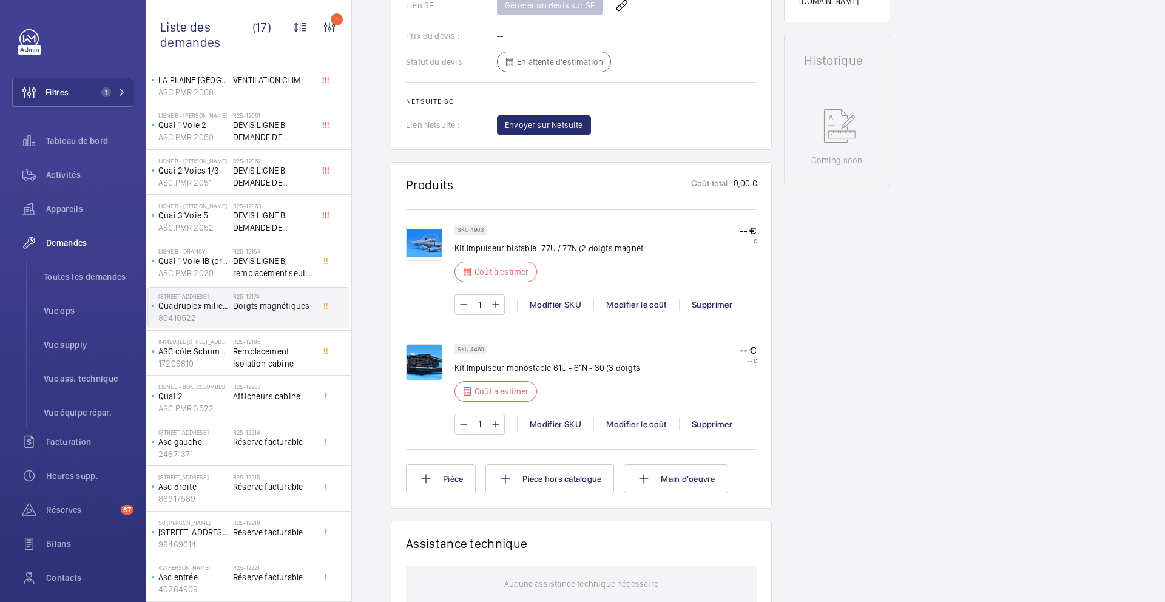
scroll to position [559, 0]
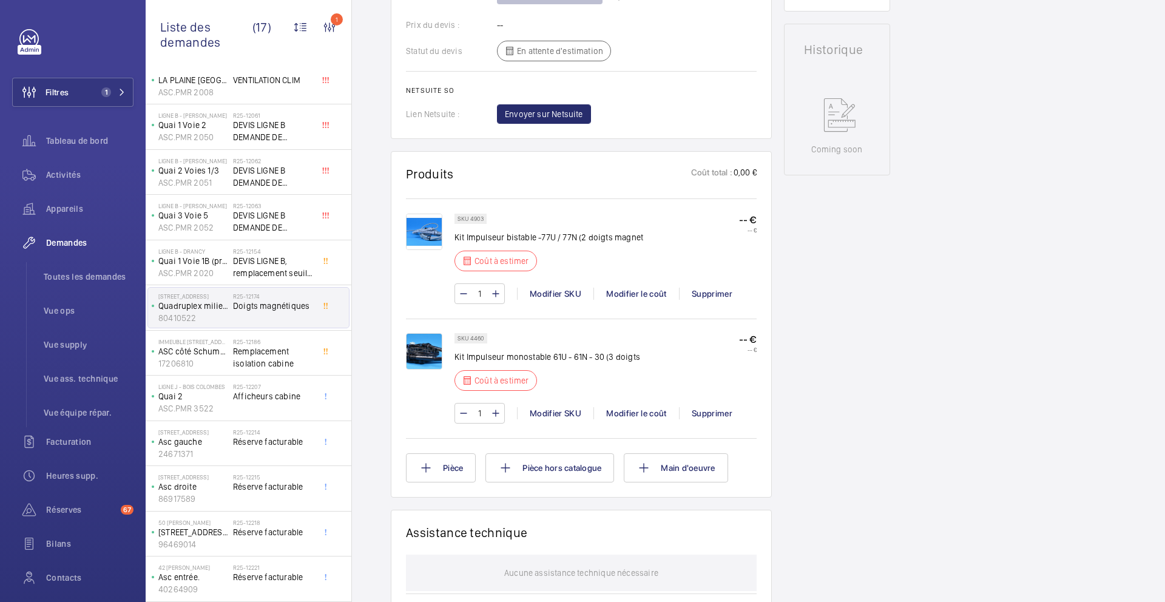
click at [478, 221] on p "SKU 4903" at bounding box center [470, 219] width 26 height 4
click at [649, 300] on div "Modifier le coût" at bounding box center [636, 294] width 86 height 12
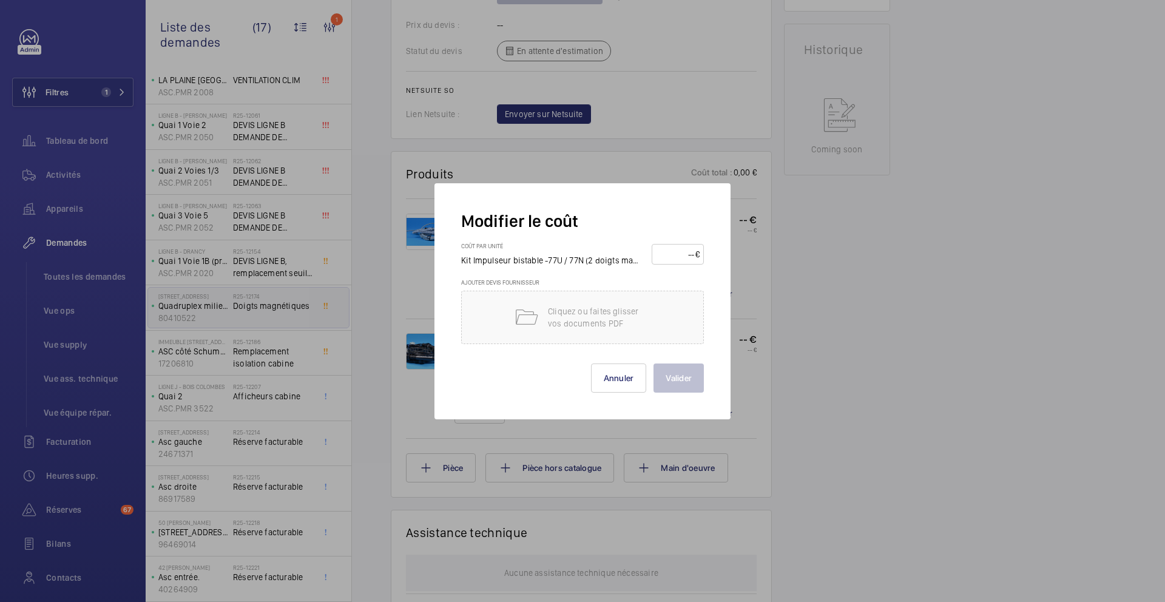
click at [663, 247] on input "number" at bounding box center [675, 253] width 39 height 19
type input "120"
click at [677, 377] on button "Valider" at bounding box center [678, 377] width 50 height 29
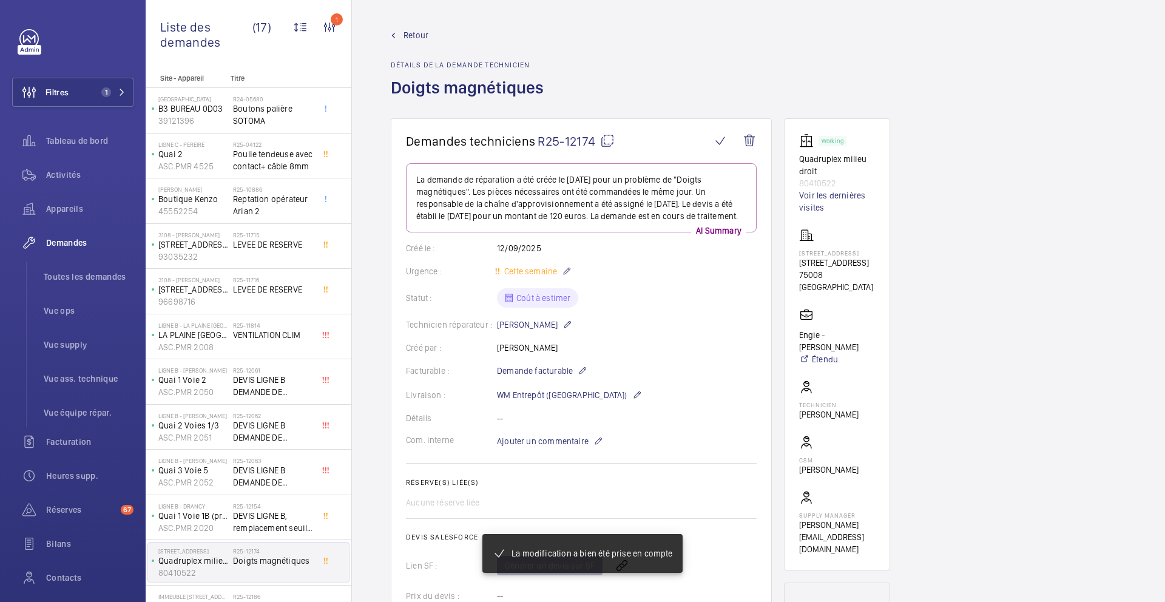
scroll to position [607, 0]
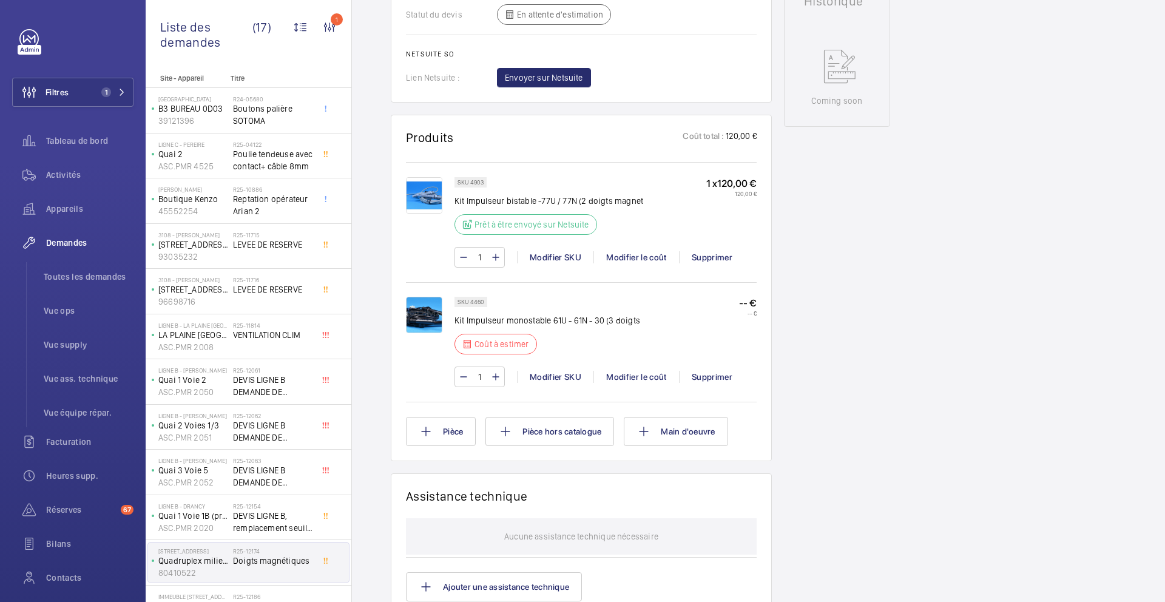
click at [477, 304] on p "SKU 4460" at bounding box center [470, 302] width 27 height 4
click at [647, 383] on div "Modifier le coût" at bounding box center [636, 377] width 86 height 12
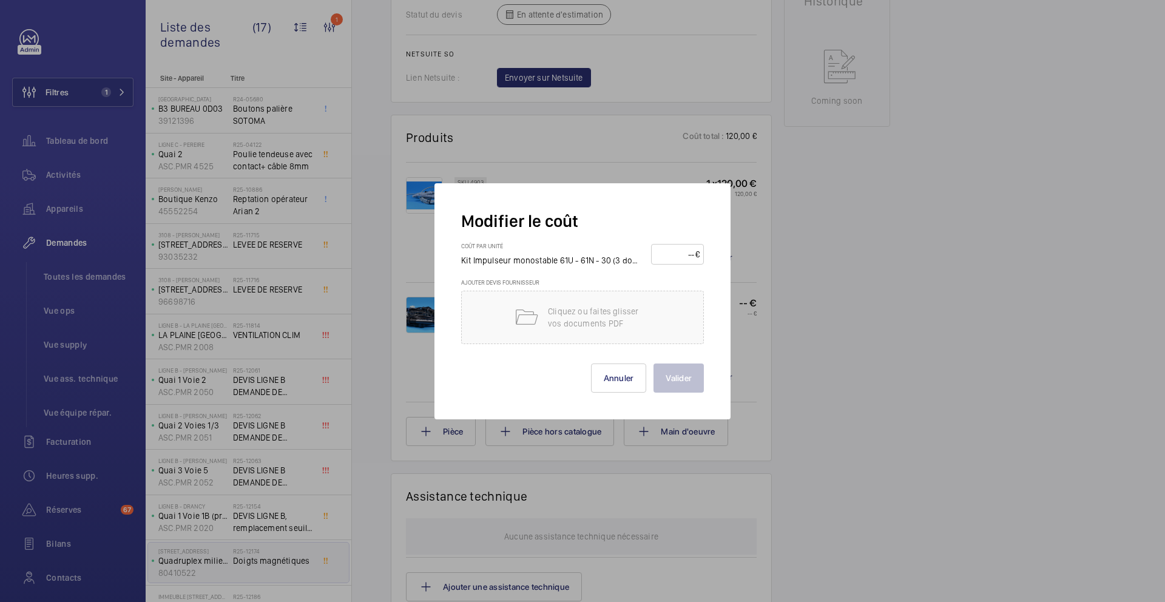
click at [675, 255] on input "number" at bounding box center [675, 253] width 40 height 19
type input "155"
click at [689, 386] on button "Valider" at bounding box center [678, 377] width 50 height 29
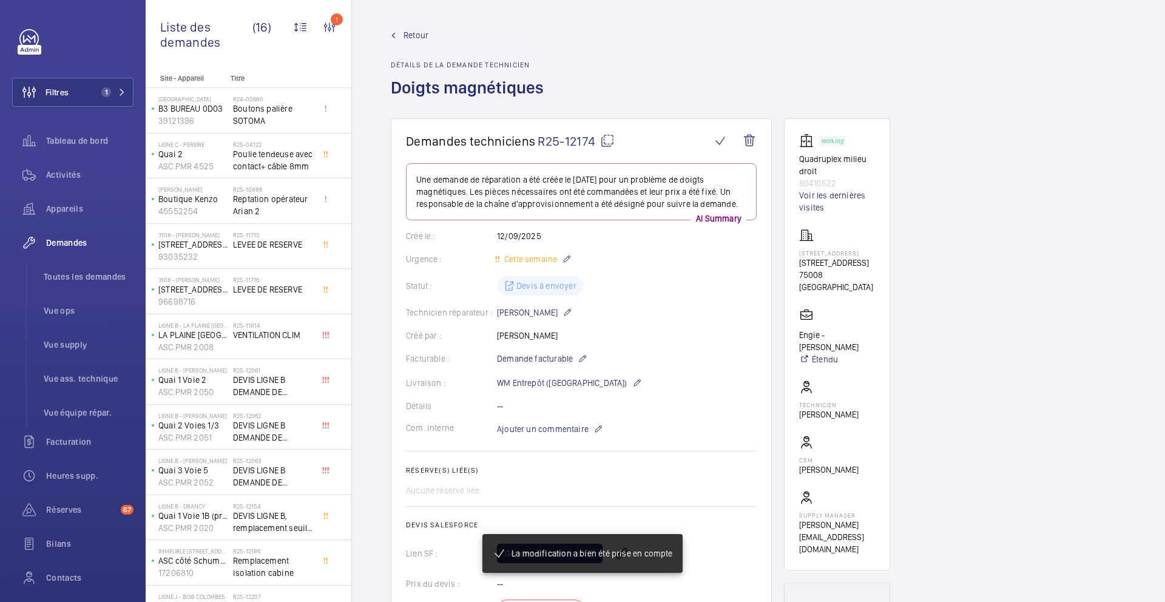
scroll to position [632, 0]
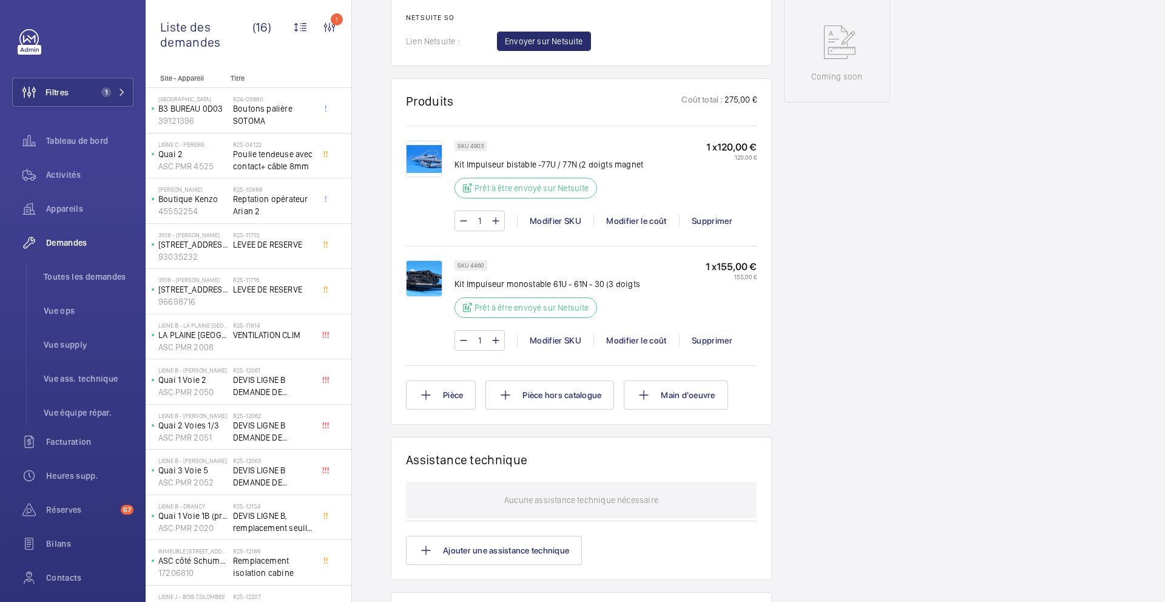
click at [302, 554] on span "Remplacement isolation cabine" at bounding box center [273, 566] width 80 height 24
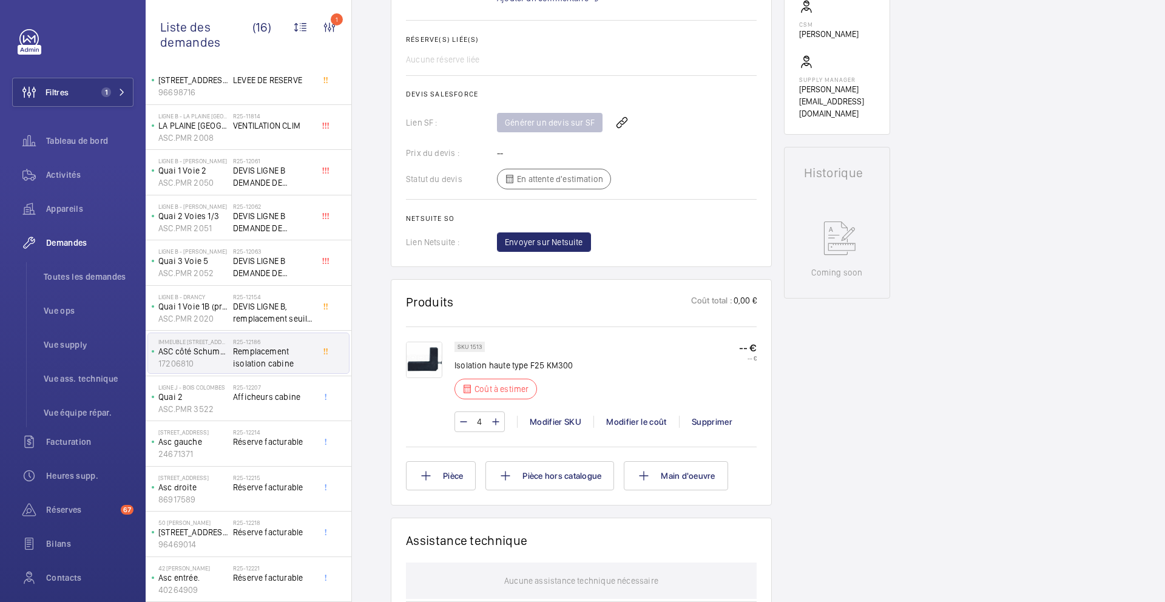
scroll to position [443, 0]
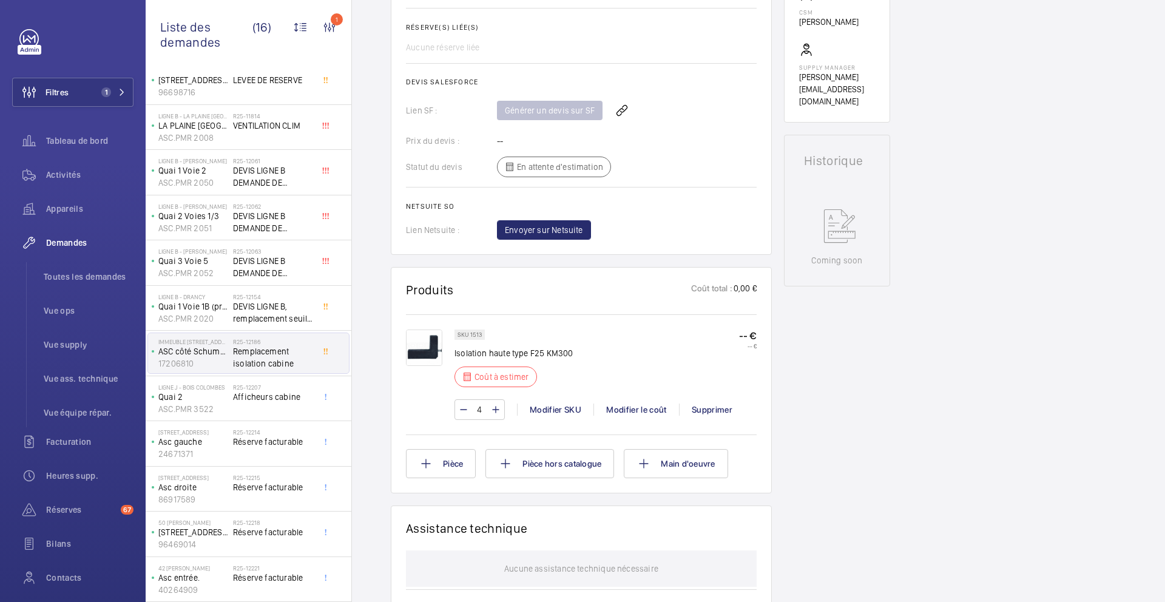
click at [477, 337] on p "SKU 1513" at bounding box center [469, 334] width 24 height 4
click at [626, 416] on div "Modifier le coût" at bounding box center [636, 409] width 86 height 12
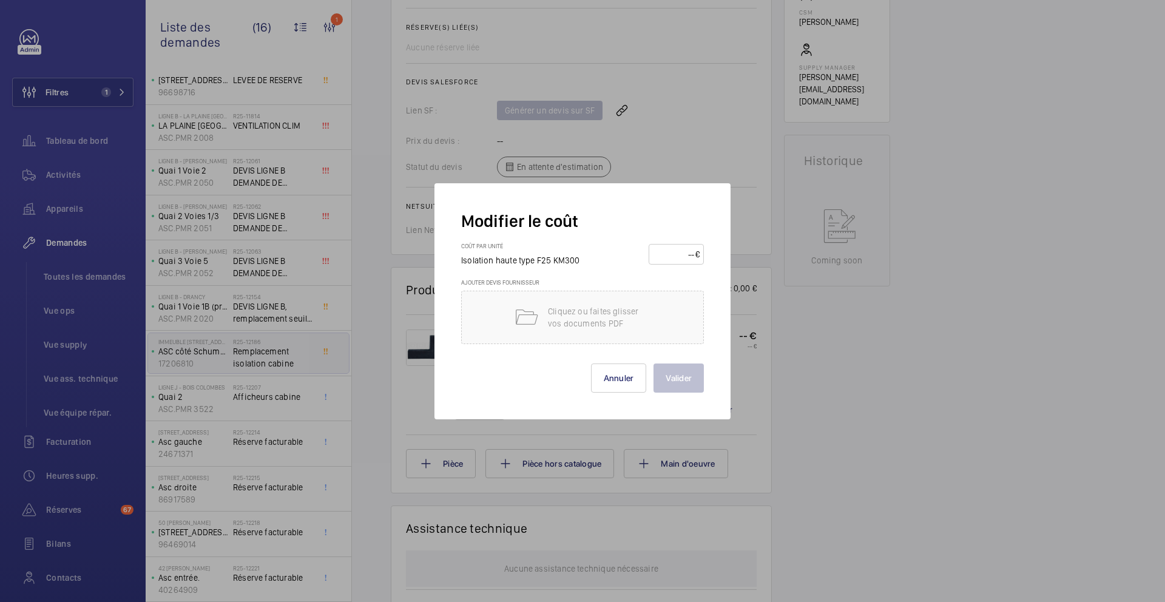
click at [667, 252] on input "number" at bounding box center [674, 253] width 42 height 19
type input "24"
click at [687, 364] on button "Valider" at bounding box center [678, 377] width 50 height 29
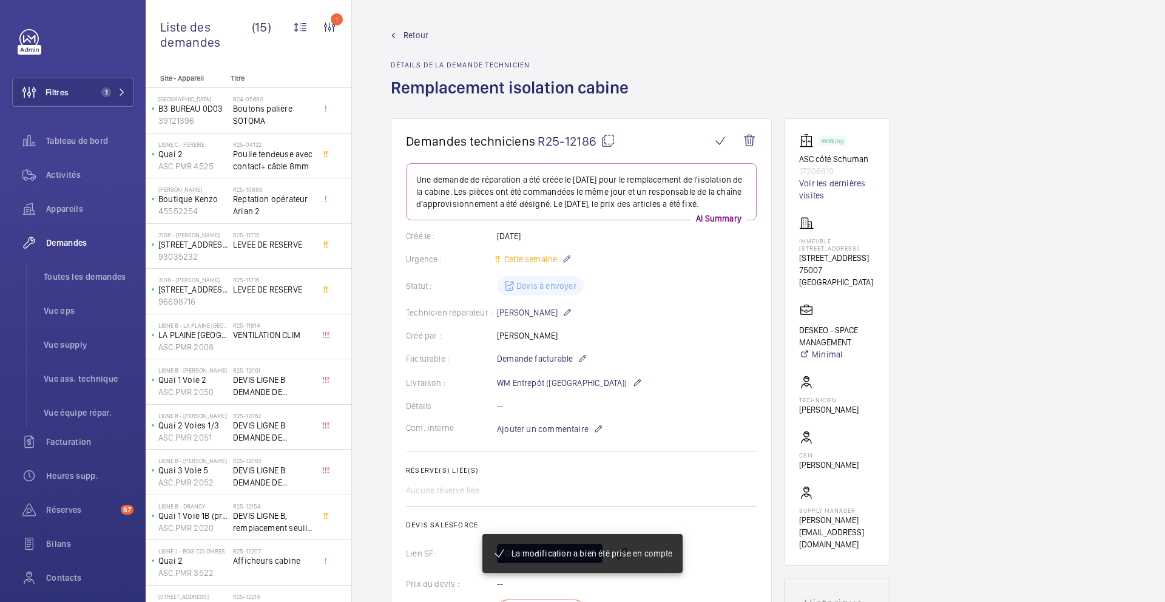
scroll to position [479, 0]
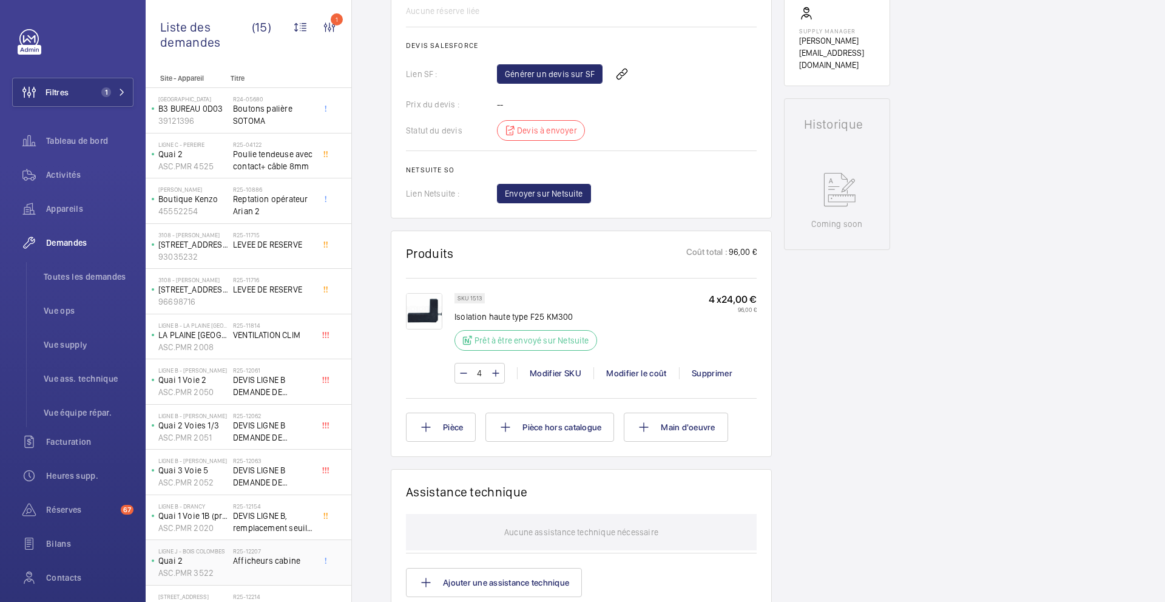
click at [286, 547] on div "R25-12207 Afficheurs cabine" at bounding box center [273, 564] width 80 height 35
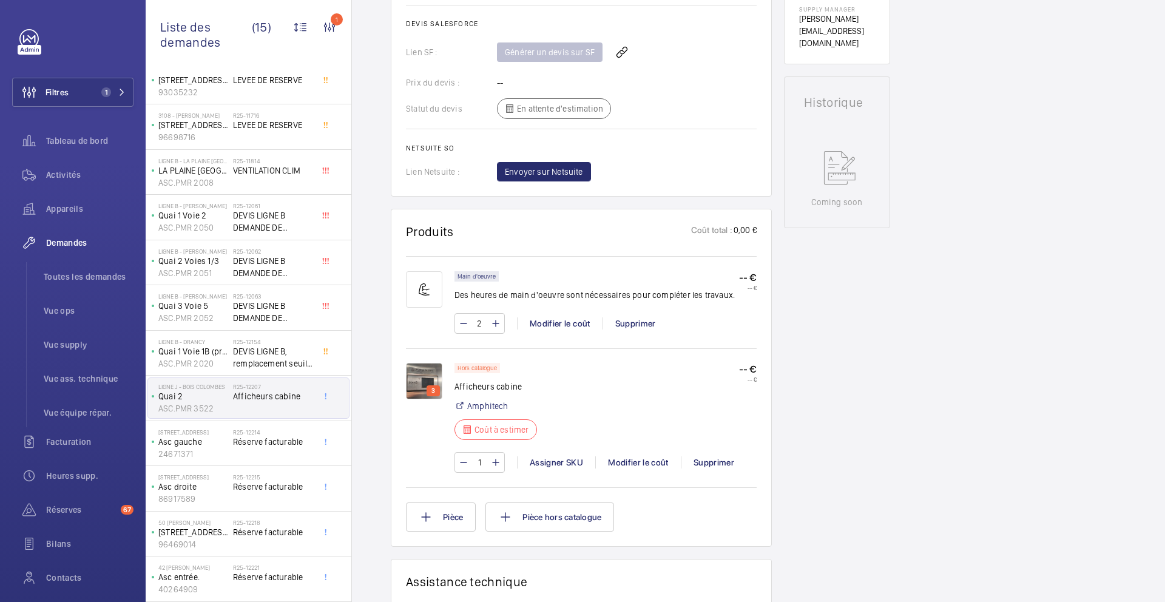
scroll to position [528, 0]
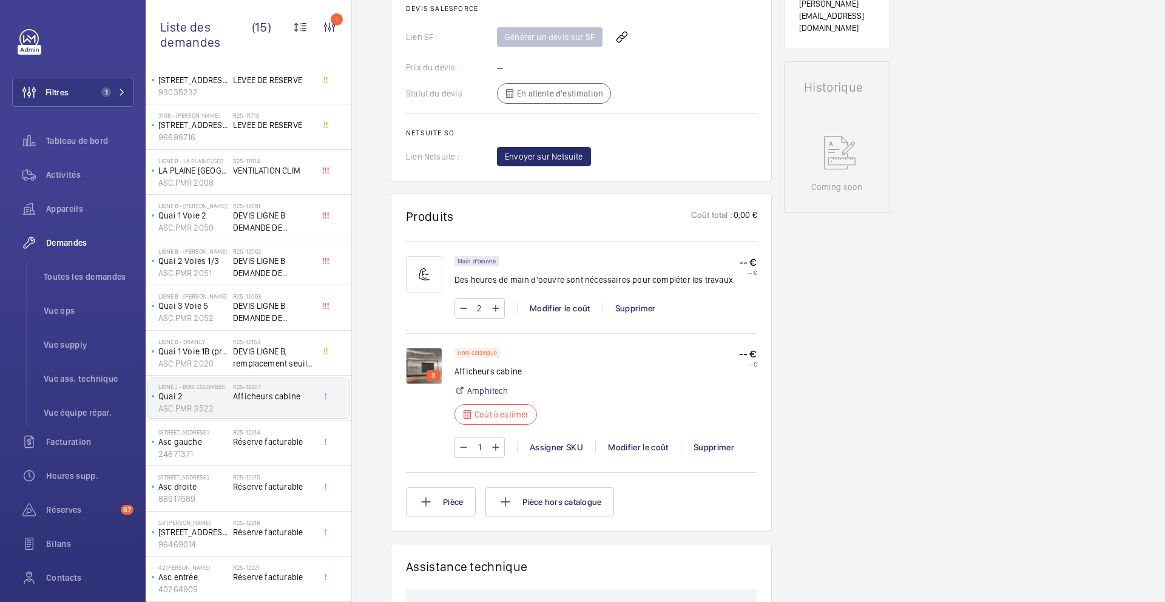
click at [416, 368] on img at bounding box center [424, 366] width 36 height 36
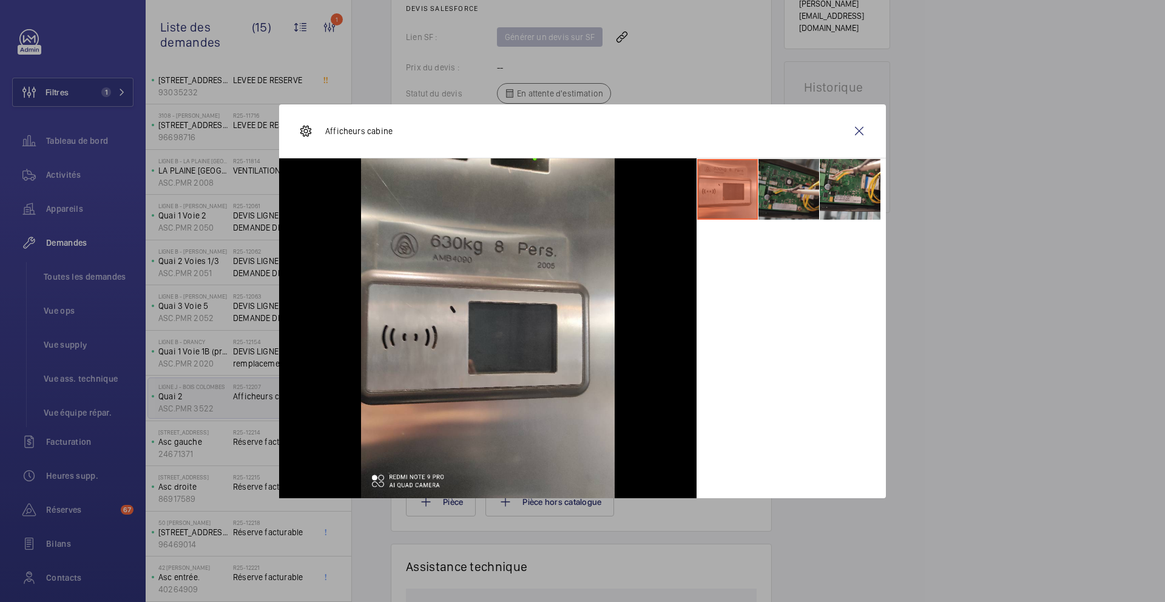
click at [806, 185] on li at bounding box center [788, 189] width 61 height 61
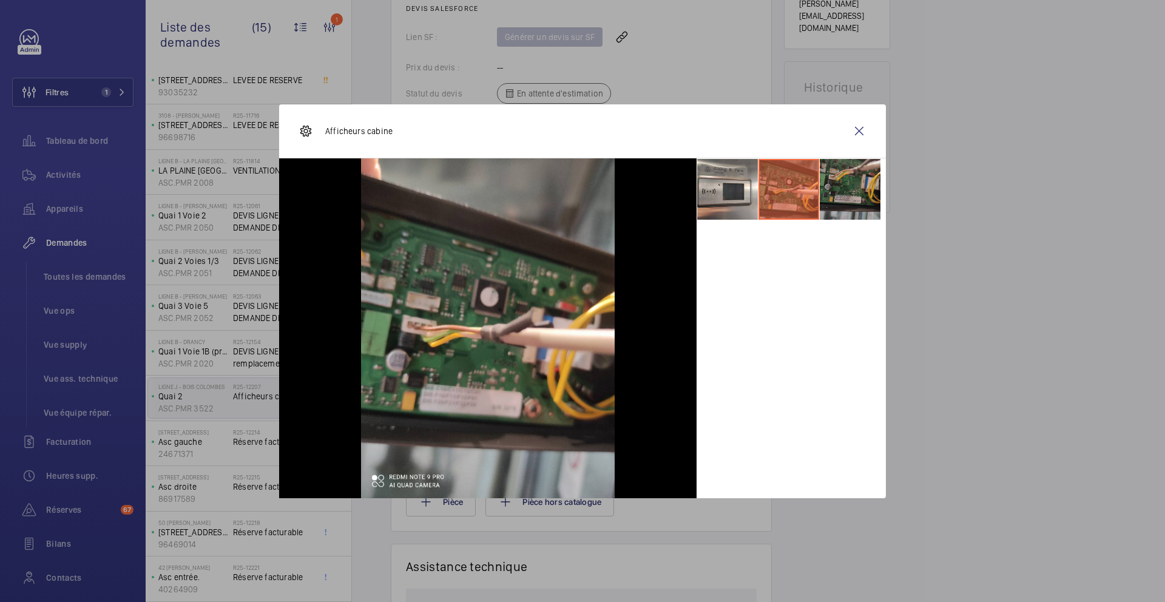
click at [854, 187] on li at bounding box center [850, 189] width 61 height 61
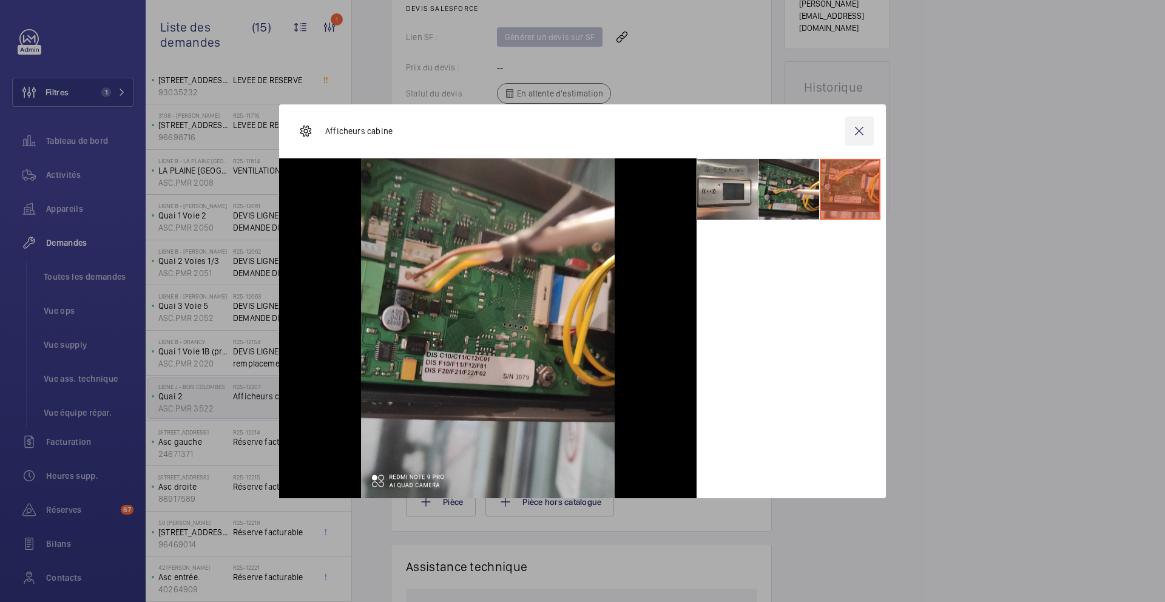
click at [866, 133] on wm-front-icon-button at bounding box center [858, 130] width 29 height 29
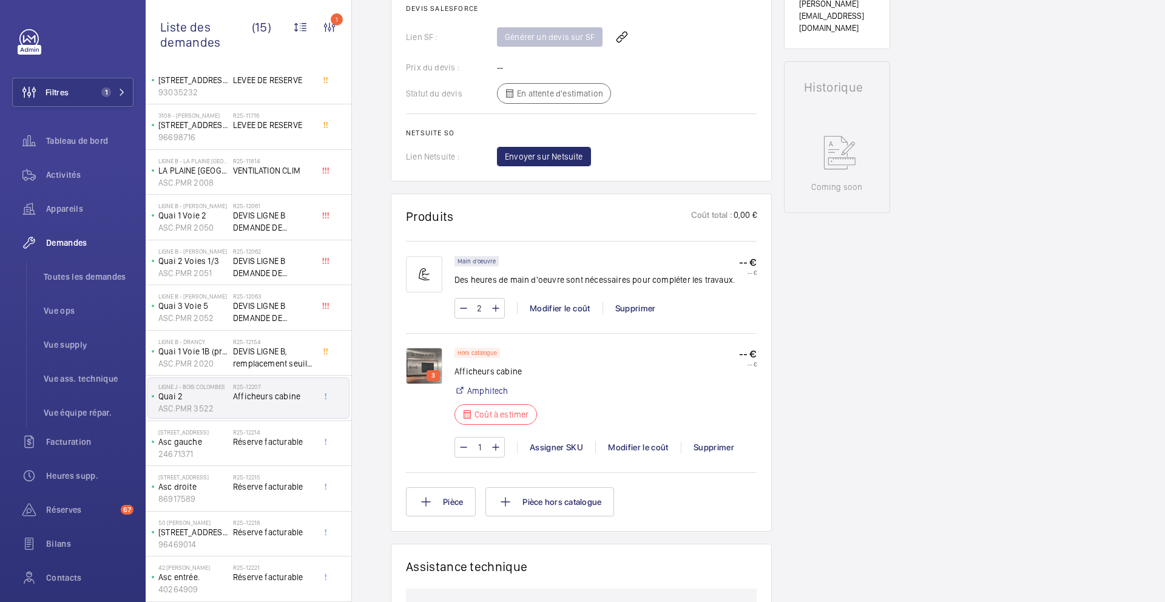
scroll to position [0, 0]
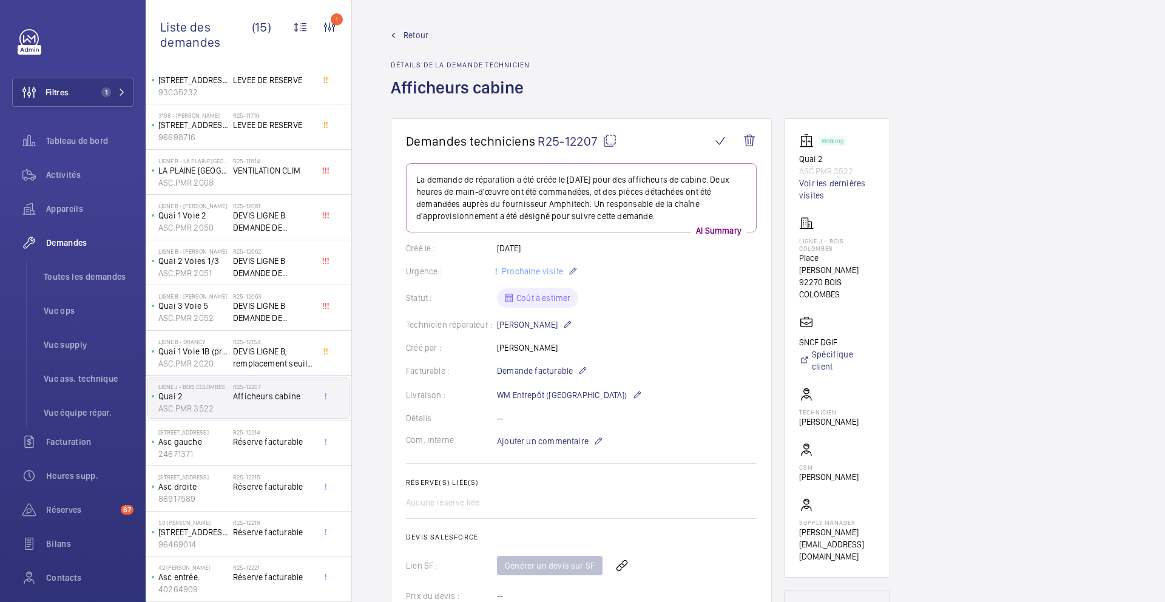
click at [612, 141] on mat-icon at bounding box center [609, 140] width 15 height 15
type textarea "R25-12207"
click at [561, 442] on span "Ajouter un commentaire" at bounding box center [543, 441] width 92 height 12
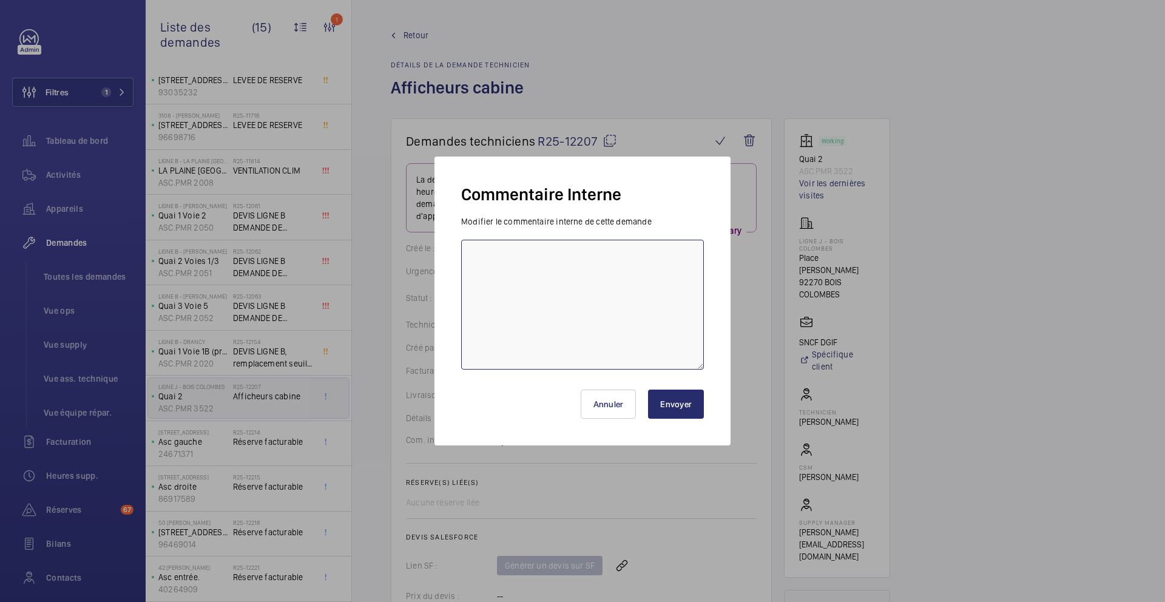
click at [511, 323] on textarea at bounding box center [582, 305] width 243 height 130
type textarea "15/09 demande de devis envoyée à amphitech"
click at [670, 405] on button "Envoyer" at bounding box center [676, 403] width 56 height 29
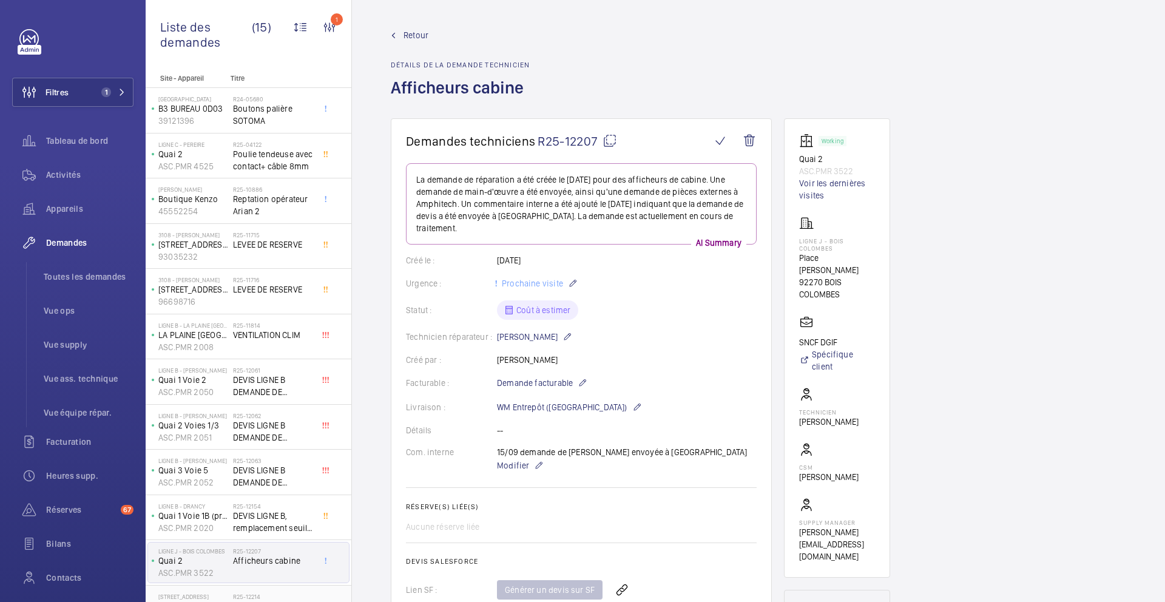
scroll to position [164, 0]
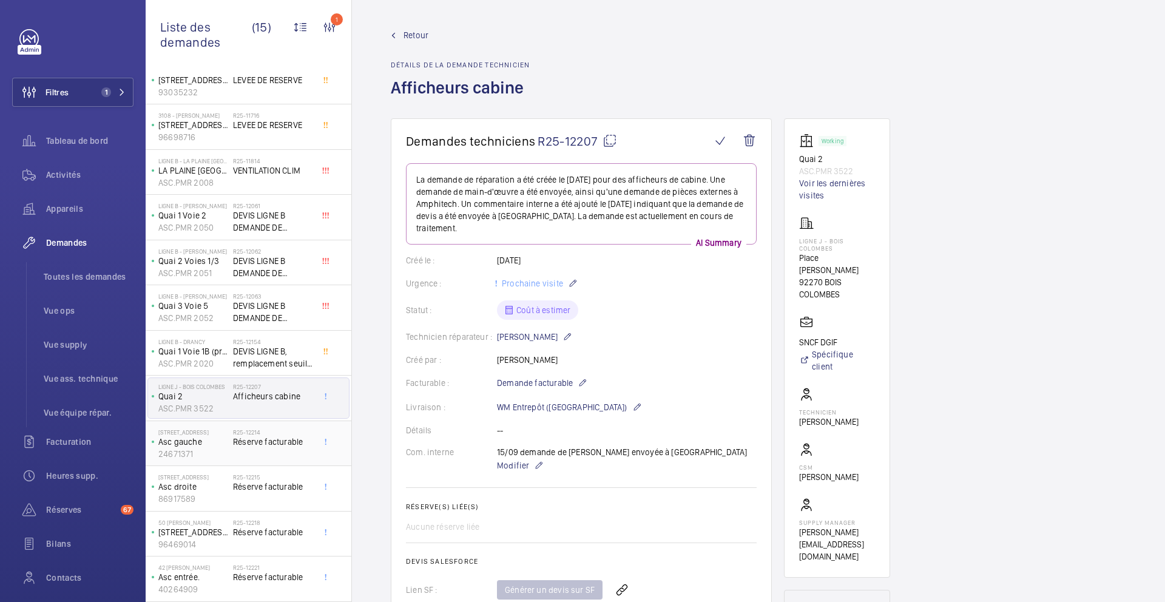
click at [273, 454] on div "R25-12214 Réserve facturable" at bounding box center [273, 445] width 80 height 35
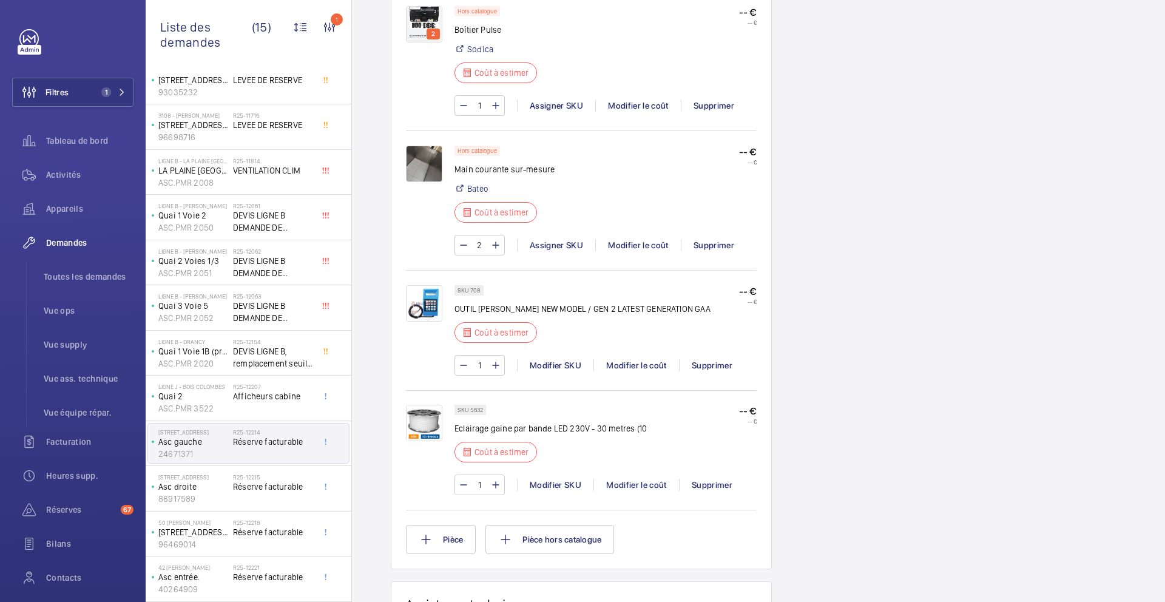
scroll to position [1074, 0]
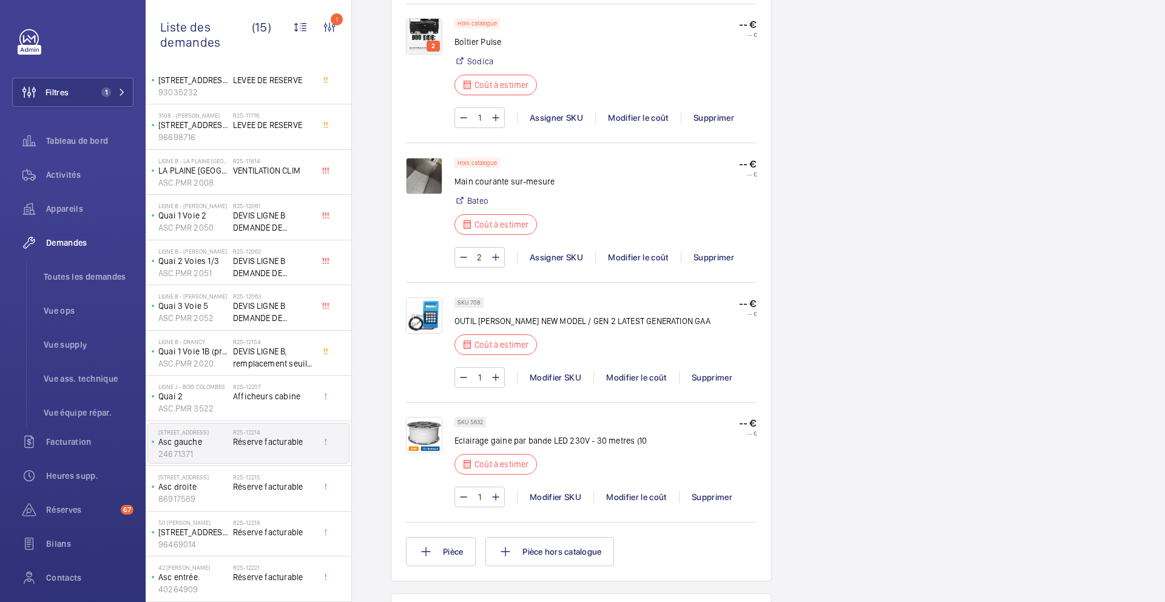
click at [427, 177] on img at bounding box center [424, 176] width 36 height 36
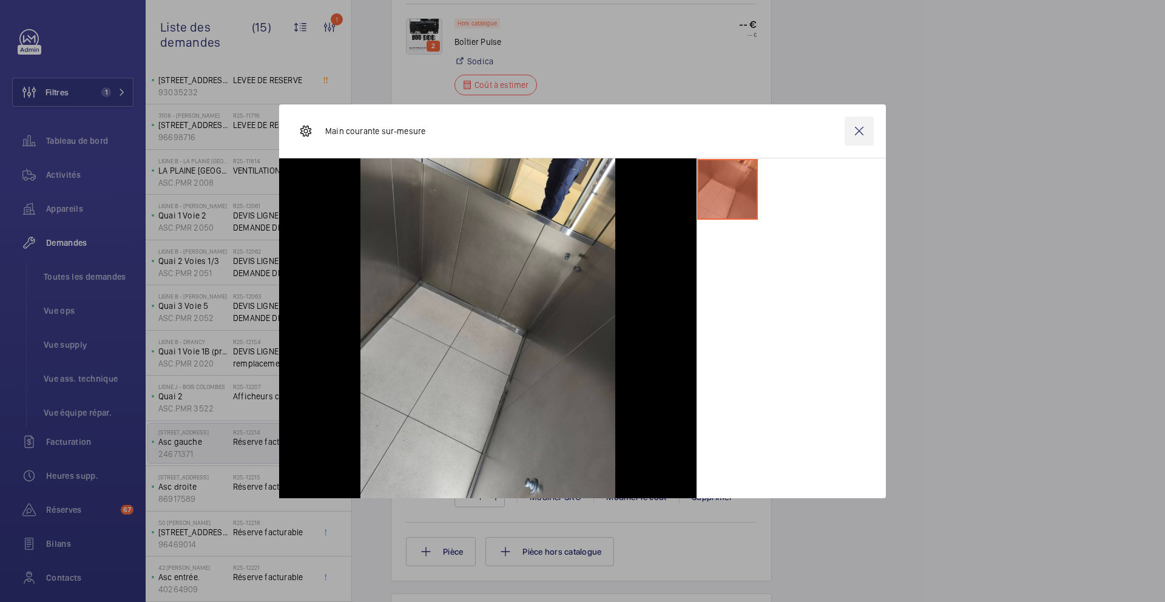
click at [860, 134] on wm-front-icon-button at bounding box center [858, 130] width 29 height 29
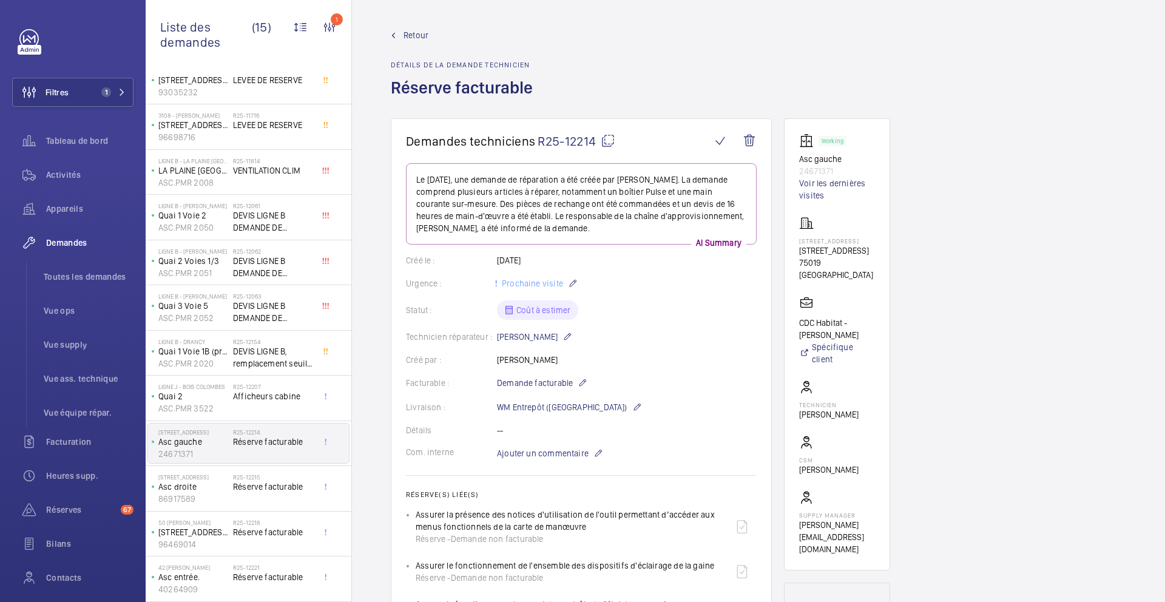
scroll to position [0, 0]
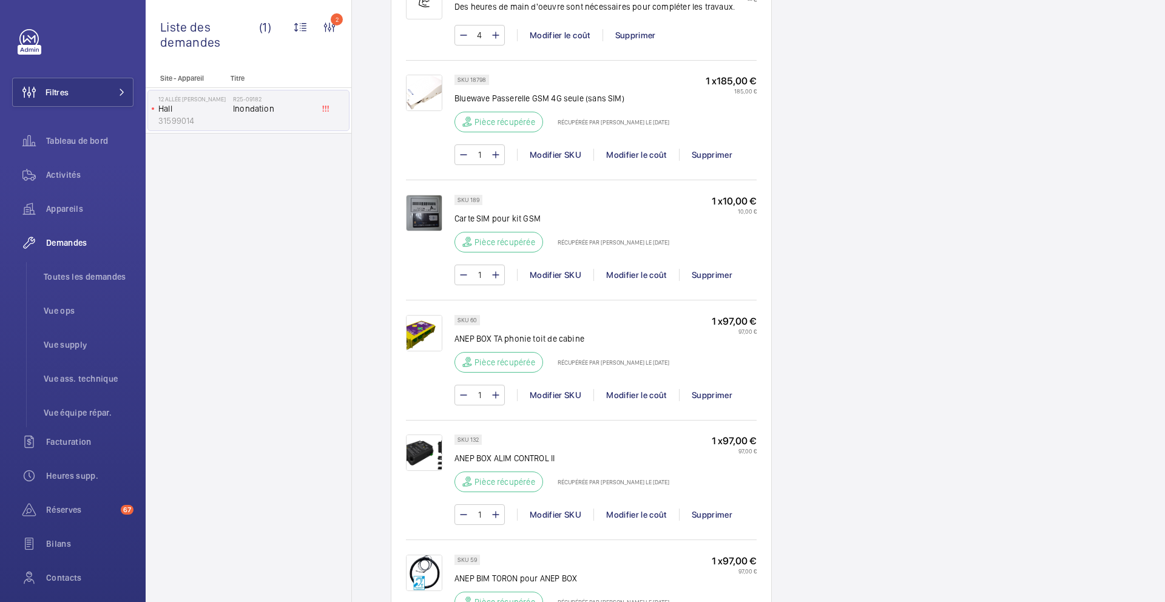
click at [665, 183] on div "SKU 189 Carte SIM pour kit GSM Pièce récupérée Récupérée par Romain Flahaut le …" at bounding box center [581, 239] width 351 height 118
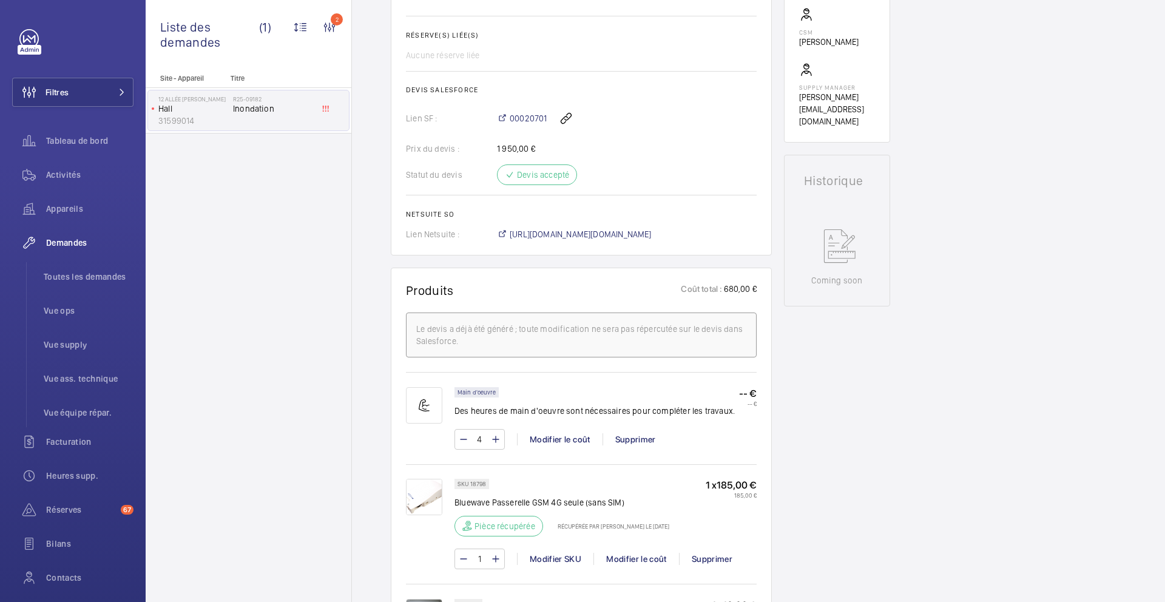
scroll to position [309, 0]
